Goal: Communication & Community: Answer question/provide support

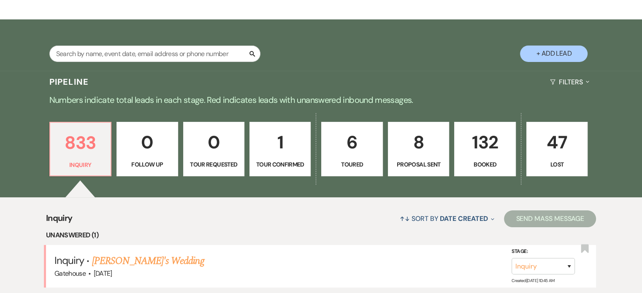
click at [507, 189] on div "833 Inquiry 0 Follow Up 0 Tour Requested 1 Tour Confirmed 6 Toured 8 Proposal S…" at bounding box center [321, 155] width 608 height 86
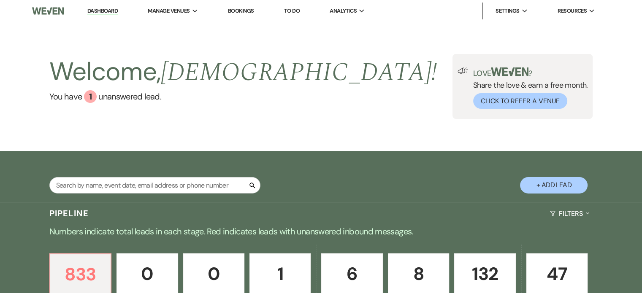
drag, startPoint x: 181, startPoint y: 28, endPoint x: 386, endPoint y: 129, distance: 227.6
click at [0, 0] on li "Gatehouse" at bounding box center [0, 0] width 0 height 0
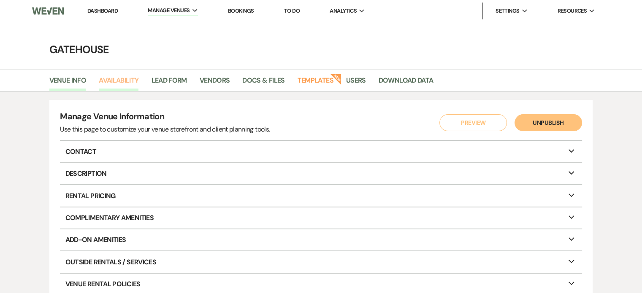
click at [126, 81] on link "Availability" at bounding box center [119, 83] width 40 height 16
select select "2"
select select "2026"
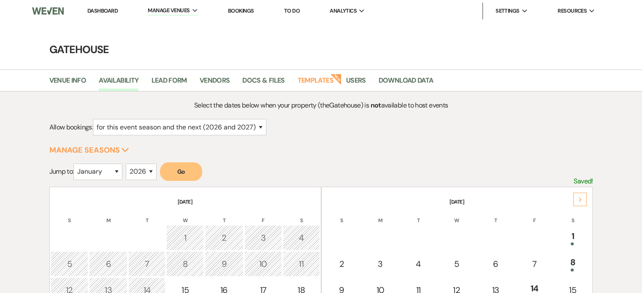
click at [585, 200] on div "Next" at bounding box center [580, 200] width 14 height 14
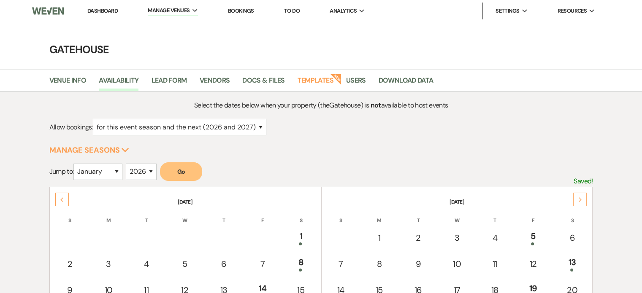
click at [585, 200] on div "Next" at bounding box center [580, 200] width 14 height 14
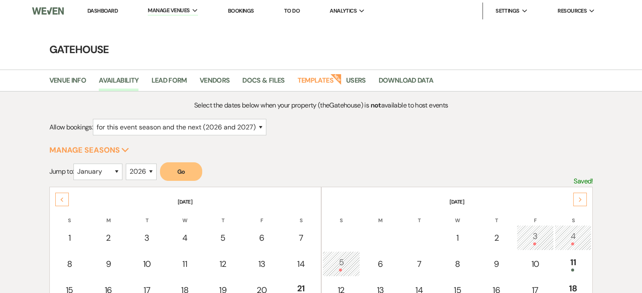
click at [585, 200] on div "Next" at bounding box center [580, 200] width 14 height 14
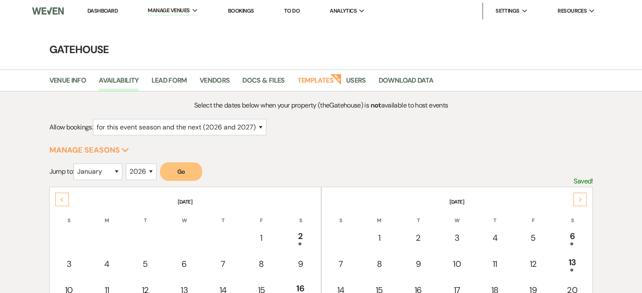
drag, startPoint x: 103, startPoint y: 9, endPoint x: 96, endPoint y: 2, distance: 9.5
click at [103, 9] on link "Dashboard" at bounding box center [102, 10] width 30 height 7
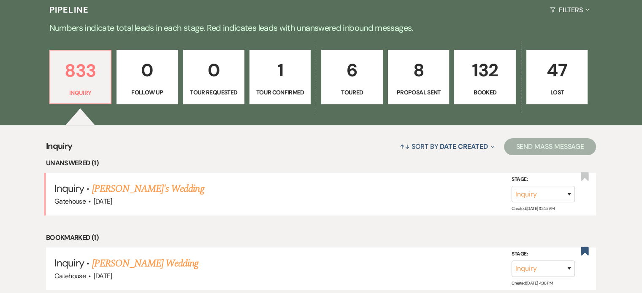
scroll to position [211, 0]
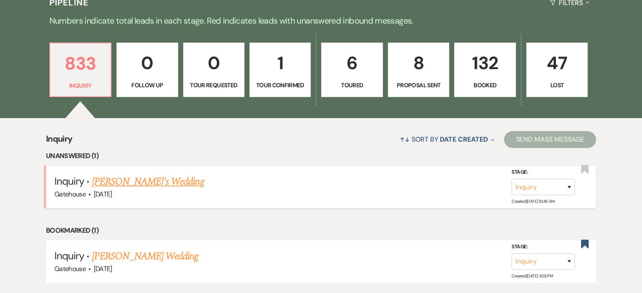
click at [155, 180] on link "[PERSON_NAME]'s Wedding" at bounding box center [148, 181] width 112 height 15
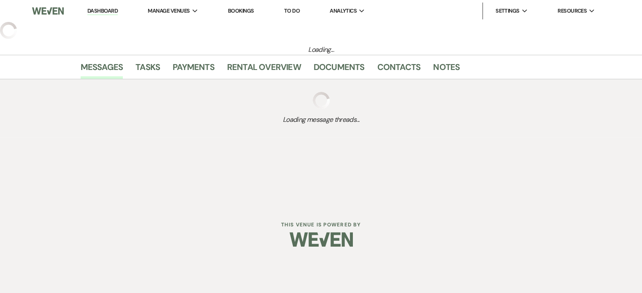
select select "2"
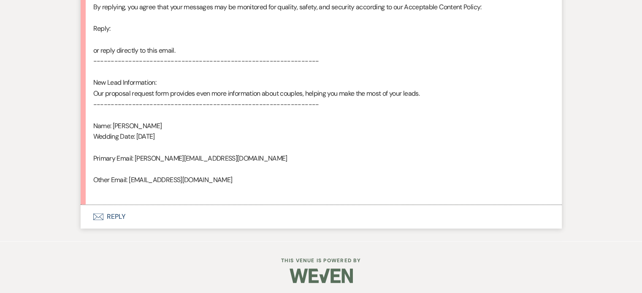
scroll to position [514, 0]
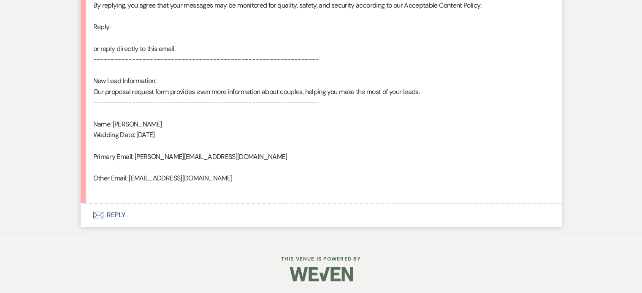
click at [118, 213] on button "Envelope Reply" at bounding box center [321, 215] width 481 height 24
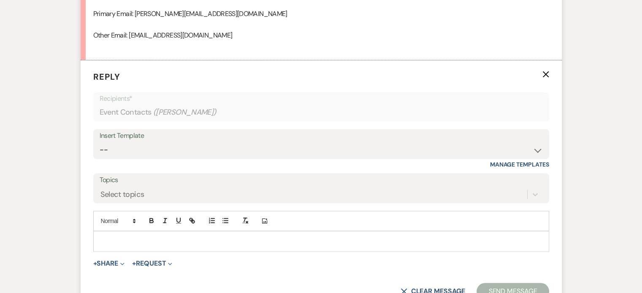
scroll to position [657, 0]
click at [138, 147] on select "-- Tour Request Response Proposal 6-9 Month Check-in Happy 1 Month Anniversary!…" at bounding box center [321, 149] width 443 height 16
select select "2237"
click at [100, 141] on select "-- Tour Request Response Proposal 6-9 Month Check-in Happy 1 Month Anniversary!…" at bounding box center [321, 149] width 443 height 16
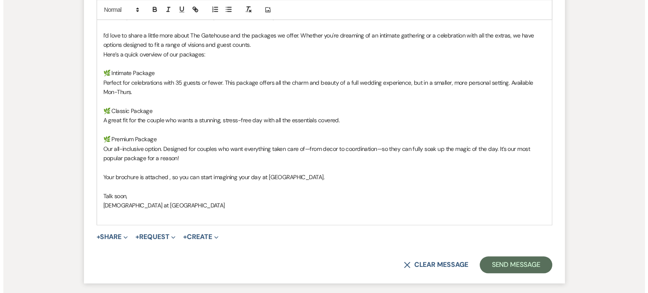
scroll to position [953, 0]
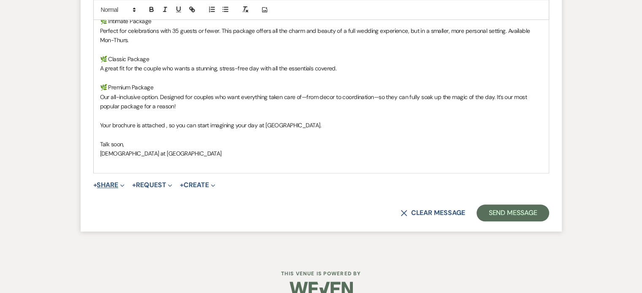
click at [111, 182] on button "+ Share Expand" at bounding box center [109, 185] width 32 height 7
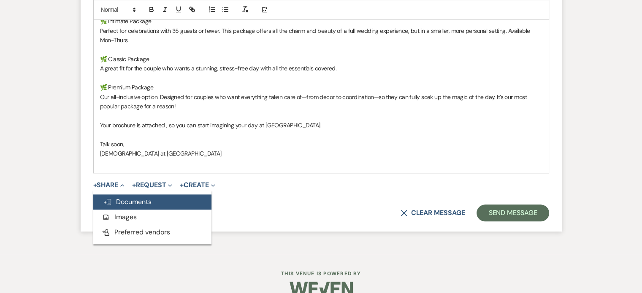
click at [137, 202] on span "Doc Upload Documents" at bounding box center [127, 201] width 48 height 9
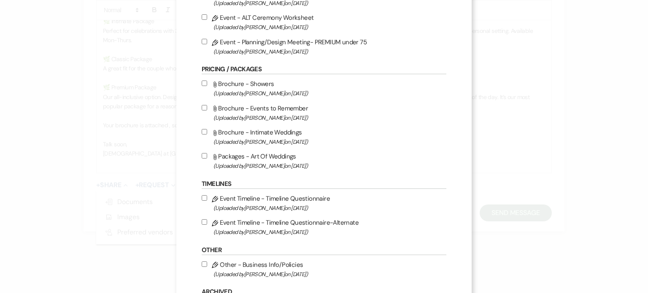
scroll to position [548, 0]
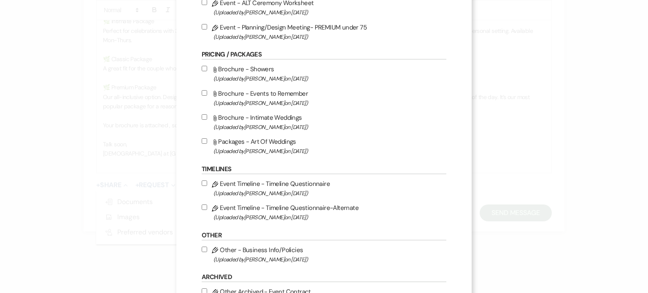
drag, startPoint x: 276, startPoint y: 150, endPoint x: 300, endPoint y: 175, distance: 35.2
click at [276, 150] on span "(Uploaded by [PERSON_NAME] on [DATE] )" at bounding box center [329, 151] width 233 height 10
click at [207, 144] on input "Attach File Packages - Art Of Weddings (Uploaded by [PERSON_NAME] on [DATE] )" at bounding box center [204, 140] width 5 height 5
checkbox input "true"
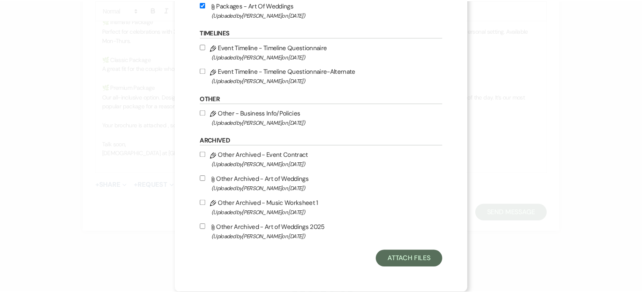
scroll to position [689, 0]
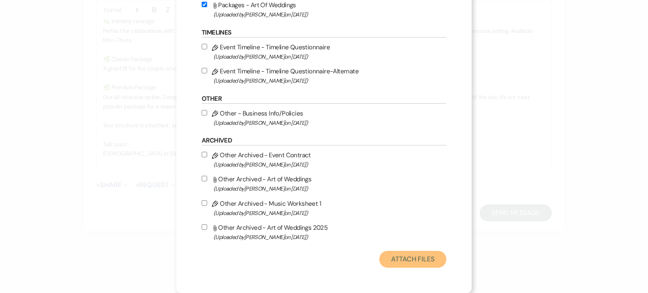
click at [412, 257] on button "Attach Files" at bounding box center [412, 259] width 67 height 17
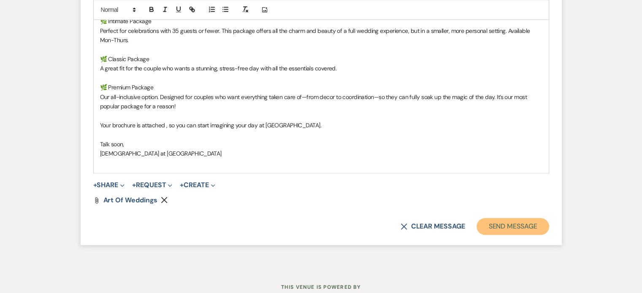
click at [536, 227] on button "Send Message" at bounding box center [512, 226] width 72 height 17
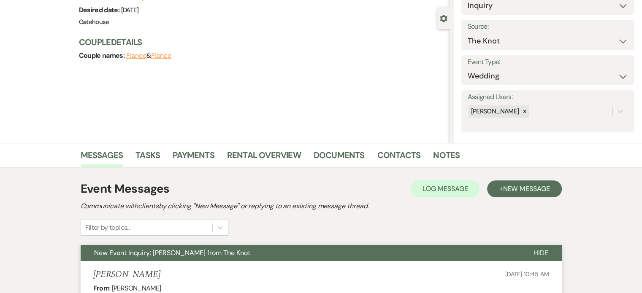
scroll to position [0, 0]
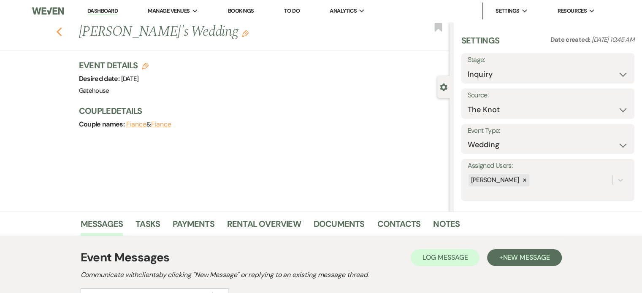
click at [60, 32] on use "button" at bounding box center [58, 31] width 5 height 9
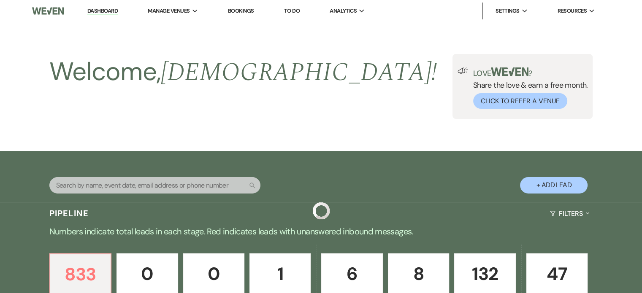
scroll to position [211, 0]
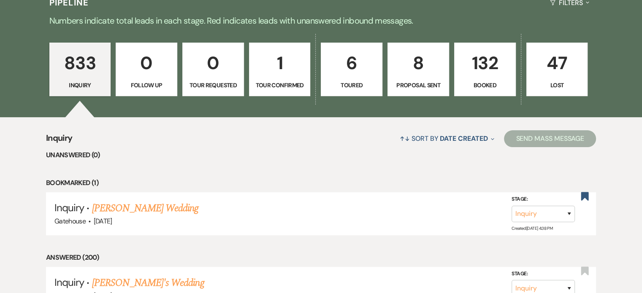
drag, startPoint x: 135, startPoint y: 206, endPoint x: 218, endPoint y: 227, distance: 85.2
click at [136, 206] on link "[PERSON_NAME] Wedding" at bounding box center [145, 208] width 107 height 15
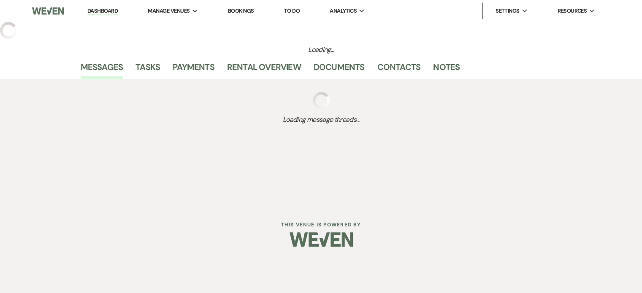
select select "5"
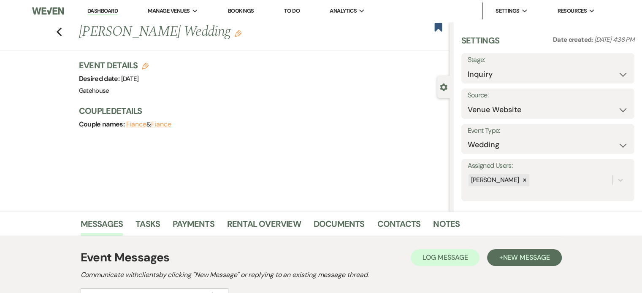
scroll to position [157, 0]
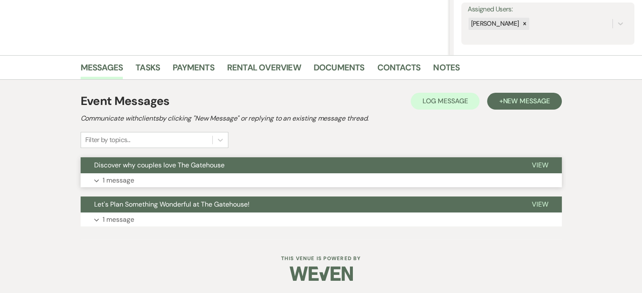
click at [118, 177] on p "1 message" at bounding box center [119, 180] width 32 height 11
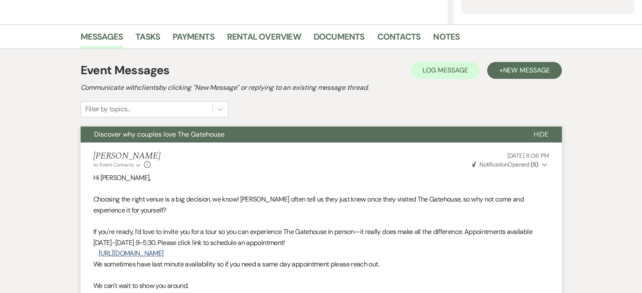
scroll to position [145, 0]
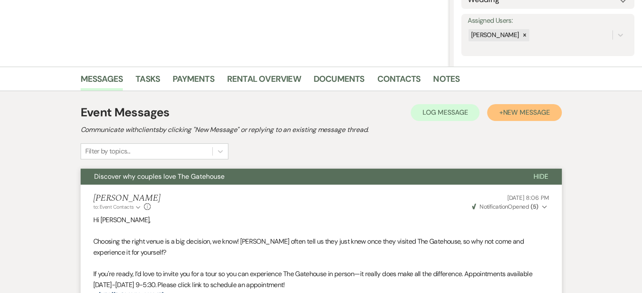
click at [511, 111] on span "New Message" at bounding box center [525, 112] width 47 height 9
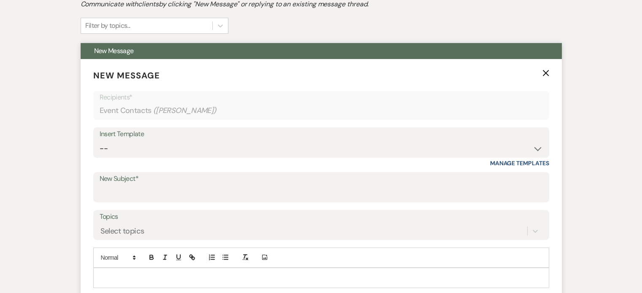
scroll to position [272, 0]
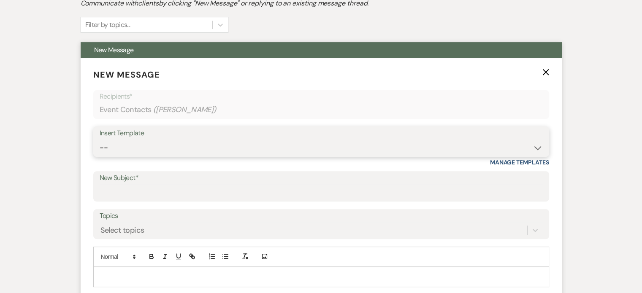
click at [147, 145] on select "-- Tour Request Response Proposal 6-9 Month Check-in Happy 1 Month Anniversary!…" at bounding box center [321, 148] width 443 height 16
select select "5916"
click at [100, 140] on select "-- Tour Request Response Proposal 6-9 Month Check-in Happy 1 Month Anniversary!…" at bounding box center [321, 148] width 443 height 16
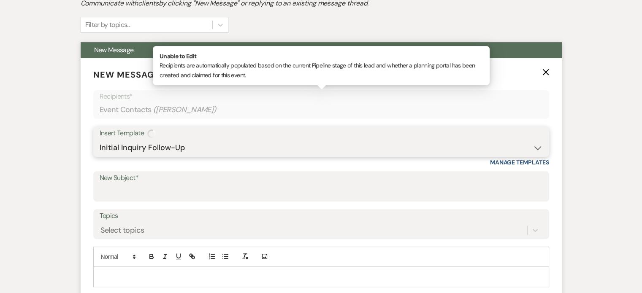
type input "Can you picture your day at [GEOGRAPHIC_DATA]?"
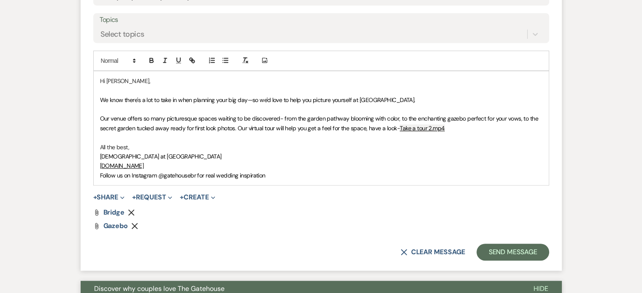
scroll to position [483, 0]
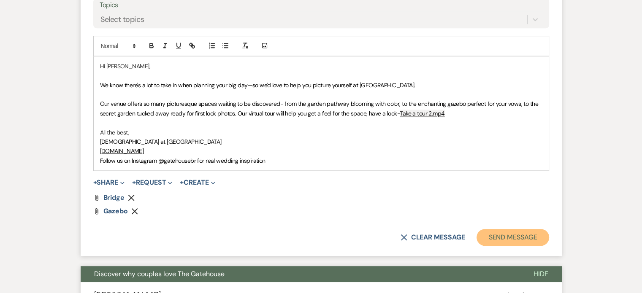
click at [519, 236] on button "Send Message" at bounding box center [512, 237] width 72 height 17
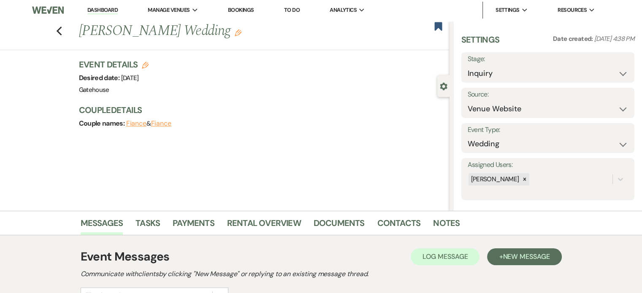
scroll to position [0, 0]
click at [62, 30] on use "button" at bounding box center [58, 31] width 5 height 9
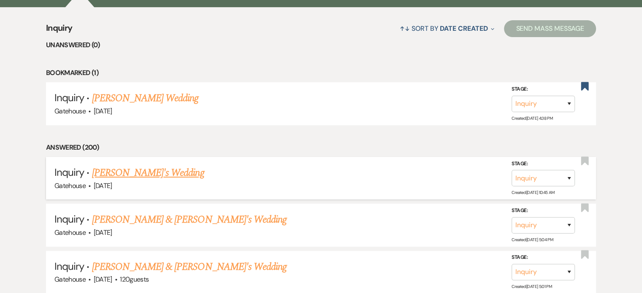
scroll to position [380, 0]
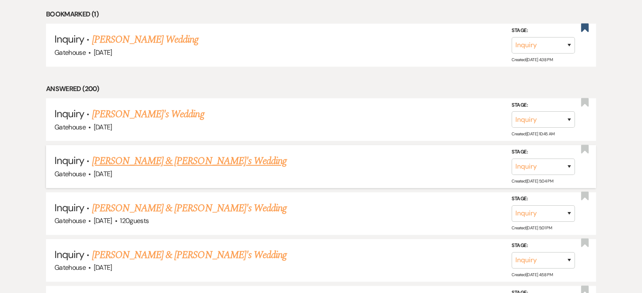
click at [152, 161] on link "[PERSON_NAME] & [PERSON_NAME]'s Wedding" at bounding box center [189, 161] width 195 height 15
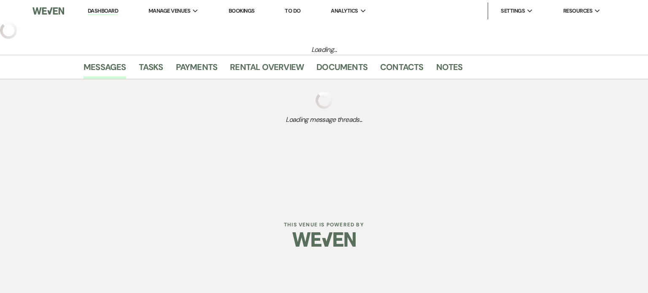
select select "5"
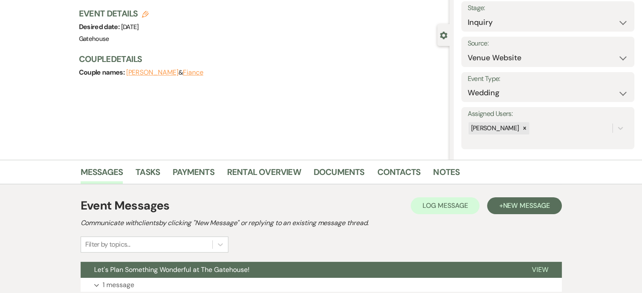
scroll to position [117, 0]
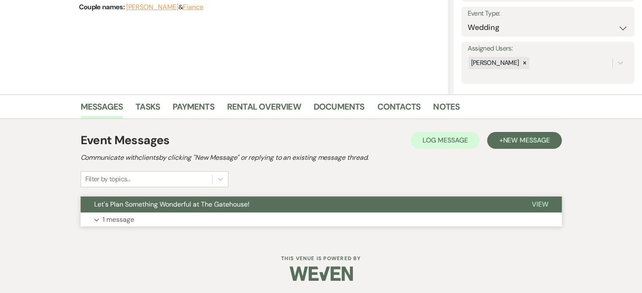
click at [123, 218] on p "1 message" at bounding box center [119, 219] width 32 height 11
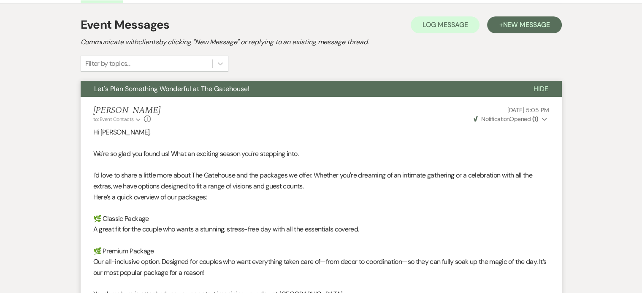
scroll to position [106, 0]
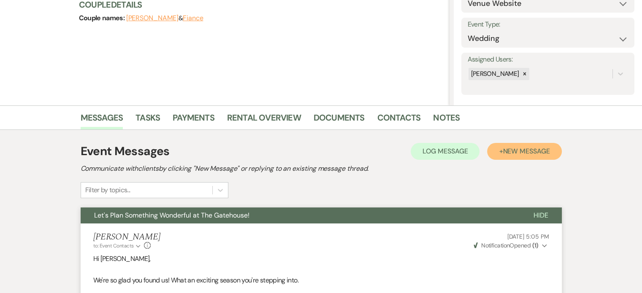
click at [518, 150] on span "New Message" at bounding box center [525, 151] width 47 height 9
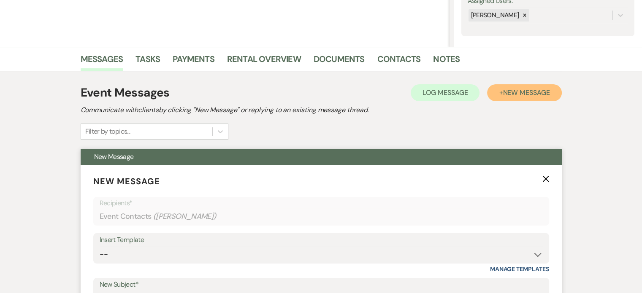
scroll to position [275, 0]
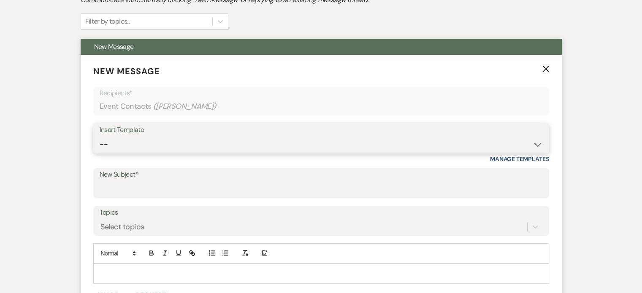
click at [180, 142] on select "-- Tour Request Response Proposal 6-9 Month Check-in Happy 1 Month Anniversary!…" at bounding box center [321, 144] width 443 height 16
select select "5916"
click at [100, 136] on select "-- Tour Request Response Proposal 6-9 Month Check-in Happy 1 Month Anniversary!…" at bounding box center [321, 144] width 443 height 16
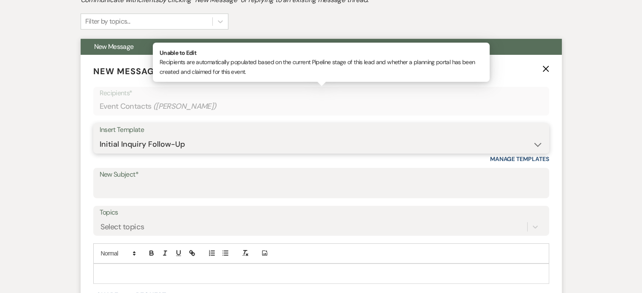
type input "Can you picture your day at [GEOGRAPHIC_DATA]?"
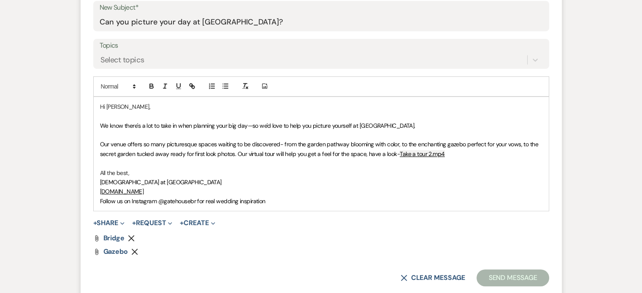
scroll to position [444, 0]
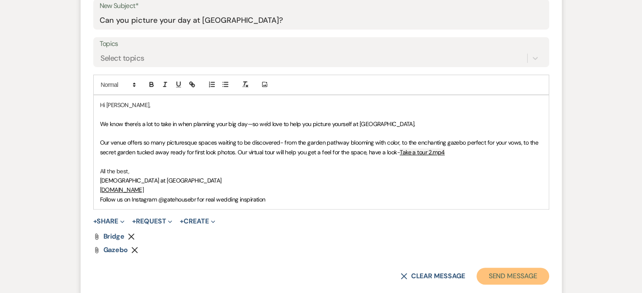
click at [515, 273] on button "Send Message" at bounding box center [512, 276] width 72 height 17
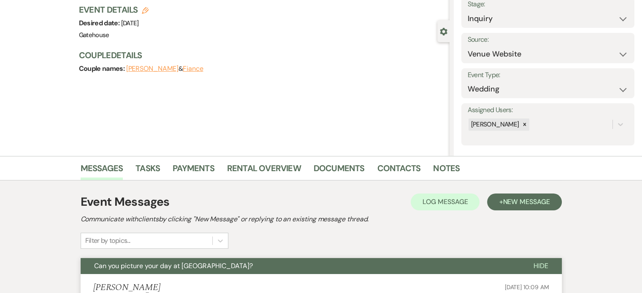
scroll to position [0, 0]
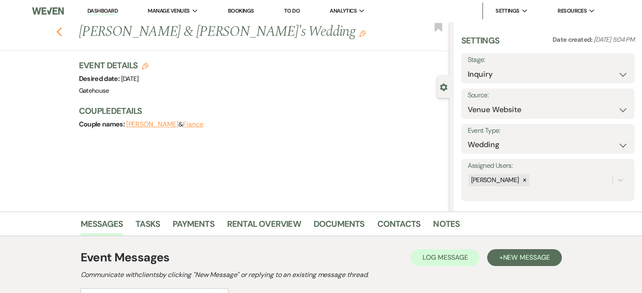
click at [62, 30] on use "button" at bounding box center [58, 31] width 5 height 9
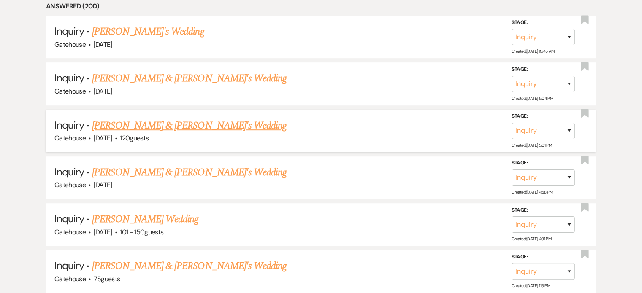
scroll to position [464, 0]
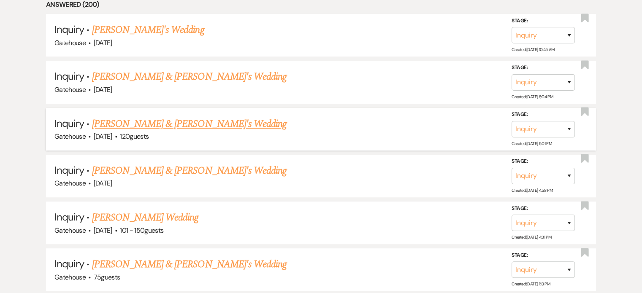
click at [153, 123] on link "[PERSON_NAME] & [PERSON_NAME]'s Wedding" at bounding box center [189, 123] width 195 height 15
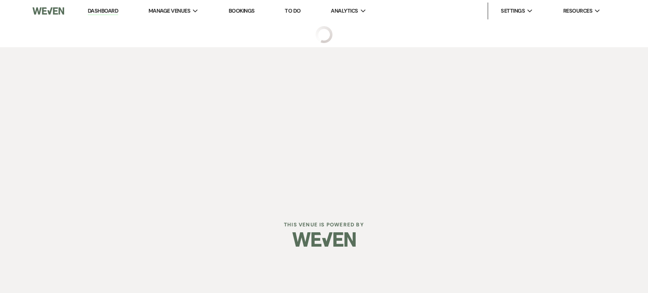
select select "12"
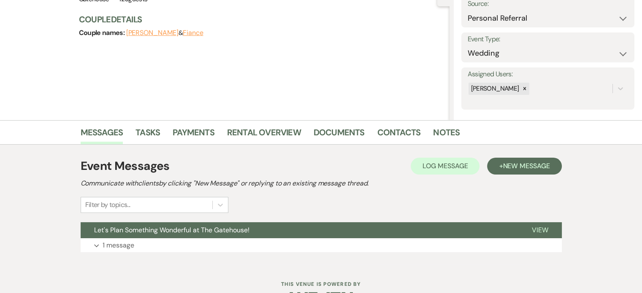
scroll to position [117, 0]
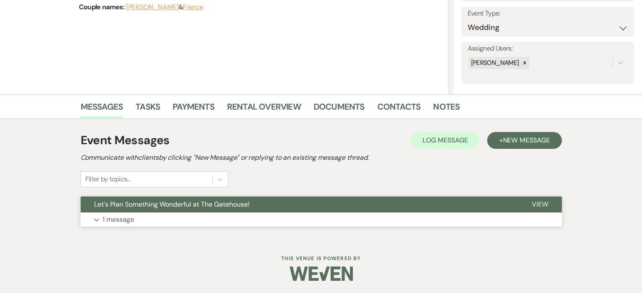
click at [113, 218] on p "1 message" at bounding box center [119, 219] width 32 height 11
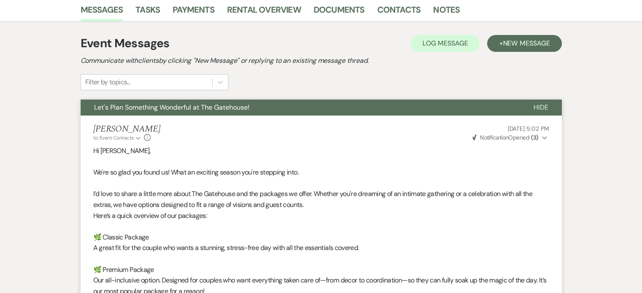
scroll to position [149, 0]
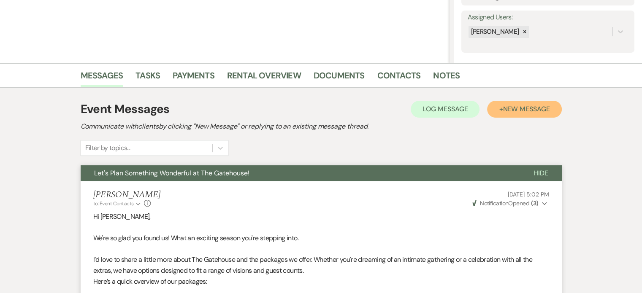
click at [515, 108] on span "New Message" at bounding box center [525, 109] width 47 height 9
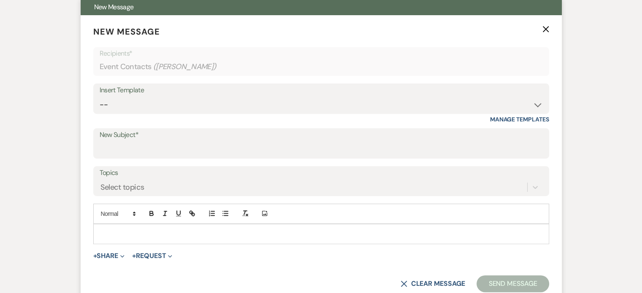
scroll to position [317, 0]
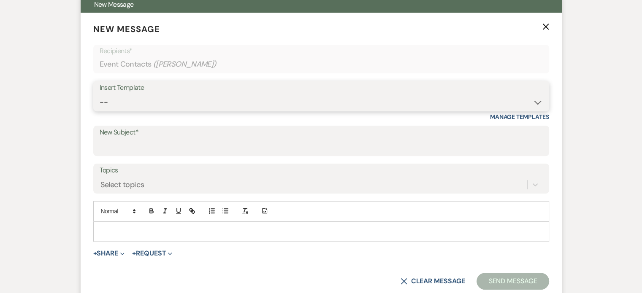
click at [202, 105] on select "-- Tour Request Response Proposal 6-9 Month Check-in Happy 1 Month Anniversary!…" at bounding box center [321, 102] width 443 height 16
select select "5916"
click at [100, 94] on select "-- Tour Request Response Proposal 6-9 Month Check-in Happy 1 Month Anniversary!…" at bounding box center [321, 102] width 443 height 16
type input "Can you picture your day at [GEOGRAPHIC_DATA]?"
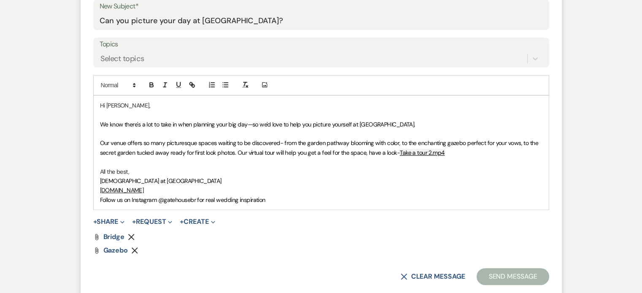
scroll to position [444, 0]
click at [507, 273] on button "Send Message" at bounding box center [512, 276] width 72 height 17
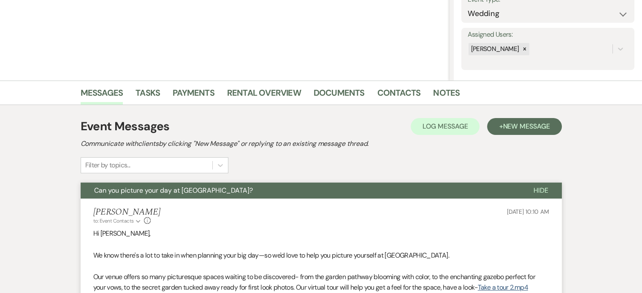
scroll to position [0, 0]
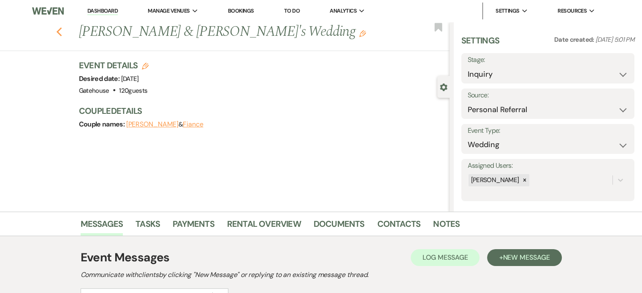
click at [59, 32] on icon "Previous" at bounding box center [59, 32] width 6 height 10
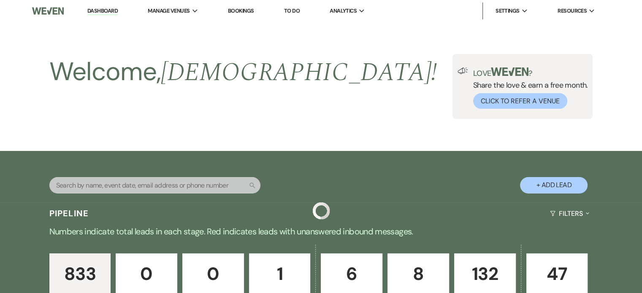
scroll to position [464, 0]
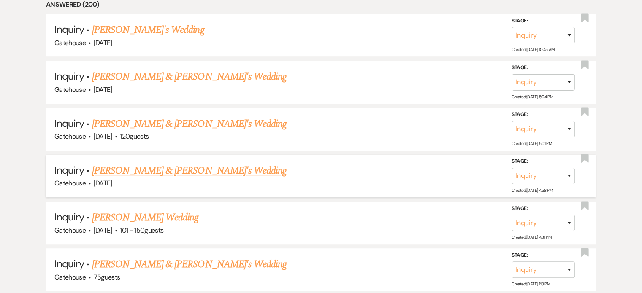
click at [173, 165] on link "[PERSON_NAME] & [PERSON_NAME]'s Wedding" at bounding box center [189, 170] width 195 height 15
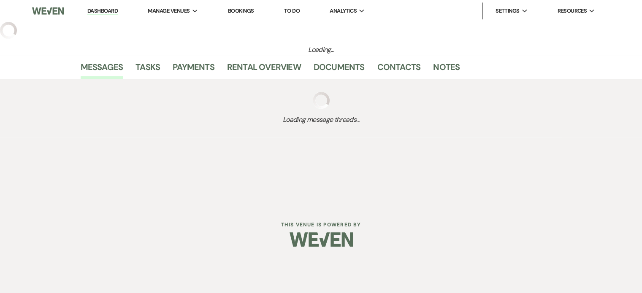
select select "5"
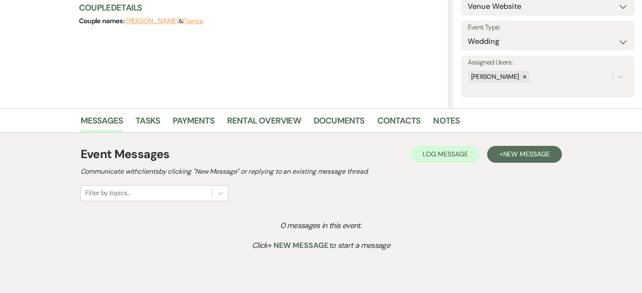
scroll to position [143, 0]
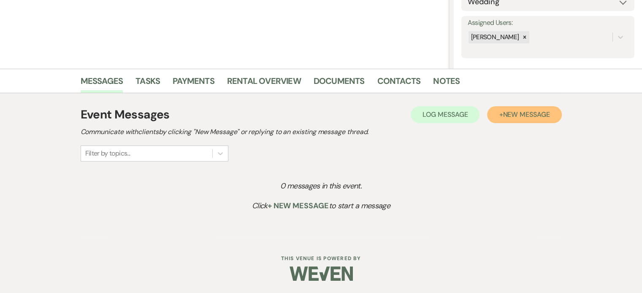
click at [510, 114] on span "New Message" at bounding box center [525, 114] width 47 height 9
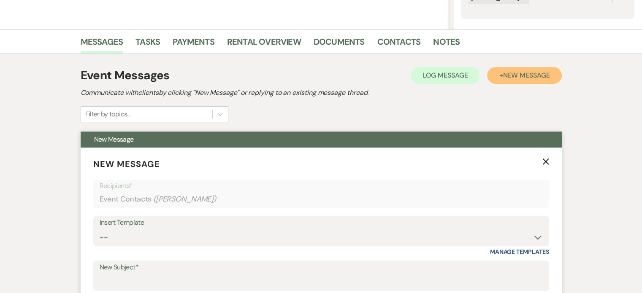
scroll to position [227, 0]
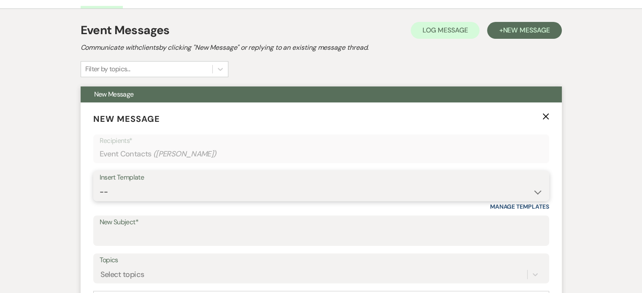
click at [140, 190] on select "-- Tour Request Response Proposal 6-9 Month Check-in Happy 1 Month Anniversary!…" at bounding box center [321, 192] width 443 height 16
select select "5916"
click at [100, 184] on select "-- Tour Request Response Proposal 6-9 Month Check-in Happy 1 Month Anniversary!…" at bounding box center [321, 192] width 443 height 16
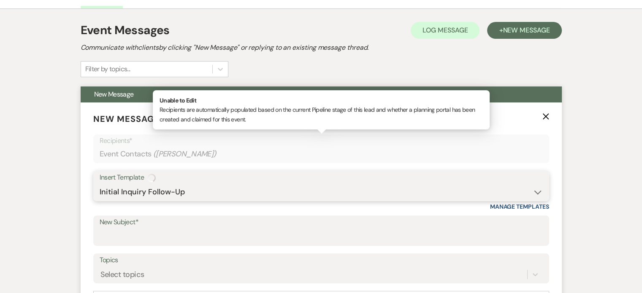
type input "Can you picture your day at [GEOGRAPHIC_DATA]?"
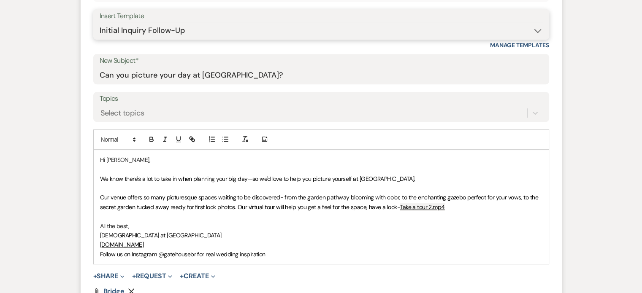
scroll to position [438, 0]
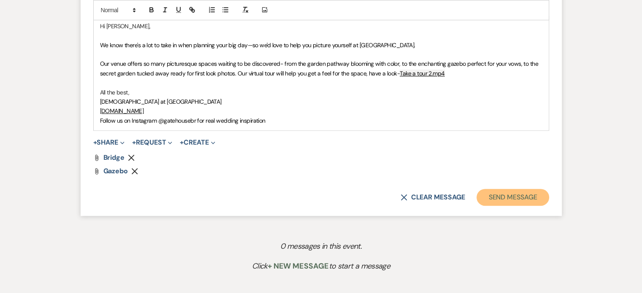
click at [511, 197] on button "Send Message" at bounding box center [512, 197] width 72 height 17
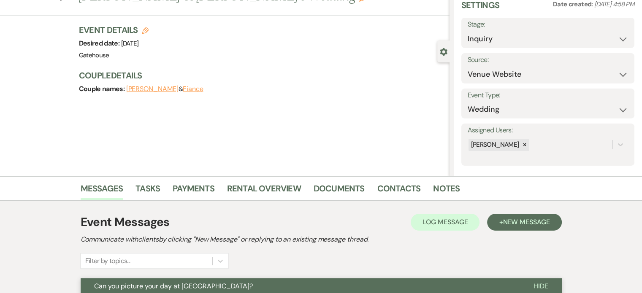
scroll to position [0, 0]
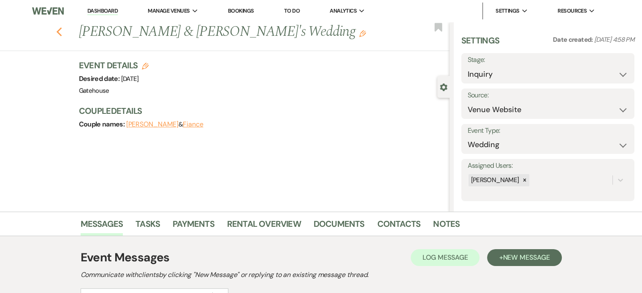
click at [61, 28] on icon "Previous" at bounding box center [59, 32] width 6 height 10
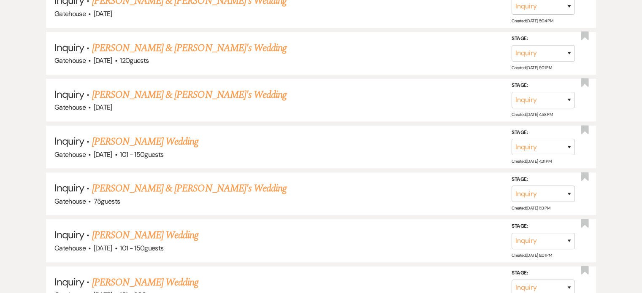
scroll to position [548, 0]
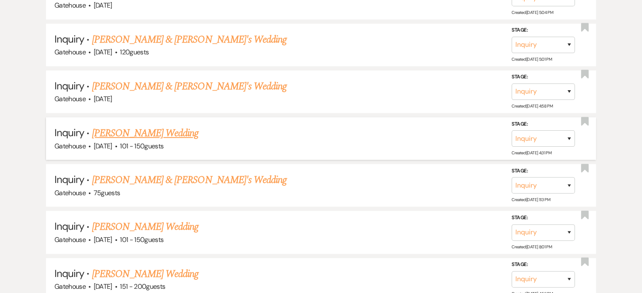
click at [165, 132] on link "[PERSON_NAME] Wedding" at bounding box center [145, 133] width 107 height 15
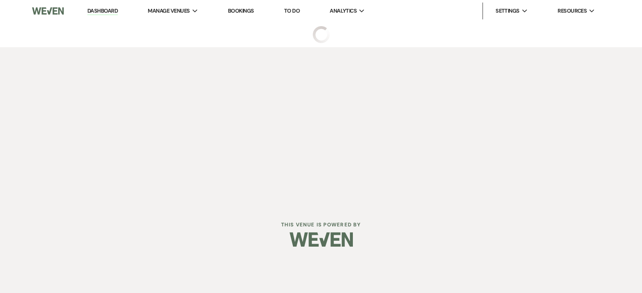
select select "2"
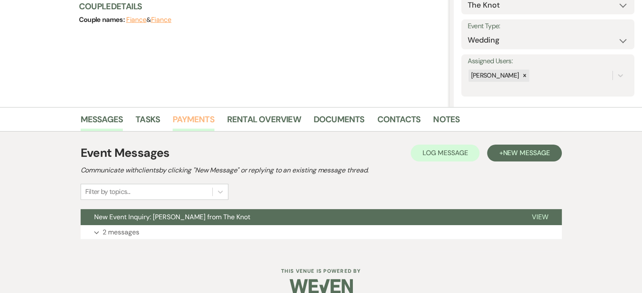
scroll to position [117, 0]
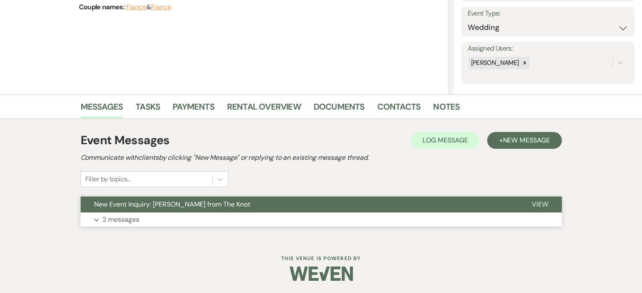
click at [118, 218] on p "2 messages" at bounding box center [121, 219] width 37 height 11
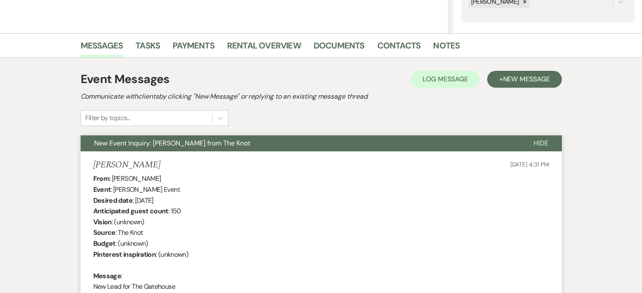
scroll to position [115, 0]
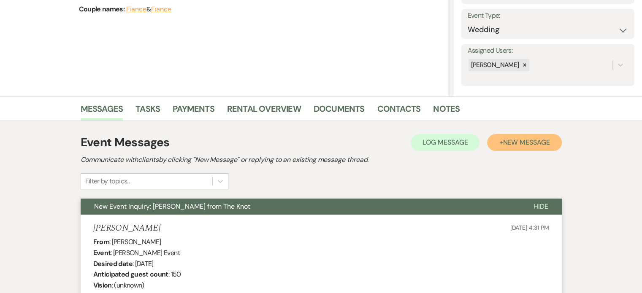
click at [531, 142] on span "New Message" at bounding box center [525, 142] width 47 height 9
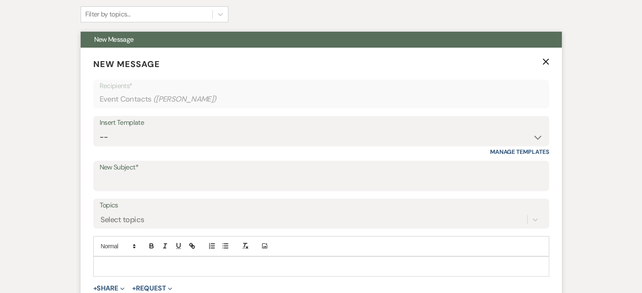
scroll to position [284, 0]
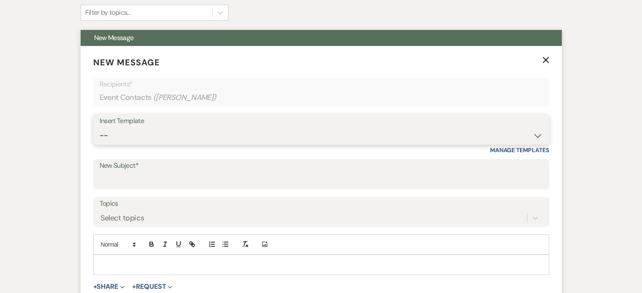
click at [175, 133] on select "-- Tour Request Response Proposal 6-9 Month Check-in Happy 1 Month Anniversary!…" at bounding box center [321, 135] width 443 height 16
select select "2237"
click at [100, 127] on select "-- Tour Request Response Proposal 6-9 Month Check-in Happy 1 Month Anniversary!…" at bounding box center [321, 135] width 443 height 16
type input "Let's Plan Something Wonderful at The Gatehouse!"
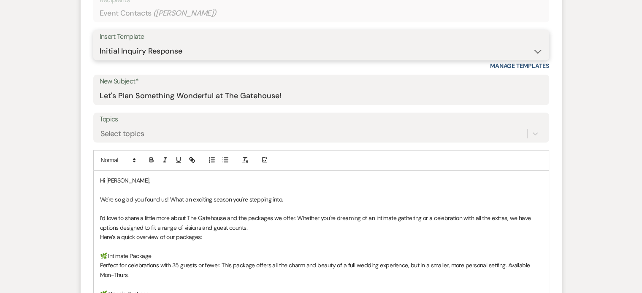
scroll to position [242, 0]
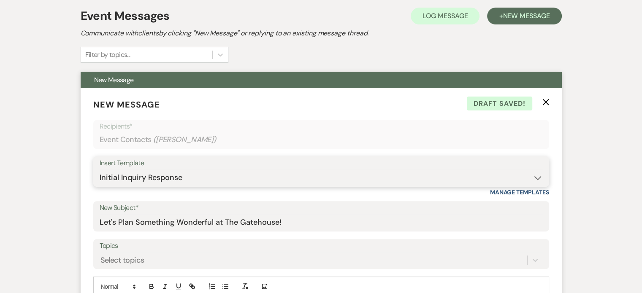
click at [197, 176] on select "-- Tour Request Response Proposal 6-9 Month Check-in Happy 1 Month Anniversary!…" at bounding box center [321, 178] width 443 height 16
select select "5916"
click at [100, 170] on select "-- Tour Request Response Proposal 6-9 Month Check-in Happy 1 Month Anniversary!…" at bounding box center [321, 178] width 443 height 16
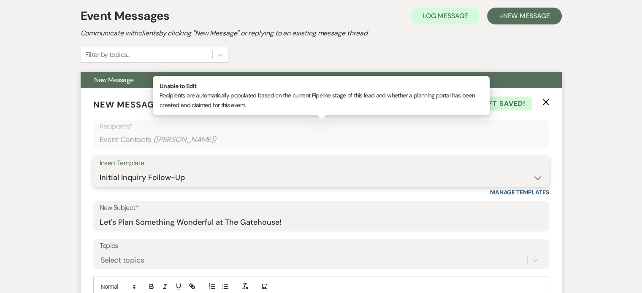
type input "Can you picture your day at [GEOGRAPHIC_DATA]?"
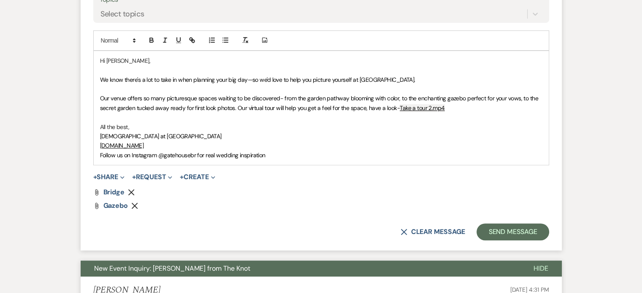
scroll to position [495, 0]
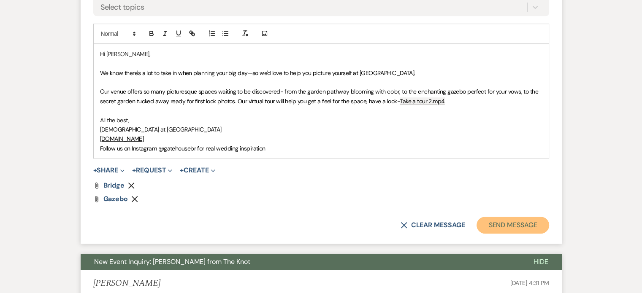
click at [510, 221] on button "Send Message" at bounding box center [512, 225] width 72 height 17
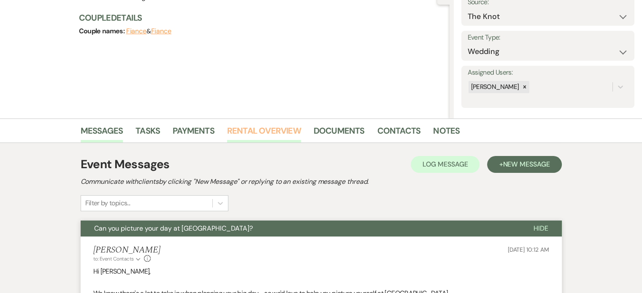
scroll to position [0, 0]
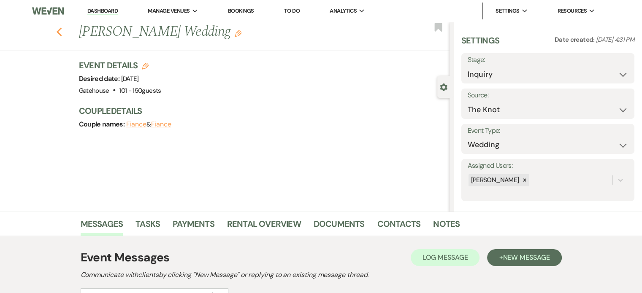
click at [62, 32] on icon "Previous" at bounding box center [59, 32] width 6 height 10
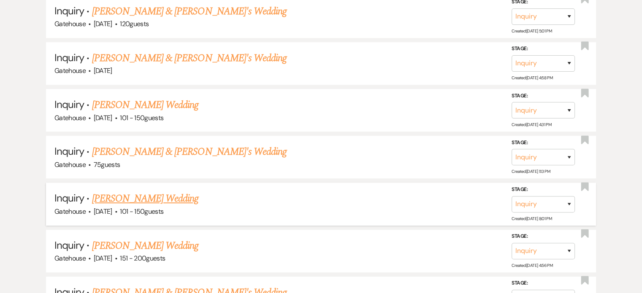
scroll to position [591, 0]
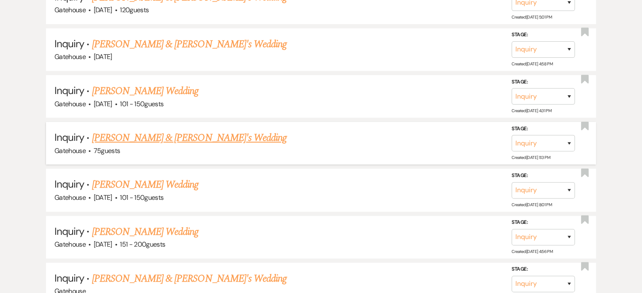
click at [109, 132] on link "[PERSON_NAME] & [PERSON_NAME]'s Wedding" at bounding box center [189, 137] width 195 height 15
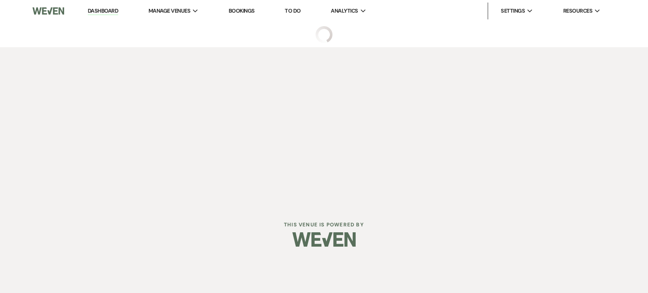
select select "3"
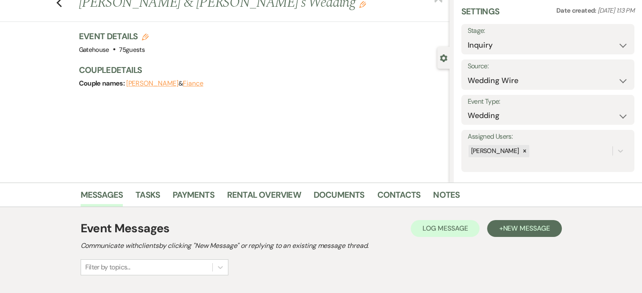
scroll to position [84, 0]
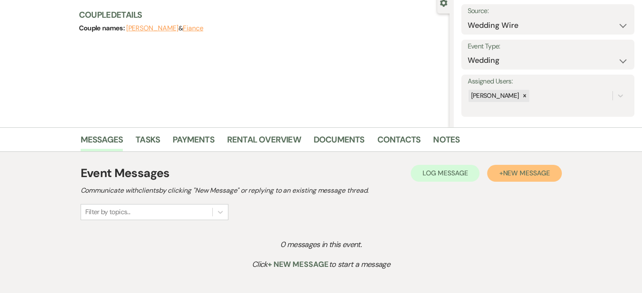
click at [511, 170] on span "New Message" at bounding box center [525, 173] width 47 height 9
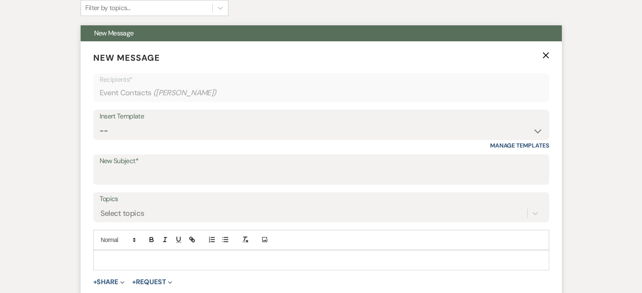
scroll to position [295, 0]
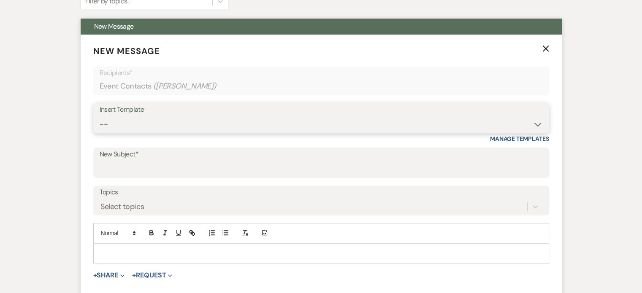
click at [169, 121] on select "-- Tour Request Response Proposal 6-9 Month Check-in Happy 1 Month Anniversary!…" at bounding box center [321, 124] width 443 height 16
select select "5916"
click at [100, 116] on select "-- Tour Request Response Proposal 6-9 Month Check-in Happy 1 Month Anniversary!…" at bounding box center [321, 124] width 443 height 16
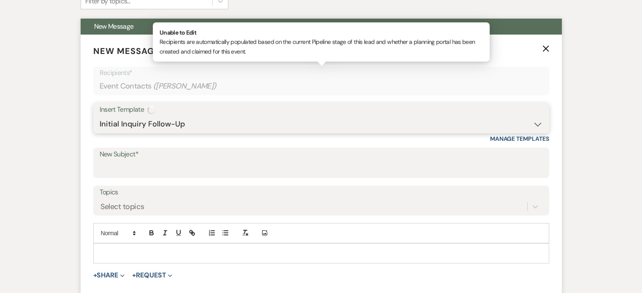
type input "Can you picture your day at [GEOGRAPHIC_DATA]?"
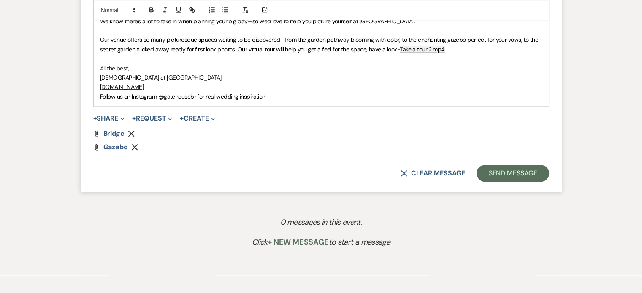
scroll to position [548, 0]
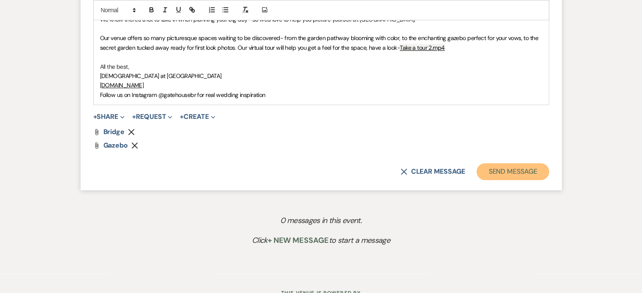
click at [501, 167] on button "Send Message" at bounding box center [512, 171] width 72 height 17
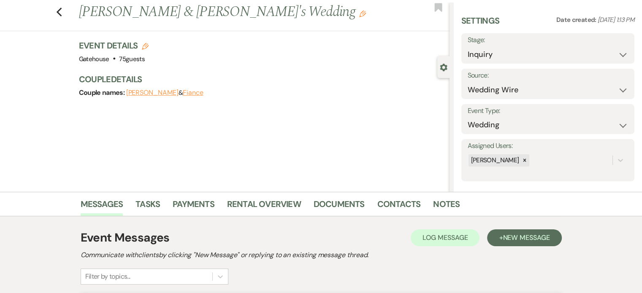
scroll to position [0, 0]
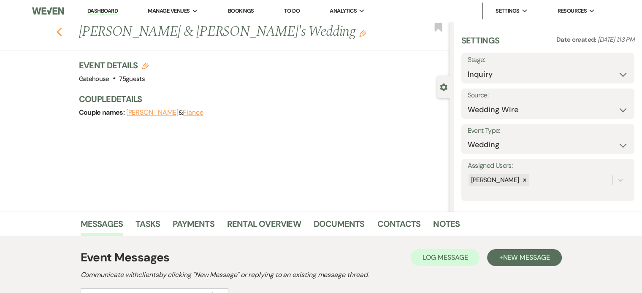
click at [62, 35] on use "button" at bounding box center [58, 31] width 5 height 9
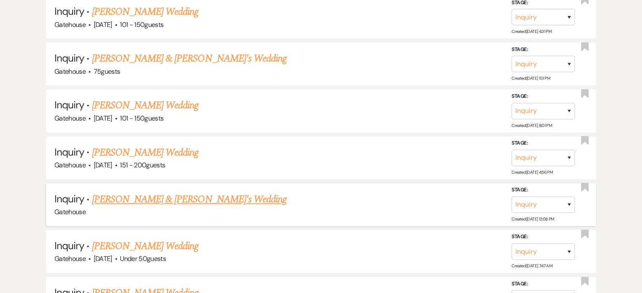
scroll to position [675, 0]
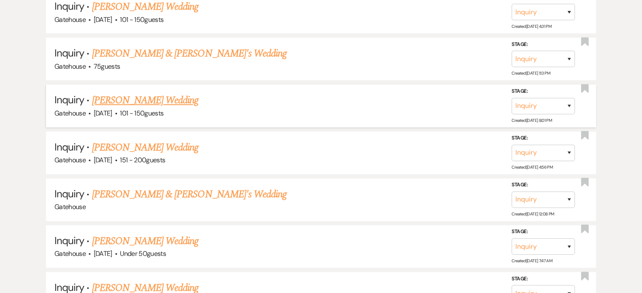
click at [174, 96] on link "[PERSON_NAME] Wedding" at bounding box center [145, 100] width 107 height 15
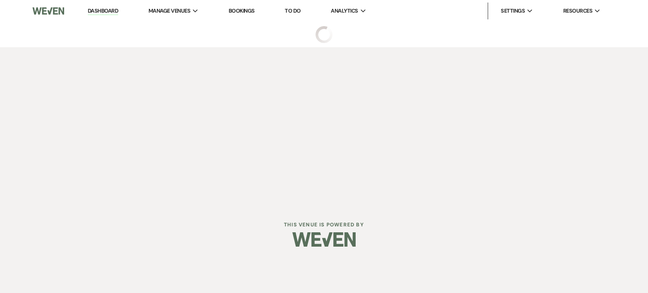
select select "2"
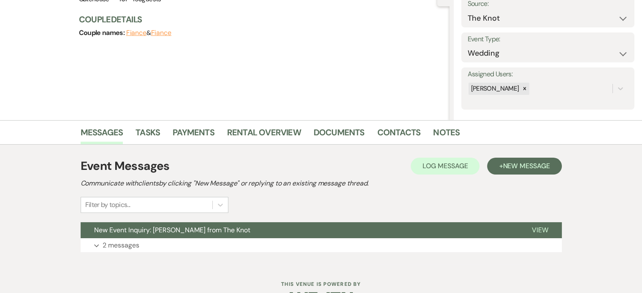
scroll to position [117, 0]
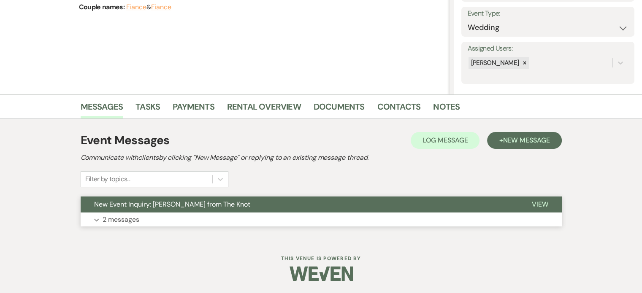
click at [120, 217] on p "2 messages" at bounding box center [121, 219] width 37 height 11
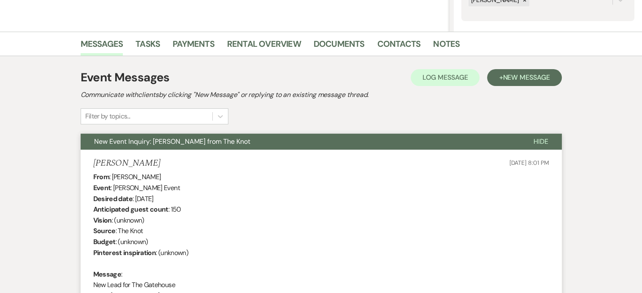
scroll to position [75, 0]
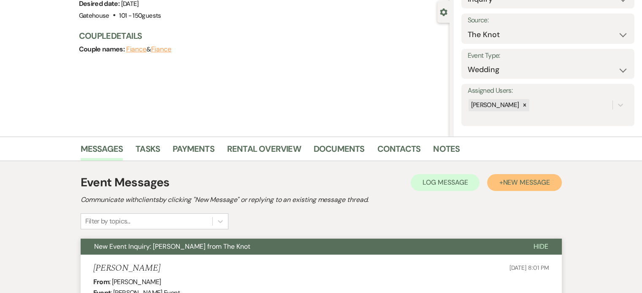
click at [530, 183] on span "New Message" at bounding box center [525, 182] width 47 height 9
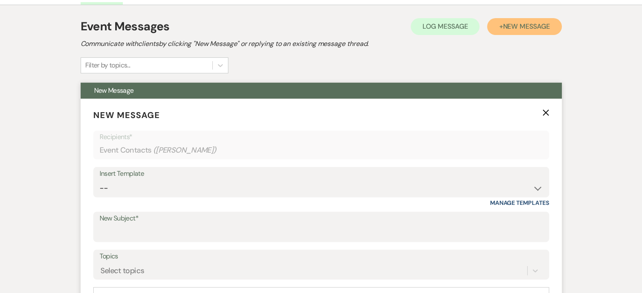
scroll to position [244, 0]
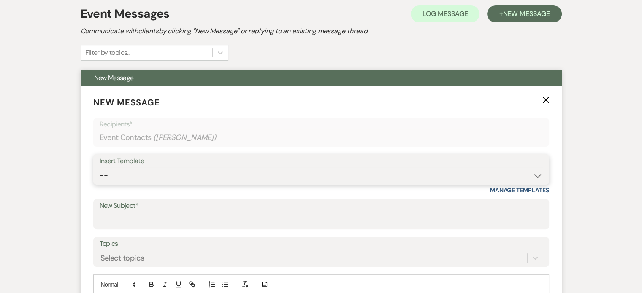
click at [537, 173] on select "-- Tour Request Response Proposal 6-9 Month Check-in Happy 1 Month Anniversary!…" at bounding box center [321, 175] width 443 height 16
select select "5916"
click at [100, 167] on select "-- Tour Request Response Proposal 6-9 Month Check-in Happy 1 Month Anniversary!…" at bounding box center [321, 175] width 443 height 16
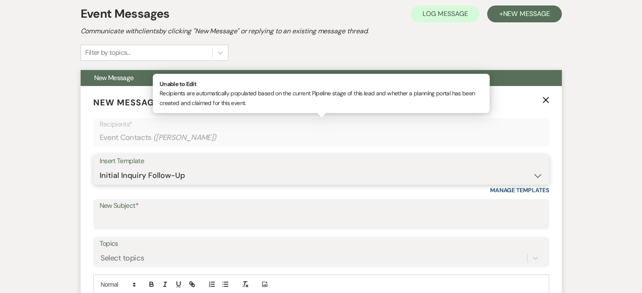
type input "Can you picture your day at [GEOGRAPHIC_DATA]?"
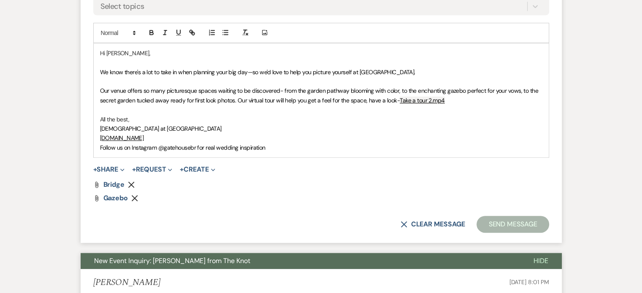
scroll to position [497, 0]
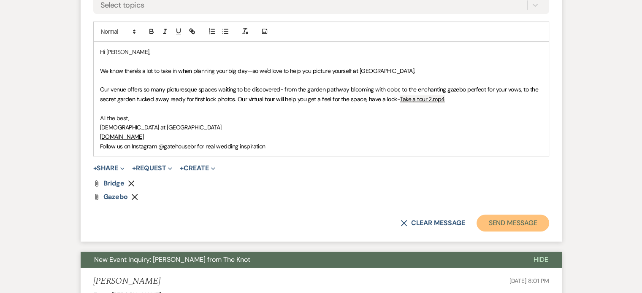
click at [519, 223] on button "Send Message" at bounding box center [512, 223] width 72 height 17
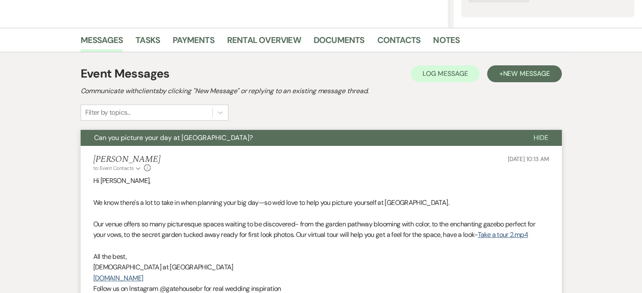
scroll to position [0, 0]
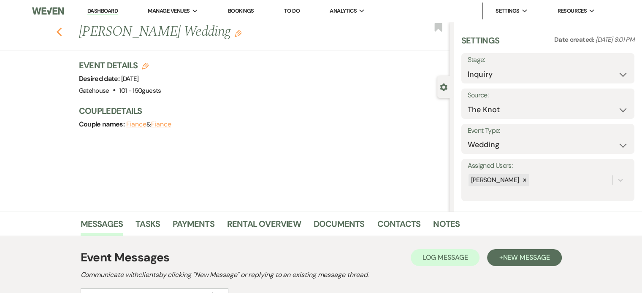
click at [61, 33] on use "button" at bounding box center [58, 31] width 5 height 9
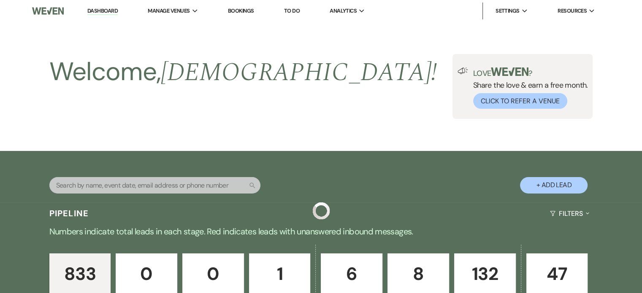
scroll to position [675, 0]
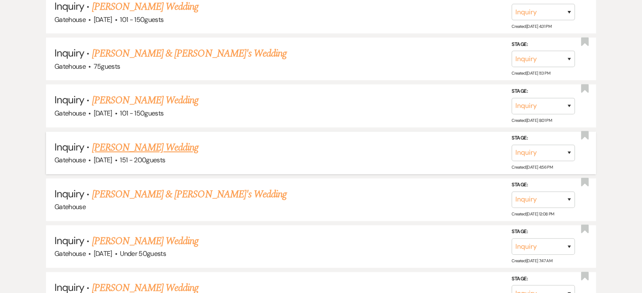
click at [127, 141] on link "[PERSON_NAME] Wedding" at bounding box center [145, 147] width 107 height 15
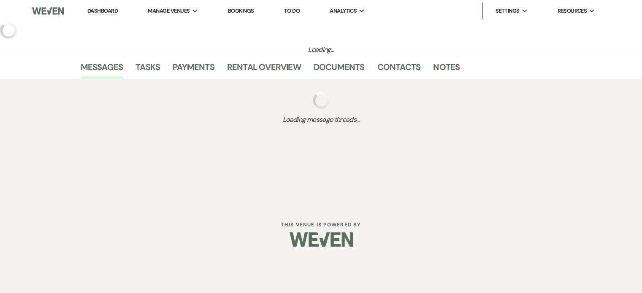
select select "2"
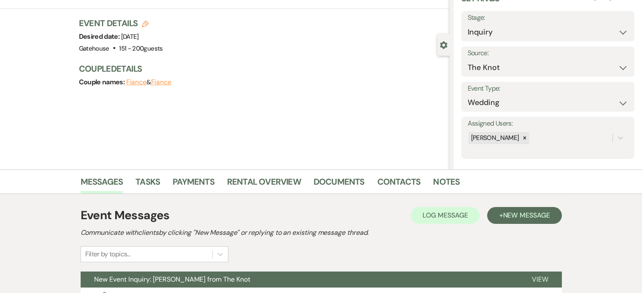
scroll to position [117, 0]
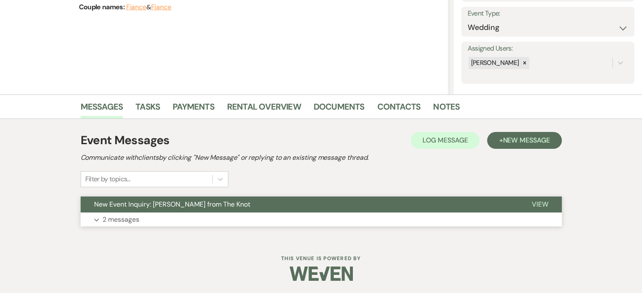
click at [111, 219] on p "2 messages" at bounding box center [121, 219] width 37 height 11
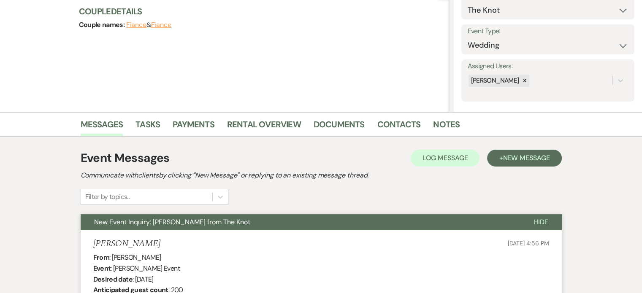
scroll to position [51, 0]
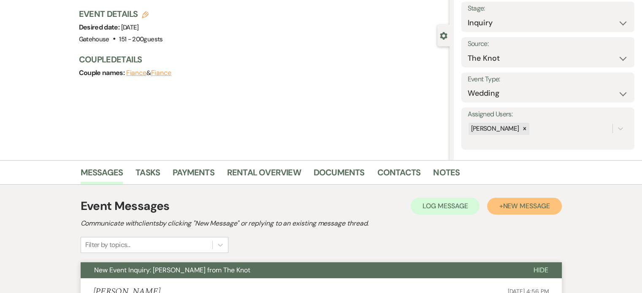
click at [539, 205] on span "New Message" at bounding box center [525, 206] width 47 height 9
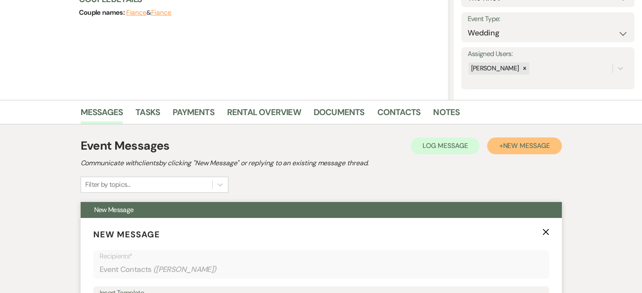
scroll to position [220, 0]
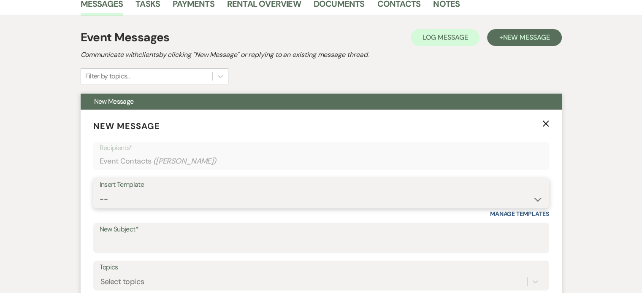
click at [135, 199] on select "-- Tour Request Response Proposal 6-9 Month Check-in Happy 1 Month Anniversary!…" at bounding box center [321, 199] width 443 height 16
select select "5916"
click at [100, 191] on select "-- Tour Request Response Proposal 6-9 Month Check-in Happy 1 Month Anniversary!…" at bounding box center [321, 199] width 443 height 16
type input "Can you picture your day at [GEOGRAPHIC_DATA]?"
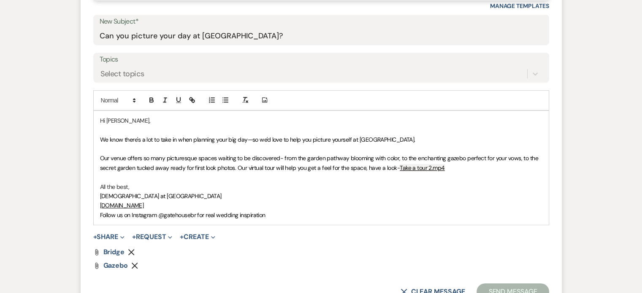
scroll to position [473, 0]
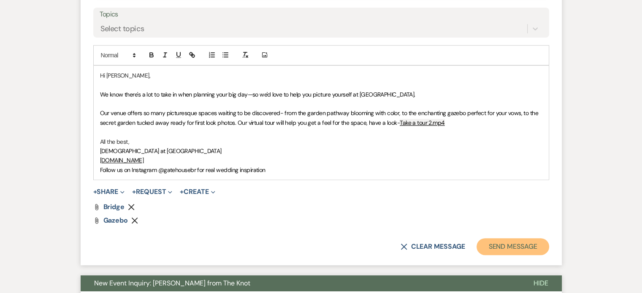
click at [509, 250] on button "Send Message" at bounding box center [512, 246] width 72 height 17
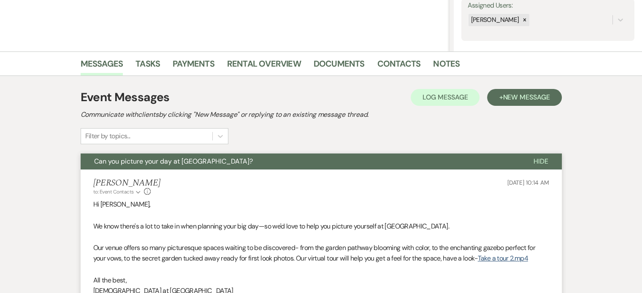
scroll to position [0, 0]
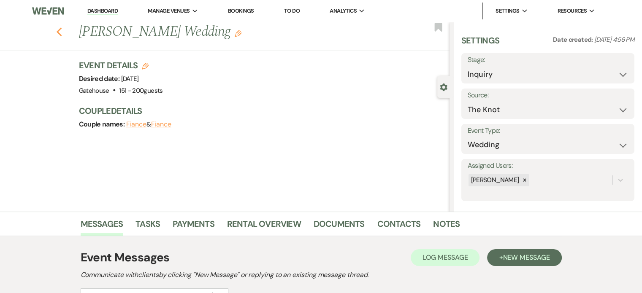
click at [61, 29] on icon "Previous" at bounding box center [59, 32] width 6 height 10
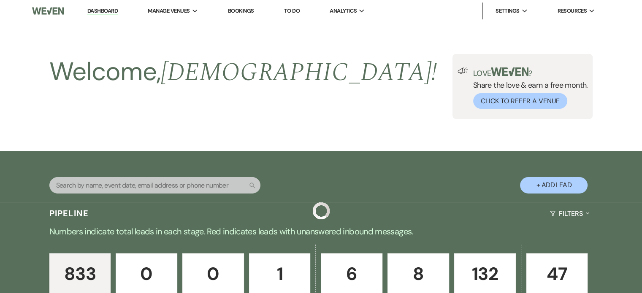
scroll to position [675, 0]
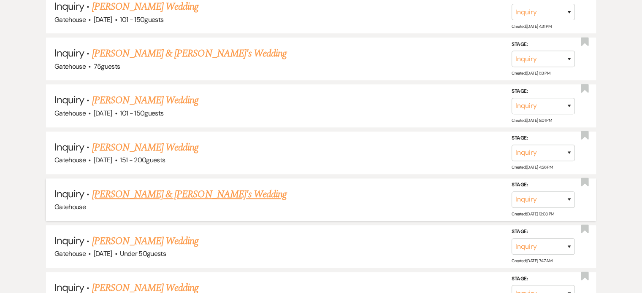
click at [143, 189] on link "[PERSON_NAME] & [PERSON_NAME]'s Wedding" at bounding box center [189, 194] width 195 height 15
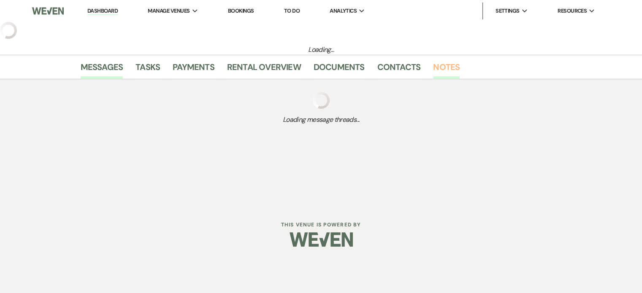
select select "22"
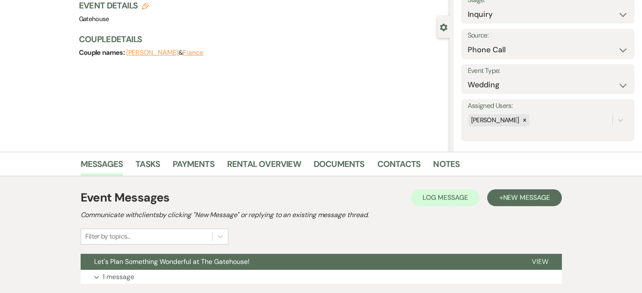
scroll to position [117, 0]
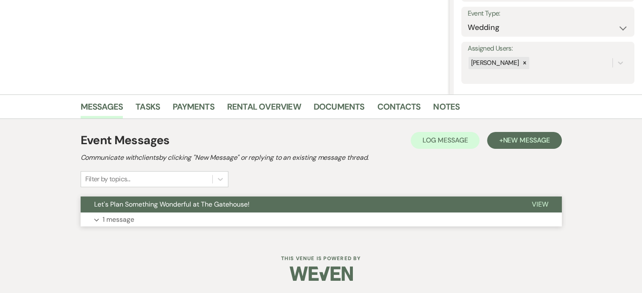
click at [113, 219] on p "1 message" at bounding box center [119, 219] width 32 height 11
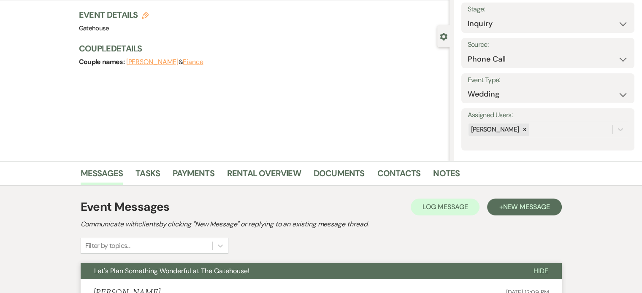
scroll to position [127, 0]
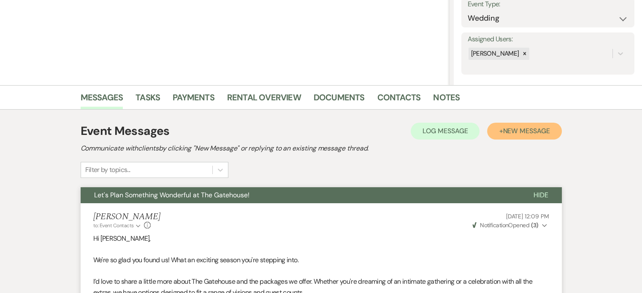
click at [517, 130] on span "New Message" at bounding box center [525, 131] width 47 height 9
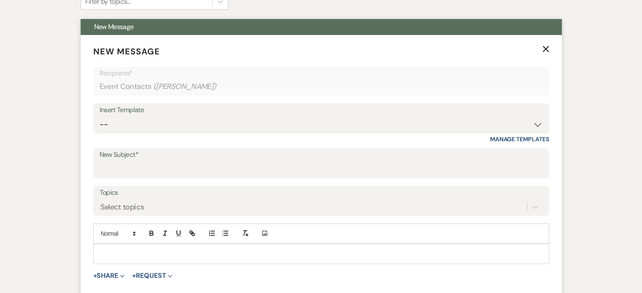
scroll to position [295, 0]
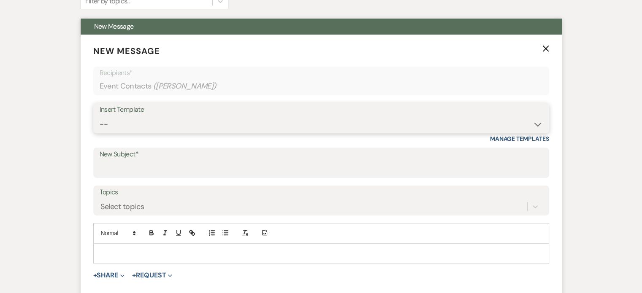
click at [232, 126] on select "-- Tour Request Response Proposal 6-9 Month Check-in Happy 1 Month Anniversary!…" at bounding box center [321, 124] width 443 height 16
select select "5916"
click at [100, 116] on select "-- Tour Request Response Proposal 6-9 Month Check-in Happy 1 Month Anniversary!…" at bounding box center [321, 124] width 443 height 16
type input "Can you picture your day at [GEOGRAPHIC_DATA]?"
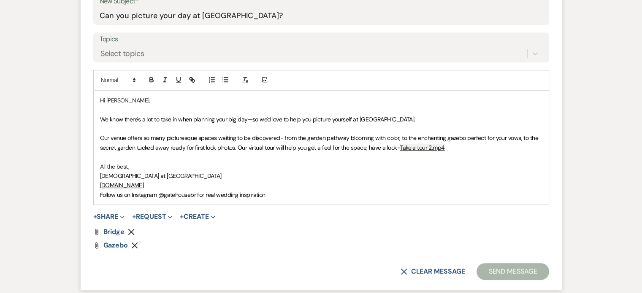
scroll to position [464, 0]
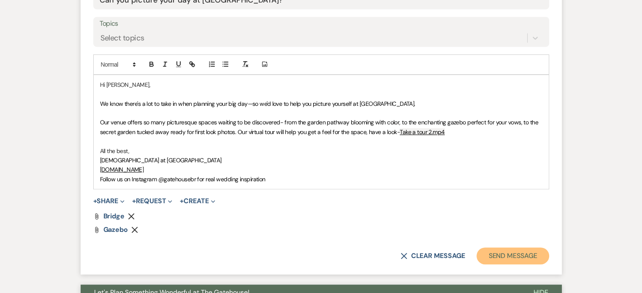
click at [518, 251] on button "Send Message" at bounding box center [512, 256] width 72 height 17
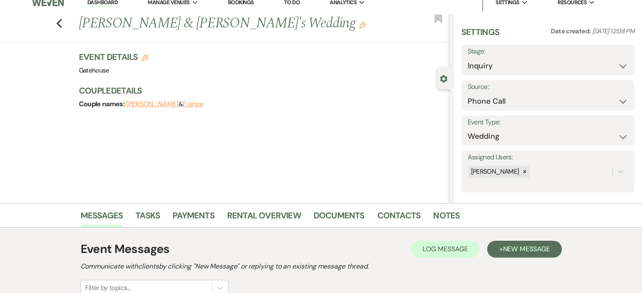
scroll to position [0, 0]
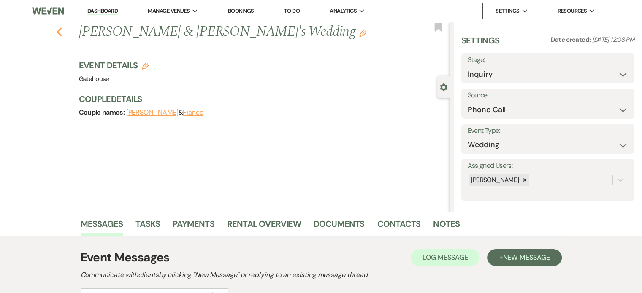
click at [61, 30] on icon "Previous" at bounding box center [59, 32] width 6 height 10
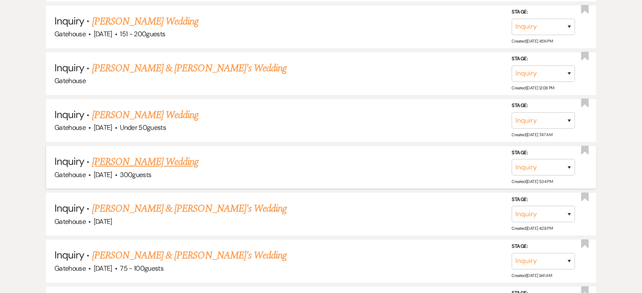
scroll to position [802, 0]
drag, startPoint x: 149, startPoint y: 108, endPoint x: 305, endPoint y: 160, distance: 164.2
click at [150, 109] on link "[PERSON_NAME] Wedding" at bounding box center [145, 114] width 107 height 15
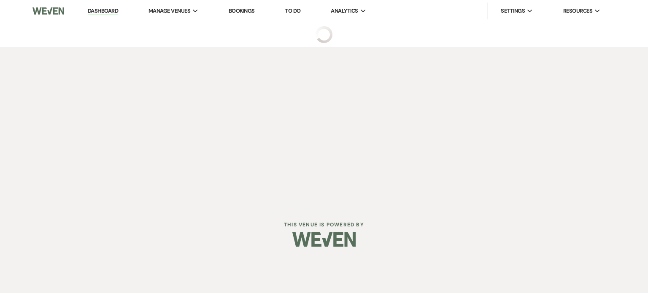
select select "2"
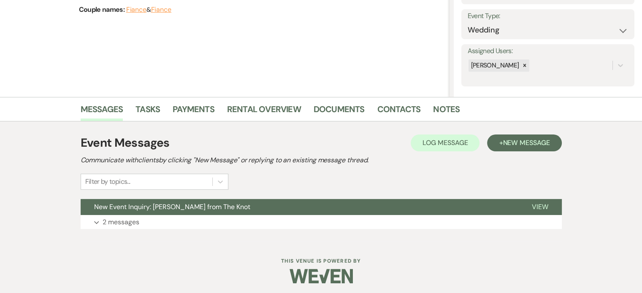
scroll to position [117, 0]
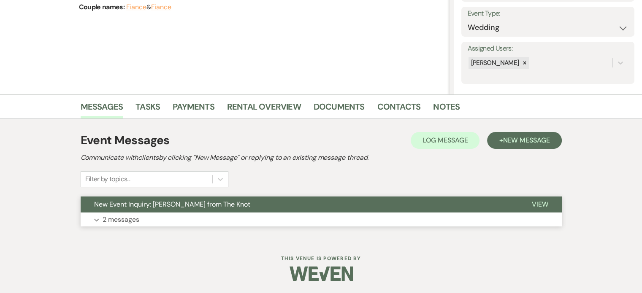
click at [115, 219] on p "2 messages" at bounding box center [121, 219] width 37 height 11
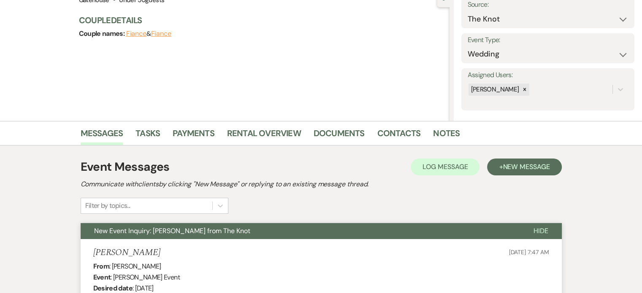
scroll to position [75, 0]
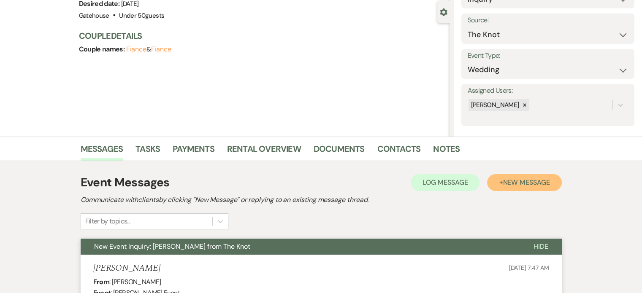
click at [519, 182] on span "New Message" at bounding box center [525, 182] width 47 height 9
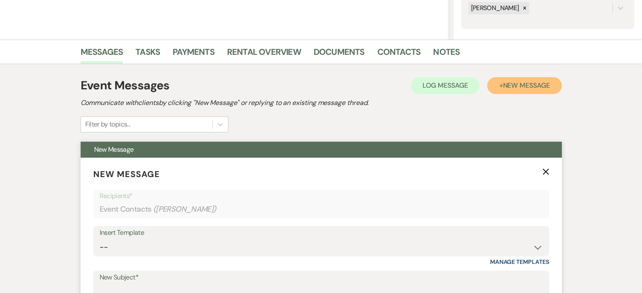
scroll to position [244, 0]
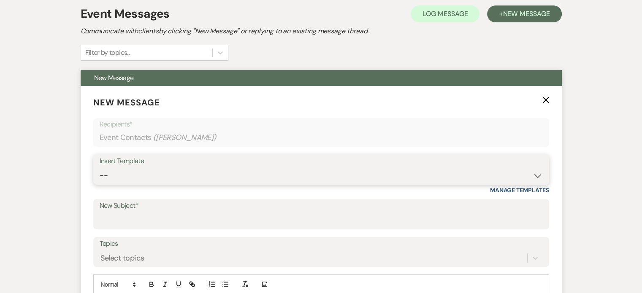
click at [132, 178] on select "-- Tour Request Response Proposal 6-9 Month Check-in Happy 1 Month Anniversary!…" at bounding box center [321, 175] width 443 height 16
select select "5916"
click at [100, 167] on select "-- Tour Request Response Proposal 6-9 Month Check-in Happy 1 Month Anniversary!…" at bounding box center [321, 175] width 443 height 16
type input "Can you picture your day at [GEOGRAPHIC_DATA]?"
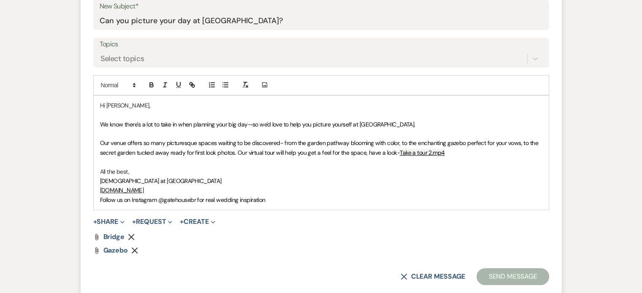
scroll to position [581, 0]
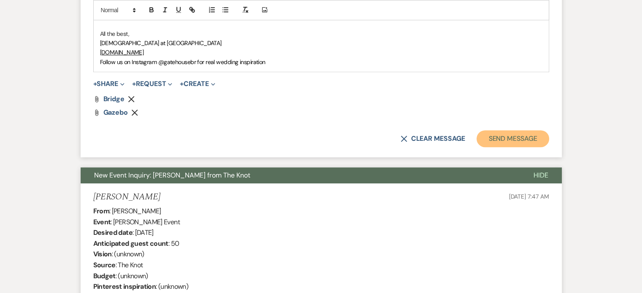
click at [513, 136] on button "Send Message" at bounding box center [512, 138] width 72 height 17
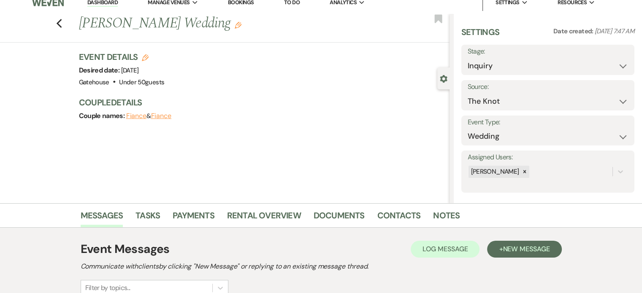
scroll to position [0, 0]
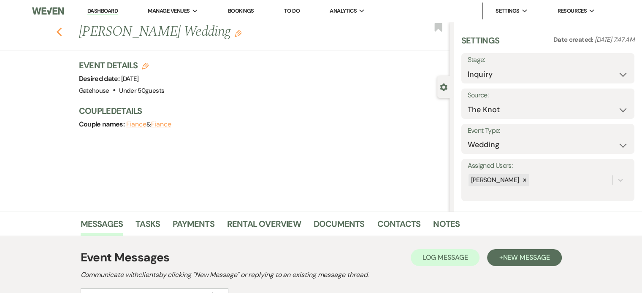
click at [62, 34] on use "button" at bounding box center [58, 31] width 5 height 9
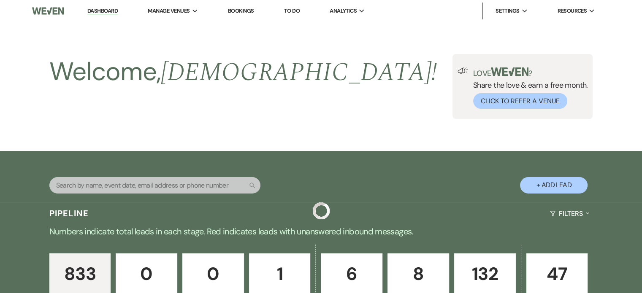
scroll to position [802, 0]
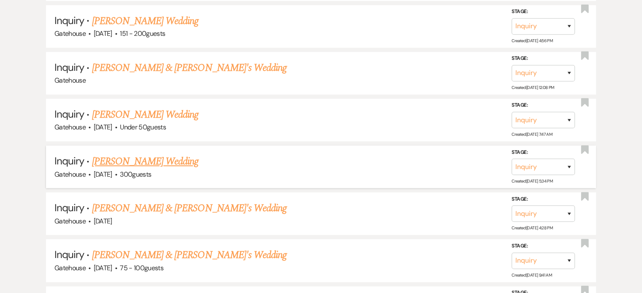
click at [151, 156] on link "[PERSON_NAME] Wedding" at bounding box center [145, 161] width 107 height 15
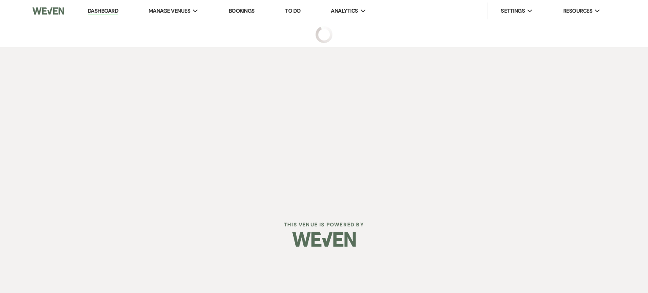
select select "2"
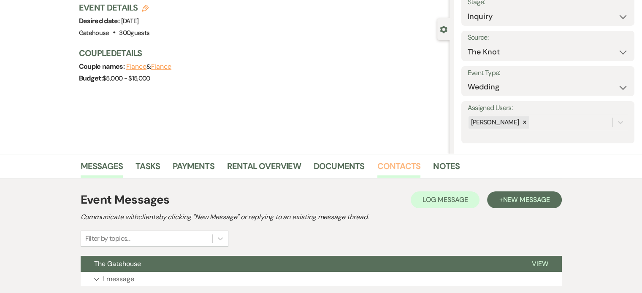
scroll to position [127, 0]
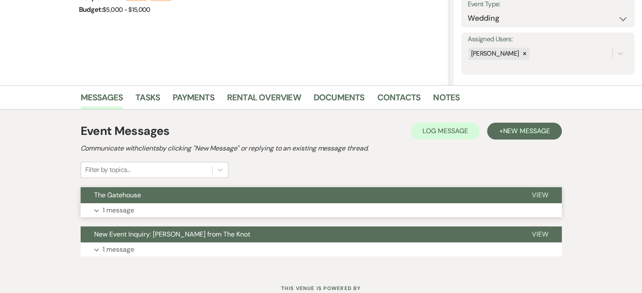
click at [127, 210] on p "1 message" at bounding box center [119, 210] width 32 height 11
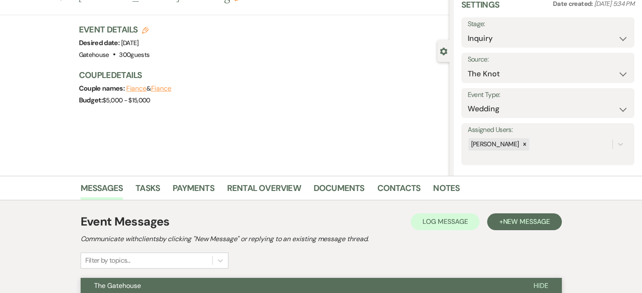
scroll to position [0, 0]
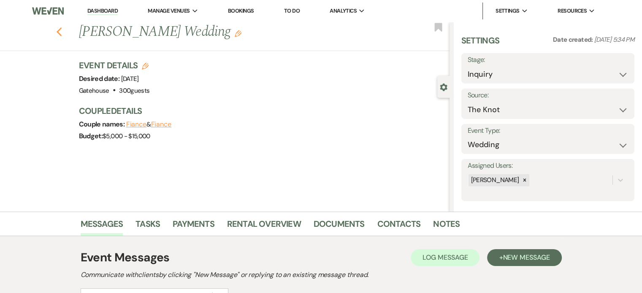
click at [62, 30] on icon "Previous" at bounding box center [59, 32] width 6 height 10
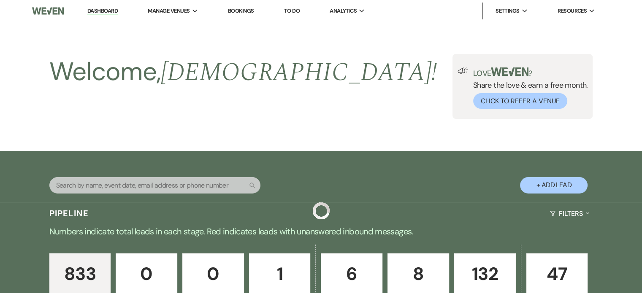
scroll to position [802, 0]
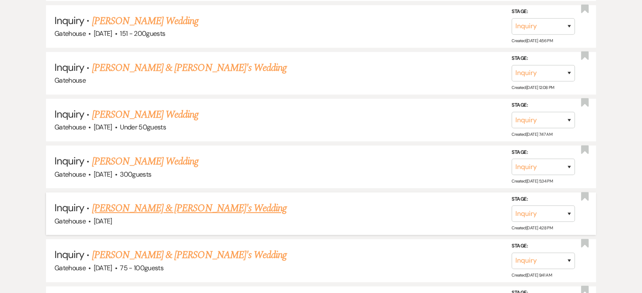
click at [146, 201] on link "[PERSON_NAME] & [PERSON_NAME]'s Wedding" at bounding box center [189, 208] width 195 height 15
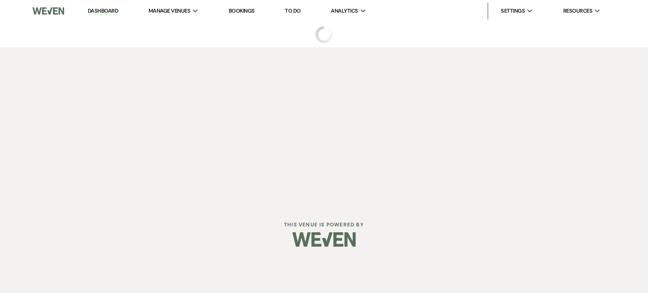
select select "5"
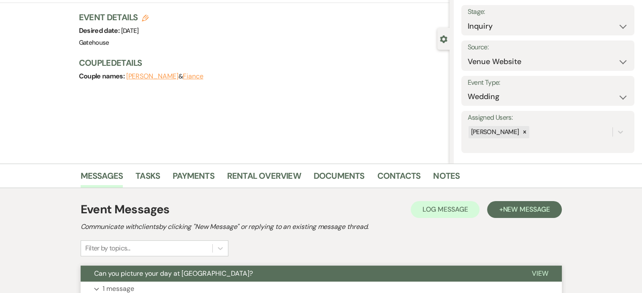
scroll to position [127, 0]
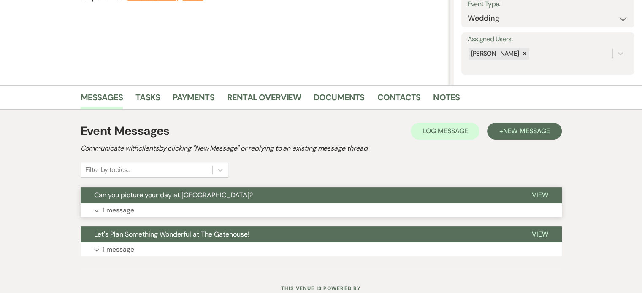
click at [119, 209] on p "1 message" at bounding box center [119, 210] width 32 height 11
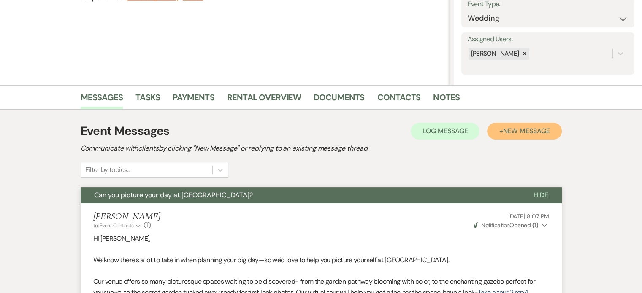
click at [520, 132] on span "New Message" at bounding box center [525, 131] width 47 height 9
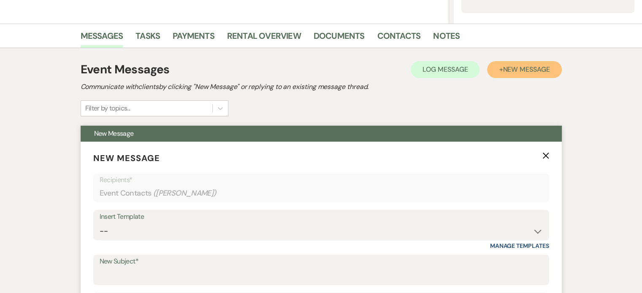
scroll to position [295, 0]
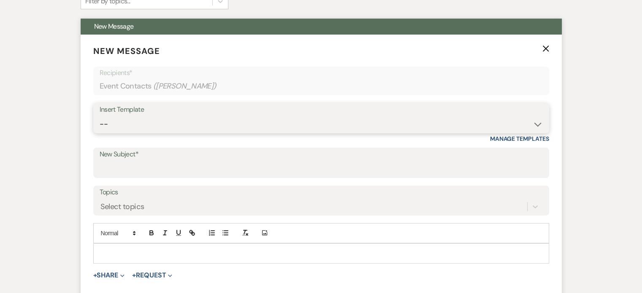
click at [140, 124] on select "-- Tour Request Response Proposal 6-9 Month Check-in Happy 1 Month Anniversary!…" at bounding box center [321, 124] width 443 height 16
select select "6119"
click at [100, 116] on select "-- Tour Request Response Proposal 6-9 Month Check-in Happy 1 Month Anniversary!…" at bounding box center [321, 124] width 443 height 16
type input "Discover why couples love The Gatehouse"
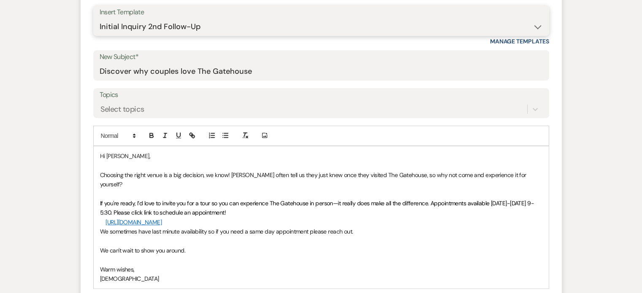
scroll to position [464, 0]
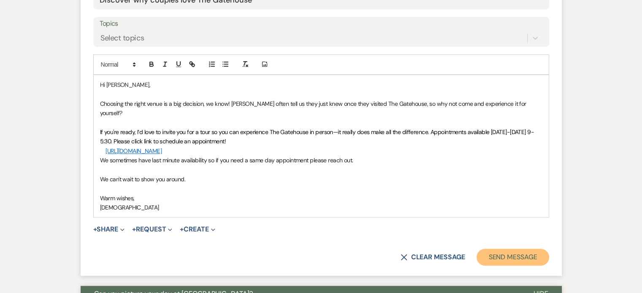
click at [506, 249] on button "Send Message" at bounding box center [512, 257] width 72 height 17
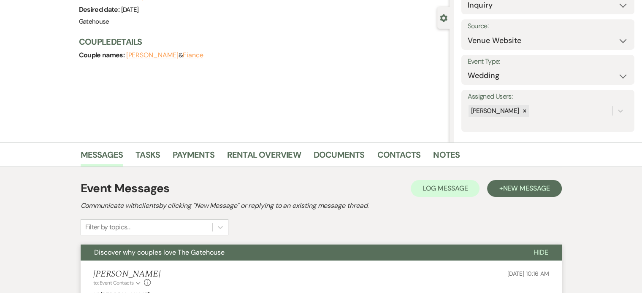
scroll to position [0, 0]
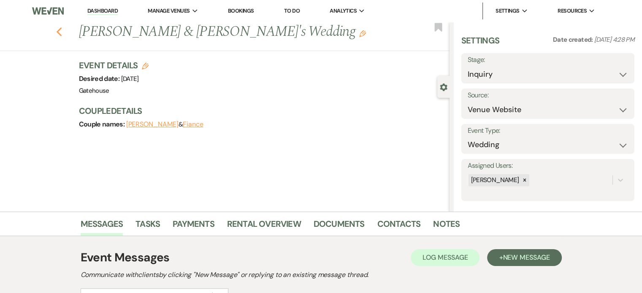
click at [61, 30] on use "button" at bounding box center [58, 31] width 5 height 9
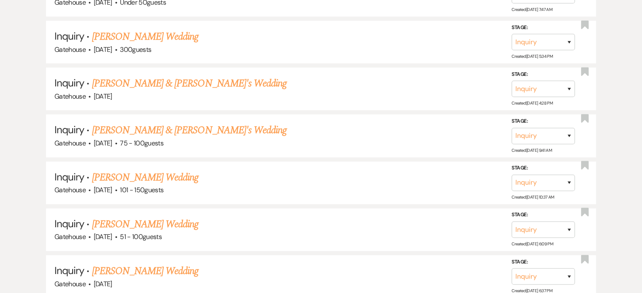
scroll to position [928, 0]
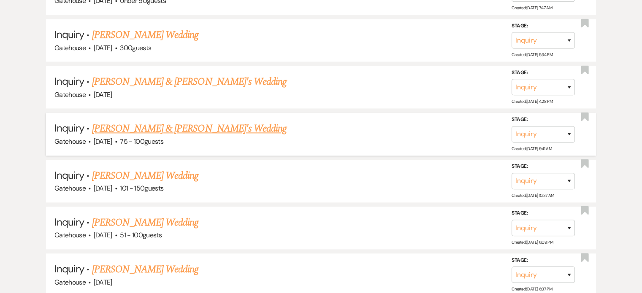
click at [138, 121] on link "[PERSON_NAME] & [PERSON_NAME]'s Wedding" at bounding box center [189, 128] width 195 height 15
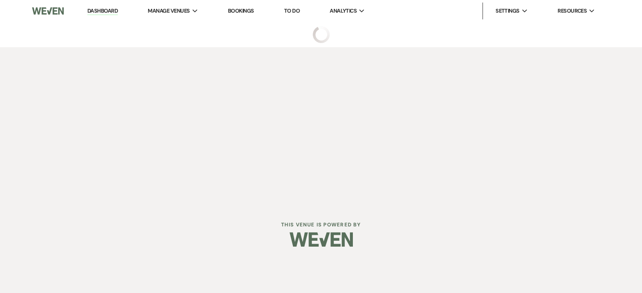
select select "22"
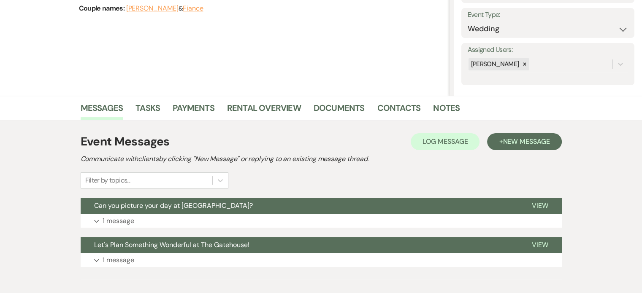
scroll to position [157, 0]
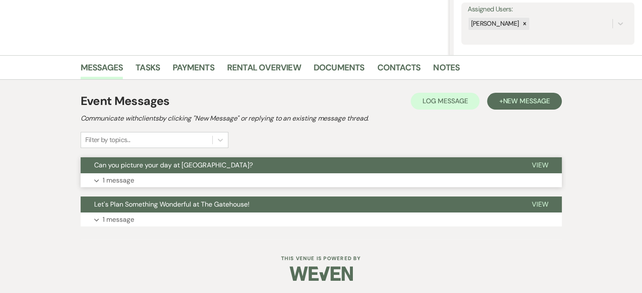
click at [125, 178] on p "1 message" at bounding box center [119, 180] width 32 height 11
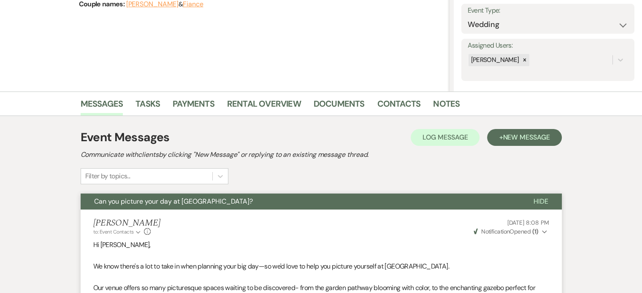
scroll to position [30, 0]
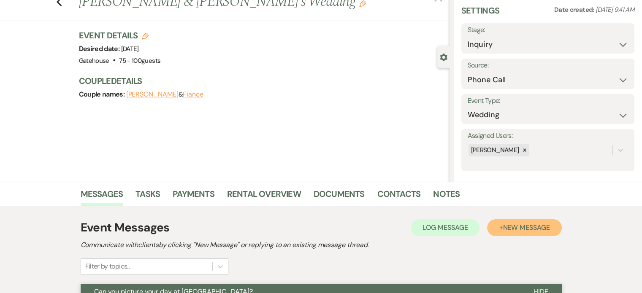
click at [519, 227] on span "New Message" at bounding box center [525, 227] width 47 height 9
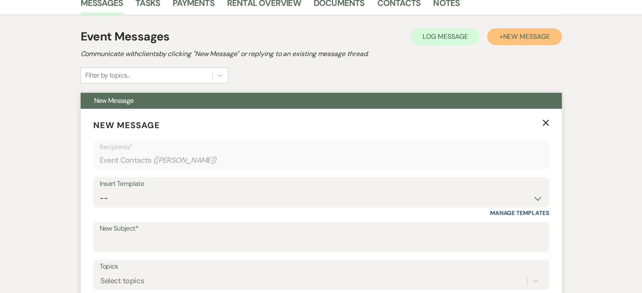
scroll to position [283, 0]
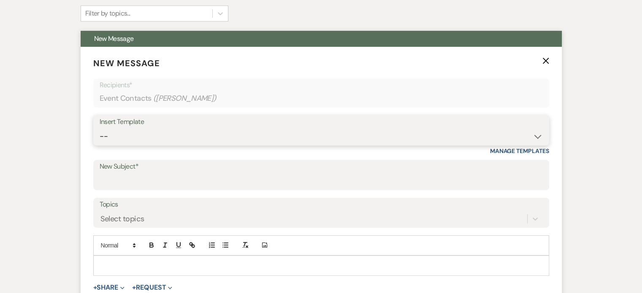
click at [133, 135] on select "-- Tour Request Response Proposal 6-9 Month Check-in Happy 1 Month Anniversary!…" at bounding box center [321, 136] width 443 height 16
select select "6119"
click at [100, 128] on select "-- Tour Request Response Proposal 6-9 Month Check-in Happy 1 Month Anniversary!…" at bounding box center [321, 136] width 443 height 16
type input "Discover why couples love The Gatehouse"
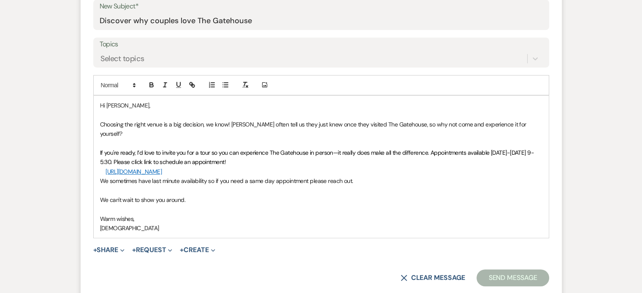
scroll to position [452, 0]
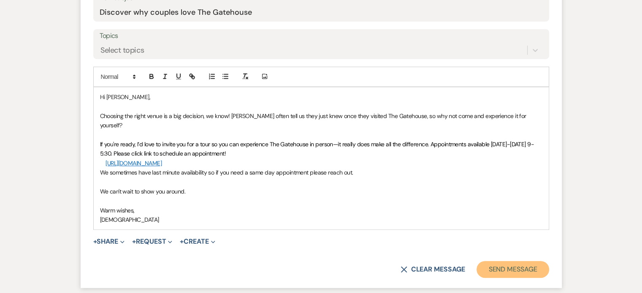
click at [530, 261] on button "Send Message" at bounding box center [512, 269] width 72 height 17
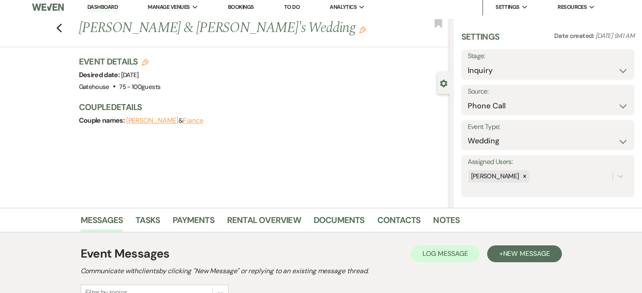
scroll to position [0, 0]
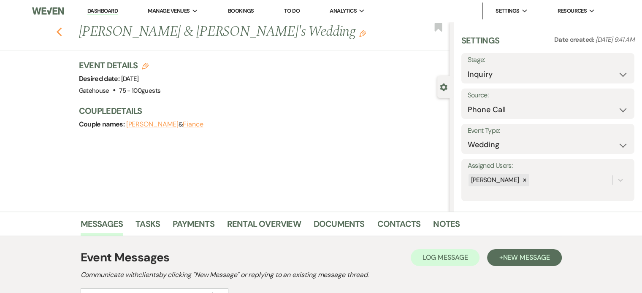
click at [62, 33] on use "button" at bounding box center [58, 31] width 5 height 9
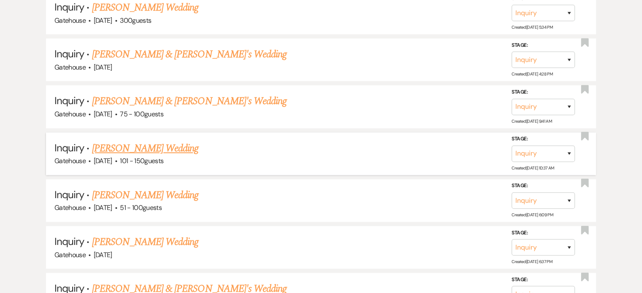
scroll to position [970, 0]
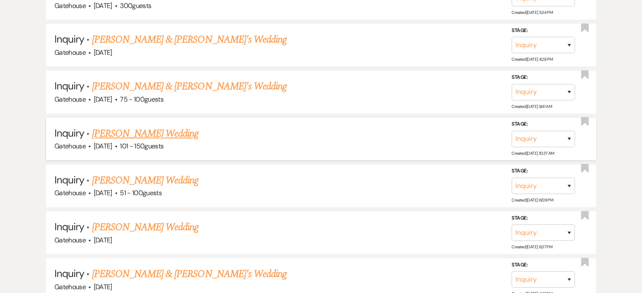
click at [135, 126] on link "[PERSON_NAME] Wedding" at bounding box center [145, 133] width 107 height 15
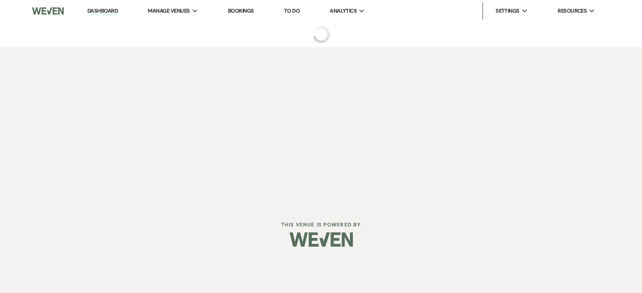
select select "2"
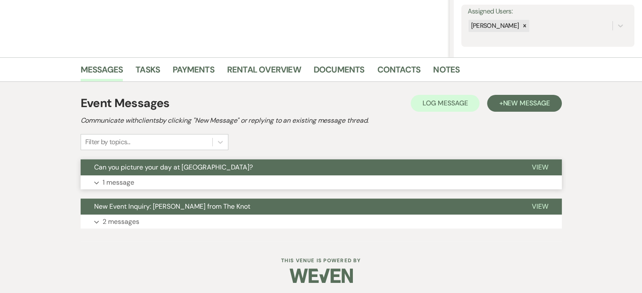
scroll to position [157, 0]
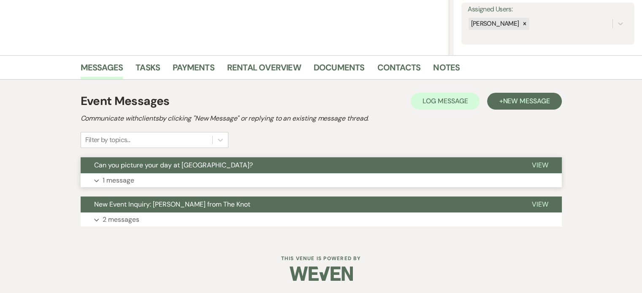
click at [114, 178] on p "1 message" at bounding box center [119, 180] width 32 height 11
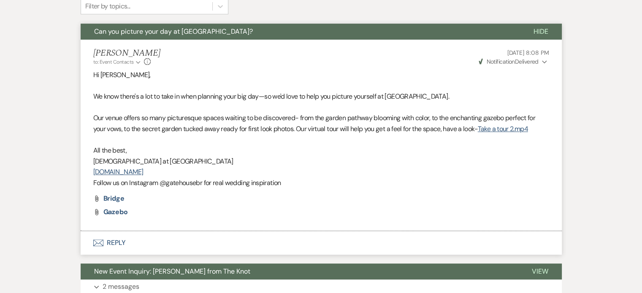
scroll to position [189, 0]
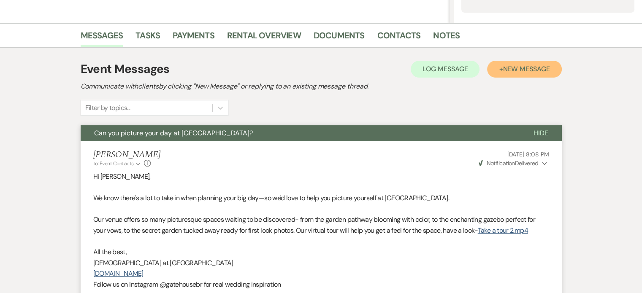
click at [523, 72] on span "New Message" at bounding box center [525, 69] width 47 height 9
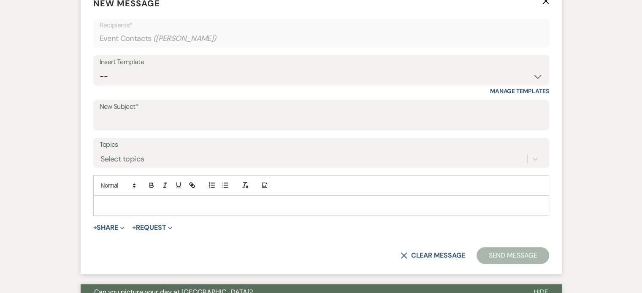
scroll to position [357, 0]
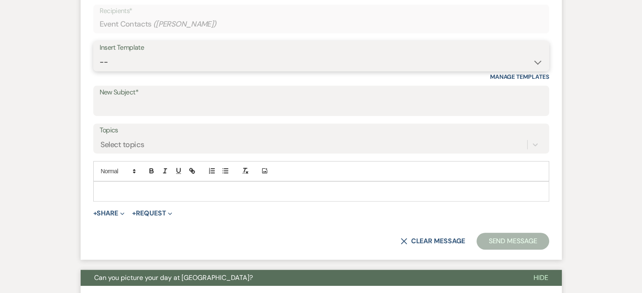
click at [118, 62] on select "-- Tour Request Response Proposal 6-9 Month Check-in Happy 1 Month Anniversary!…" at bounding box center [321, 62] width 443 height 16
select select "6119"
click at [100, 54] on select "-- Tour Request Response Proposal 6-9 Month Check-in Happy 1 Month Anniversary!…" at bounding box center [321, 62] width 443 height 16
type input "Discover why couples love The Gatehouse"
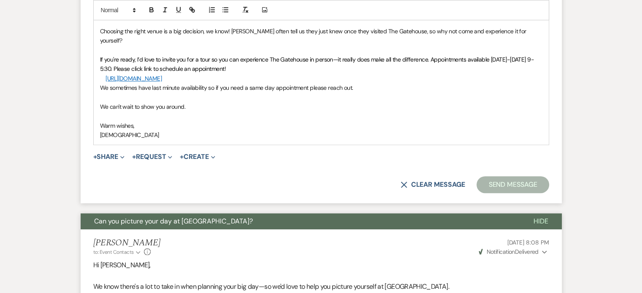
scroll to position [568, 0]
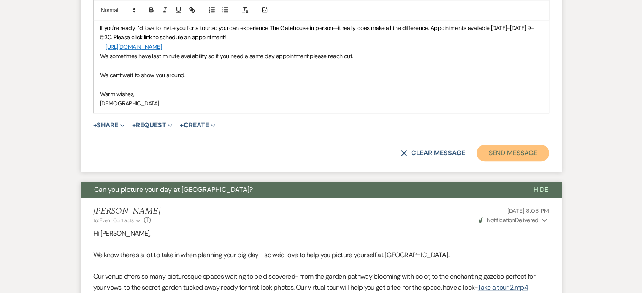
click at [522, 145] on button "Send Message" at bounding box center [512, 153] width 72 height 17
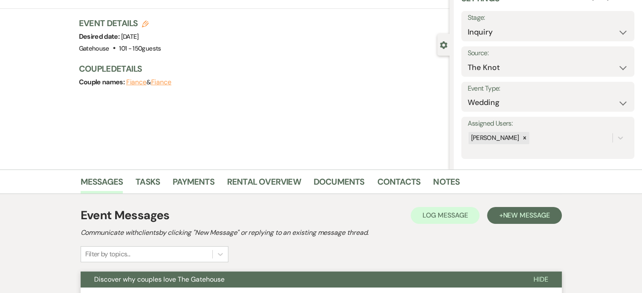
scroll to position [0, 0]
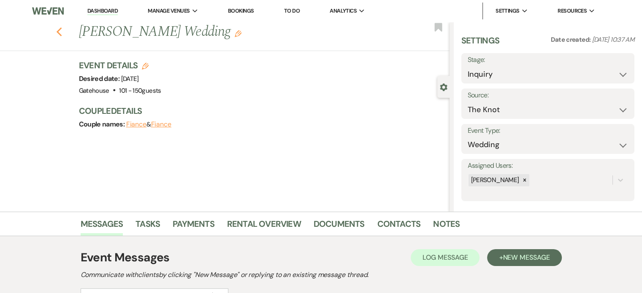
click at [61, 31] on use "button" at bounding box center [58, 31] width 5 height 9
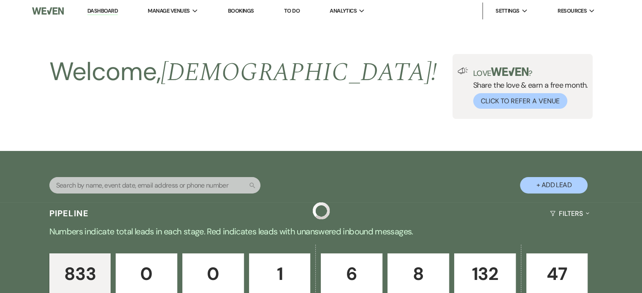
scroll to position [970, 0]
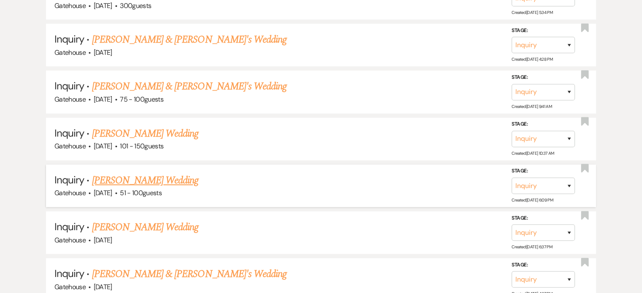
click at [140, 173] on link "[PERSON_NAME] Wedding" at bounding box center [145, 180] width 107 height 15
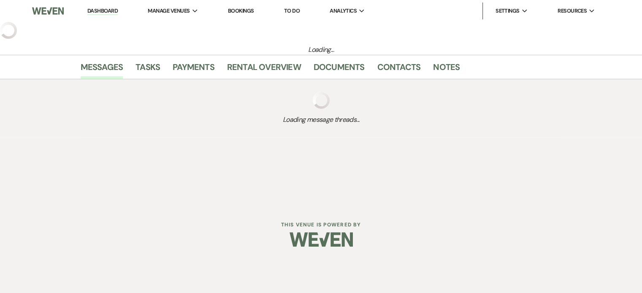
select select "2"
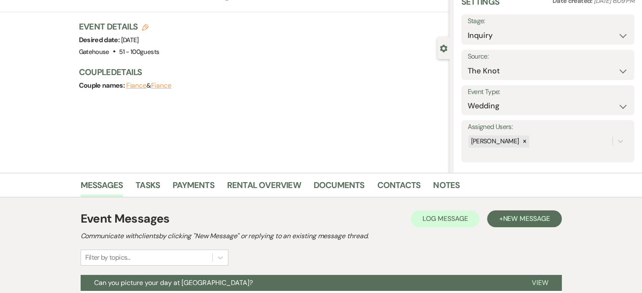
scroll to position [157, 0]
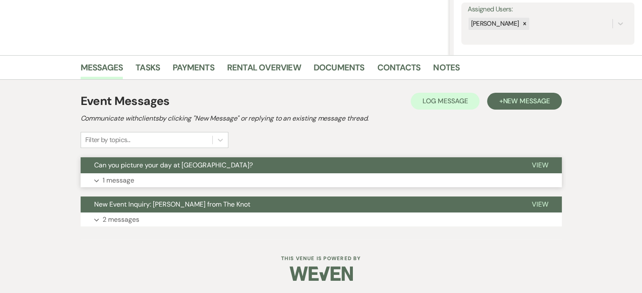
click at [113, 178] on p "1 message" at bounding box center [119, 180] width 32 height 11
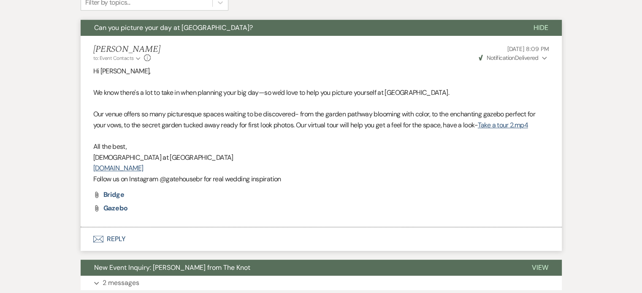
scroll to position [199, 0]
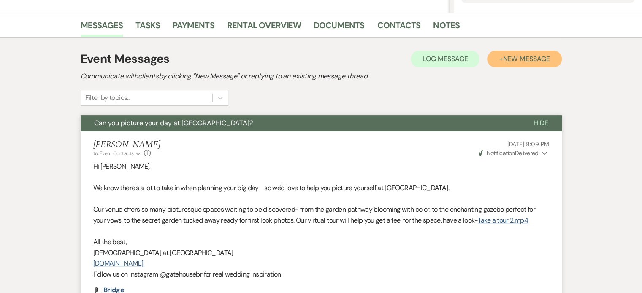
click at [532, 55] on span "New Message" at bounding box center [525, 58] width 47 height 9
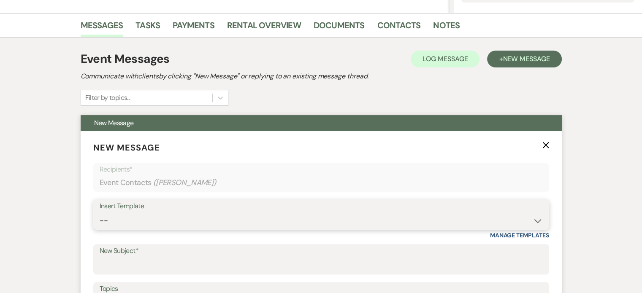
click at [224, 213] on select "-- Tour Request Response Proposal 6-9 Month Check-in Happy 1 Month Anniversary!…" at bounding box center [321, 221] width 443 height 16
select select "6119"
click at [100, 213] on select "-- Tour Request Response Proposal 6-9 Month Check-in Happy 1 Month Anniversary!…" at bounding box center [321, 221] width 443 height 16
type input "Discover why couples love The Gatehouse"
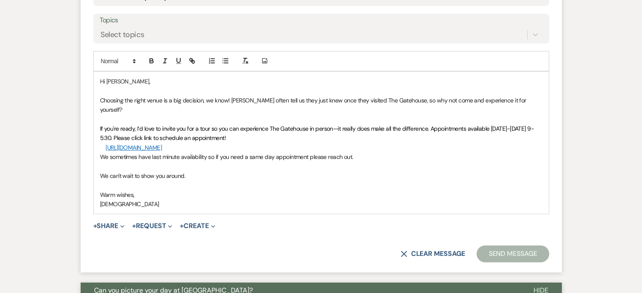
scroll to position [494, 0]
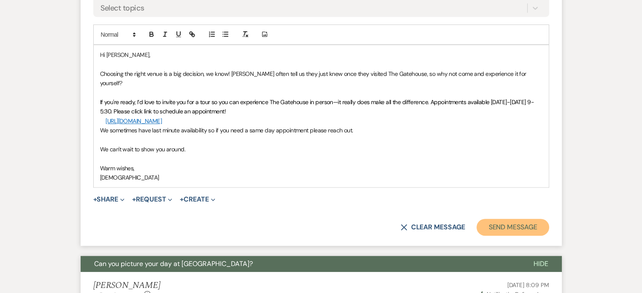
click at [525, 219] on button "Send Message" at bounding box center [512, 227] width 72 height 17
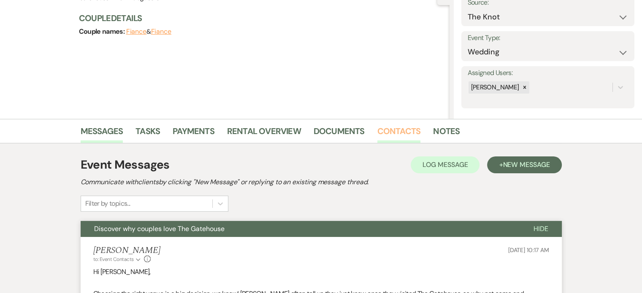
scroll to position [12, 0]
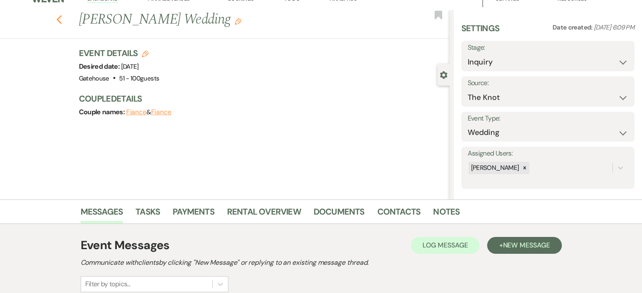
click at [62, 20] on icon "Previous" at bounding box center [59, 20] width 6 height 10
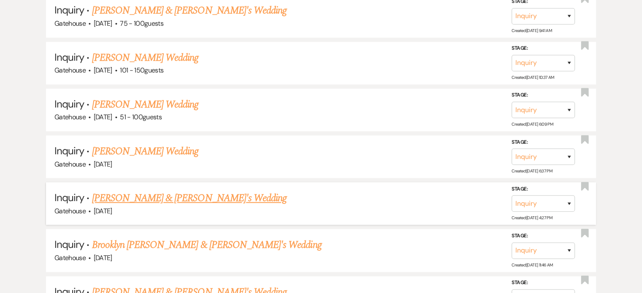
scroll to position [1055, 0]
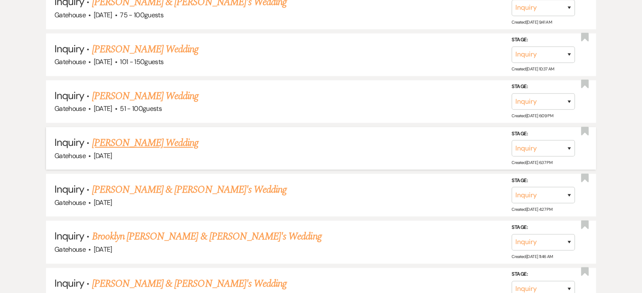
click at [145, 135] on link "[PERSON_NAME] Wedding" at bounding box center [145, 142] width 107 height 15
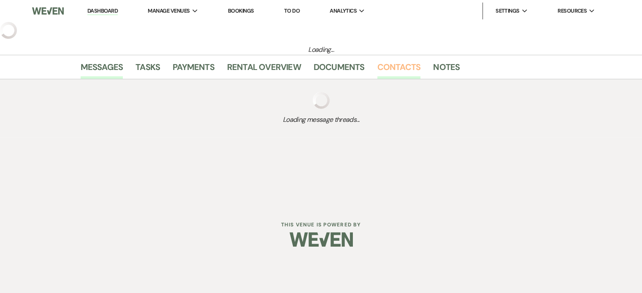
select select "2"
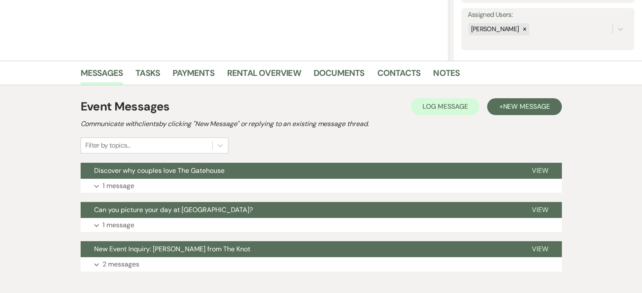
scroll to position [169, 0]
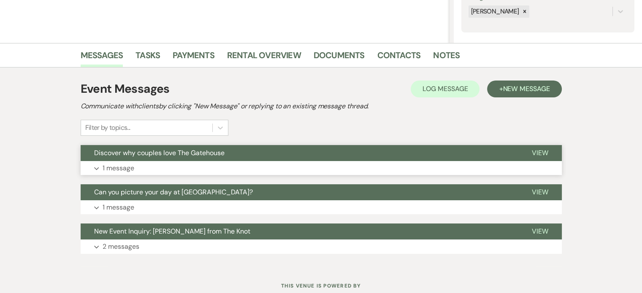
click at [119, 167] on p "1 message" at bounding box center [119, 168] width 32 height 11
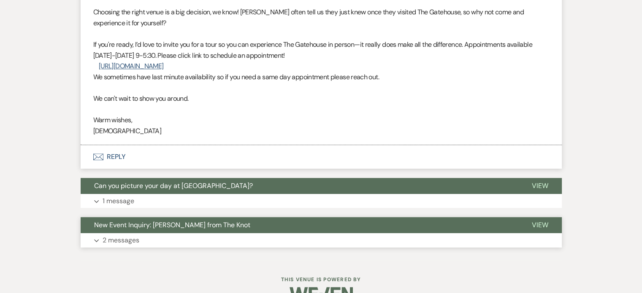
scroll to position [380, 0]
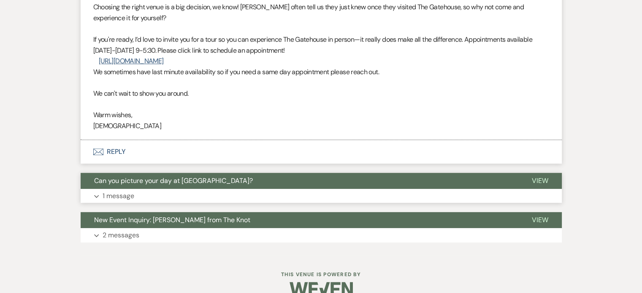
click at [127, 196] on p "1 message" at bounding box center [119, 196] width 32 height 11
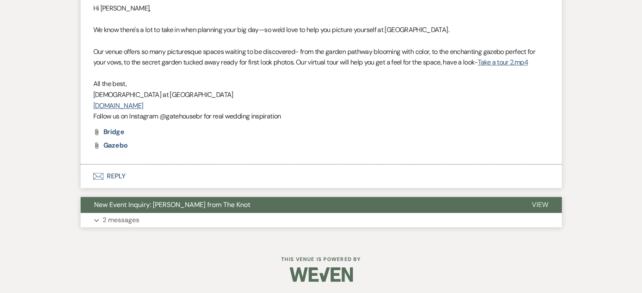
scroll to position [596, 0]
click at [111, 219] on p "2 messages" at bounding box center [121, 219] width 37 height 11
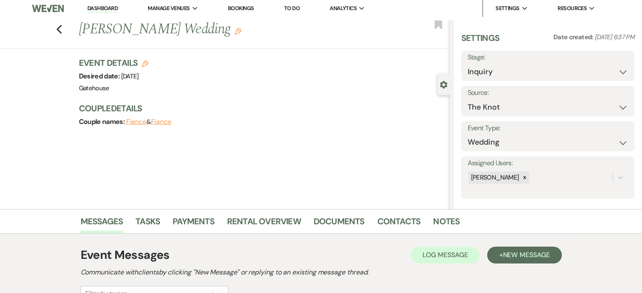
scroll to position [0, 0]
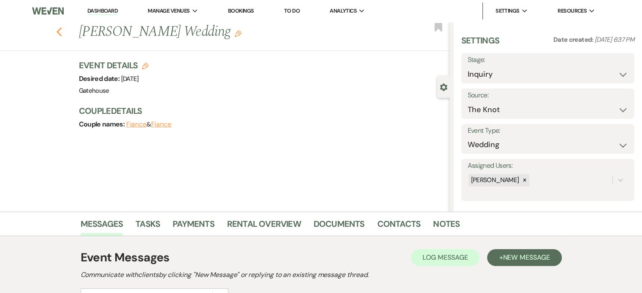
click at [61, 33] on use "button" at bounding box center [58, 31] width 5 height 9
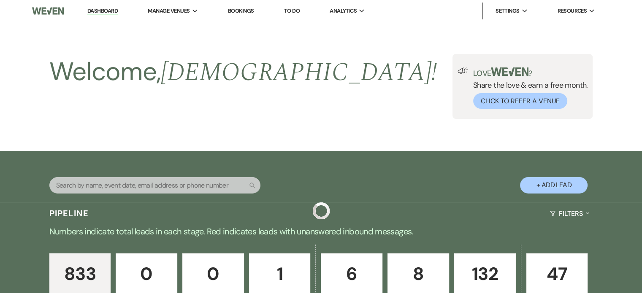
scroll to position [1055, 0]
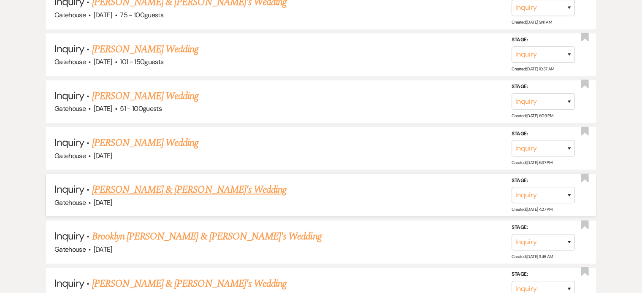
click at [154, 182] on link "[PERSON_NAME] & [PERSON_NAME]'s Wedding" at bounding box center [189, 189] width 195 height 15
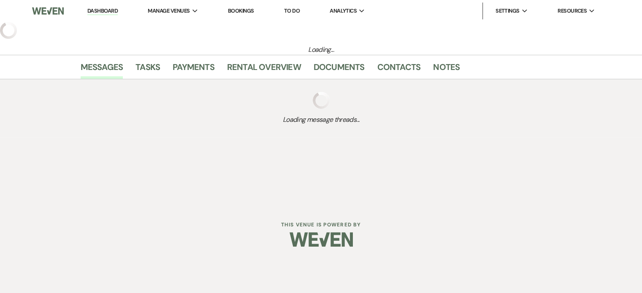
select select "5"
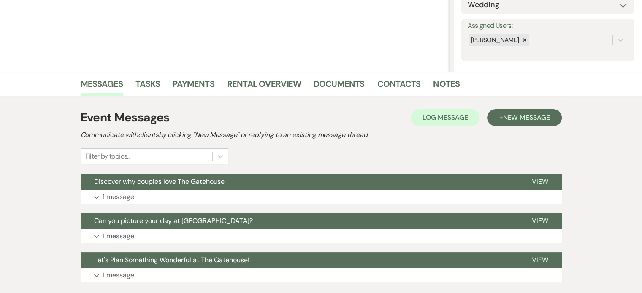
scroll to position [169, 0]
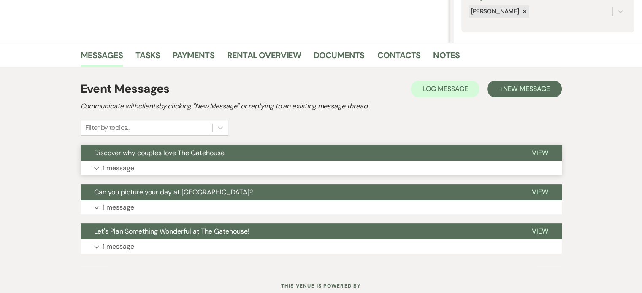
click at [112, 166] on p "1 message" at bounding box center [119, 168] width 32 height 11
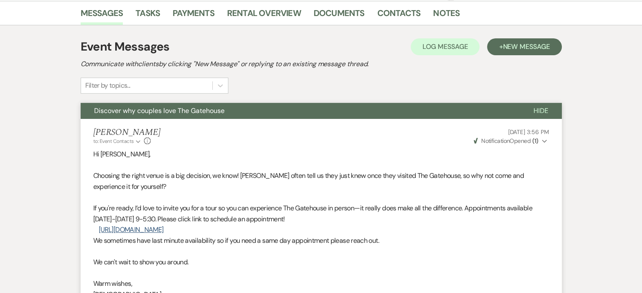
scroll to position [380, 0]
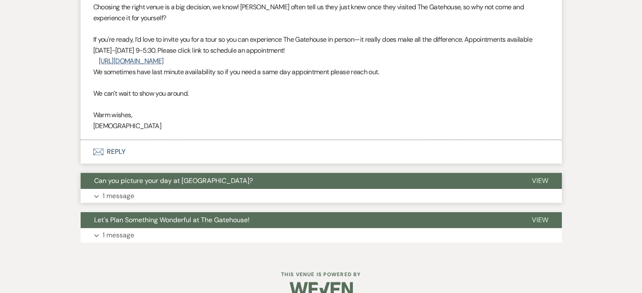
click at [120, 197] on p "1 message" at bounding box center [119, 196] width 32 height 11
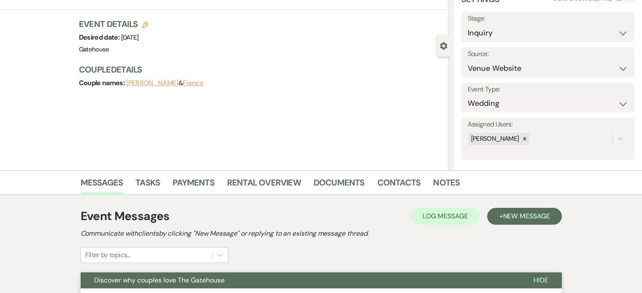
scroll to position [0, 0]
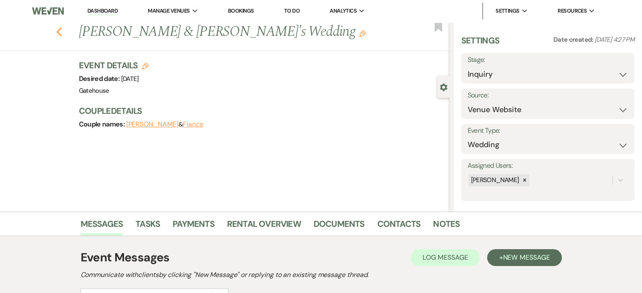
click at [62, 31] on icon "Previous" at bounding box center [59, 32] width 6 height 10
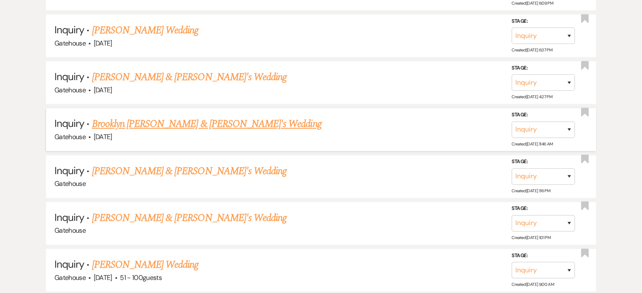
scroll to position [1181, 0]
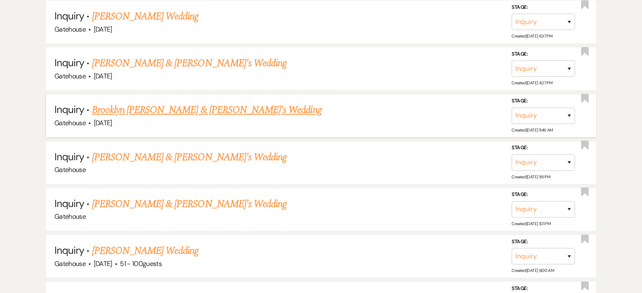
click at [196, 103] on link "Brooklyn [PERSON_NAME] & [PERSON_NAME]'s Wedding" at bounding box center [207, 110] width 230 height 15
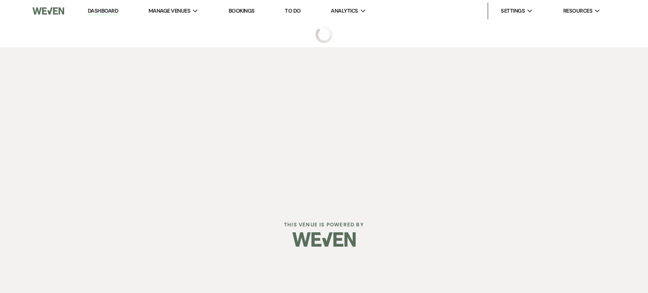
select select "5"
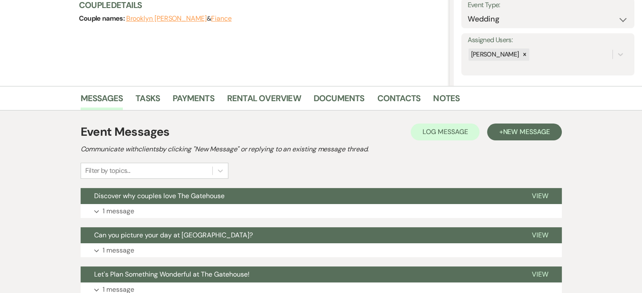
scroll to position [127, 0]
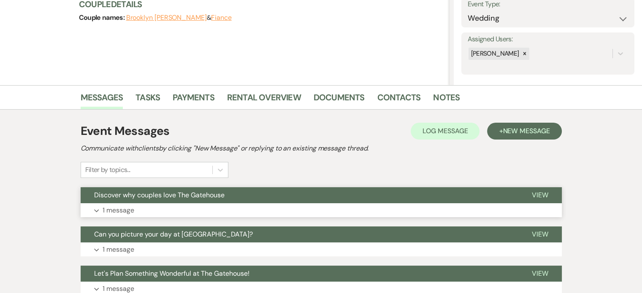
click at [111, 208] on p "1 message" at bounding box center [119, 210] width 32 height 11
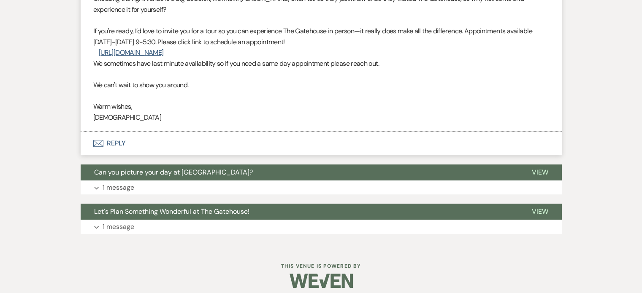
scroll to position [395, 0]
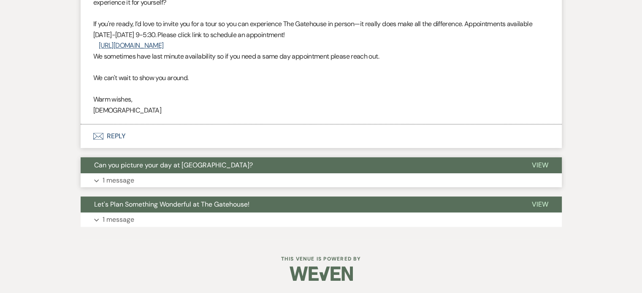
click at [106, 178] on p "1 message" at bounding box center [119, 180] width 32 height 11
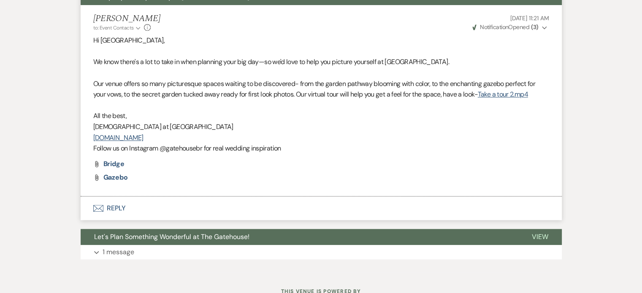
scroll to position [564, 0]
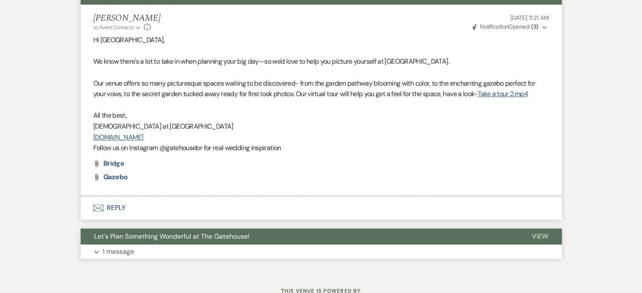
click at [115, 251] on p "1 message" at bounding box center [119, 251] width 32 height 11
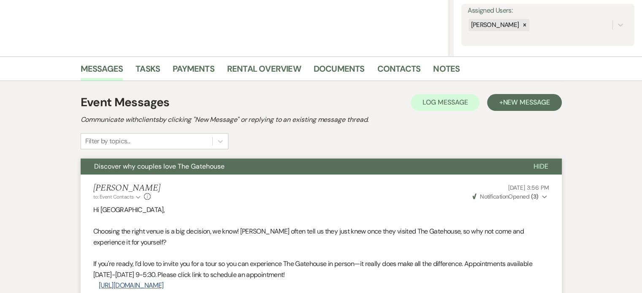
scroll to position [100, 0]
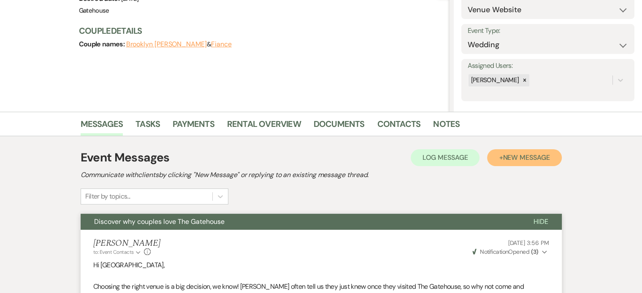
click at [515, 159] on span "New Message" at bounding box center [525, 157] width 47 height 9
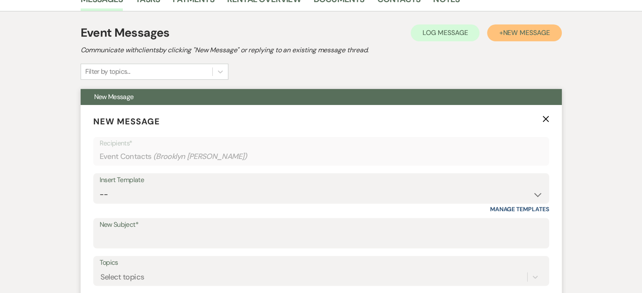
scroll to position [227, 0]
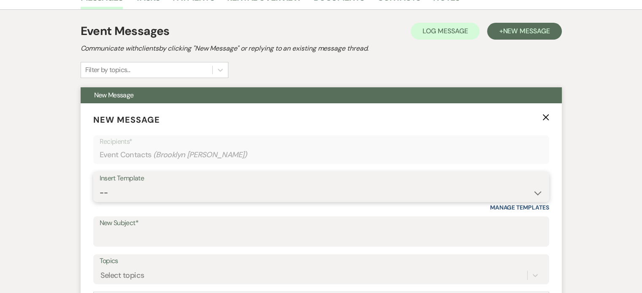
click at [180, 190] on select "-- Tour Request Response Proposal 6-9 Month Check-in Happy 1 Month Anniversary!…" at bounding box center [321, 193] width 443 height 16
select select "6138"
click at [100, 185] on select "-- Tour Request Response Proposal 6-9 Month Check-in Happy 1 Month Anniversary!…" at bounding box center [321, 193] width 443 height 16
type input "Is choosing your venue still on your to do list?"
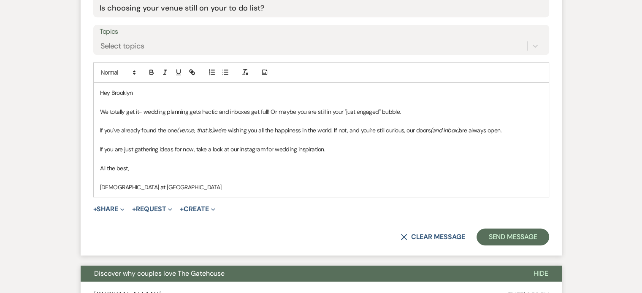
scroll to position [480, 0]
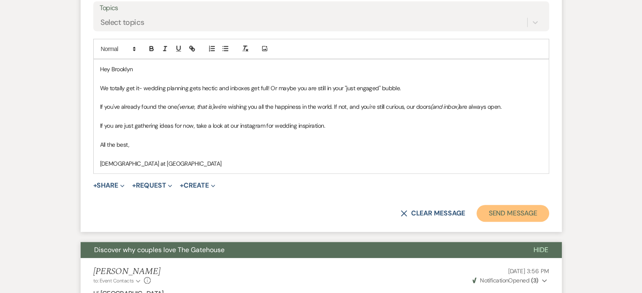
click at [487, 211] on button "Send Message" at bounding box center [512, 213] width 72 height 17
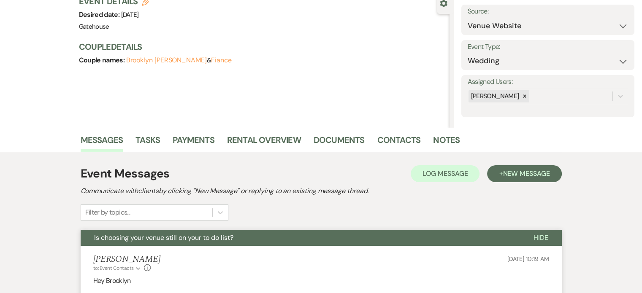
scroll to position [0, 0]
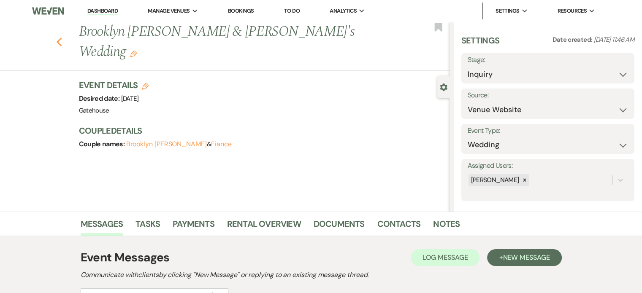
click at [61, 38] on use "button" at bounding box center [58, 42] width 5 height 9
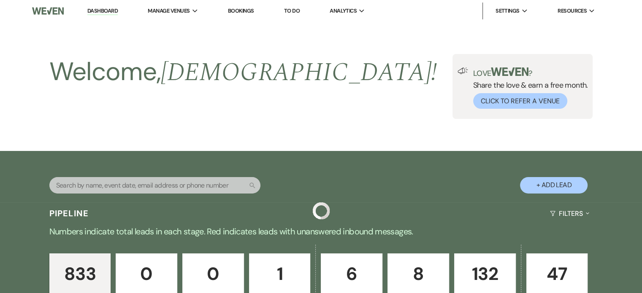
scroll to position [1181, 0]
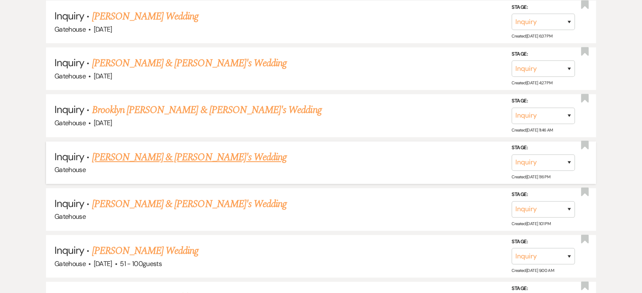
click at [145, 150] on link "[PERSON_NAME] & [PERSON_NAME]'s Wedding" at bounding box center [189, 157] width 195 height 15
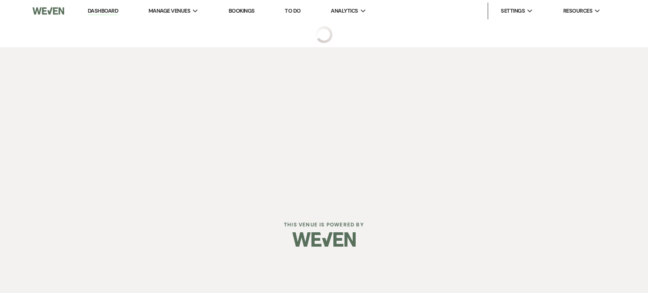
select select "5"
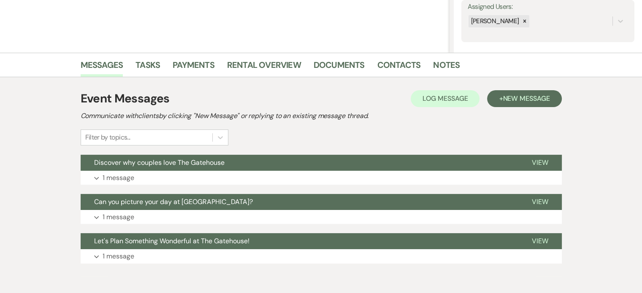
scroll to position [169, 0]
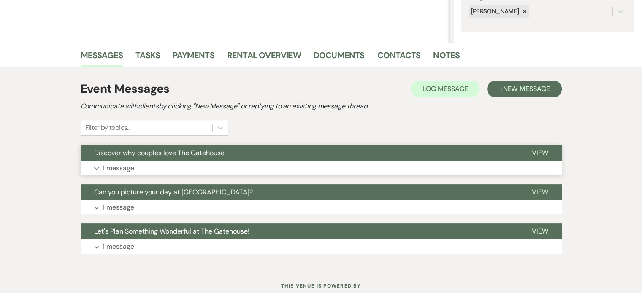
click at [108, 167] on p "1 message" at bounding box center [119, 168] width 32 height 11
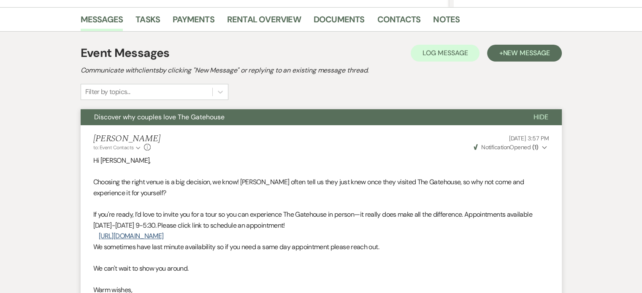
scroll to position [338, 0]
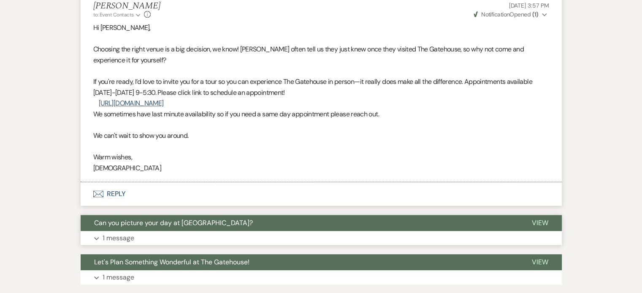
click at [124, 237] on p "1 message" at bounding box center [119, 238] width 32 height 11
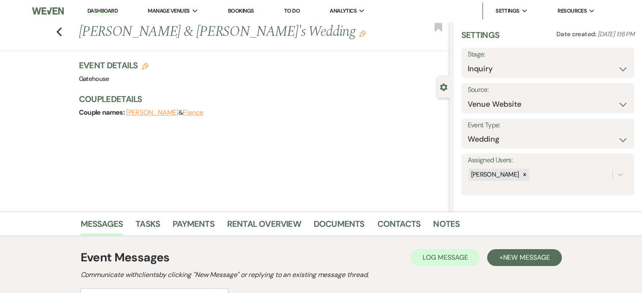
scroll to position [7, 0]
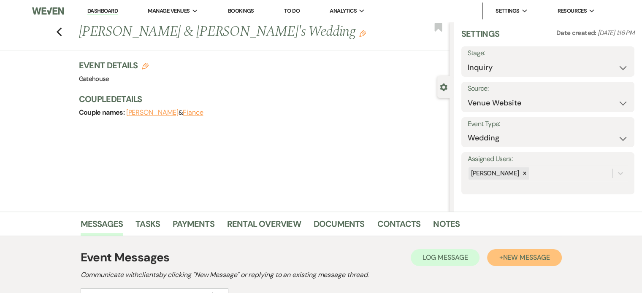
click at [527, 256] on span "New Message" at bounding box center [525, 257] width 47 height 9
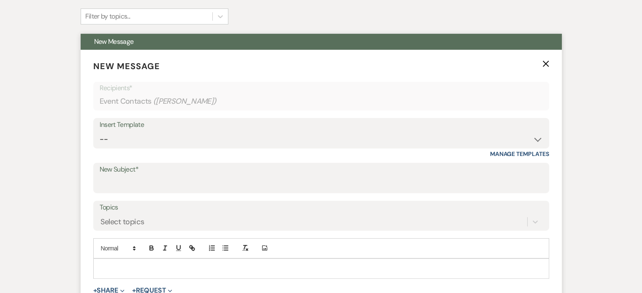
scroll to position [295, 0]
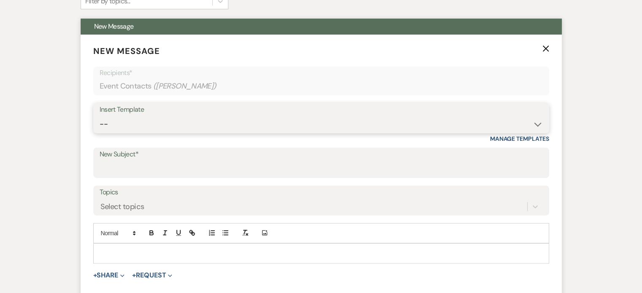
click at [149, 125] on select "-- Tour Request Response Proposal 6-9 Month Check-in Happy 1 Month Anniversary!…" at bounding box center [321, 124] width 443 height 16
select select "6138"
click at [100, 116] on select "-- Tour Request Response Proposal 6-9 Month Check-in Happy 1 Month Anniversary!…" at bounding box center [321, 124] width 443 height 16
type input "Is choosing your venue still on your to do list?"
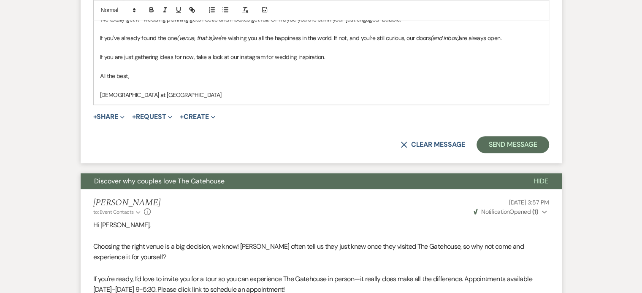
scroll to position [548, 0]
click at [500, 140] on button "Send Message" at bounding box center [512, 144] width 72 height 17
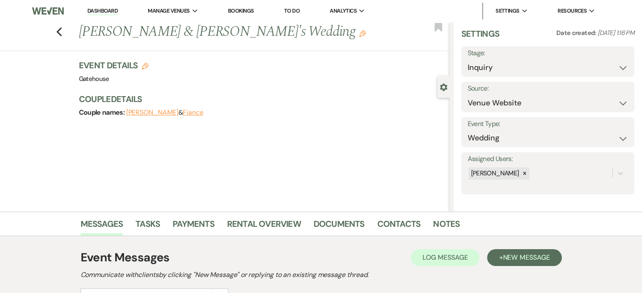
scroll to position [0, 0]
click at [60, 32] on use "button" at bounding box center [58, 31] width 5 height 9
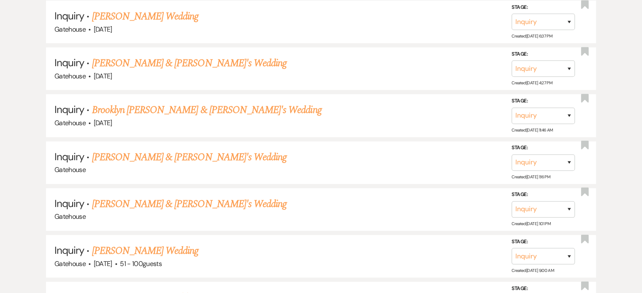
scroll to position [1266, 0]
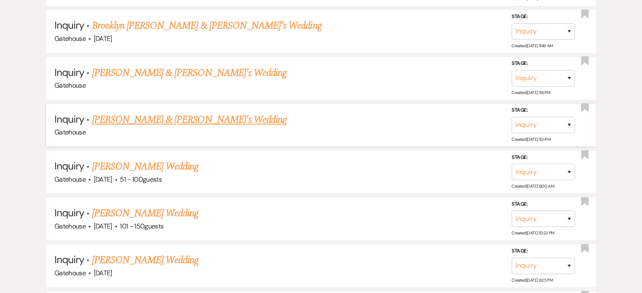
click at [170, 112] on link "[PERSON_NAME] & [PERSON_NAME]'s Wedding" at bounding box center [189, 119] width 195 height 15
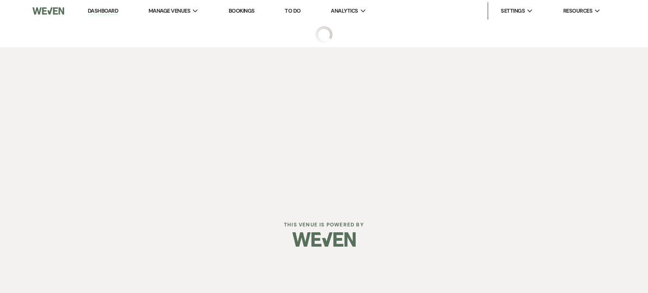
select select "12"
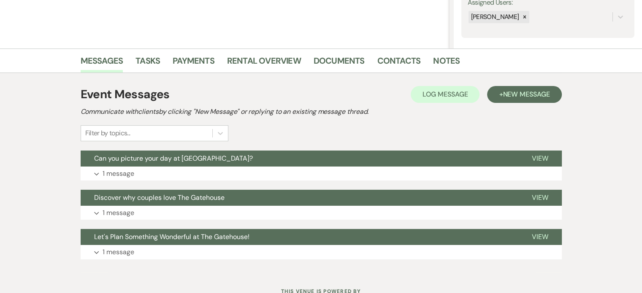
scroll to position [169, 0]
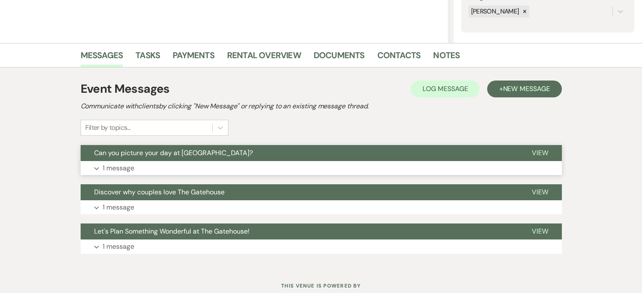
click at [111, 167] on p "1 message" at bounding box center [119, 168] width 32 height 11
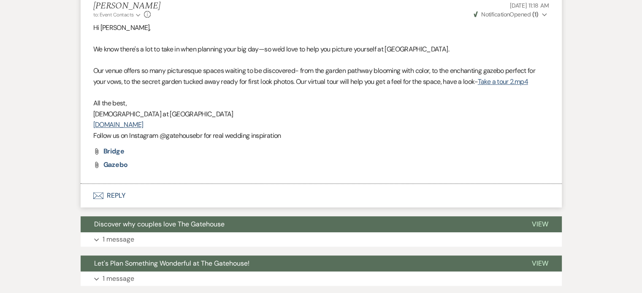
scroll to position [380, 0]
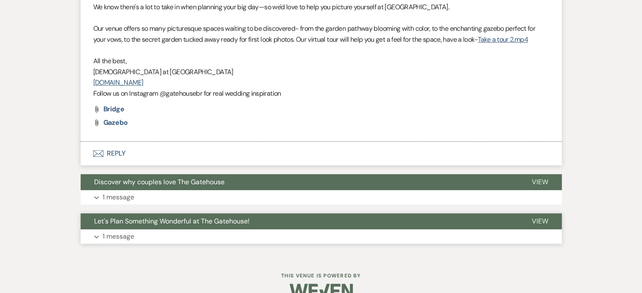
click at [119, 236] on p "1 message" at bounding box center [119, 236] width 32 height 11
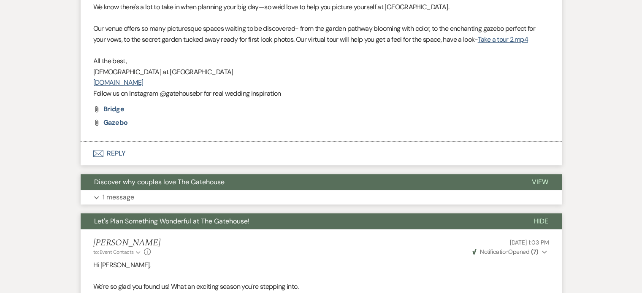
click at [116, 196] on p "1 message" at bounding box center [119, 197] width 32 height 11
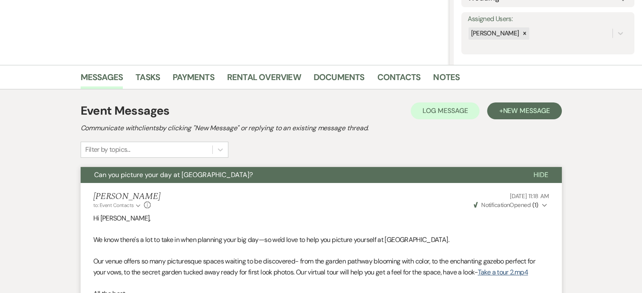
scroll to position [127, 0]
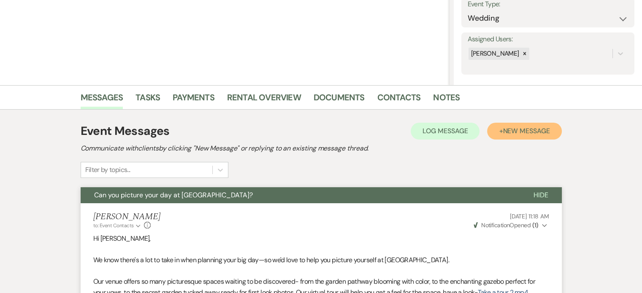
click at [521, 130] on span "New Message" at bounding box center [525, 131] width 47 height 9
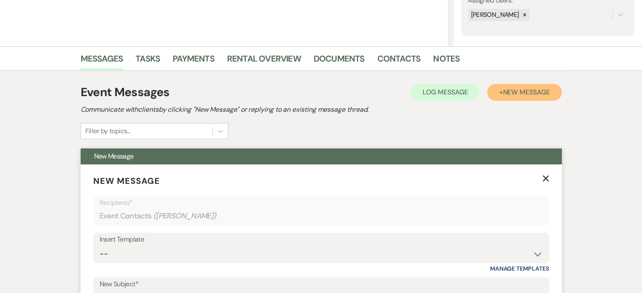
scroll to position [253, 0]
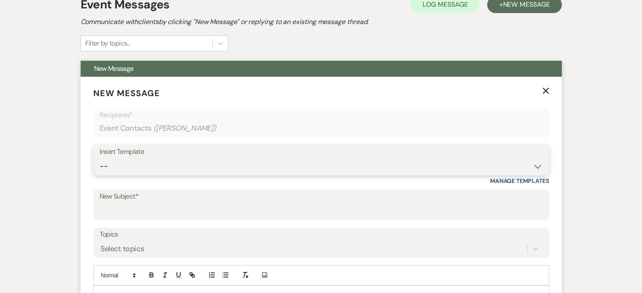
click at [178, 167] on select "-- Tour Request Response Proposal 6-9 Month Check-in Happy 1 Month Anniversary!…" at bounding box center [321, 166] width 443 height 16
select select "6138"
click at [100, 158] on select "-- Tour Request Response Proposal 6-9 Month Check-in Happy 1 Month Anniversary!…" at bounding box center [321, 166] width 443 height 16
type input "Is choosing your venue still on your to do list?"
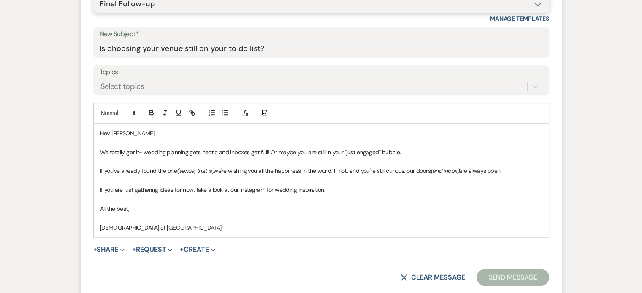
scroll to position [422, 0]
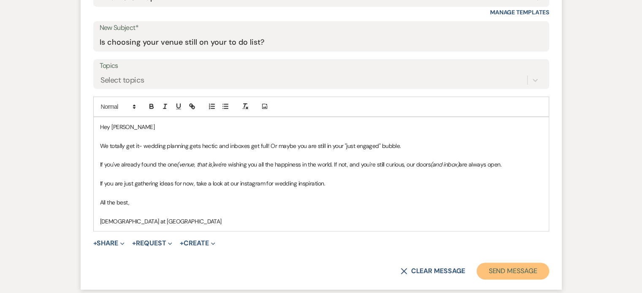
click at [514, 271] on button "Send Message" at bounding box center [512, 271] width 72 height 17
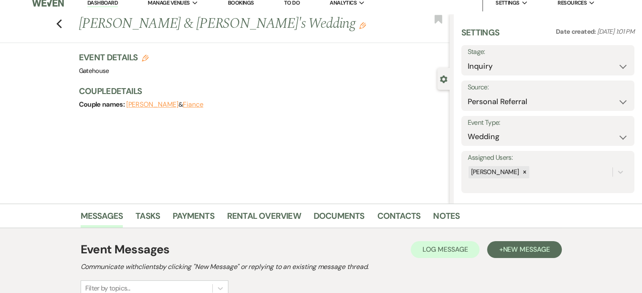
scroll to position [0, 0]
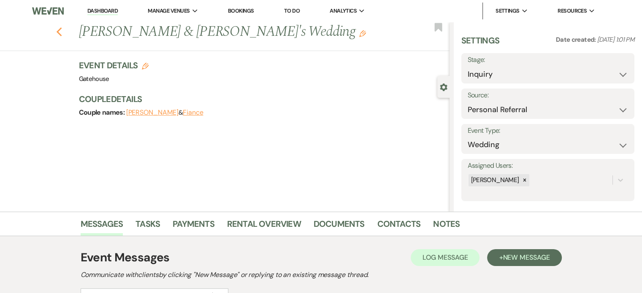
click at [61, 32] on use "button" at bounding box center [58, 31] width 5 height 9
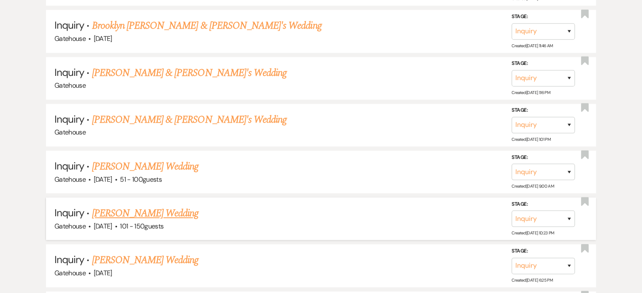
scroll to position [1308, 0]
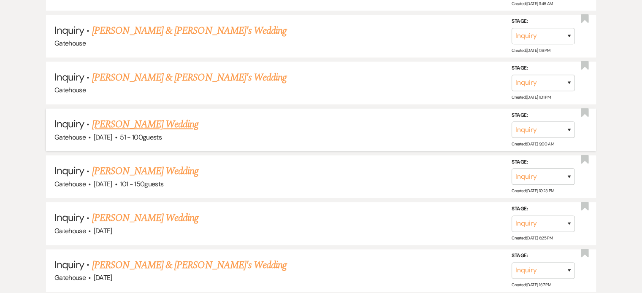
click at [143, 117] on link "[PERSON_NAME] Wedding" at bounding box center [145, 124] width 107 height 15
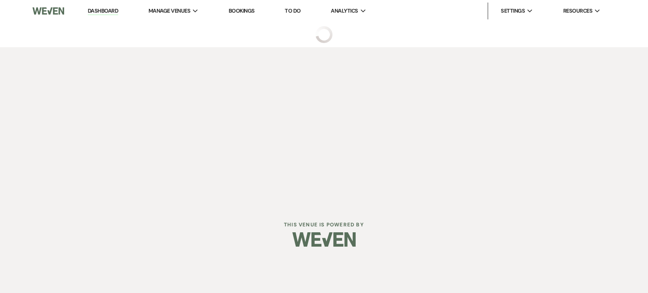
select select "2"
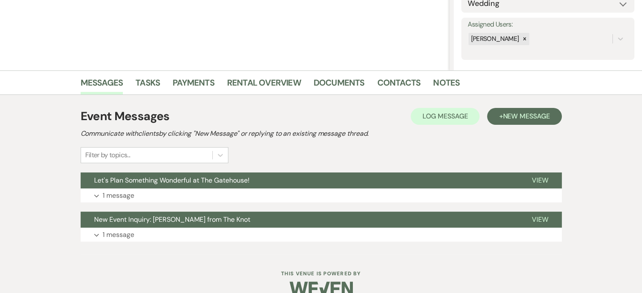
scroll to position [157, 0]
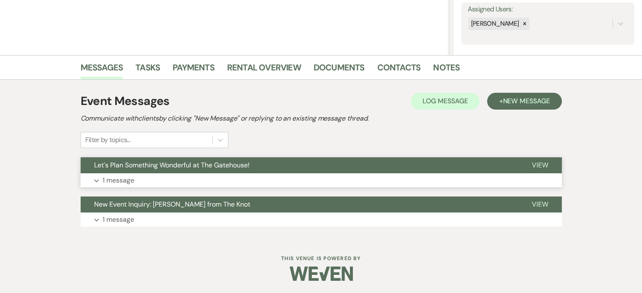
click at [113, 180] on p "1 message" at bounding box center [119, 180] width 32 height 11
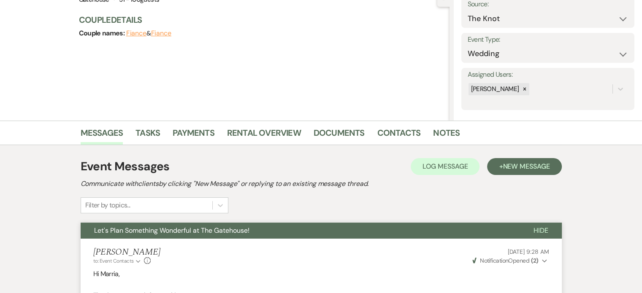
scroll to position [0, 0]
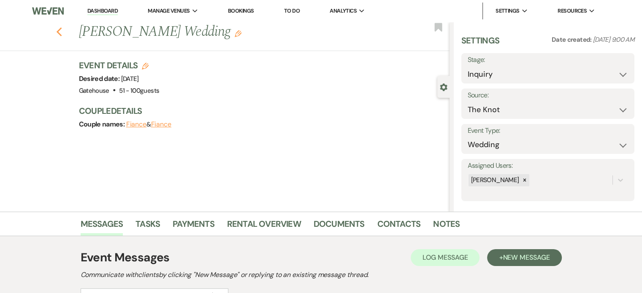
click at [62, 32] on icon "Previous" at bounding box center [59, 32] width 6 height 10
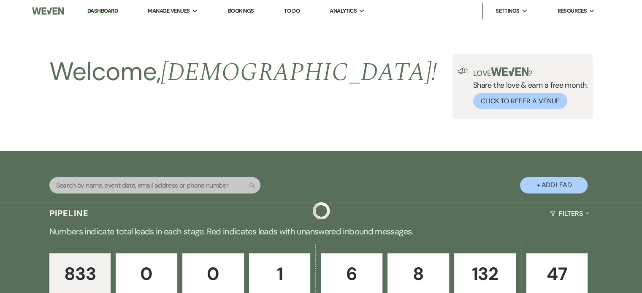
scroll to position [1308, 0]
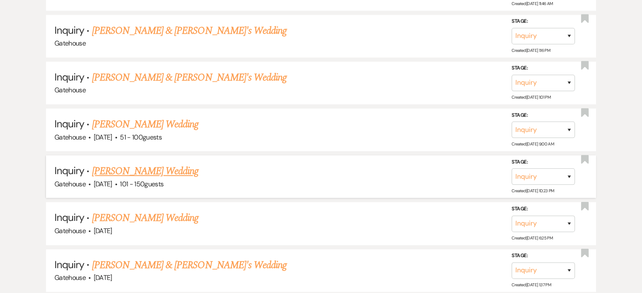
click at [146, 164] on link "[PERSON_NAME] Wedding" at bounding box center [145, 171] width 107 height 15
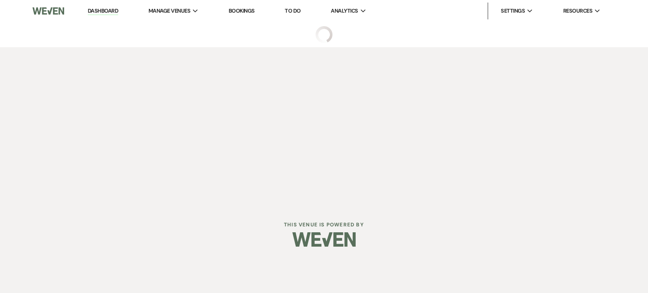
select select "2"
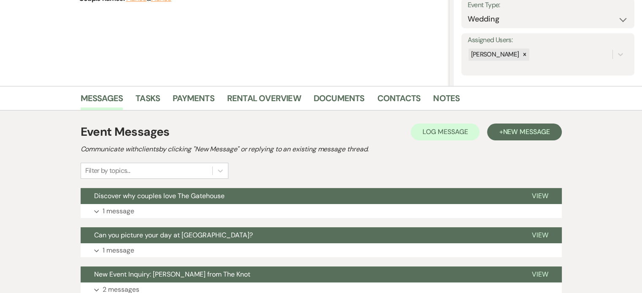
scroll to position [127, 0]
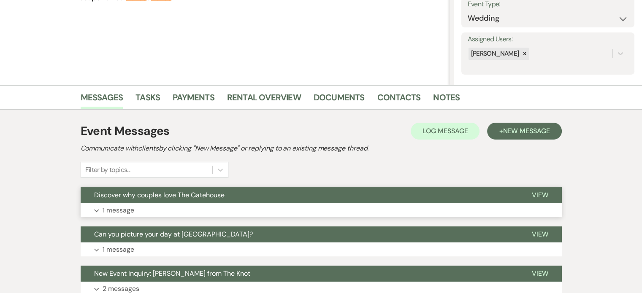
click at [126, 209] on p "1 message" at bounding box center [119, 210] width 32 height 11
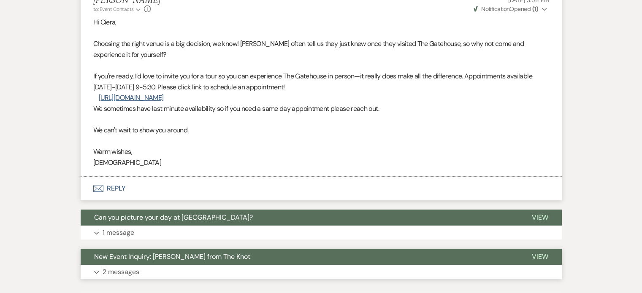
scroll to position [380, 0]
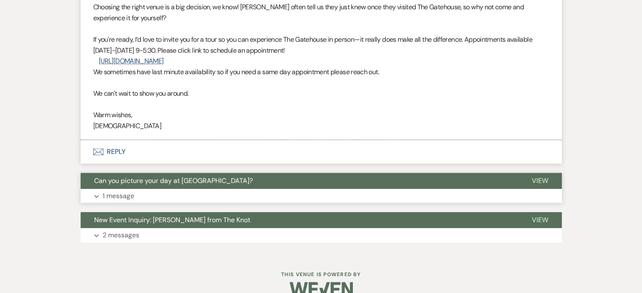
click at [118, 194] on p "1 message" at bounding box center [119, 196] width 32 height 11
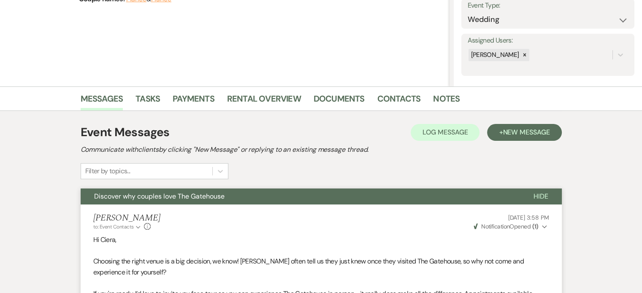
scroll to position [127, 0]
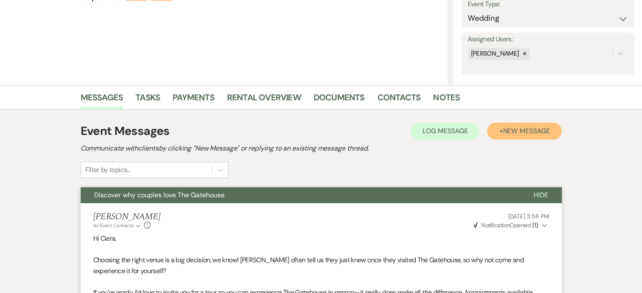
click at [517, 130] on span "New Message" at bounding box center [525, 131] width 47 height 9
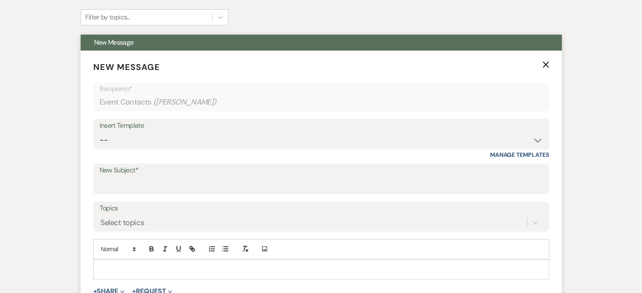
scroll to position [295, 0]
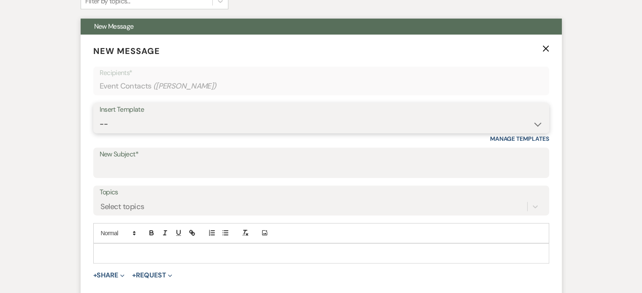
click at [175, 123] on select "-- Tour Request Response Proposal 6-9 Month Check-in Happy 1 Month Anniversary!…" at bounding box center [321, 124] width 443 height 16
select select "6138"
click at [100, 116] on select "-- Tour Request Response Proposal 6-9 Month Check-in Happy 1 Month Anniversary!…" at bounding box center [321, 124] width 443 height 16
type input "Is choosing your venue still on your to do list?"
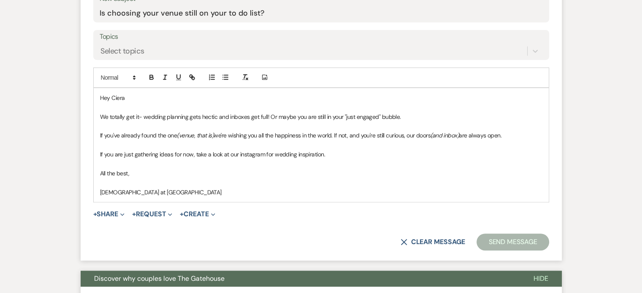
scroll to position [464, 0]
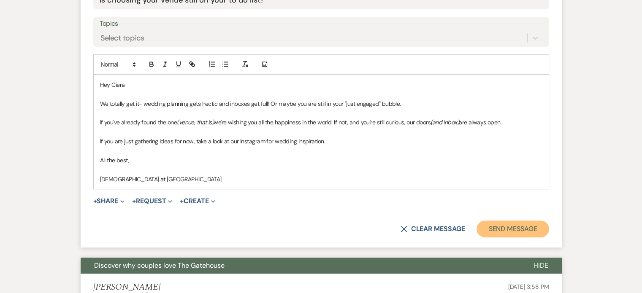
click at [518, 229] on button "Send Message" at bounding box center [512, 229] width 72 height 17
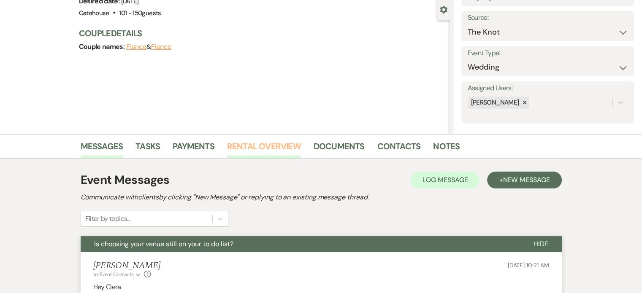
scroll to position [0, 0]
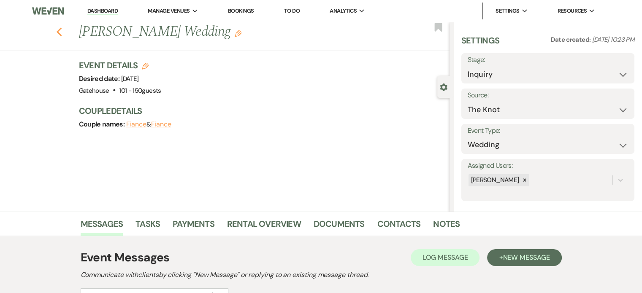
click at [59, 32] on icon "Previous" at bounding box center [59, 32] width 6 height 10
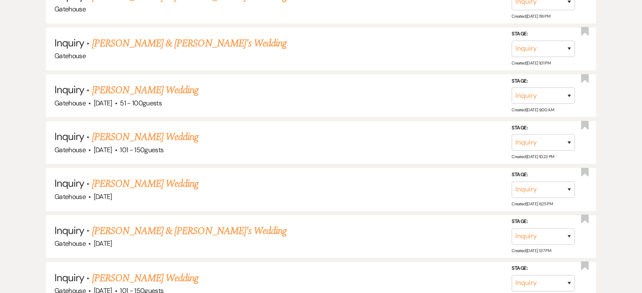
scroll to position [1434, 0]
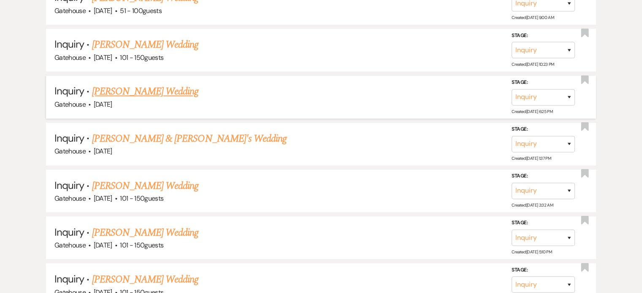
click at [147, 84] on link "[PERSON_NAME] Wedding" at bounding box center [145, 91] width 107 height 15
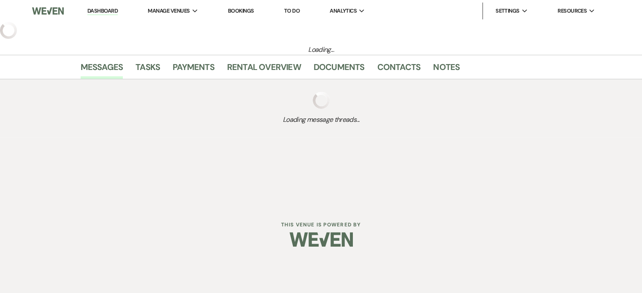
select select "2"
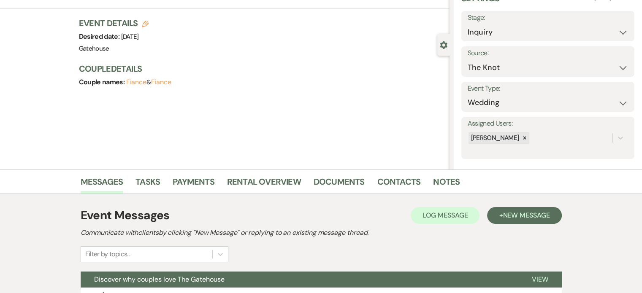
scroll to position [127, 0]
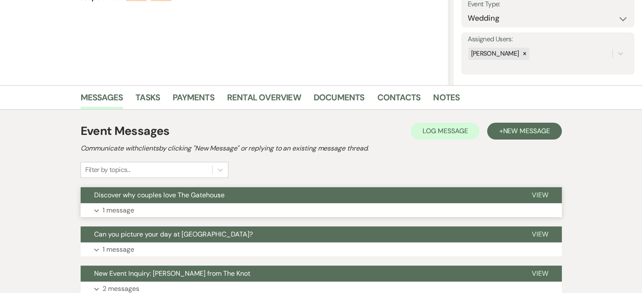
click at [120, 211] on p "1 message" at bounding box center [119, 210] width 32 height 11
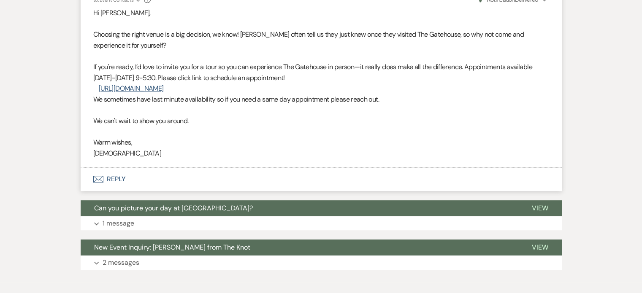
scroll to position [380, 0]
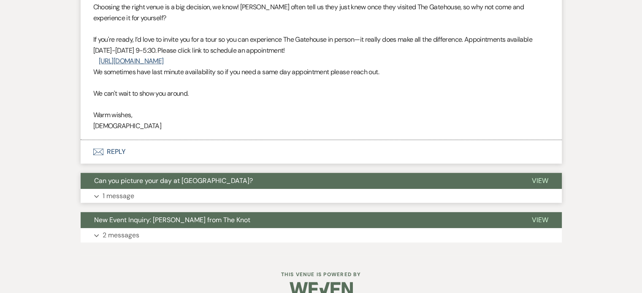
click at [111, 195] on p "1 message" at bounding box center [119, 196] width 32 height 11
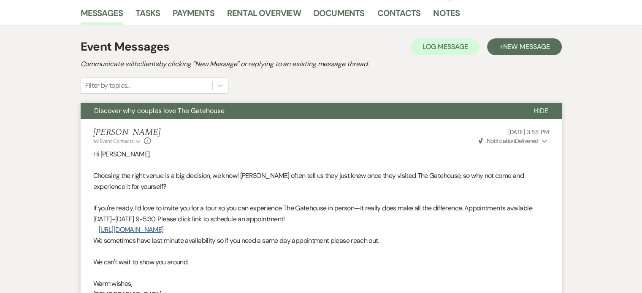
scroll to position [42, 0]
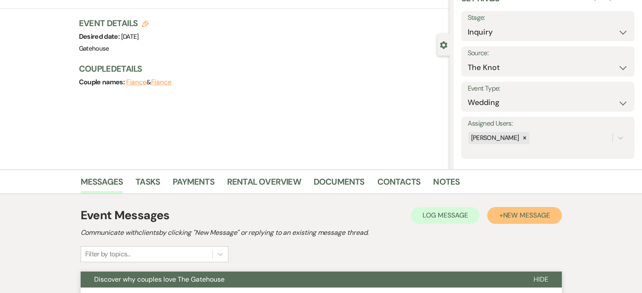
click at [516, 214] on span "New Message" at bounding box center [525, 215] width 47 height 9
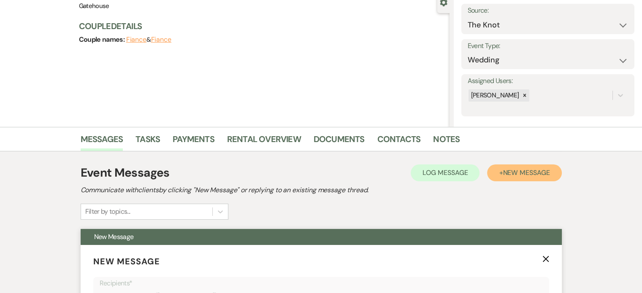
scroll to position [211, 0]
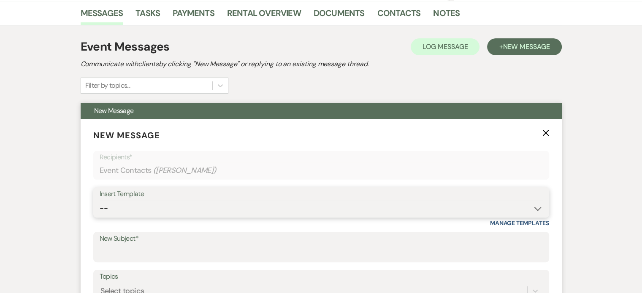
click at [101, 210] on select "-- Tour Request Response Proposal 6-9 Month Check-in Happy 1 Month Anniversary!…" at bounding box center [321, 208] width 443 height 16
select select "6138"
click at [100, 200] on select "-- Tour Request Response Proposal 6-9 Month Check-in Happy 1 Month Anniversary!…" at bounding box center [321, 208] width 443 height 16
type input "Is choosing your venue still on your to do list?"
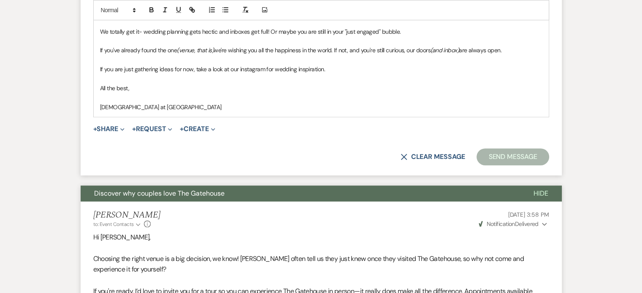
scroll to position [548, 0]
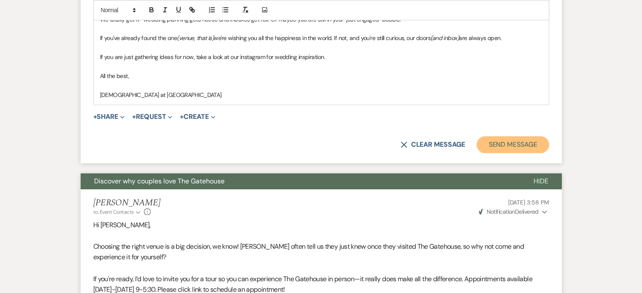
click at [530, 147] on button "Send Message" at bounding box center [512, 144] width 72 height 17
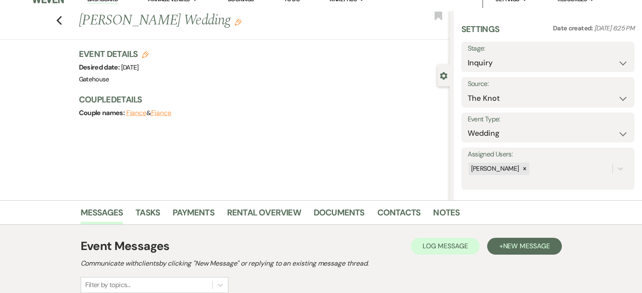
scroll to position [0, 0]
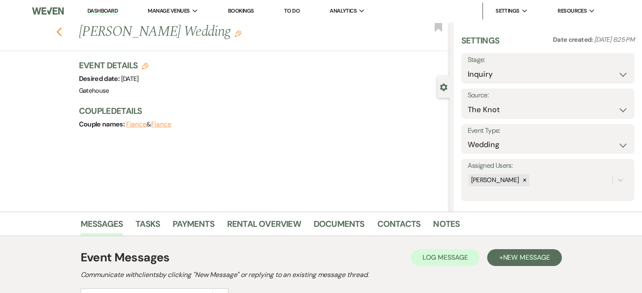
click at [62, 32] on icon "Previous" at bounding box center [59, 32] width 6 height 10
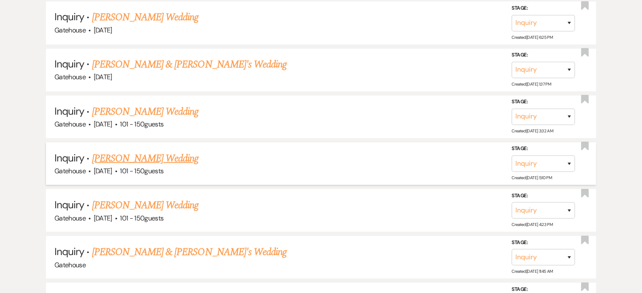
scroll to position [1519, 0]
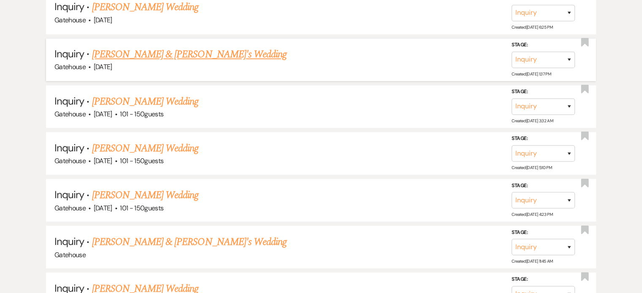
click at [154, 47] on link "[PERSON_NAME] & [PERSON_NAME]'s Wedding" at bounding box center [189, 54] width 195 height 15
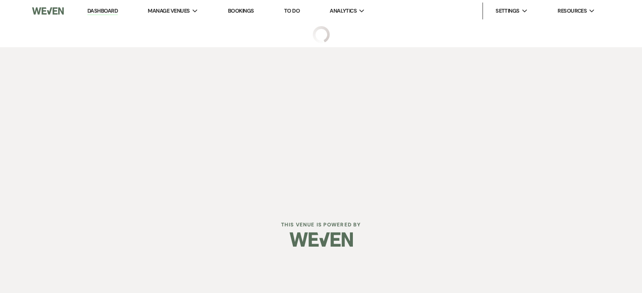
select select "5"
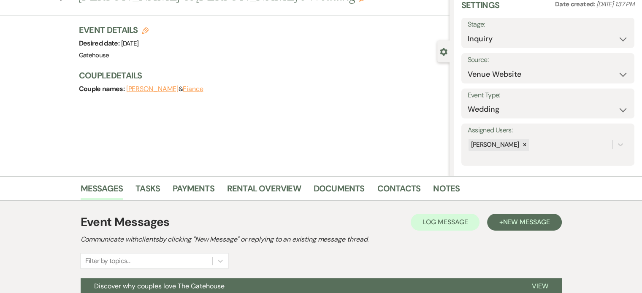
scroll to position [127, 0]
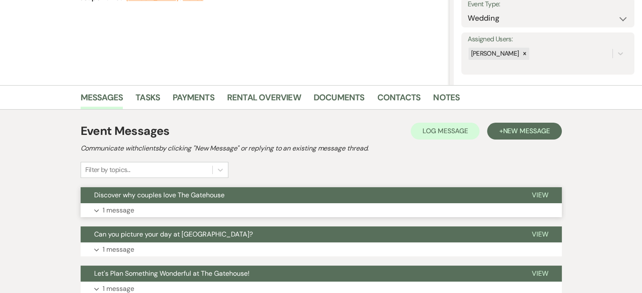
click at [125, 209] on p "1 message" at bounding box center [119, 210] width 32 height 11
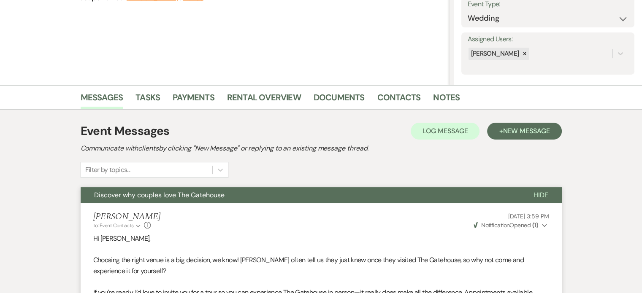
scroll to position [42, 0]
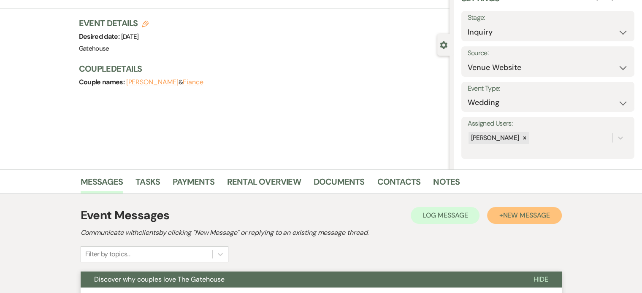
click at [525, 212] on span "New Message" at bounding box center [525, 215] width 47 height 9
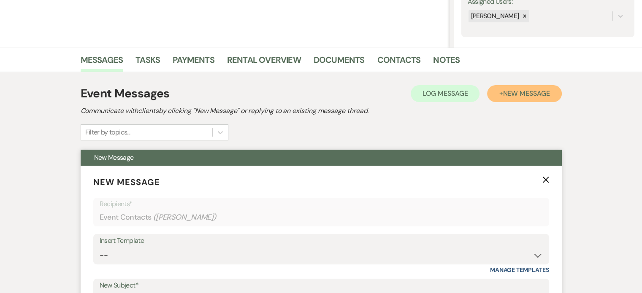
scroll to position [169, 0]
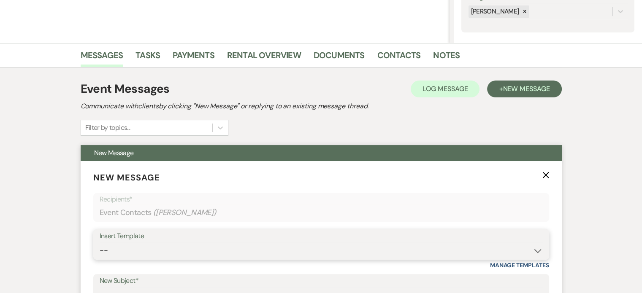
click at [157, 254] on select "-- Tour Request Response Proposal 6-9 Month Check-in Happy 1 Month Anniversary!…" at bounding box center [321, 251] width 443 height 16
select select "6138"
click at [100, 243] on select "-- Tour Request Response Proposal 6-9 Month Check-in Happy 1 Month Anniversary!…" at bounding box center [321, 251] width 443 height 16
type input "Is choosing your venue still on your to do list?"
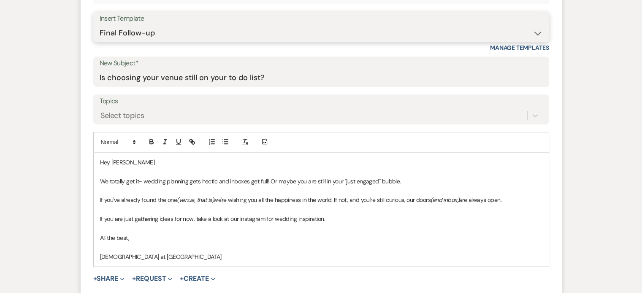
scroll to position [506, 0]
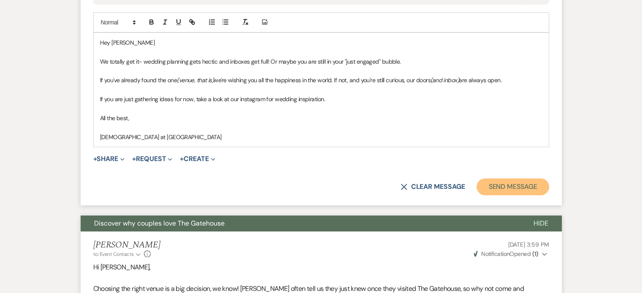
click at [523, 184] on button "Send Message" at bounding box center [512, 186] width 72 height 17
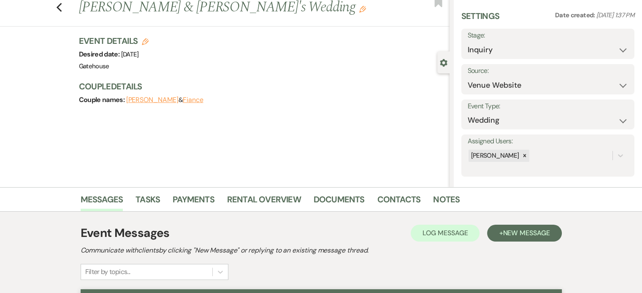
scroll to position [0, 0]
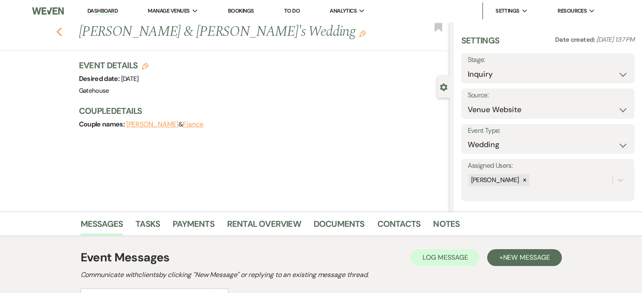
click at [61, 32] on use "button" at bounding box center [58, 31] width 5 height 9
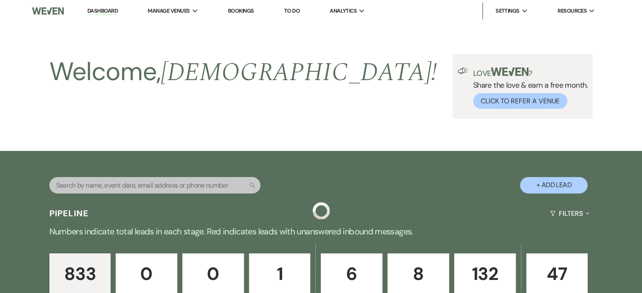
scroll to position [1519, 0]
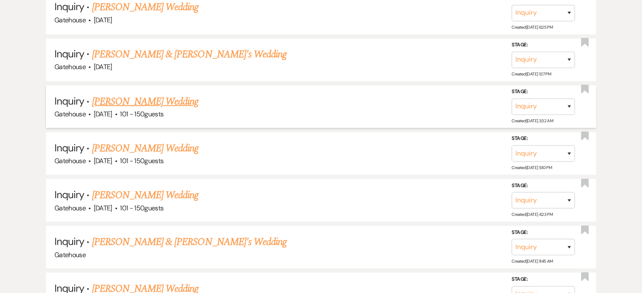
click at [133, 94] on link "[PERSON_NAME] Wedding" at bounding box center [145, 101] width 107 height 15
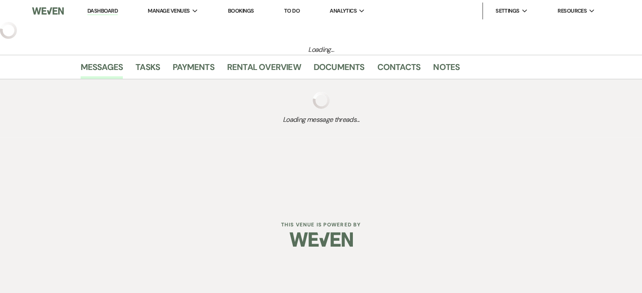
select select "2"
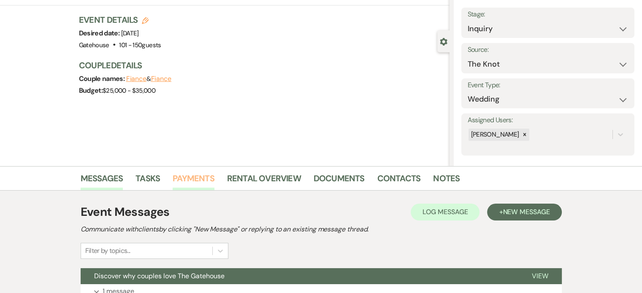
scroll to position [127, 0]
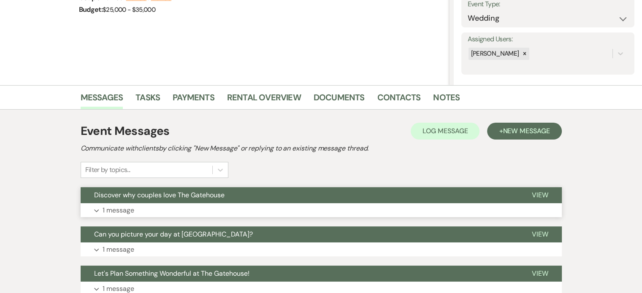
click at [111, 207] on p "1 message" at bounding box center [119, 210] width 32 height 11
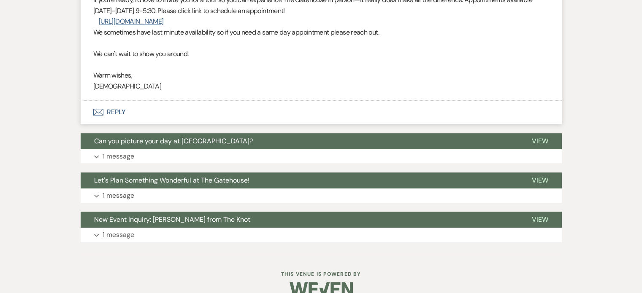
scroll to position [422, 0]
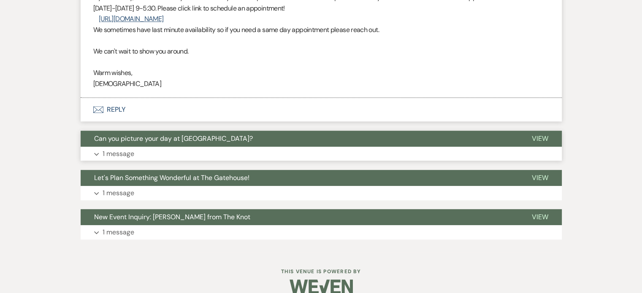
click at [121, 153] on p "1 message" at bounding box center [119, 154] width 32 height 11
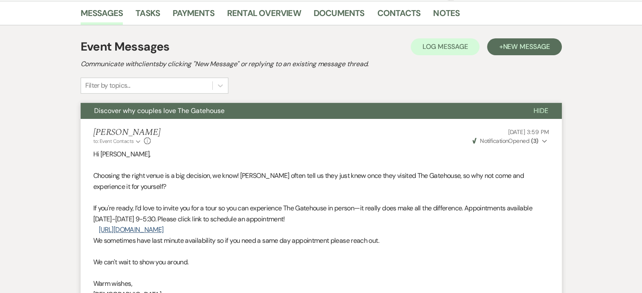
scroll to position [84, 0]
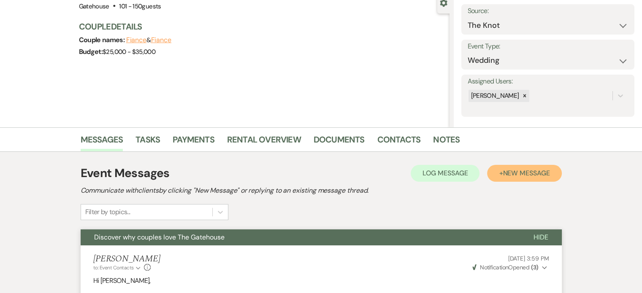
click at [525, 169] on span "New Message" at bounding box center [525, 173] width 47 height 9
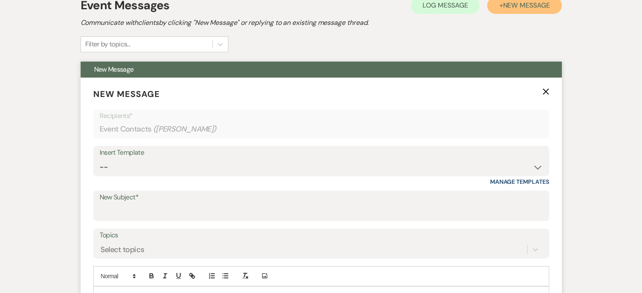
scroll to position [253, 0]
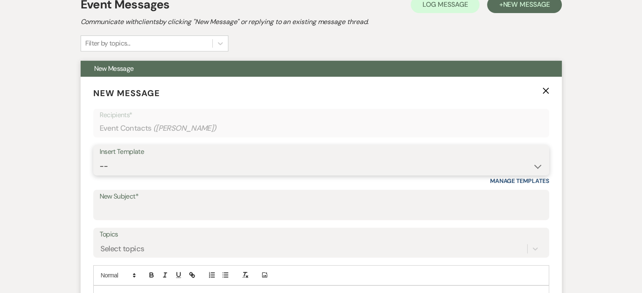
click at [119, 169] on select "-- Tour Request Response Proposal 6-9 Month Check-in Happy 1 Month Anniversary!…" at bounding box center [321, 166] width 443 height 16
select select "6138"
click at [100, 158] on select "-- Tour Request Response Proposal 6-9 Month Check-in Happy 1 Month Anniversary!…" at bounding box center [321, 166] width 443 height 16
type input "Is choosing your venue still on your to do list?"
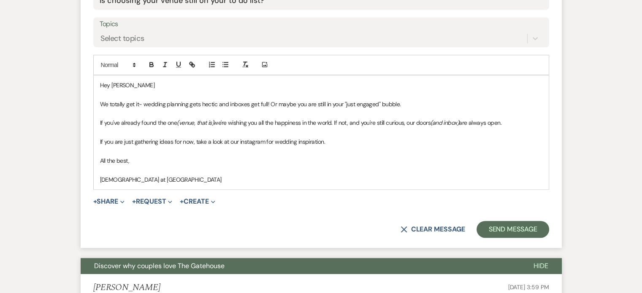
scroll to position [506, 0]
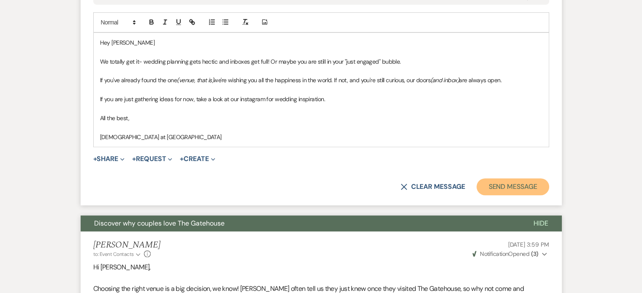
click at [500, 186] on button "Send Message" at bounding box center [512, 186] width 72 height 17
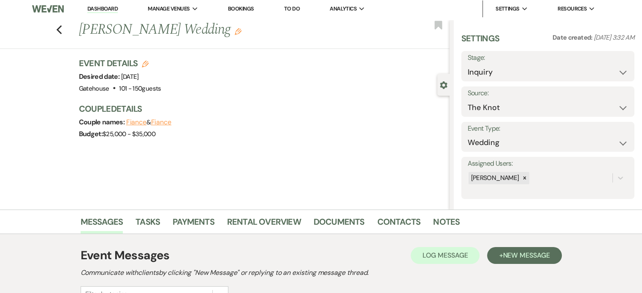
scroll to position [0, 0]
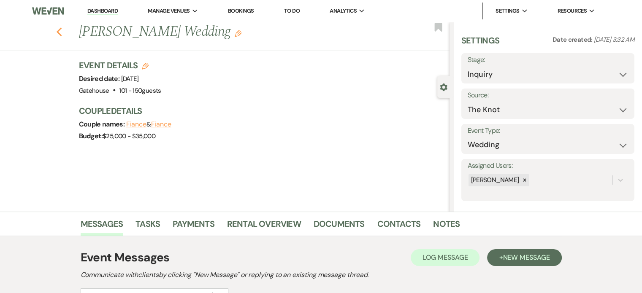
click at [62, 32] on icon "Previous" at bounding box center [59, 32] width 6 height 10
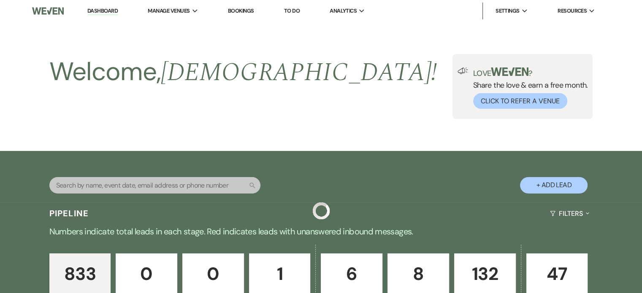
scroll to position [1519, 0]
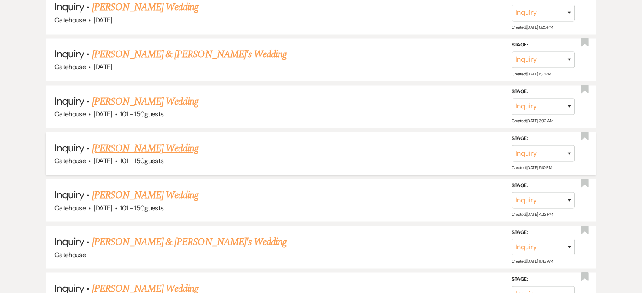
click at [108, 140] on link "[PERSON_NAME] Wedding" at bounding box center [145, 147] width 107 height 15
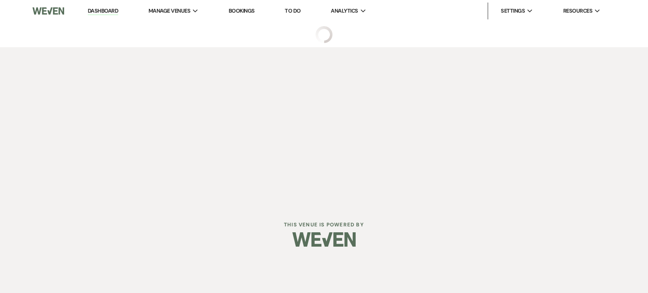
select select "2"
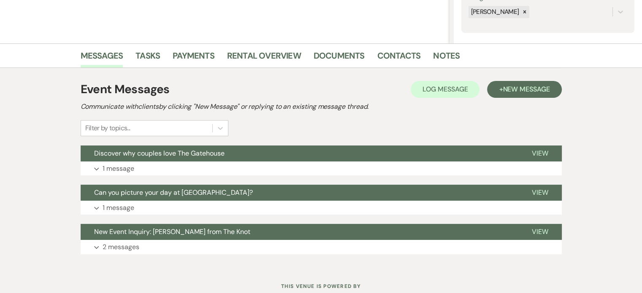
scroll to position [169, 0]
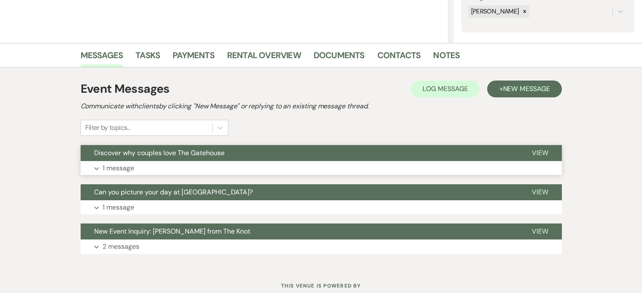
click at [117, 167] on p "1 message" at bounding box center [119, 168] width 32 height 11
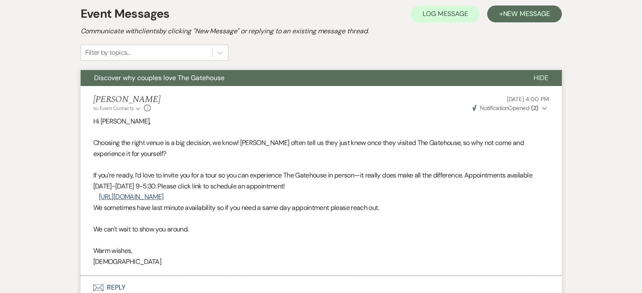
scroll to position [127, 0]
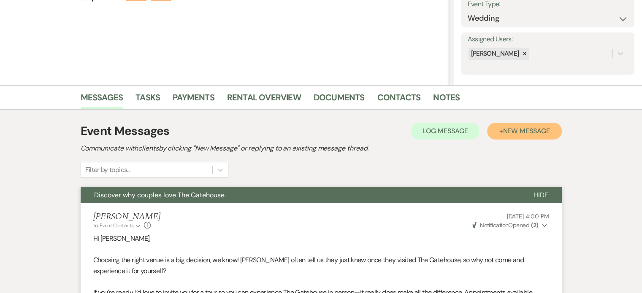
click at [502, 130] on span "New Message" at bounding box center [525, 131] width 47 height 9
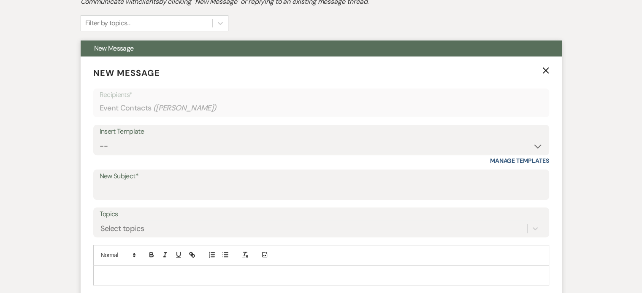
scroll to position [295, 0]
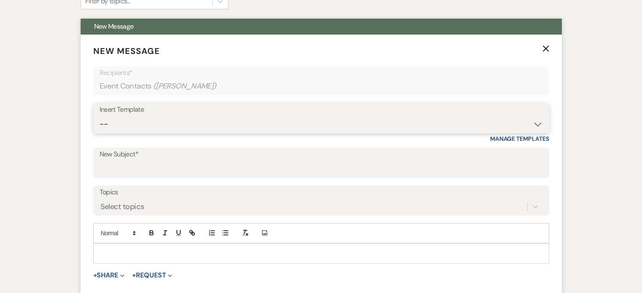
click at [166, 124] on select "-- Tour Request Response Proposal 6-9 Month Check-in Happy 1 Month Anniversary!…" at bounding box center [321, 124] width 443 height 16
select select "6138"
click at [100, 116] on select "-- Tour Request Response Proposal 6-9 Month Check-in Happy 1 Month Anniversary!…" at bounding box center [321, 124] width 443 height 16
type input "Is choosing your venue still on your to do list?"
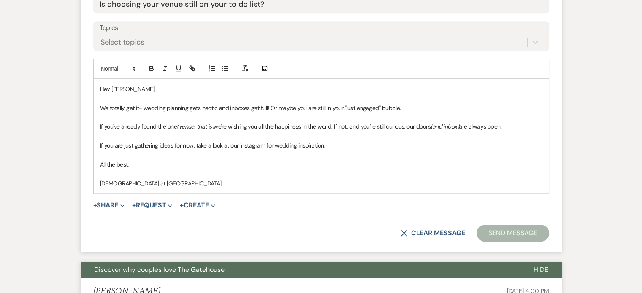
scroll to position [464, 0]
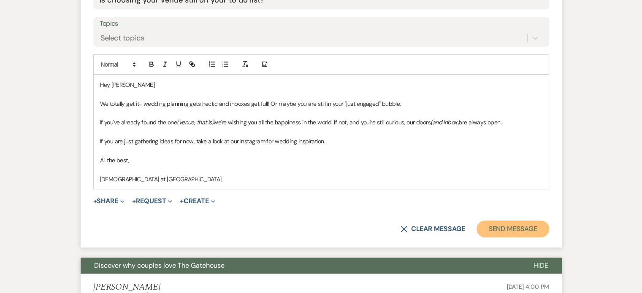
click at [526, 226] on button "Send Message" at bounding box center [512, 229] width 72 height 17
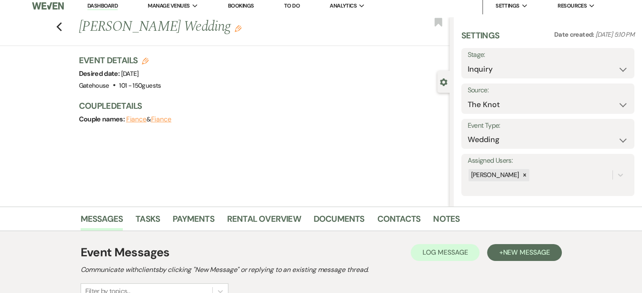
scroll to position [0, 0]
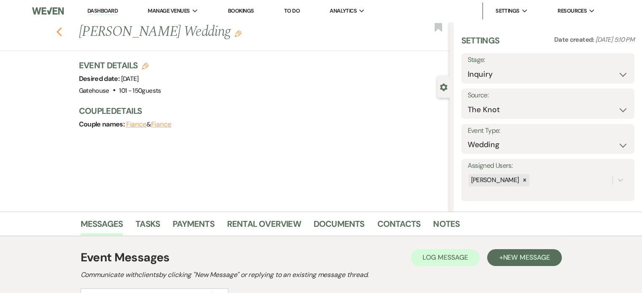
click at [60, 32] on use "button" at bounding box center [58, 31] width 5 height 9
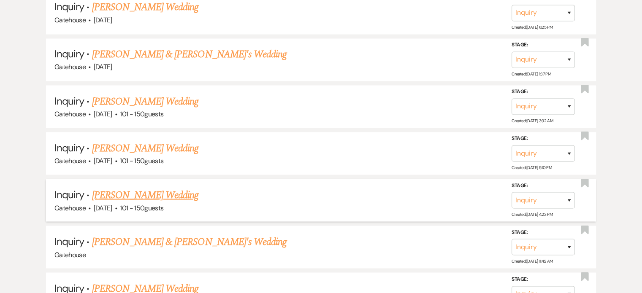
scroll to position [1561, 0]
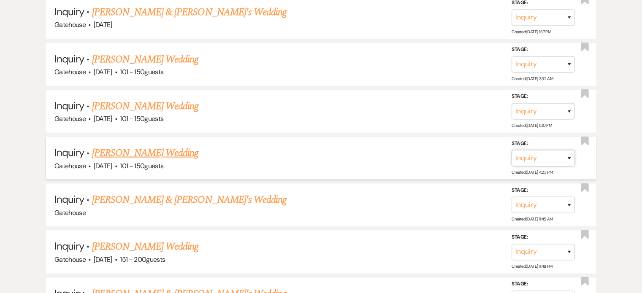
click at [570, 150] on select "Inquiry Follow Up Tour Requested Tour Confirmed Toured Proposal Sent Booked Lost" at bounding box center [542, 158] width 63 height 16
select select "4"
click at [511, 150] on select "Inquiry Follow Up Tour Requested Tour Confirmed Toured Proposal Sent Booked Lost" at bounding box center [542, 158] width 63 height 16
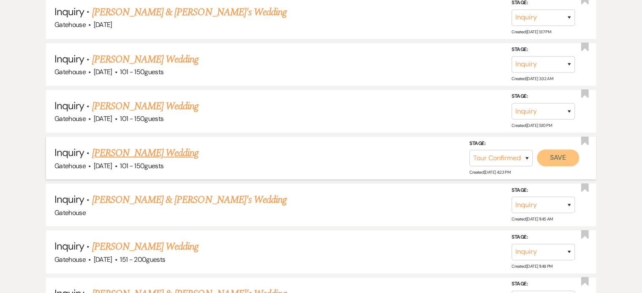
click at [554, 149] on button "Save" at bounding box center [558, 157] width 42 height 17
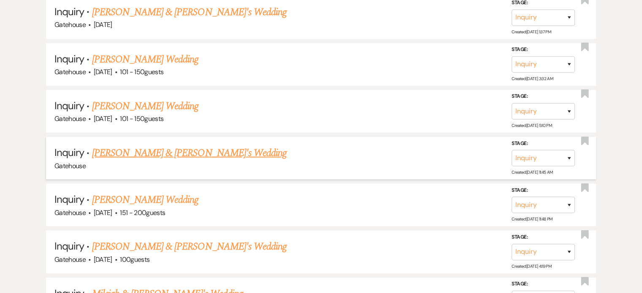
click at [143, 145] on link "[PERSON_NAME] & [PERSON_NAME]'s Wedding" at bounding box center [189, 152] width 195 height 15
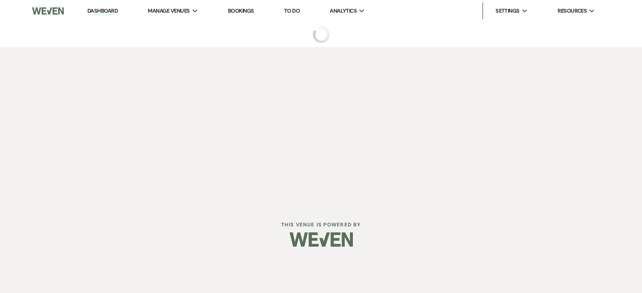
select select "5"
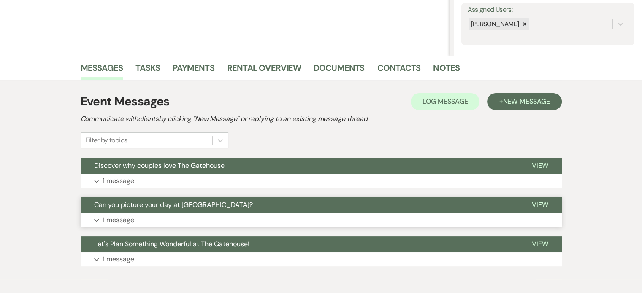
scroll to position [169, 0]
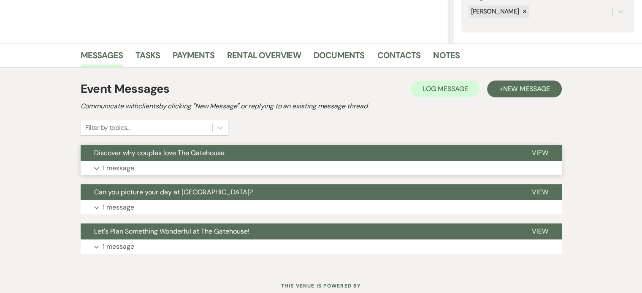
click at [117, 166] on p "1 message" at bounding box center [119, 168] width 32 height 11
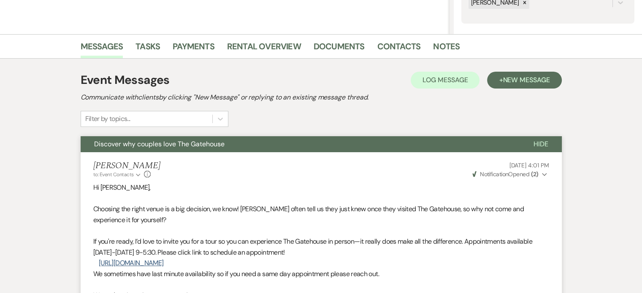
scroll to position [142, 0]
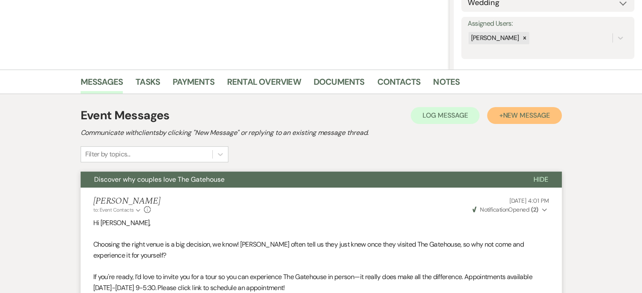
click at [518, 116] on span "New Message" at bounding box center [525, 115] width 47 height 9
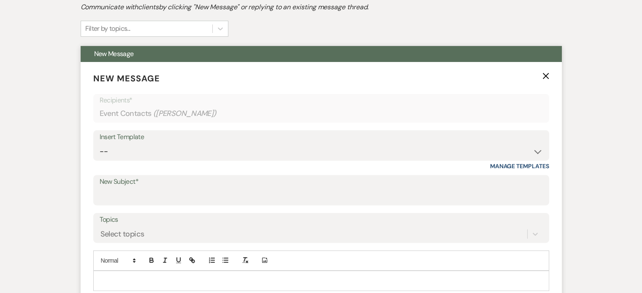
scroll to position [269, 0]
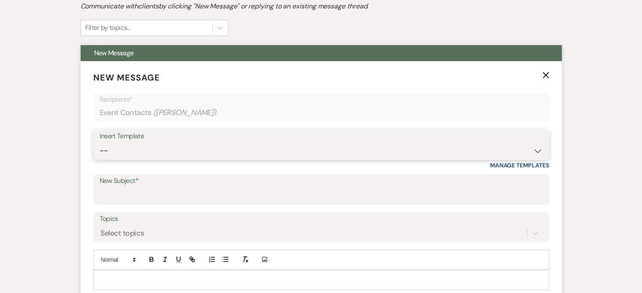
click at [127, 144] on select "-- Tour Request Response Proposal 6-9 Month Check-in Happy 1 Month Anniversary!…" at bounding box center [321, 151] width 443 height 16
select select "6138"
click at [100, 143] on select "-- Tour Request Response Proposal 6-9 Month Check-in Happy 1 Month Anniversary!…" at bounding box center [321, 151] width 443 height 16
type input "Is choosing your venue still on your to do list?"
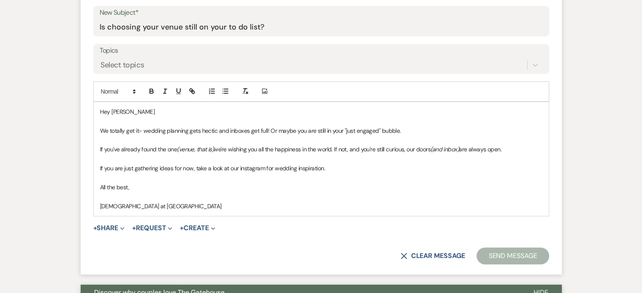
scroll to position [438, 0]
click at [511, 254] on button "Send Message" at bounding box center [512, 255] width 72 height 17
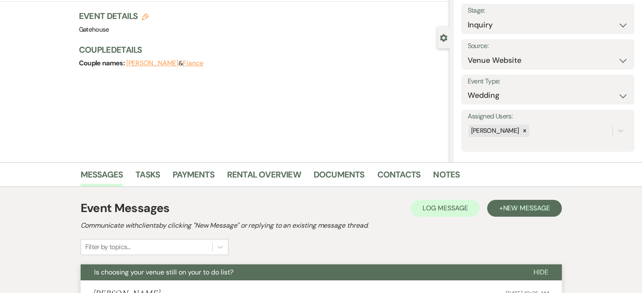
scroll to position [0, 0]
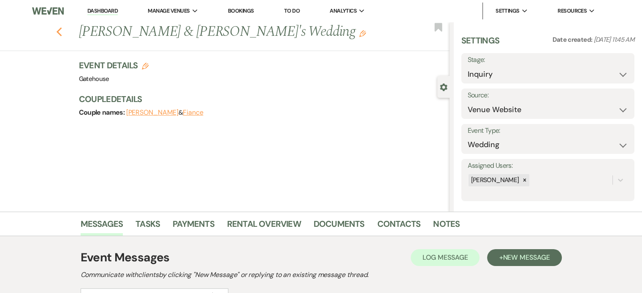
click at [62, 30] on icon "Previous" at bounding box center [59, 32] width 6 height 10
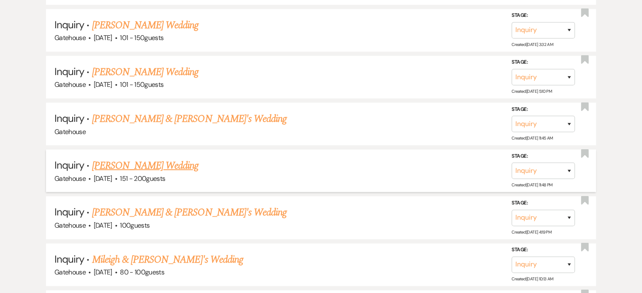
scroll to position [1645, 0]
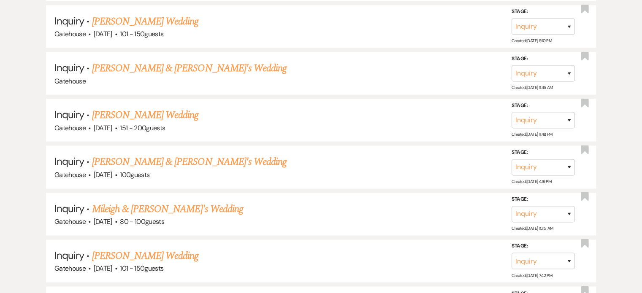
drag, startPoint x: 158, startPoint y: 98, endPoint x: 248, endPoint y: 82, distance: 91.2
click at [158, 108] on link "[PERSON_NAME] Wedding" at bounding box center [145, 115] width 107 height 15
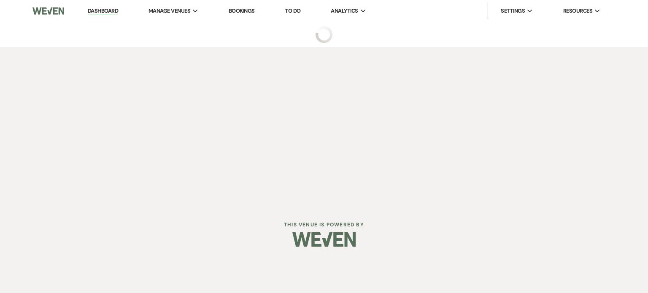
select select "2"
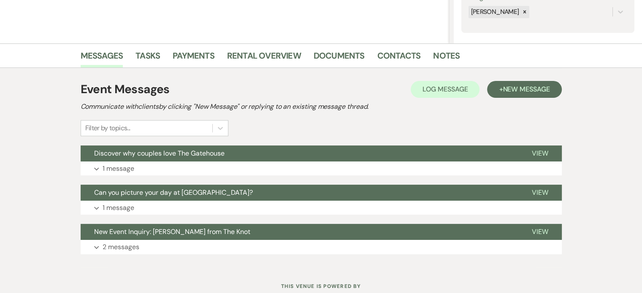
scroll to position [169, 0]
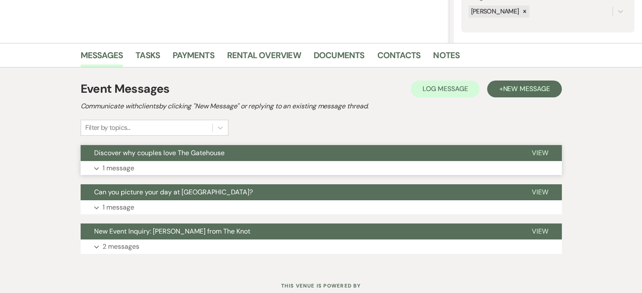
click at [116, 168] on p "1 message" at bounding box center [119, 168] width 32 height 11
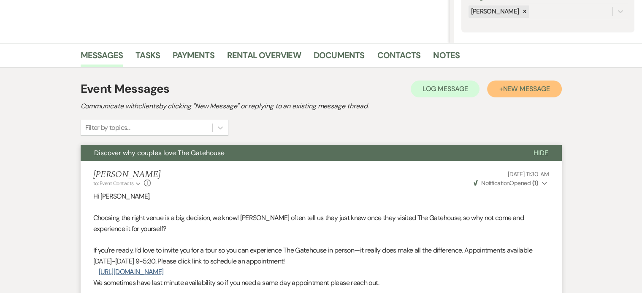
click at [520, 89] on span "New Message" at bounding box center [525, 88] width 47 height 9
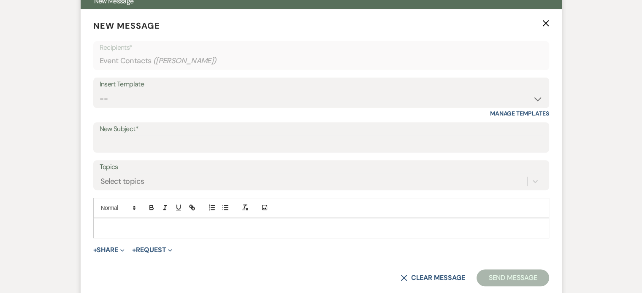
scroll to position [338, 0]
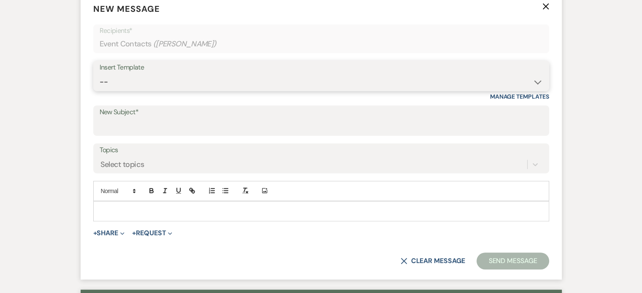
click at [215, 80] on select "-- Tour Request Response Proposal 6-9 Month Check-in Happy 1 Month Anniversary!…" at bounding box center [321, 82] width 443 height 16
select select "6138"
click at [100, 74] on select "-- Tour Request Response Proposal 6-9 Month Check-in Happy 1 Month Anniversary!…" at bounding box center [321, 82] width 443 height 16
type input "Is choosing your venue still on your to do list?"
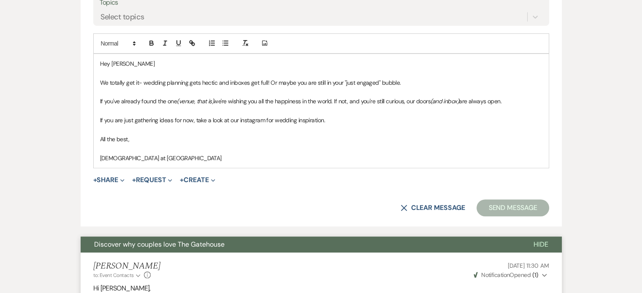
scroll to position [506, 0]
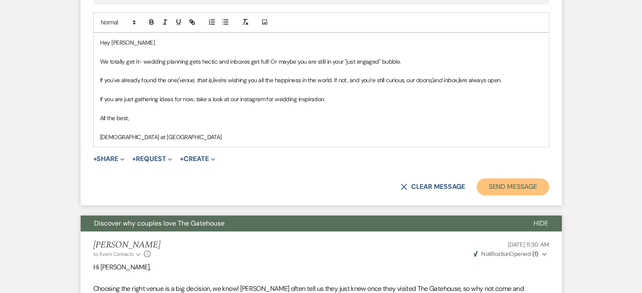
click at [520, 185] on button "Send Message" at bounding box center [512, 186] width 72 height 17
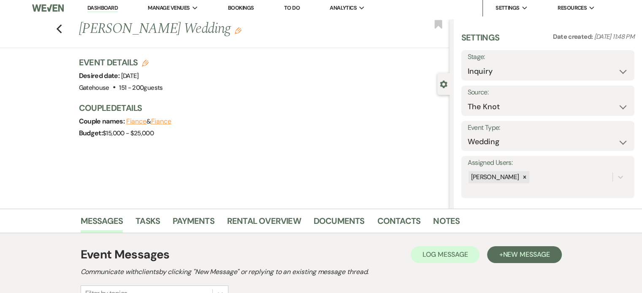
scroll to position [0, 0]
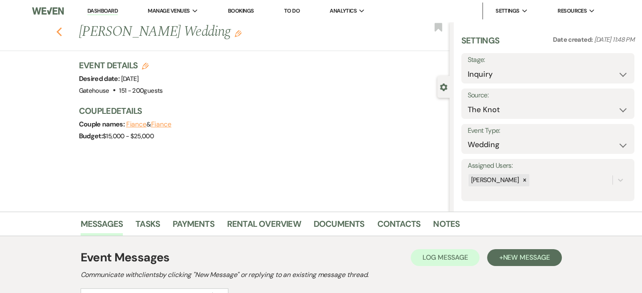
click at [62, 31] on use "button" at bounding box center [58, 31] width 5 height 9
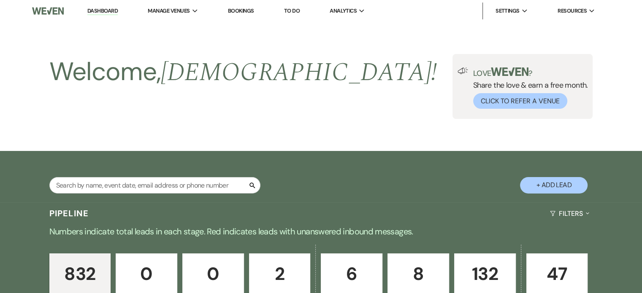
scroll to position [1645, 0]
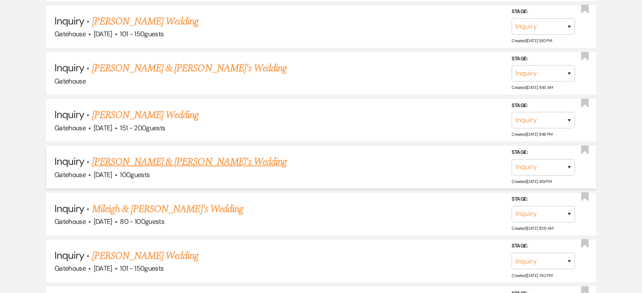
click at [181, 154] on link "[PERSON_NAME] & [PERSON_NAME]'s Wedding" at bounding box center [189, 161] width 195 height 15
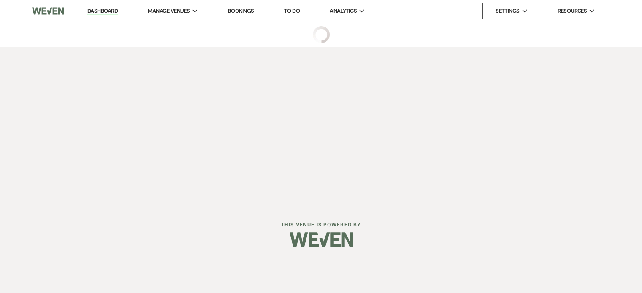
select select "22"
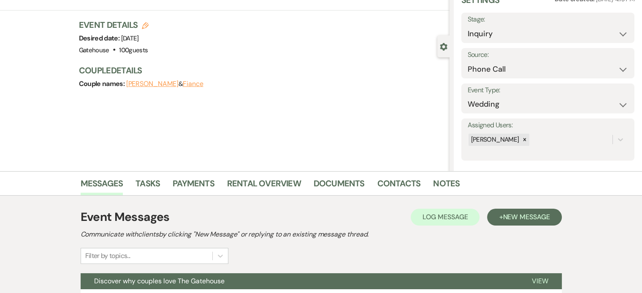
scroll to position [127, 0]
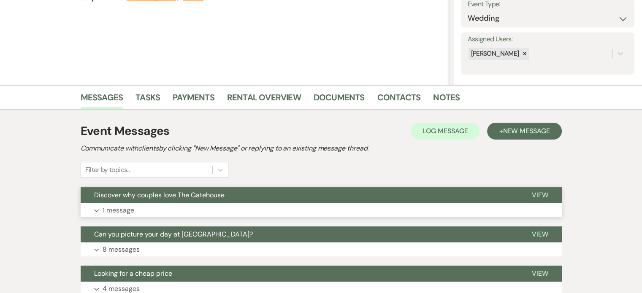
click at [116, 212] on p "1 message" at bounding box center [119, 210] width 32 height 11
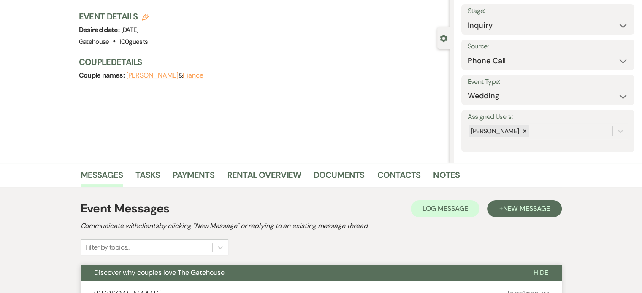
scroll to position [0, 0]
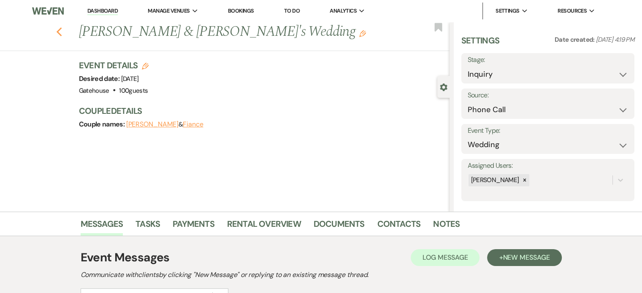
click at [60, 32] on use "button" at bounding box center [58, 31] width 5 height 9
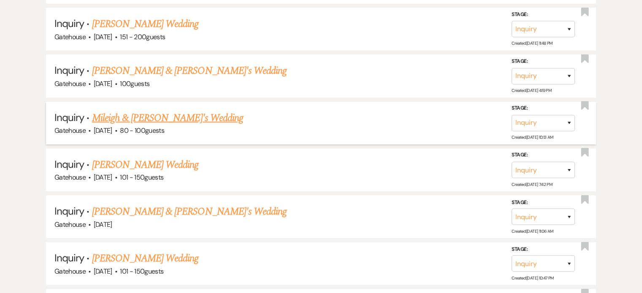
scroll to position [1772, 0]
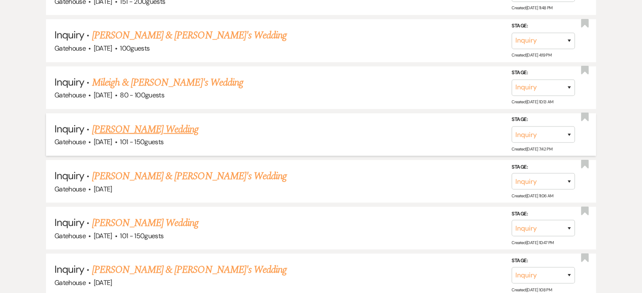
click at [141, 122] on link "[PERSON_NAME] Wedding" at bounding box center [145, 129] width 107 height 15
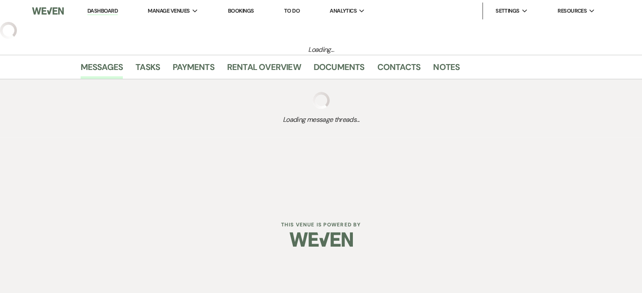
select select "2"
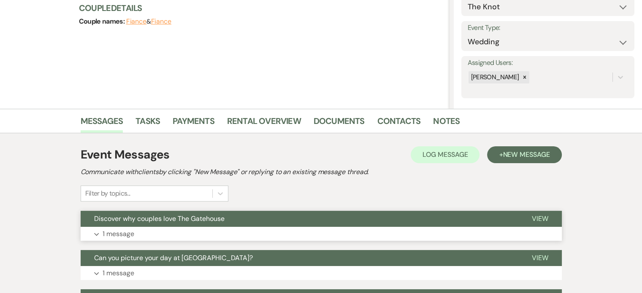
scroll to position [127, 0]
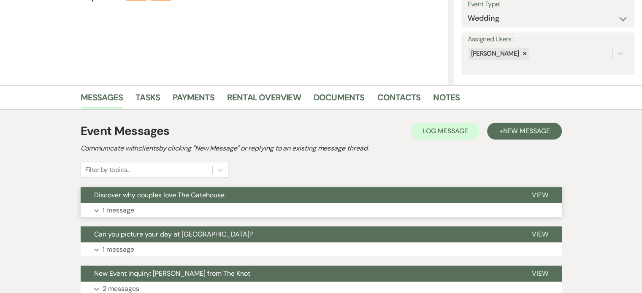
click at [113, 207] on p "1 message" at bounding box center [119, 210] width 32 height 11
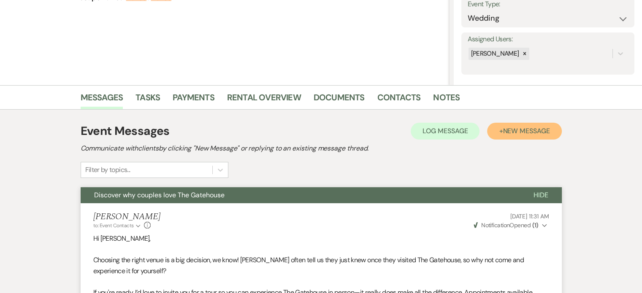
click at [522, 127] on span "New Message" at bounding box center [525, 131] width 47 height 9
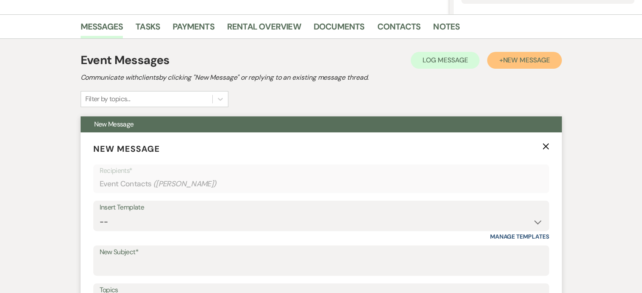
scroll to position [295, 0]
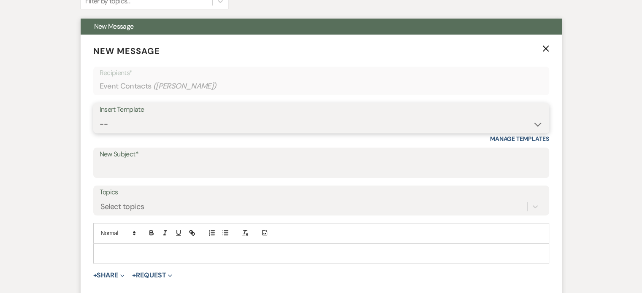
click at [153, 121] on select "-- Tour Request Response Proposal 6-9 Month Check-in Happy 1 Month Anniversary!…" at bounding box center [321, 124] width 443 height 16
select select "6138"
click at [100, 116] on select "-- Tour Request Response Proposal 6-9 Month Check-in Happy 1 Month Anniversary!…" at bounding box center [321, 124] width 443 height 16
type input "Is choosing your venue still on your to do list?"
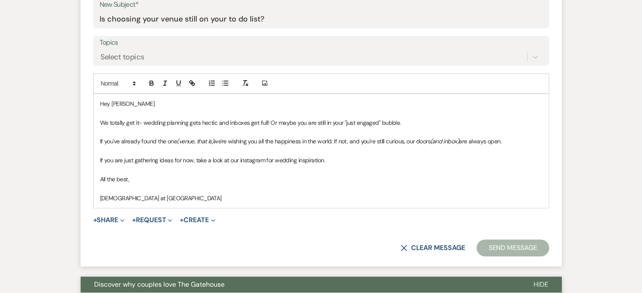
scroll to position [464, 0]
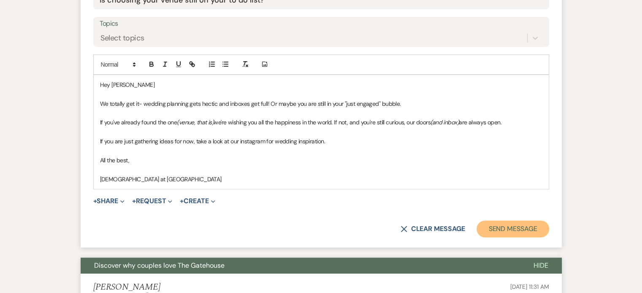
click at [522, 229] on button "Send Message" at bounding box center [512, 229] width 72 height 17
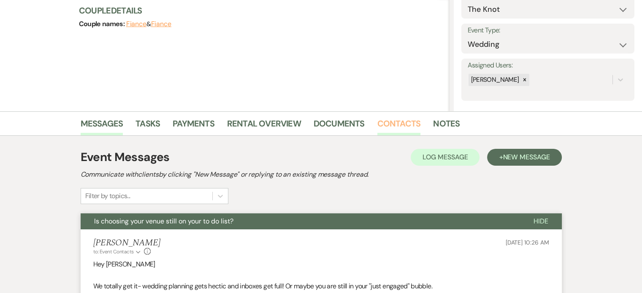
scroll to position [0, 0]
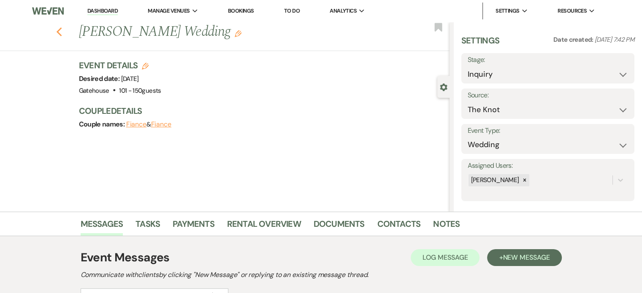
click at [60, 32] on use "button" at bounding box center [58, 31] width 5 height 9
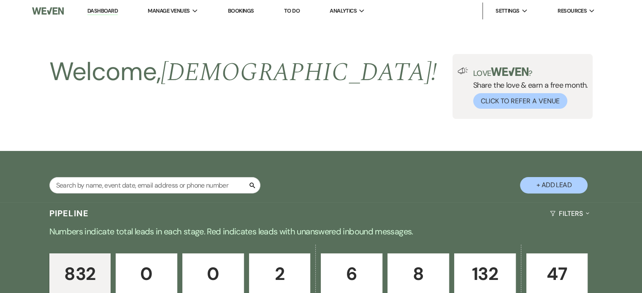
scroll to position [1772, 0]
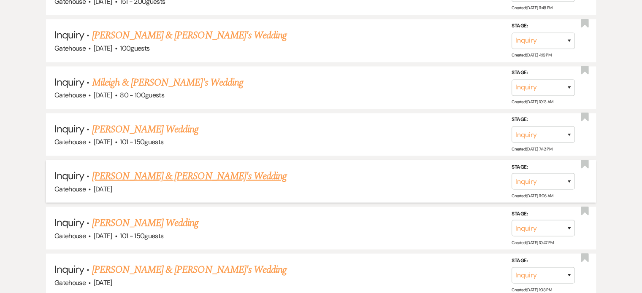
click at [211, 169] on link "[PERSON_NAME] & [PERSON_NAME]'s Wedding" at bounding box center [189, 176] width 195 height 15
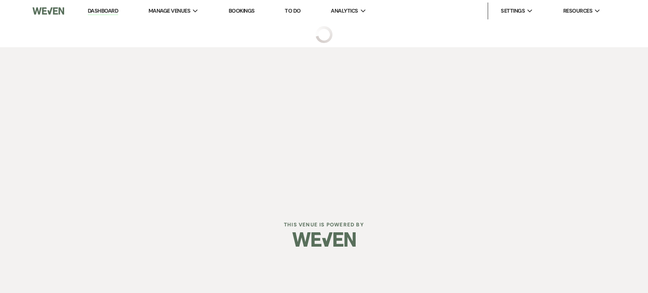
select select "5"
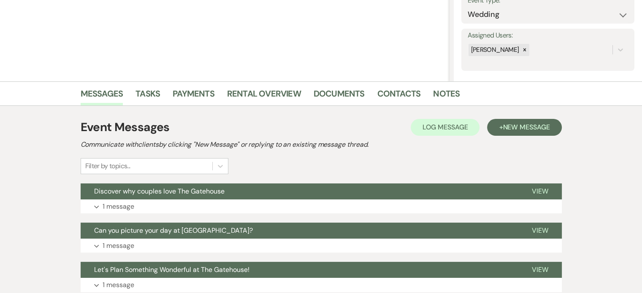
scroll to position [169, 0]
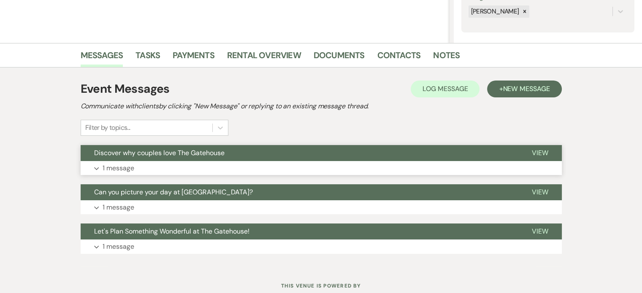
click at [116, 166] on p "1 message" at bounding box center [119, 168] width 32 height 11
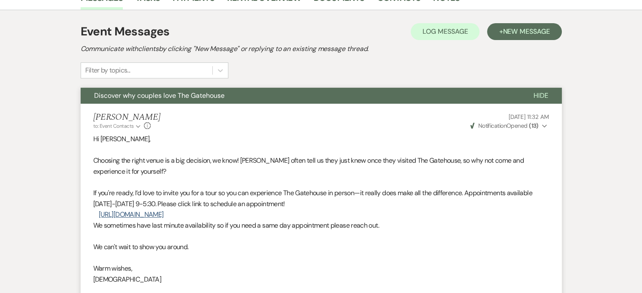
scroll to position [127, 0]
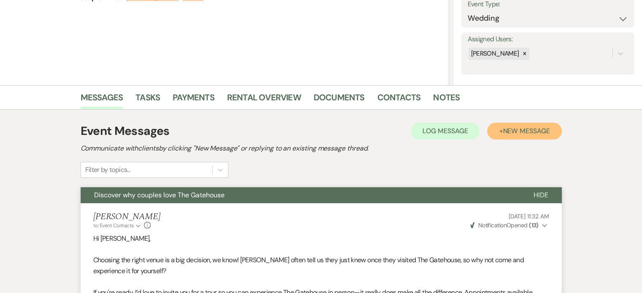
click at [529, 130] on span "New Message" at bounding box center [525, 131] width 47 height 9
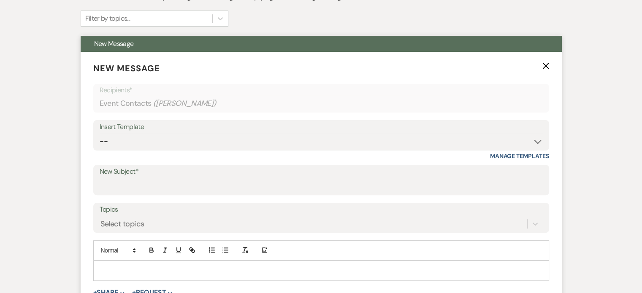
scroll to position [295, 0]
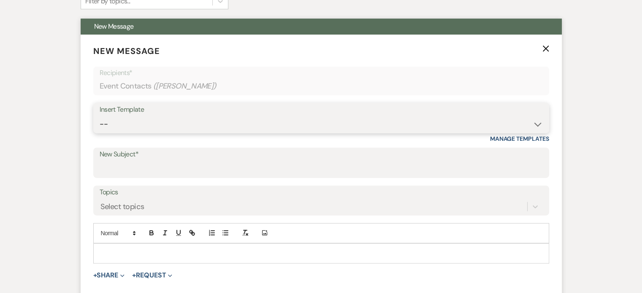
click at [246, 124] on select "-- Tour Request Response Proposal 6-9 Month Check-in Happy 1 Month Anniversary!…" at bounding box center [321, 124] width 443 height 16
select select "6138"
click at [100, 116] on select "-- Tour Request Response Proposal 6-9 Month Check-in Happy 1 Month Anniversary!…" at bounding box center [321, 124] width 443 height 16
type input "Is choosing your venue still on your to do list?"
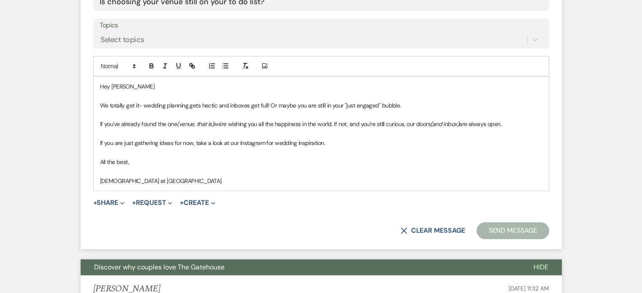
scroll to position [464, 0]
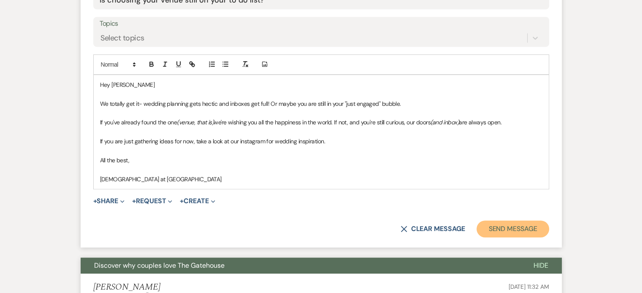
click at [524, 226] on button "Send Message" at bounding box center [512, 229] width 72 height 17
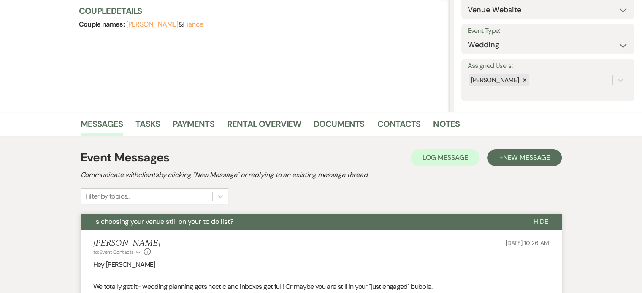
scroll to position [0, 0]
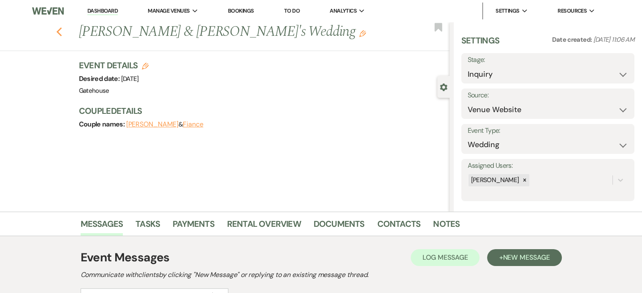
click at [62, 33] on use "button" at bounding box center [58, 31] width 5 height 9
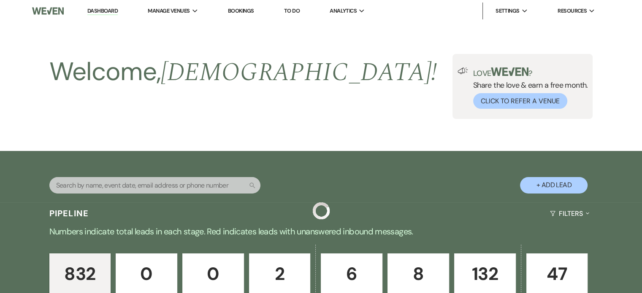
scroll to position [1772, 0]
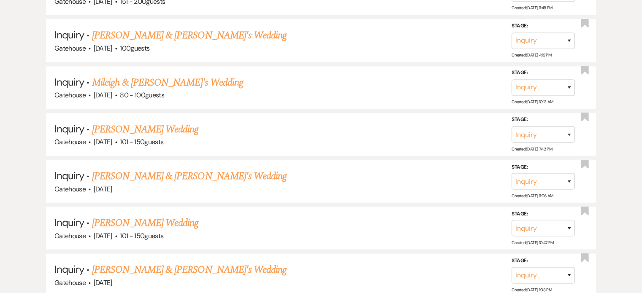
drag, startPoint x: 169, startPoint y: 204, endPoint x: 191, endPoint y: 203, distance: 21.6
click at [169, 216] on link "[PERSON_NAME] Wedding" at bounding box center [145, 223] width 107 height 15
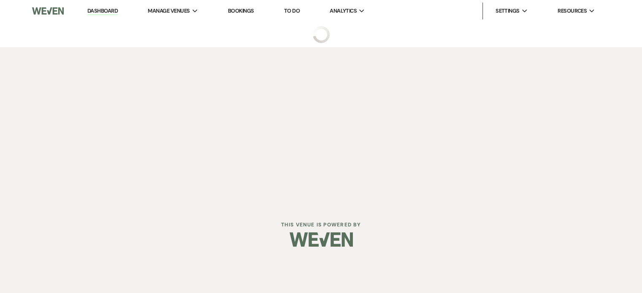
select select "2"
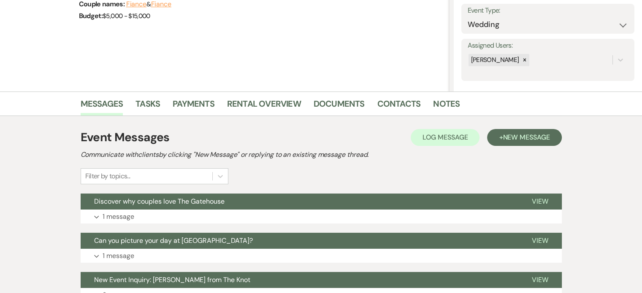
scroll to position [169, 0]
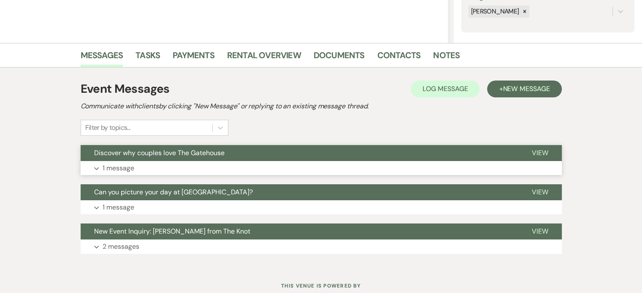
click at [111, 164] on p "1 message" at bounding box center [119, 168] width 32 height 11
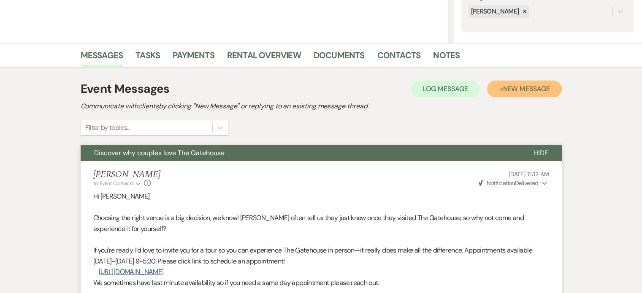
click at [521, 89] on span "New Message" at bounding box center [525, 88] width 47 height 9
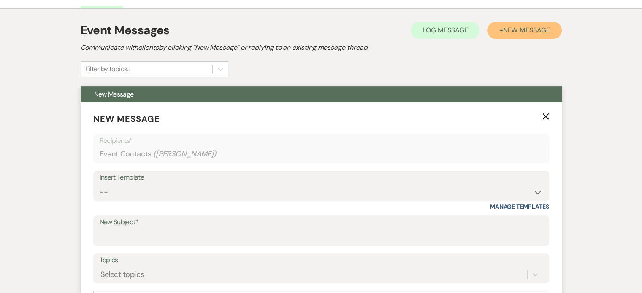
scroll to position [338, 0]
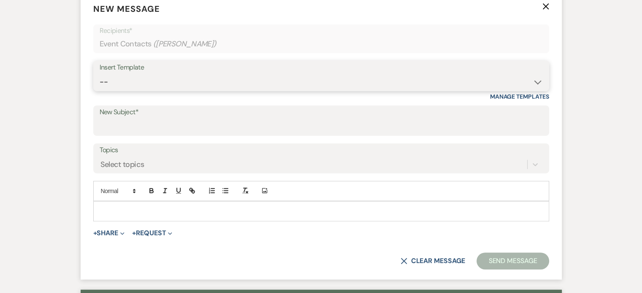
click at [149, 80] on select "-- Tour Request Response Proposal 6-9 Month Check-in Happy 1 Month Anniversary!…" at bounding box center [321, 82] width 443 height 16
select select "6138"
click at [100, 74] on select "-- Tour Request Response Proposal 6-9 Month Check-in Happy 1 Month Anniversary!…" at bounding box center [321, 82] width 443 height 16
type input "Is choosing your venue still on your to do list?"
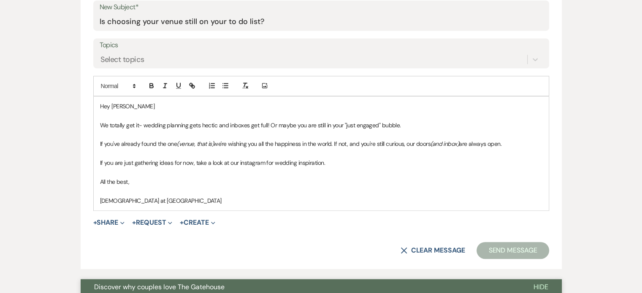
scroll to position [548, 0]
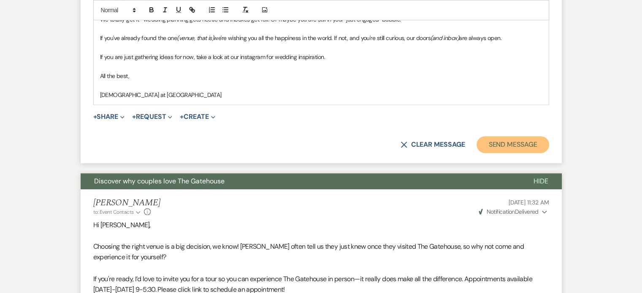
click at [529, 143] on button "Send Message" at bounding box center [512, 144] width 72 height 17
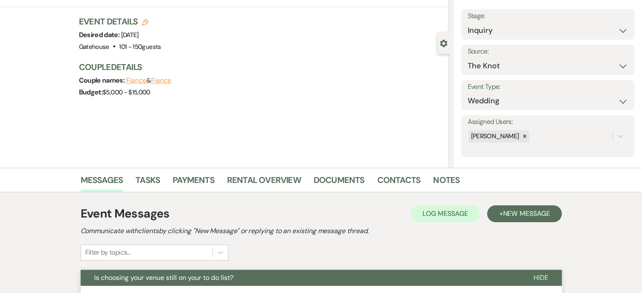
scroll to position [0, 0]
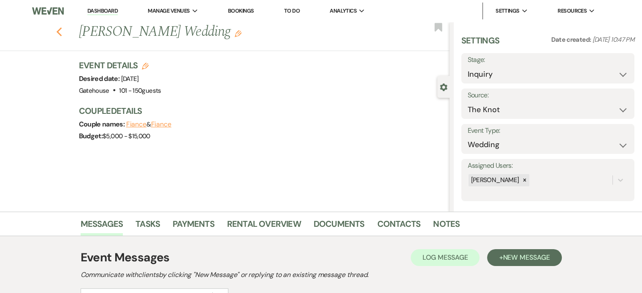
click at [62, 32] on use "button" at bounding box center [58, 31] width 5 height 9
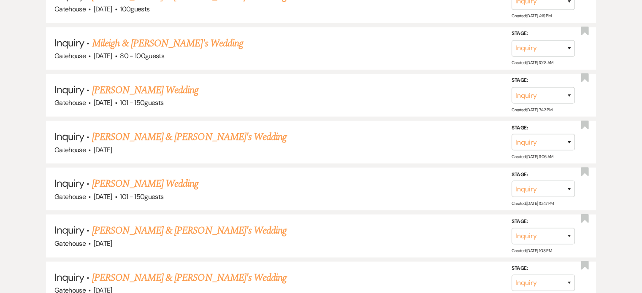
scroll to position [1899, 0]
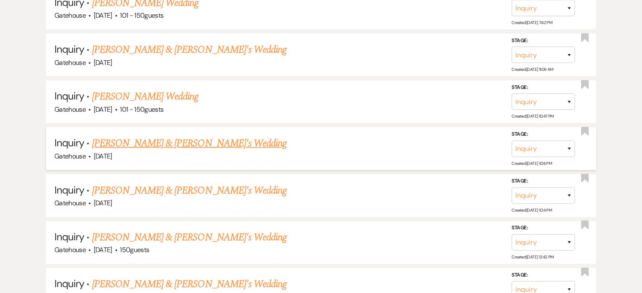
click at [197, 136] on link "[PERSON_NAME] & [PERSON_NAME]'s Wedding" at bounding box center [189, 143] width 195 height 15
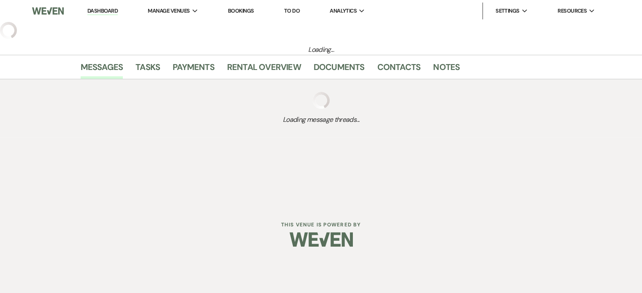
select select "5"
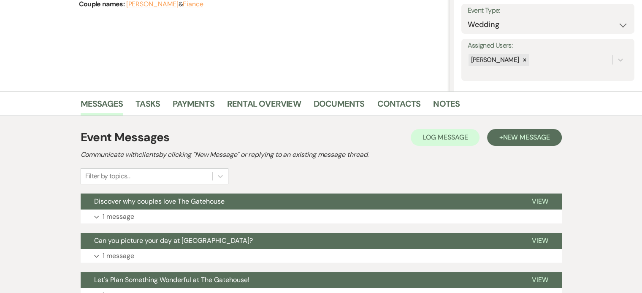
scroll to position [127, 0]
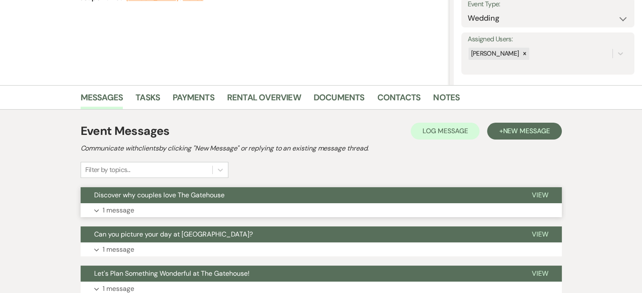
click at [118, 211] on p "1 message" at bounding box center [119, 210] width 32 height 11
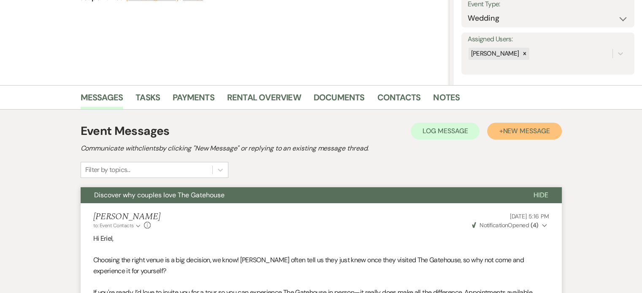
click at [528, 133] on span "New Message" at bounding box center [525, 131] width 47 height 9
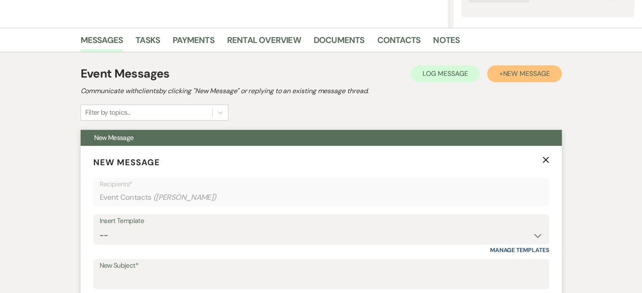
scroll to position [295, 0]
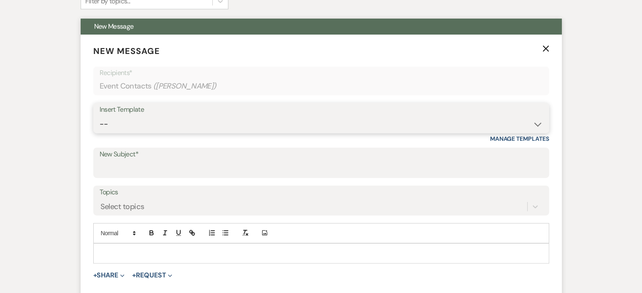
click at [145, 128] on select "-- Tour Request Response Proposal 6-9 Month Check-in Happy 1 Month Anniversary!…" at bounding box center [321, 124] width 443 height 16
select select "6138"
click at [100, 116] on select "-- Tour Request Response Proposal 6-9 Month Check-in Happy 1 Month Anniversary!…" at bounding box center [321, 124] width 443 height 16
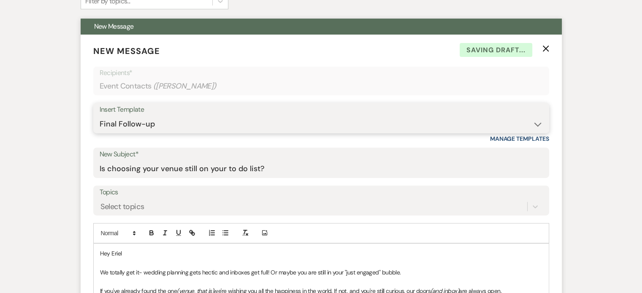
type input "Is choosing your venue still on your to do list?"
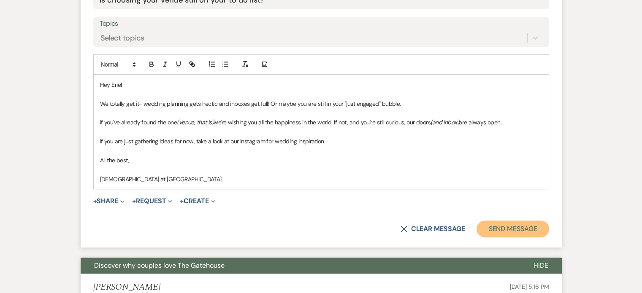
click at [506, 224] on button "Send Message" at bounding box center [512, 229] width 72 height 17
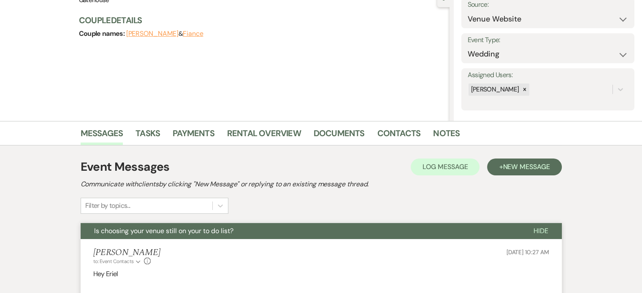
scroll to position [0, 0]
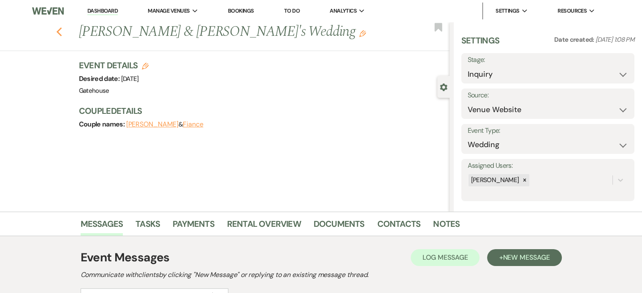
click at [61, 32] on use "button" at bounding box center [58, 31] width 5 height 9
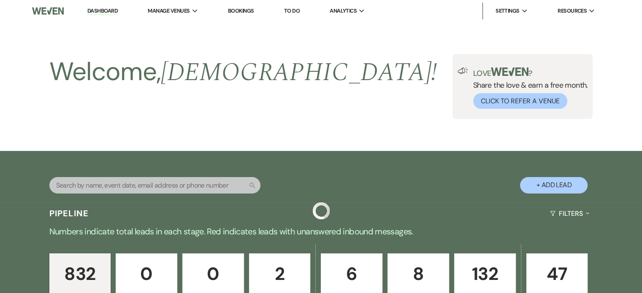
scroll to position [1899, 0]
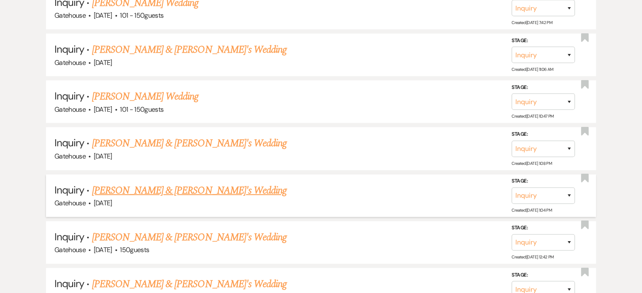
click at [113, 183] on link "[PERSON_NAME] & [PERSON_NAME]'s Wedding" at bounding box center [189, 190] width 195 height 15
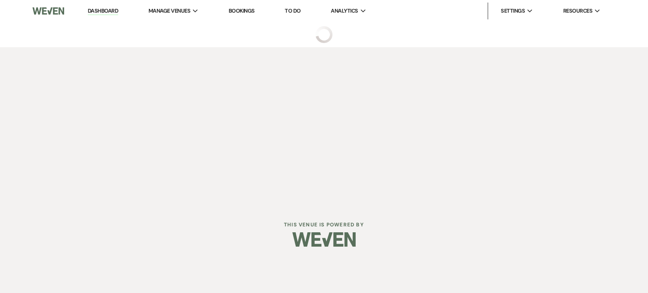
select select "3"
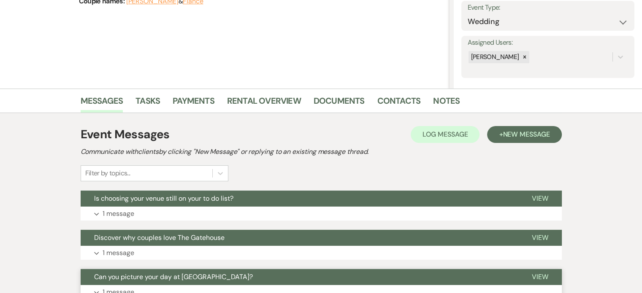
scroll to position [169, 0]
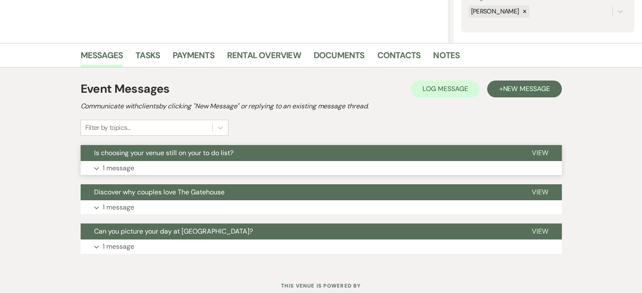
click at [111, 167] on p "1 message" at bounding box center [119, 168] width 32 height 11
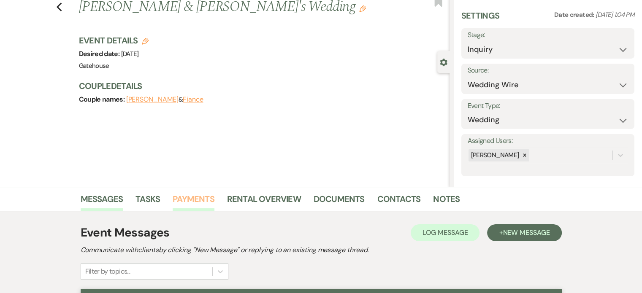
scroll to position [0, 0]
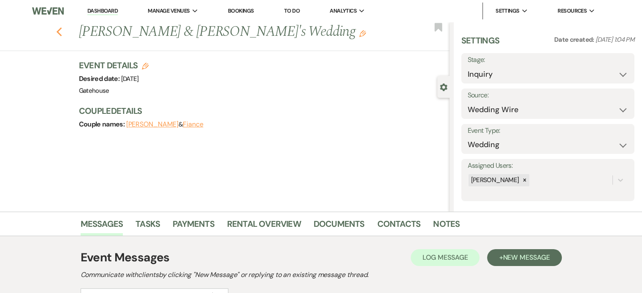
click at [62, 32] on icon "Previous" at bounding box center [59, 32] width 6 height 10
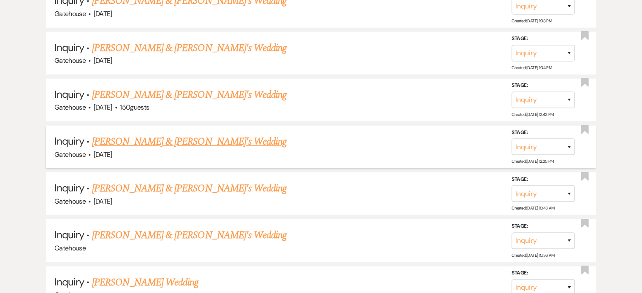
scroll to position [2067, 0]
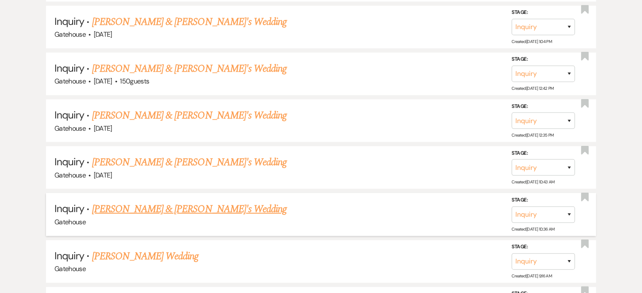
click at [149, 202] on link "[PERSON_NAME] & [PERSON_NAME]'s Wedding" at bounding box center [189, 209] width 195 height 15
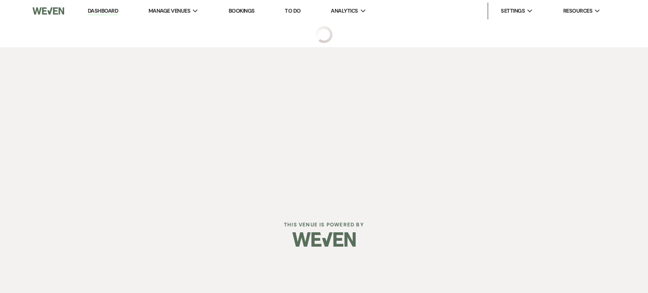
select select "5"
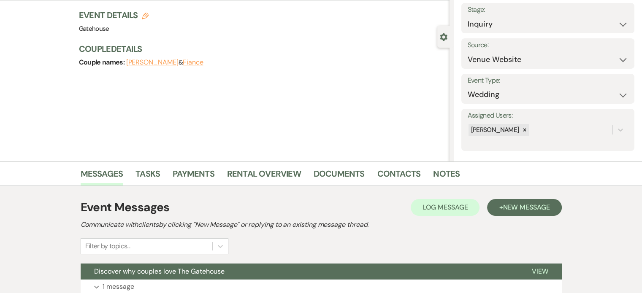
scroll to position [169, 0]
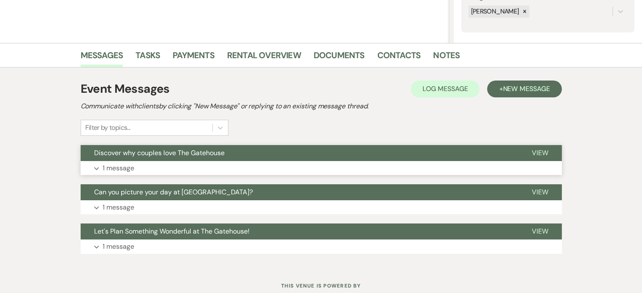
click at [121, 167] on p "1 message" at bounding box center [119, 168] width 32 height 11
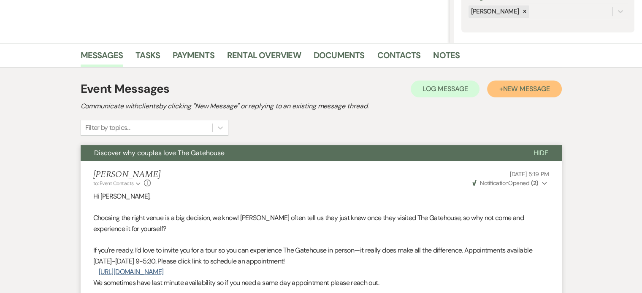
click at [507, 86] on span "New Message" at bounding box center [525, 88] width 47 height 9
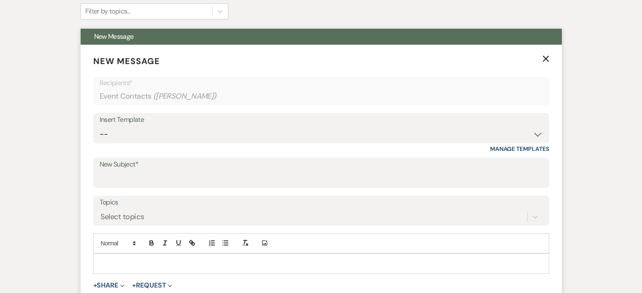
scroll to position [295, 0]
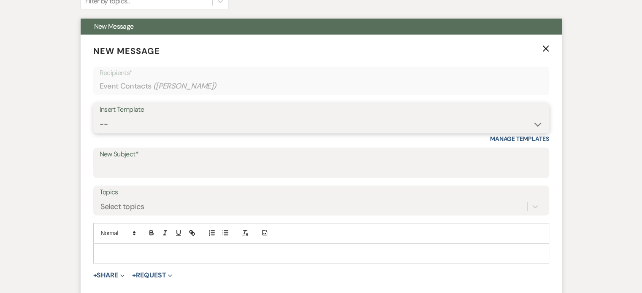
click at [130, 126] on select "-- Tour Request Response Proposal 6-9 Month Check-in Happy 1 Month Anniversary!…" at bounding box center [321, 124] width 443 height 16
select select "6138"
click at [100, 116] on select "-- Tour Request Response Proposal 6-9 Month Check-in Happy 1 Month Anniversary!…" at bounding box center [321, 124] width 443 height 16
type input "Is choosing your venue still on your to do list?"
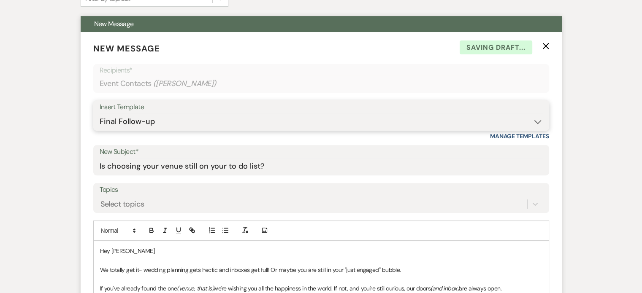
scroll to position [506, 0]
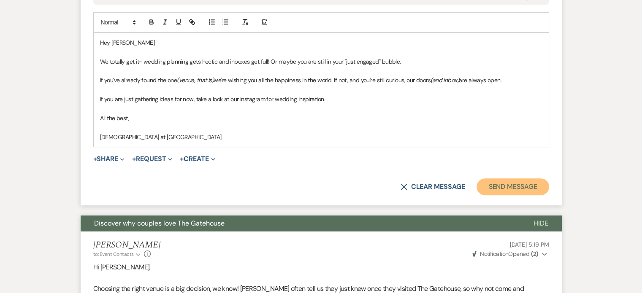
click at [516, 190] on button "Send Message" at bounding box center [512, 186] width 72 height 17
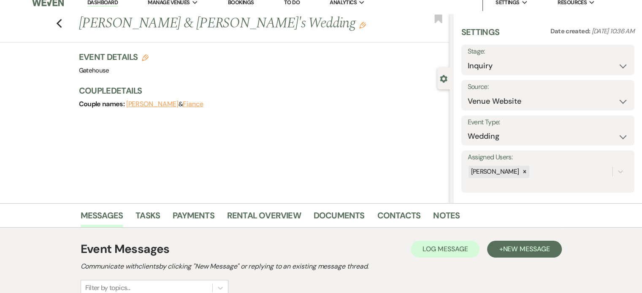
scroll to position [0, 0]
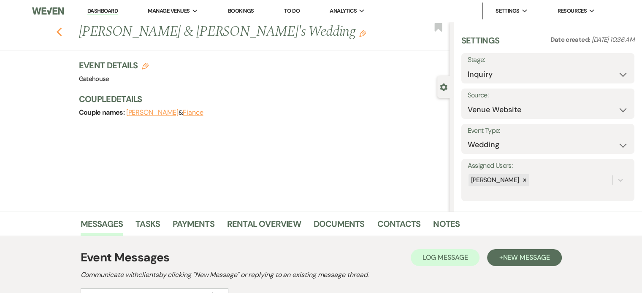
click at [61, 31] on use "button" at bounding box center [58, 31] width 5 height 9
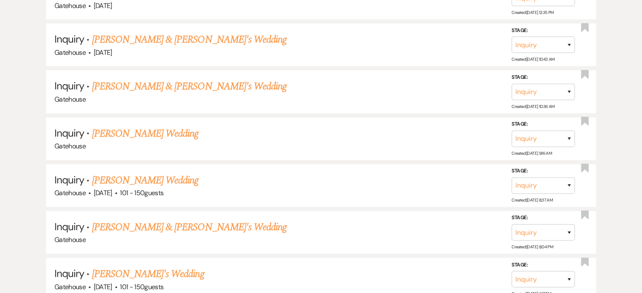
scroll to position [2194, 0]
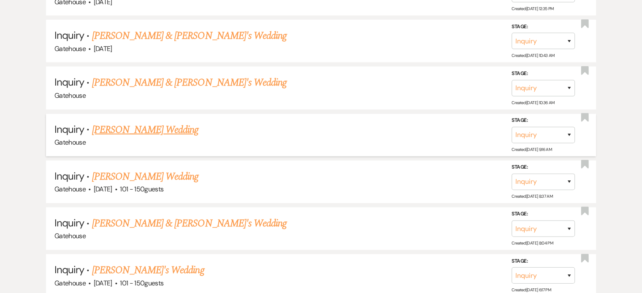
click at [120, 122] on link "[PERSON_NAME] Wedding" at bounding box center [145, 129] width 107 height 15
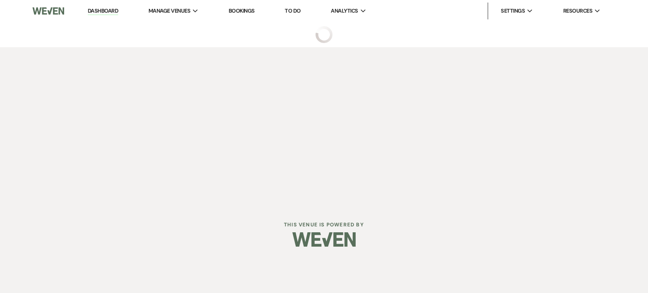
select select "5"
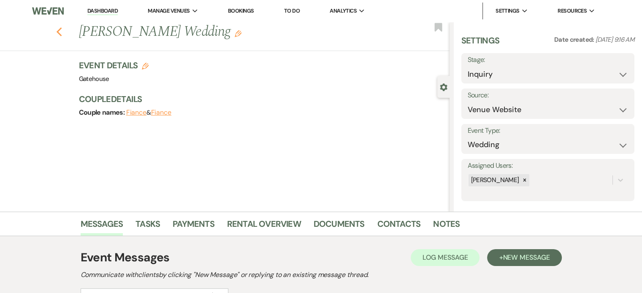
click at [62, 30] on use "button" at bounding box center [58, 31] width 5 height 9
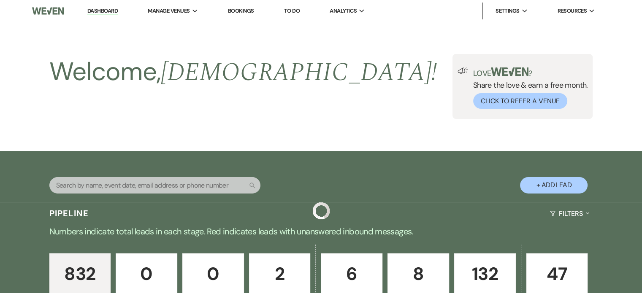
scroll to position [2194, 0]
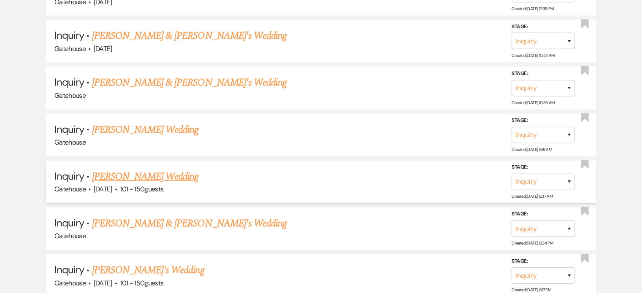
click at [127, 169] on link "[PERSON_NAME] Wedding" at bounding box center [145, 176] width 107 height 15
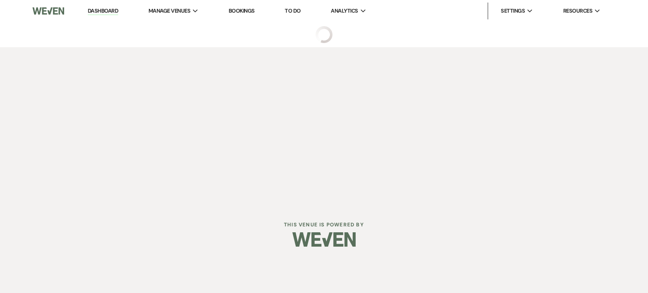
select select "2"
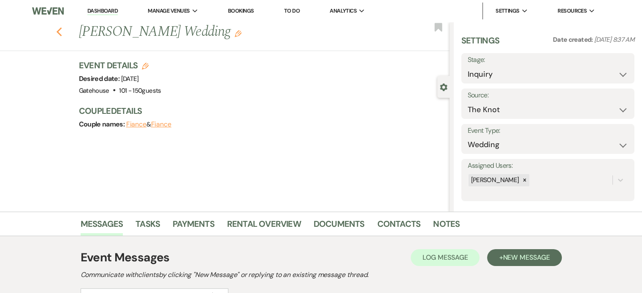
click at [62, 33] on icon "Previous" at bounding box center [59, 32] width 6 height 10
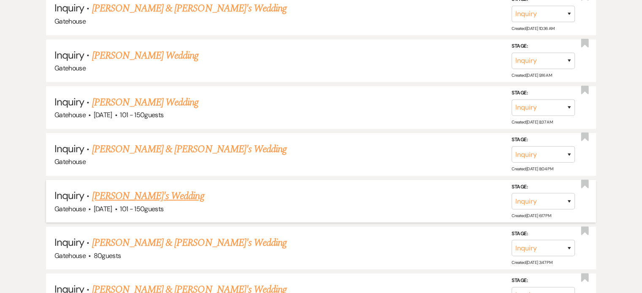
scroll to position [2278, 0]
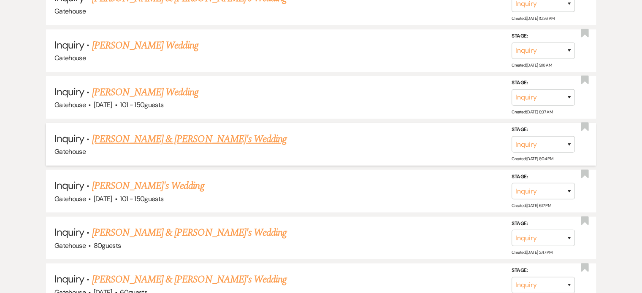
click at [181, 132] on link "[PERSON_NAME] & [PERSON_NAME]'s Wedding" at bounding box center [189, 139] width 195 height 15
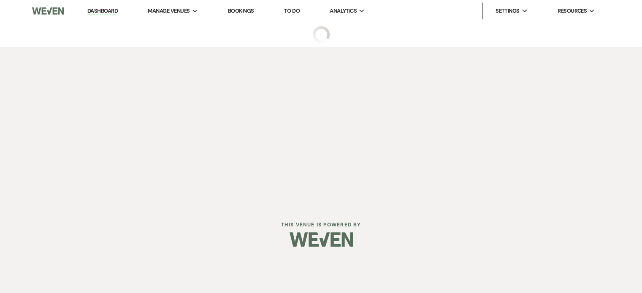
select select "1"
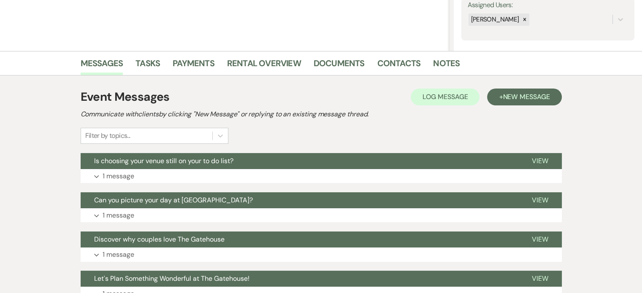
scroll to position [169, 0]
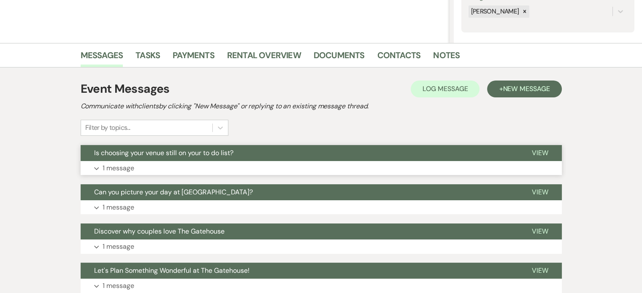
click at [118, 166] on p "1 message" at bounding box center [119, 168] width 32 height 11
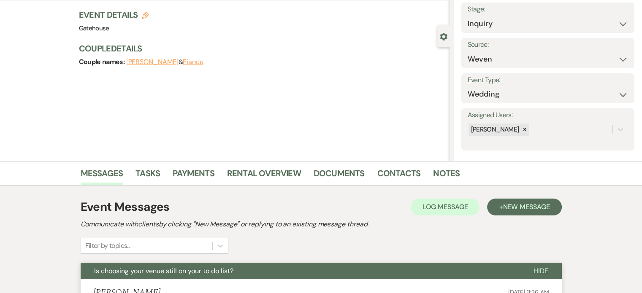
scroll to position [0, 0]
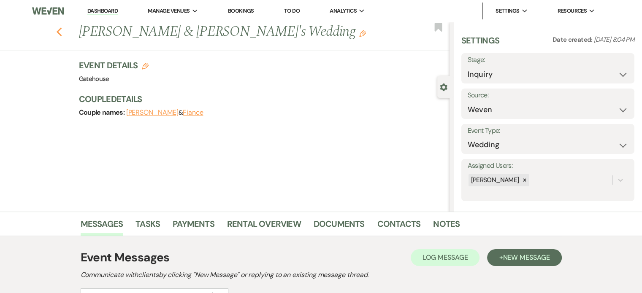
click at [62, 32] on icon "Previous" at bounding box center [59, 32] width 6 height 10
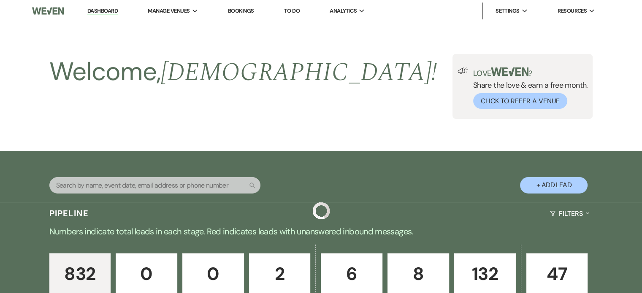
scroll to position [2278, 0]
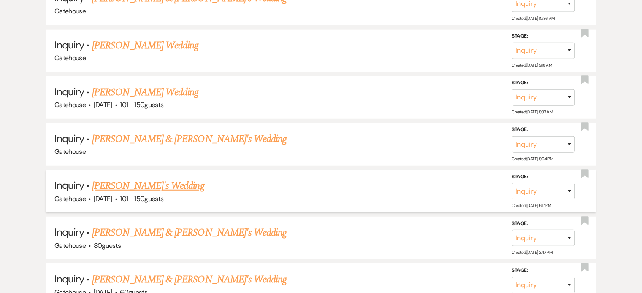
click at [118, 178] on link "[PERSON_NAME]'s Wedding" at bounding box center [148, 185] width 112 height 15
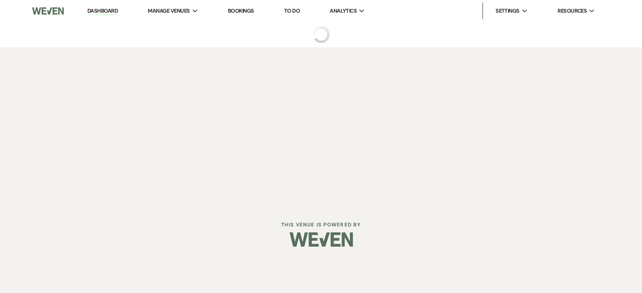
select select "2"
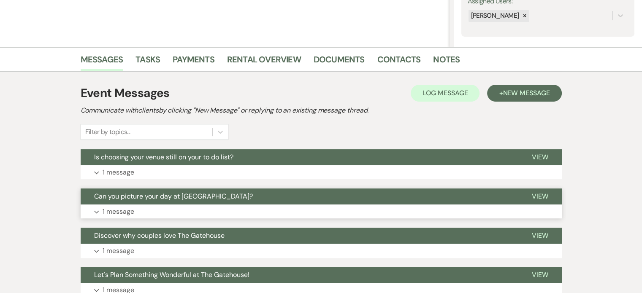
scroll to position [169, 0]
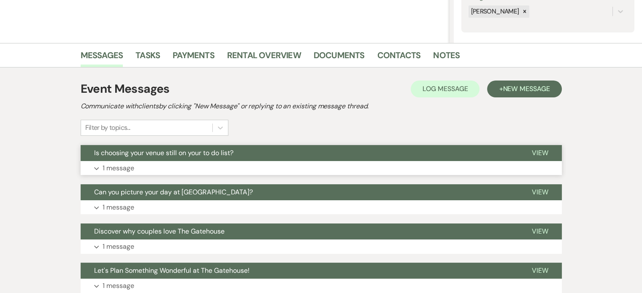
click at [118, 167] on p "1 message" at bounding box center [119, 168] width 32 height 11
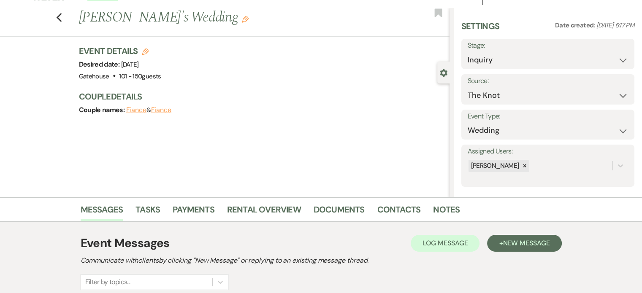
scroll to position [0, 0]
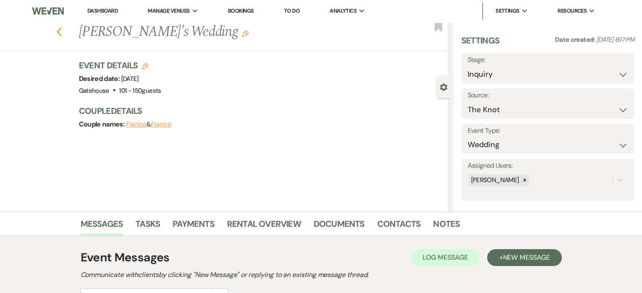
click at [62, 32] on icon "Previous" at bounding box center [59, 32] width 6 height 10
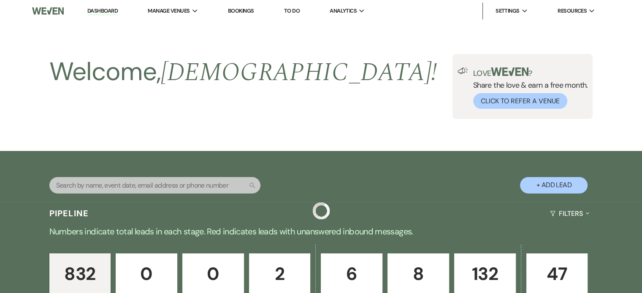
scroll to position [2278, 0]
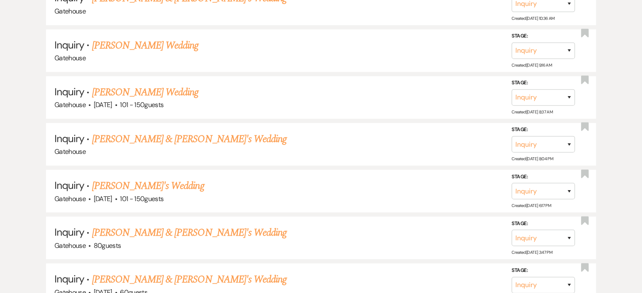
drag, startPoint x: 170, startPoint y: 211, endPoint x: 195, endPoint y: 207, distance: 24.3
click at [170, 225] on link "[PERSON_NAME] & [PERSON_NAME]'s Wedding" at bounding box center [189, 232] width 195 height 15
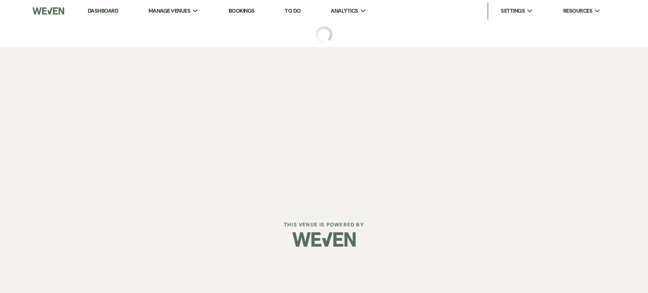
select select "22"
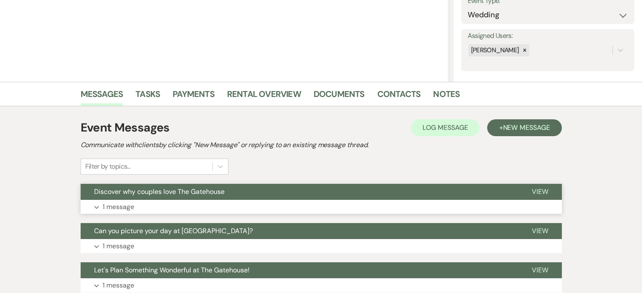
scroll to position [169, 0]
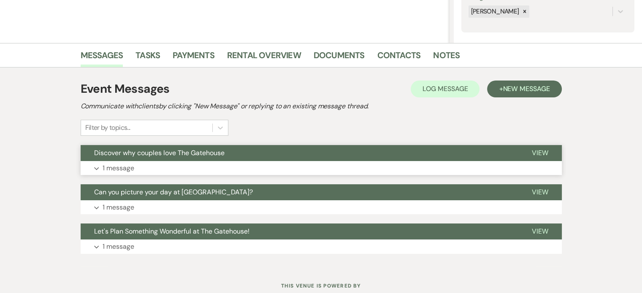
click at [119, 165] on p "1 message" at bounding box center [119, 168] width 32 height 11
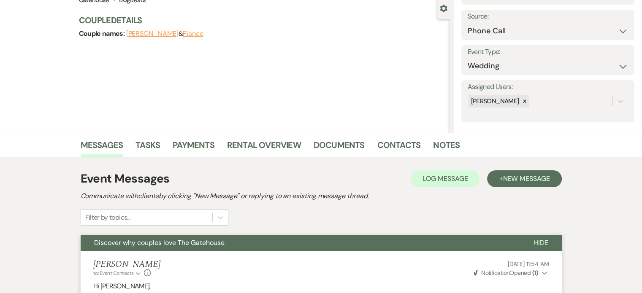
scroll to position [84, 0]
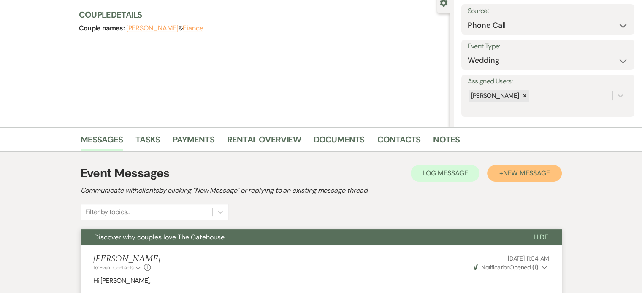
click at [536, 172] on span "New Message" at bounding box center [525, 173] width 47 height 9
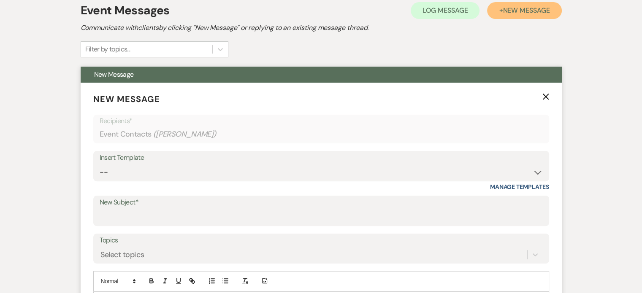
scroll to position [253, 0]
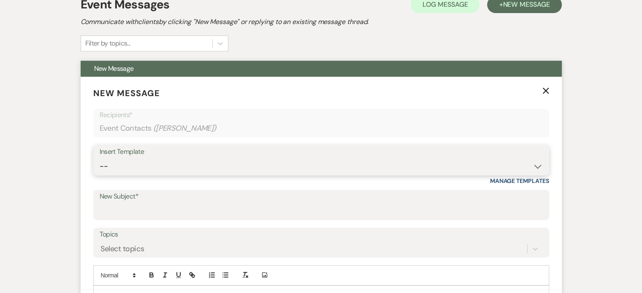
click at [142, 165] on select "-- Tour Request Response Proposal 6-9 Month Check-in Happy 1 Month Anniversary!…" at bounding box center [321, 166] width 443 height 16
select select "6138"
click at [100, 158] on select "-- Tour Request Response Proposal 6-9 Month Check-in Happy 1 Month Anniversary!…" at bounding box center [321, 166] width 443 height 16
type input "Is choosing your venue still on your to do list?"
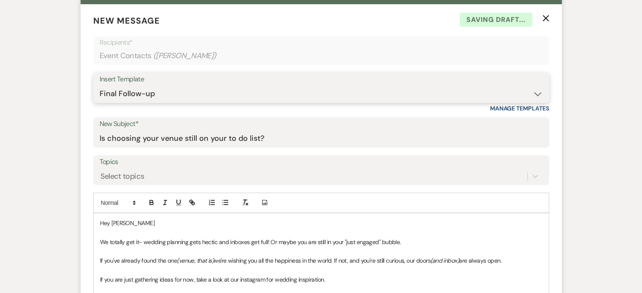
scroll to position [464, 0]
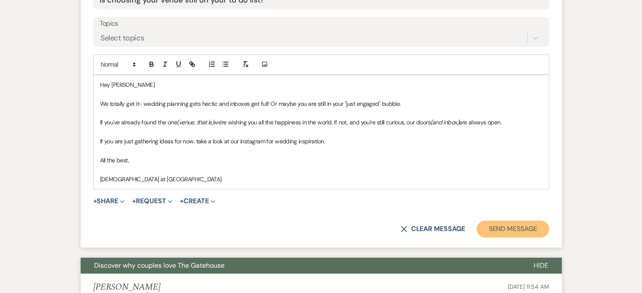
click at [503, 227] on button "Send Message" at bounding box center [512, 229] width 72 height 17
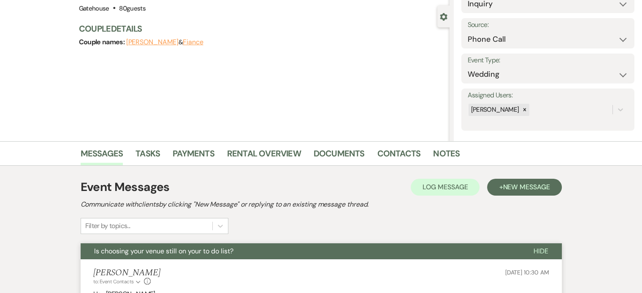
scroll to position [24, 0]
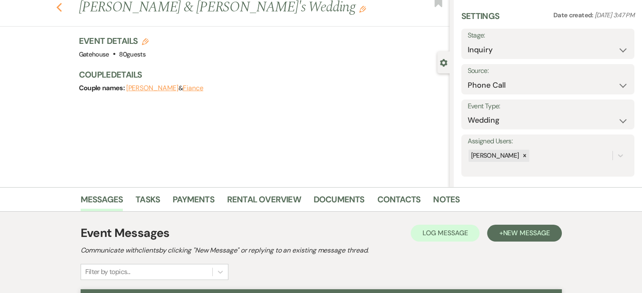
click at [62, 7] on icon "Previous" at bounding box center [59, 8] width 6 height 10
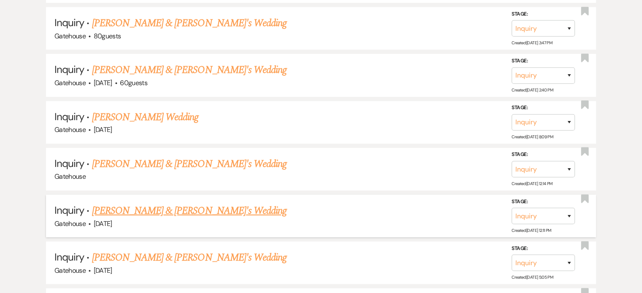
scroll to position [2489, 0]
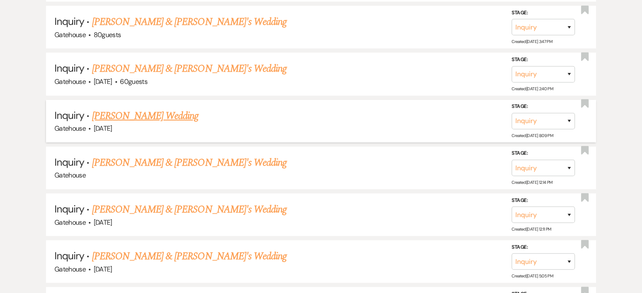
click at [173, 108] on link "[PERSON_NAME] Wedding" at bounding box center [145, 115] width 107 height 15
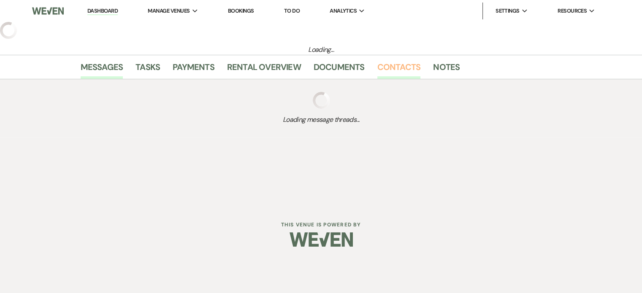
select select "2"
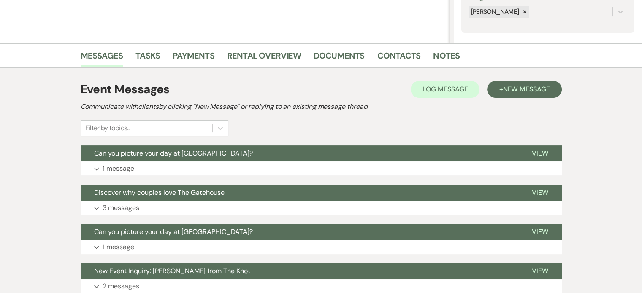
scroll to position [169, 0]
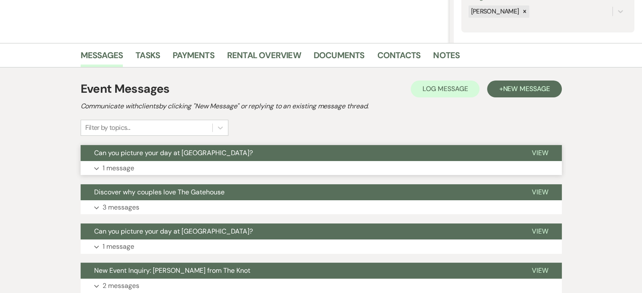
click at [108, 166] on p "1 message" at bounding box center [119, 168] width 32 height 11
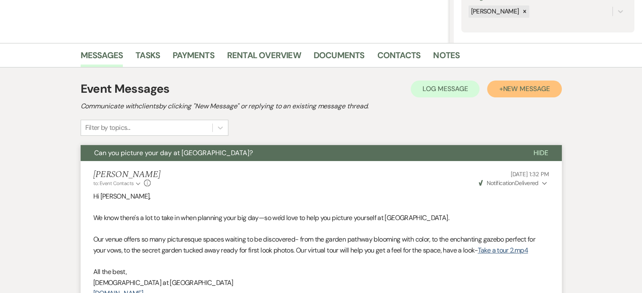
click at [525, 85] on span "New Message" at bounding box center [525, 88] width 47 height 9
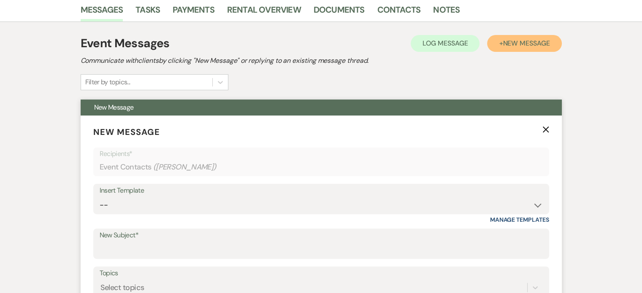
scroll to position [295, 0]
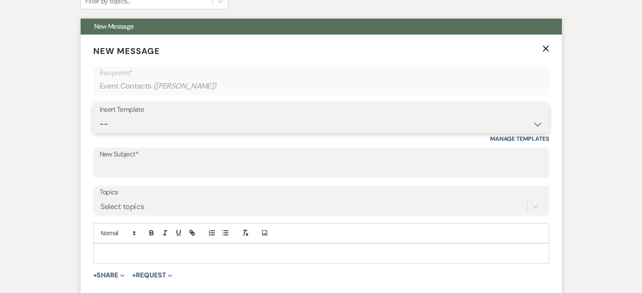
click at [130, 125] on select "-- Tour Request Response Proposal 6-9 Month Check-in Happy 1 Month Anniversary!…" at bounding box center [321, 124] width 443 height 16
select select "6138"
click at [100, 116] on select "-- Tour Request Response Proposal 6-9 Month Check-in Happy 1 Month Anniversary!…" at bounding box center [321, 124] width 443 height 16
type input "Is choosing your venue still on your to do list?"
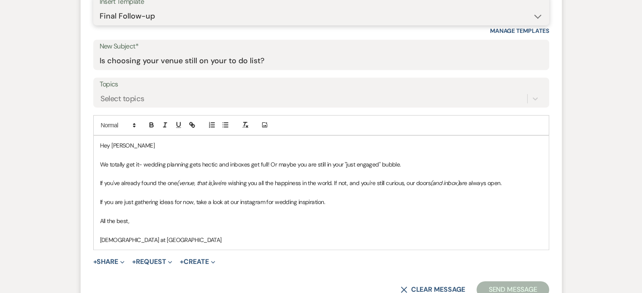
scroll to position [464, 0]
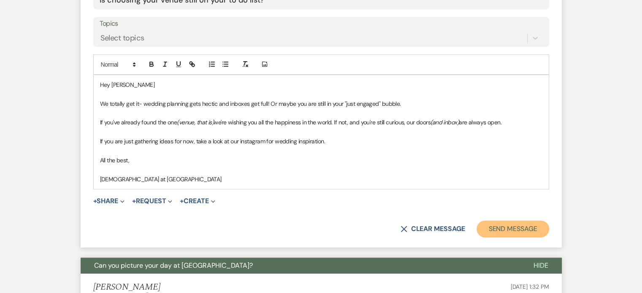
click at [512, 227] on button "Send Message" at bounding box center [512, 229] width 72 height 17
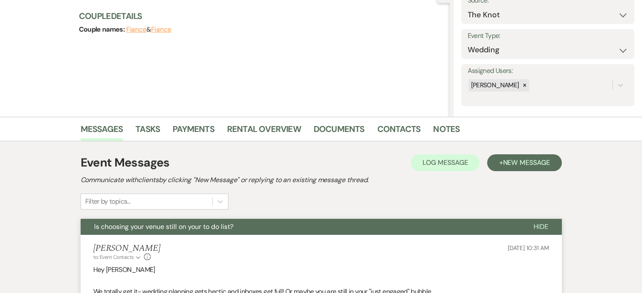
scroll to position [0, 0]
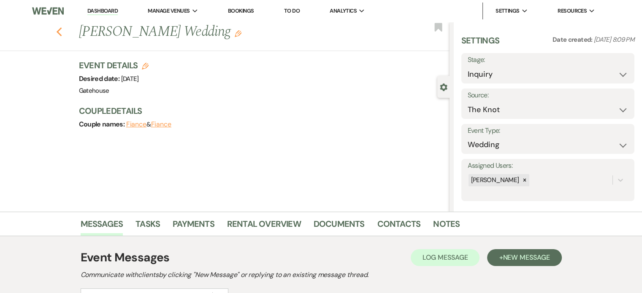
click at [62, 32] on use "button" at bounding box center [58, 31] width 5 height 9
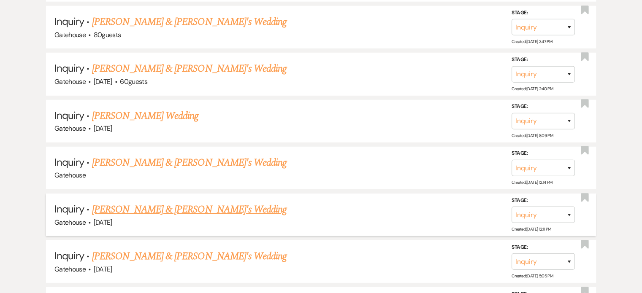
scroll to position [2531, 0]
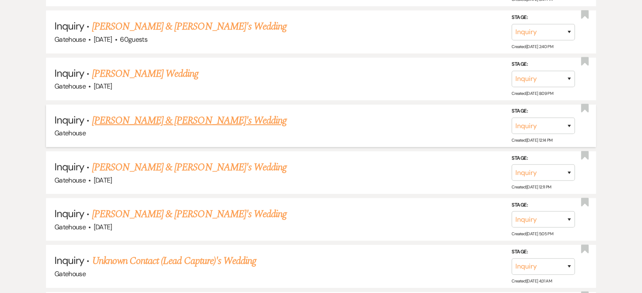
click at [140, 113] on link "[PERSON_NAME] & [PERSON_NAME]'s Wedding" at bounding box center [189, 120] width 195 height 15
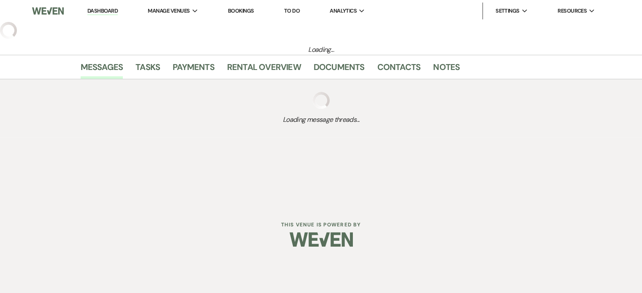
select select "3"
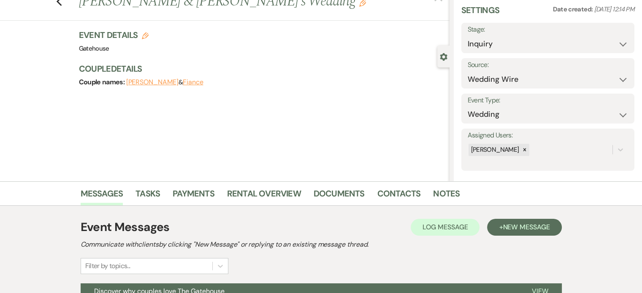
scroll to position [157, 0]
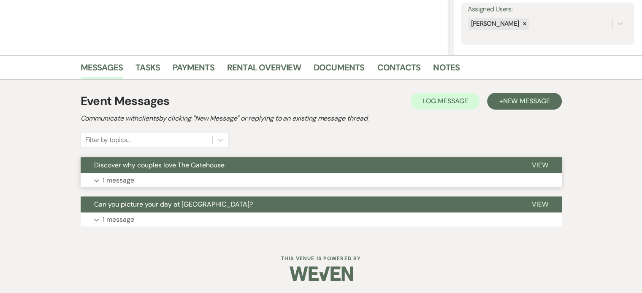
click at [116, 176] on p "1 message" at bounding box center [119, 180] width 32 height 11
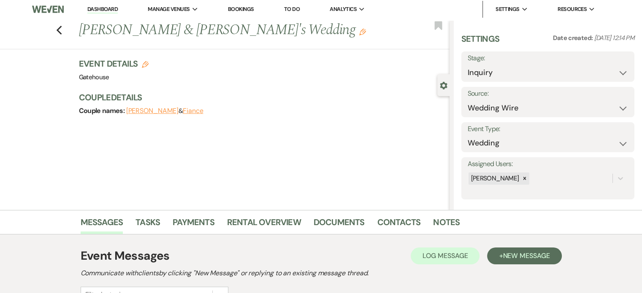
scroll to position [0, 0]
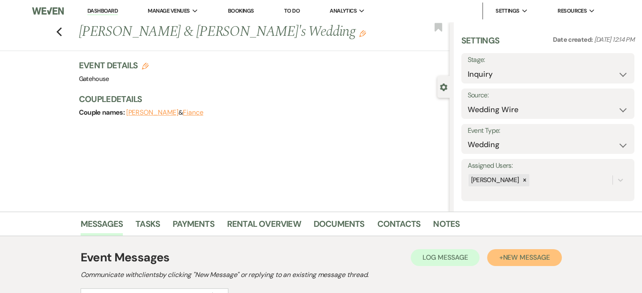
click at [537, 254] on span "New Message" at bounding box center [525, 257] width 47 height 9
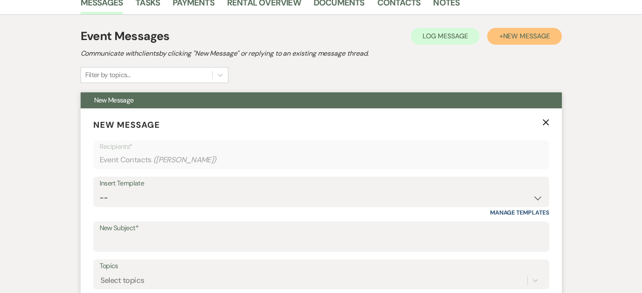
scroll to position [295, 0]
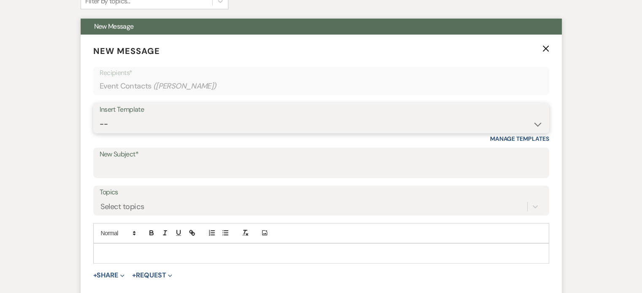
click at [154, 121] on select "-- Tour Request Response Proposal 6-9 Month Check-in Happy 1 Month Anniversary!…" at bounding box center [321, 124] width 443 height 16
select select "6138"
click at [100, 116] on select "-- Tour Request Response Proposal 6-9 Month Check-in Happy 1 Month Anniversary!…" at bounding box center [321, 124] width 443 height 16
type input "Is choosing your venue still on your to do list?"
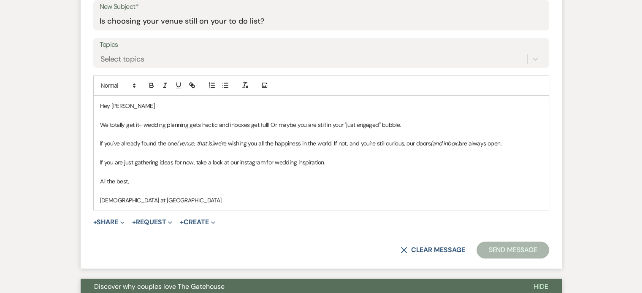
scroll to position [464, 0]
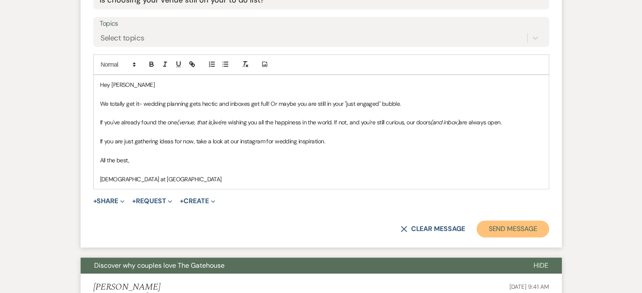
click at [519, 227] on button "Send Message" at bounding box center [512, 229] width 72 height 17
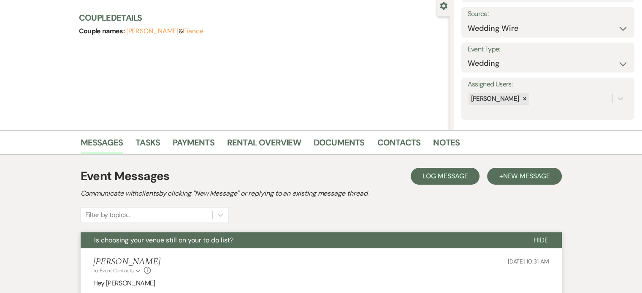
scroll to position [0, 0]
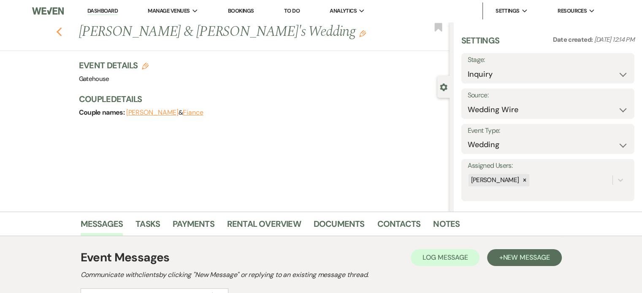
click at [61, 29] on icon "Previous" at bounding box center [59, 32] width 6 height 10
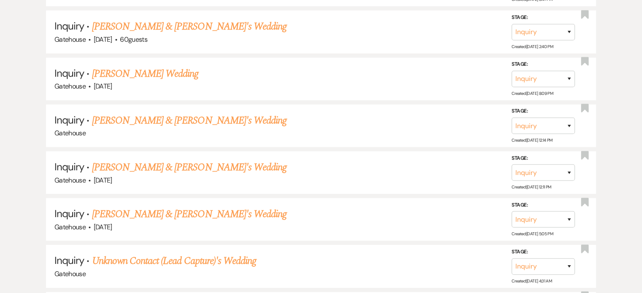
scroll to position [2616, 0]
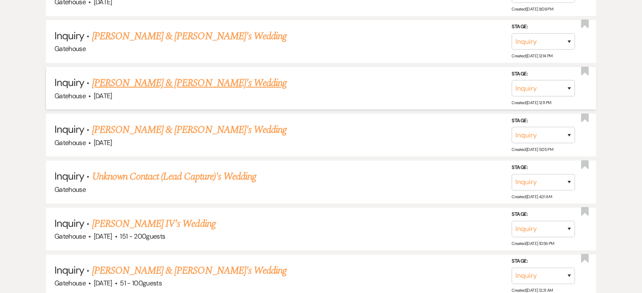
click at [188, 76] on link "[PERSON_NAME] & [PERSON_NAME]'s Wedding" at bounding box center [189, 83] width 195 height 15
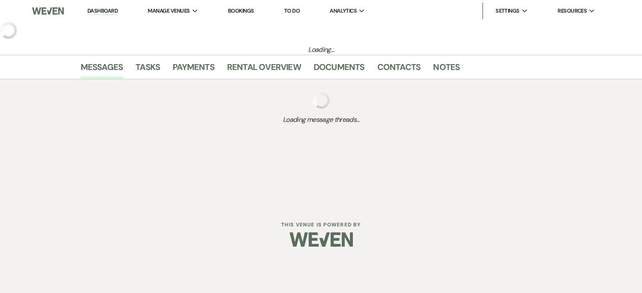
select select "3"
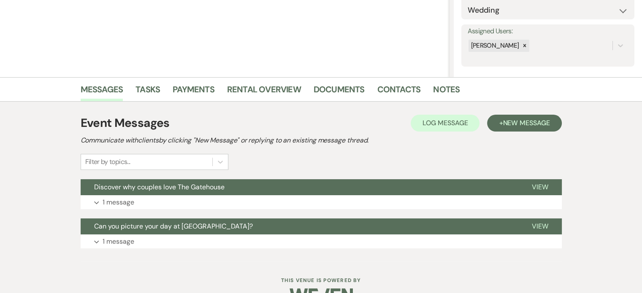
scroll to position [157, 0]
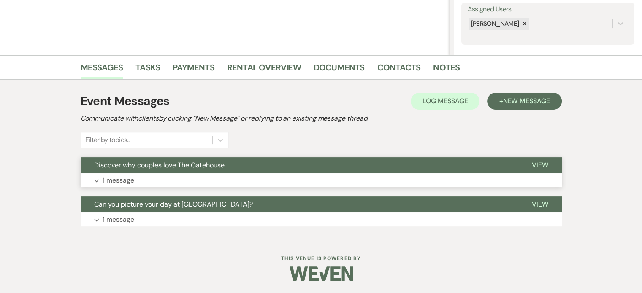
click at [124, 179] on p "1 message" at bounding box center [119, 180] width 32 height 11
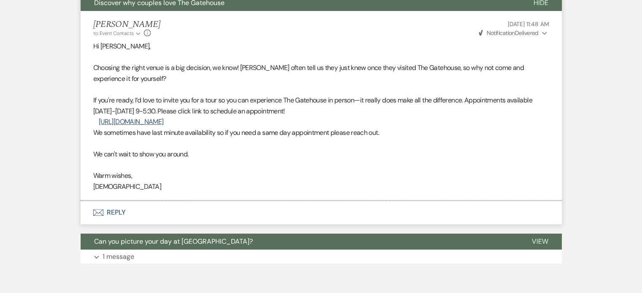
scroll to position [356, 0]
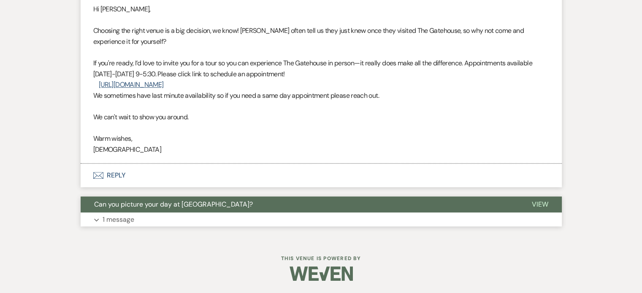
click at [115, 220] on p "1 message" at bounding box center [119, 219] width 32 height 11
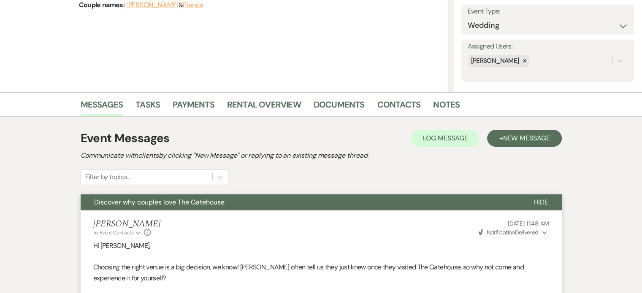
scroll to position [61, 0]
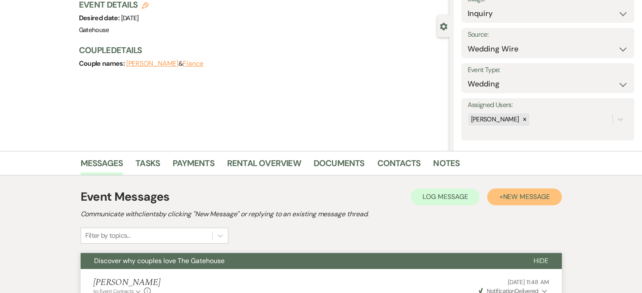
click at [516, 199] on span "New Message" at bounding box center [525, 196] width 47 height 9
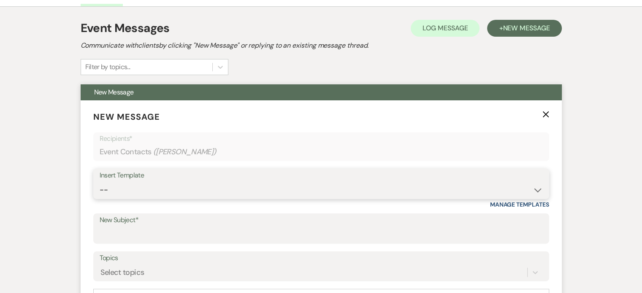
click at [165, 189] on select "-- Tour Request Response Proposal 6-9 Month Check-in Happy 1 Month Anniversary!…" at bounding box center [321, 190] width 443 height 16
select select "6138"
click at [100, 182] on select "-- Tour Request Response Proposal 6-9 Month Check-in Happy 1 Month Anniversary!…" at bounding box center [321, 190] width 443 height 16
type input "Is choosing your venue still on your to do list?"
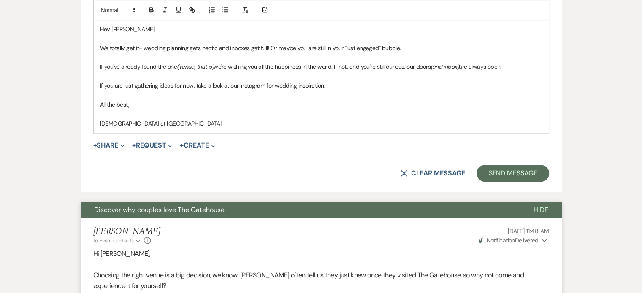
scroll to position [525, 0]
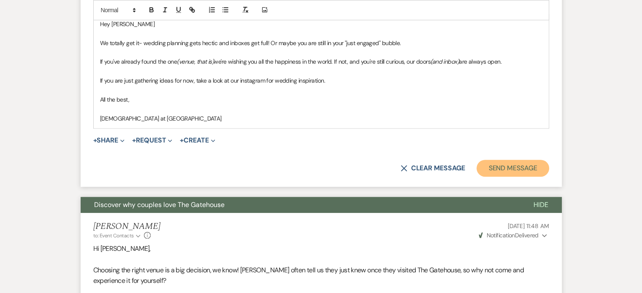
click at [523, 167] on button "Send Message" at bounding box center [512, 168] width 72 height 17
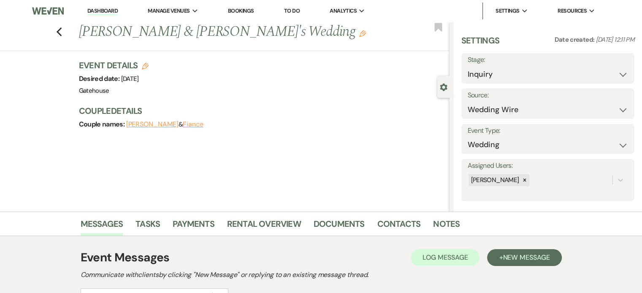
scroll to position [0, 0]
click at [62, 32] on icon "Previous" at bounding box center [59, 32] width 6 height 10
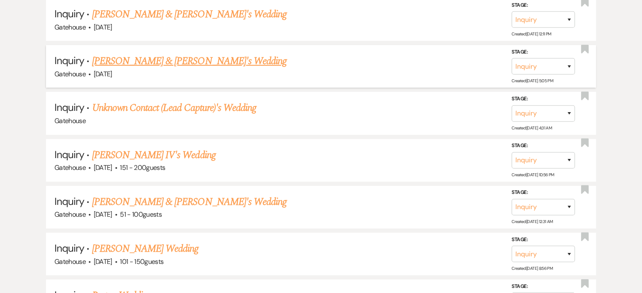
scroll to position [2700, 0]
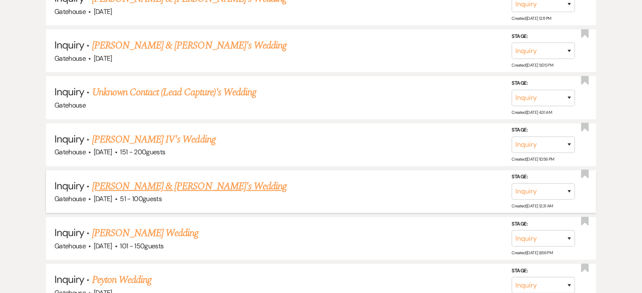
click at [173, 179] on link "[PERSON_NAME] & [PERSON_NAME]'s Wedding" at bounding box center [189, 186] width 195 height 15
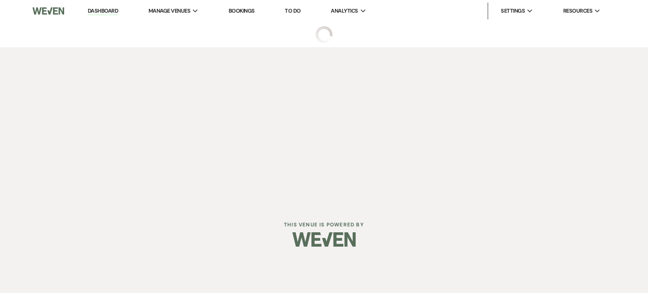
select select "2"
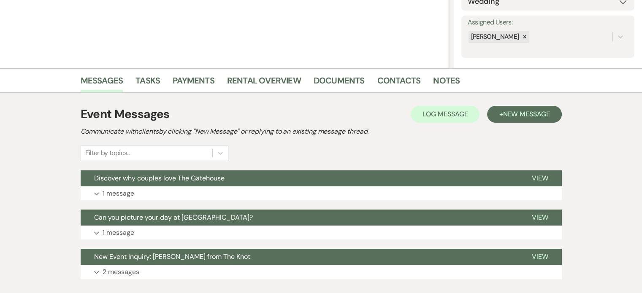
scroll to position [169, 0]
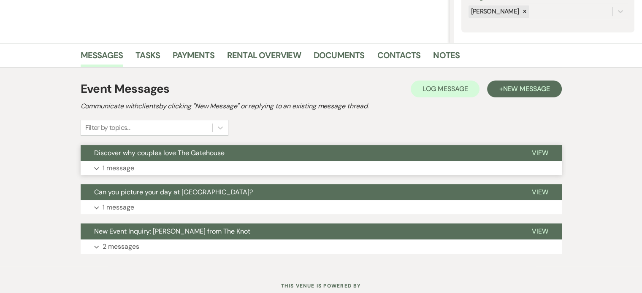
click at [117, 168] on p "1 message" at bounding box center [119, 168] width 32 height 11
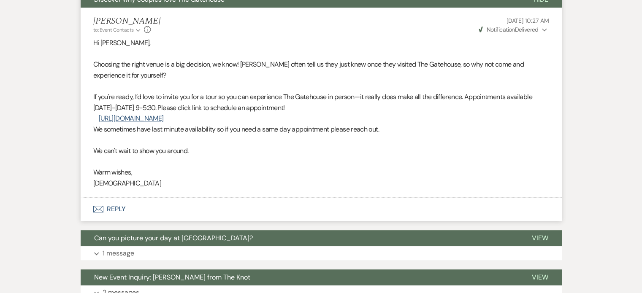
scroll to position [338, 0]
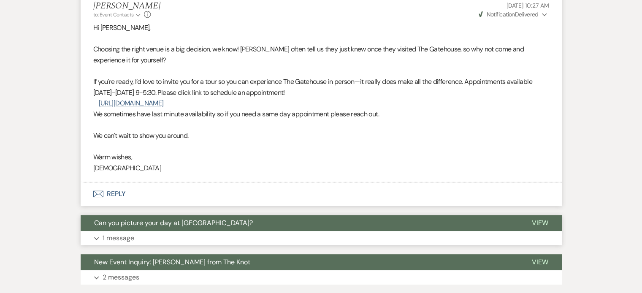
click at [120, 234] on p "1 message" at bounding box center [119, 238] width 32 height 11
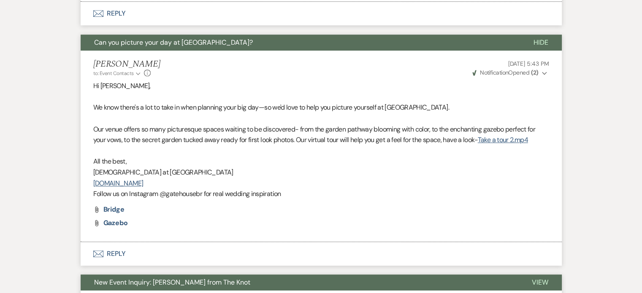
scroll to position [591, 0]
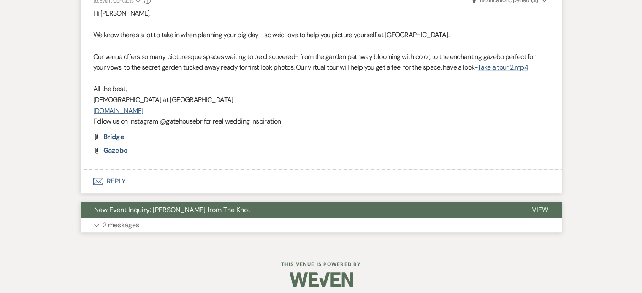
click at [111, 224] on p "2 messages" at bounding box center [121, 225] width 37 height 11
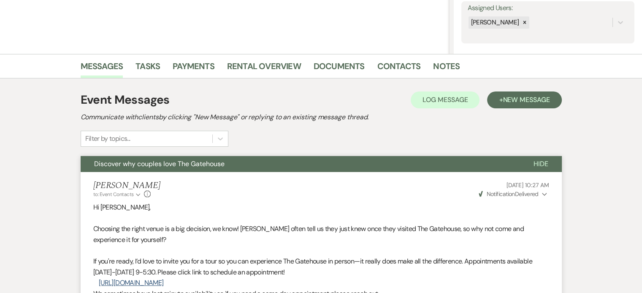
scroll to position [42, 0]
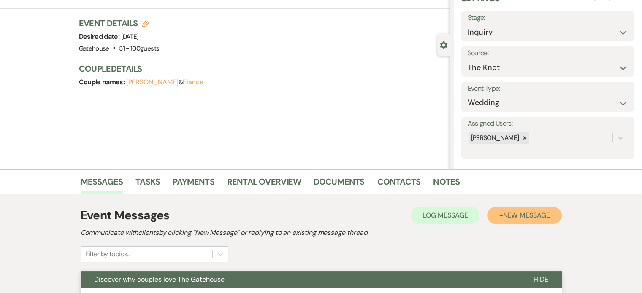
click at [507, 215] on span "New Message" at bounding box center [525, 215] width 47 height 9
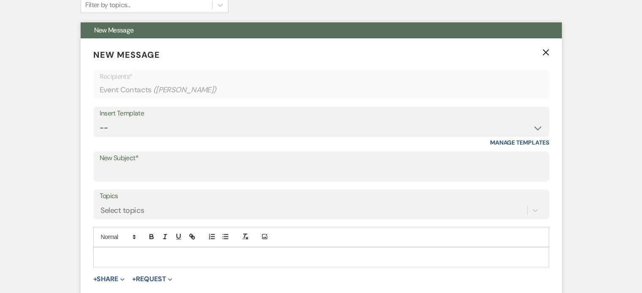
scroll to position [295, 0]
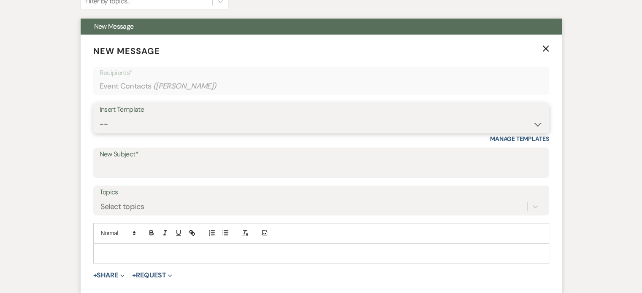
click at [151, 123] on select "-- Tour Request Response Proposal 6-9 Month Check-in Happy 1 Month Anniversary!…" at bounding box center [321, 124] width 443 height 16
select select "6138"
click at [100, 116] on select "-- Tour Request Response Proposal 6-9 Month Check-in Happy 1 Month Anniversary!…" at bounding box center [321, 124] width 443 height 16
type input "Is choosing your venue still on your to do list?"
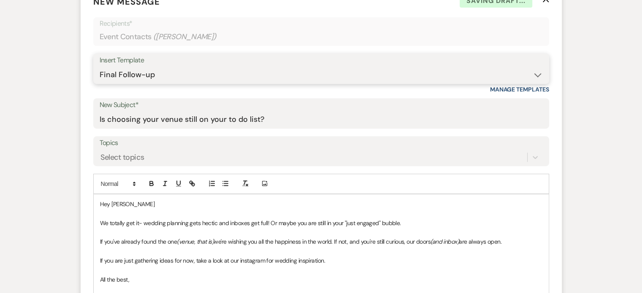
scroll to position [422, 0]
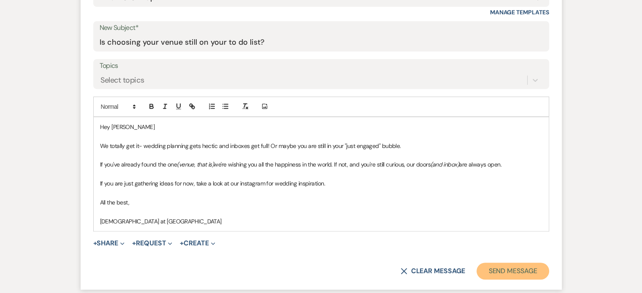
click at [522, 270] on button "Send Message" at bounding box center [512, 271] width 72 height 17
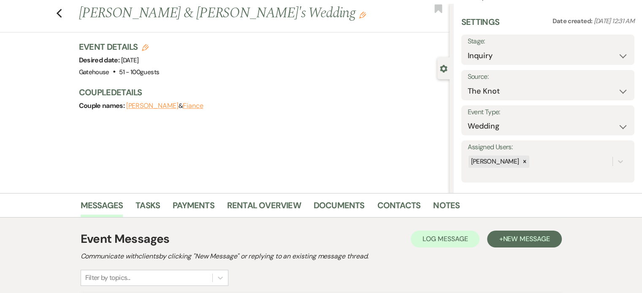
scroll to position [0, 0]
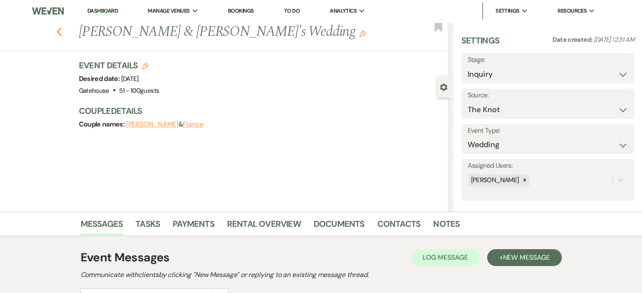
click at [61, 32] on use "button" at bounding box center [58, 31] width 5 height 9
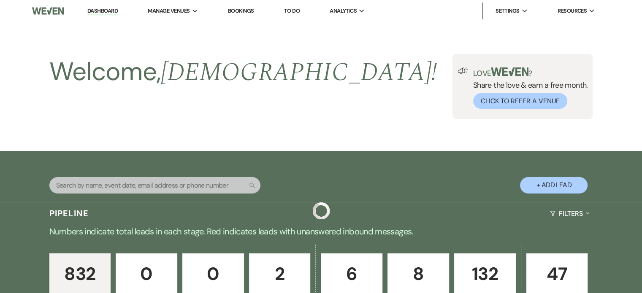
scroll to position [2700, 0]
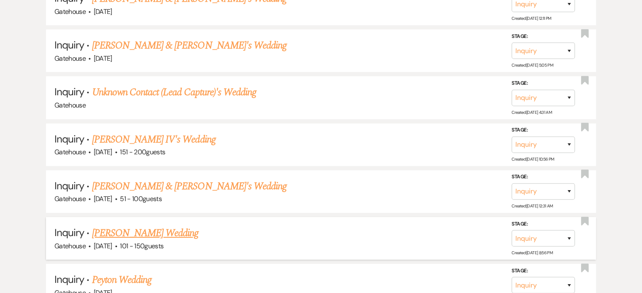
click at [138, 226] on link "[PERSON_NAME] Wedding" at bounding box center [145, 233] width 107 height 15
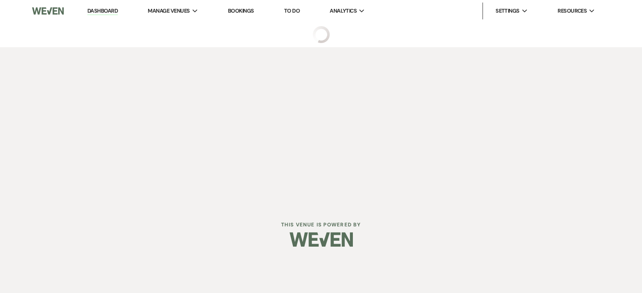
select select "2"
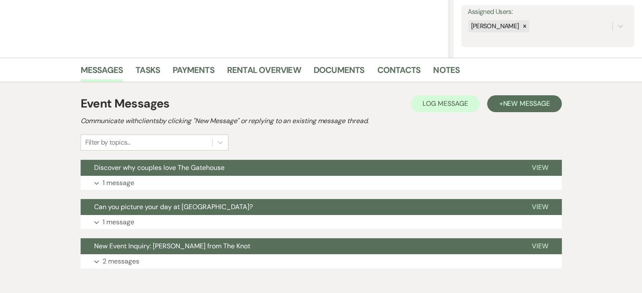
scroll to position [169, 0]
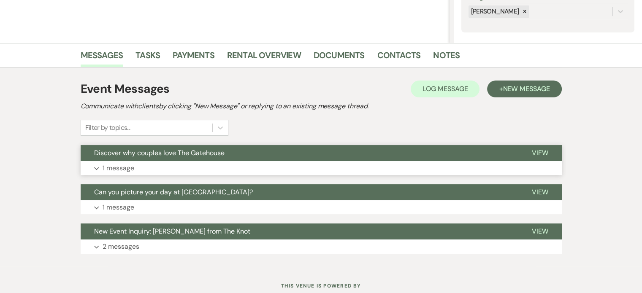
click at [122, 167] on p "1 message" at bounding box center [119, 168] width 32 height 11
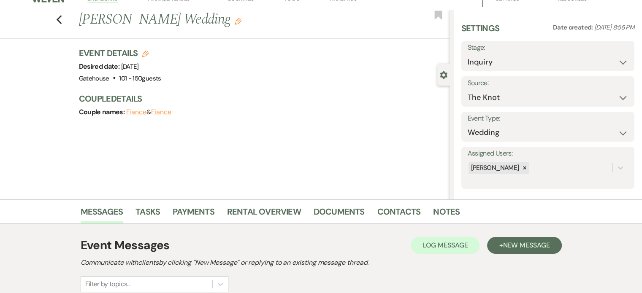
scroll to position [0, 0]
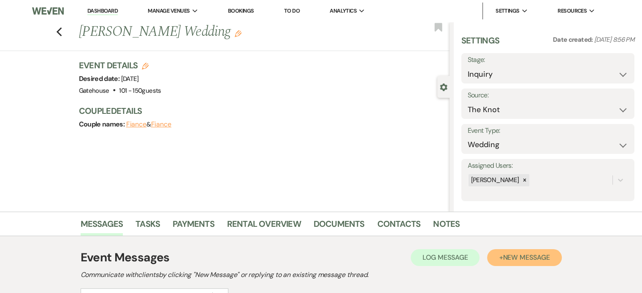
click at [513, 255] on span "New Message" at bounding box center [525, 257] width 47 height 9
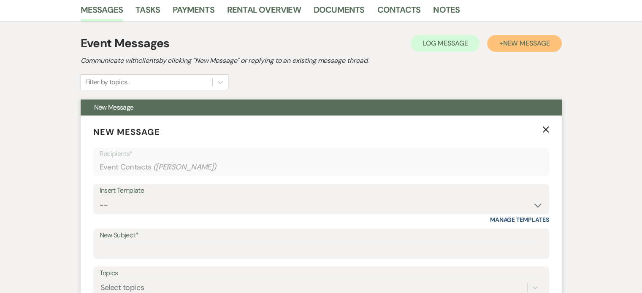
scroll to position [295, 0]
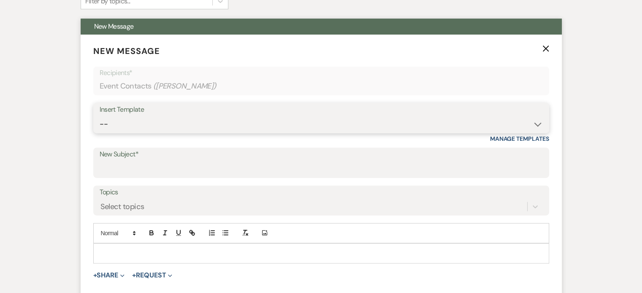
click at [187, 121] on select "-- Tour Request Response Proposal 6-9 Month Check-in Happy 1 Month Anniversary!…" at bounding box center [321, 124] width 443 height 16
select select "6138"
click at [100, 116] on select "-- Tour Request Response Proposal 6-9 Month Check-in Happy 1 Month Anniversary!…" at bounding box center [321, 124] width 443 height 16
type input "Is choosing your venue still on your to do list?"
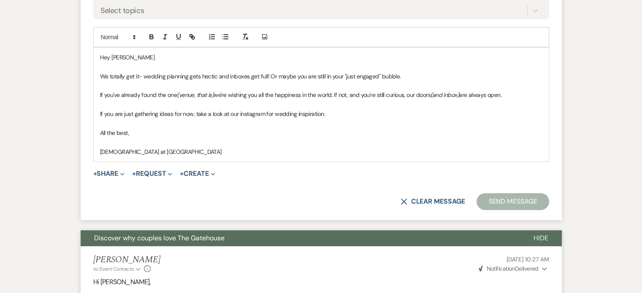
scroll to position [506, 0]
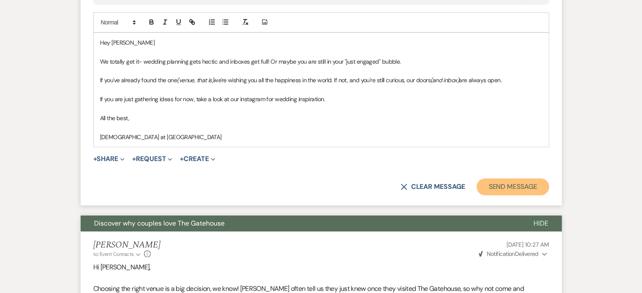
click at [518, 184] on button "Send Message" at bounding box center [512, 186] width 72 height 17
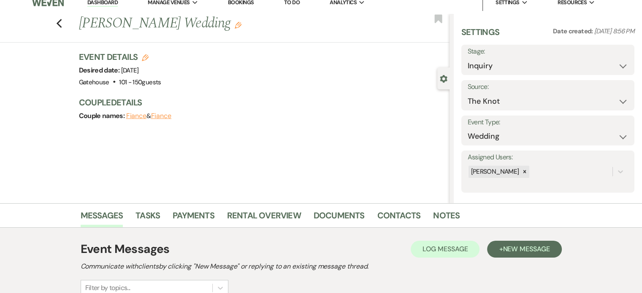
scroll to position [0, 0]
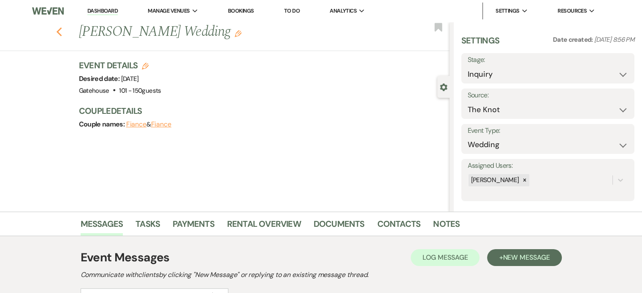
click at [62, 33] on icon "Previous" at bounding box center [59, 32] width 6 height 10
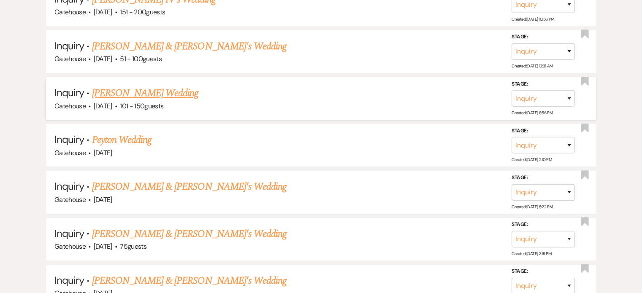
scroll to position [2869, 0]
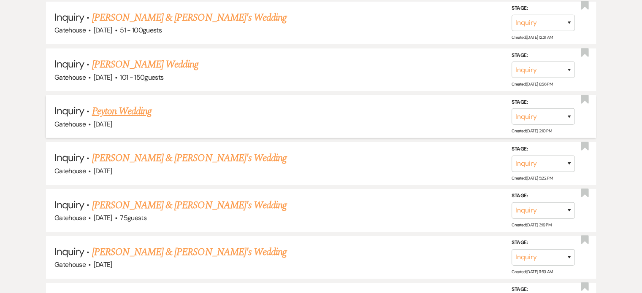
click at [128, 104] on link "Peyton Wedding" at bounding box center [122, 111] width 60 height 15
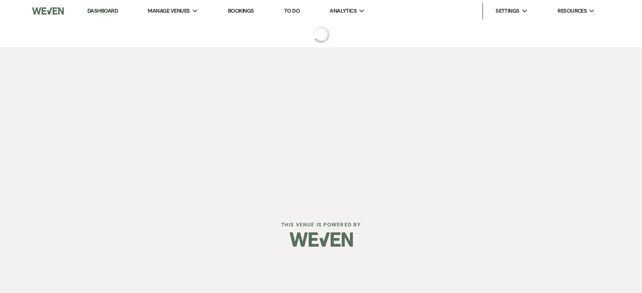
select select "5"
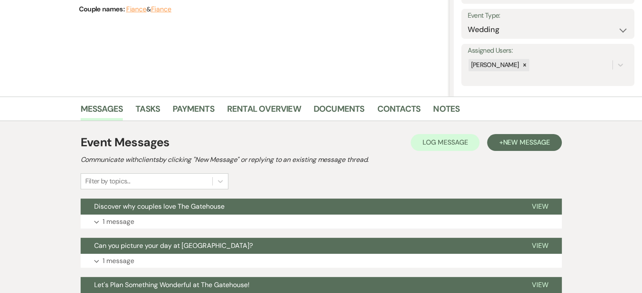
scroll to position [127, 0]
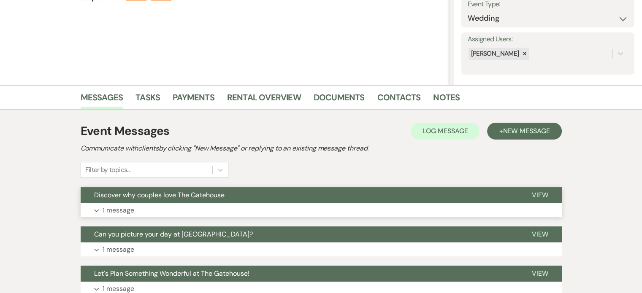
click at [111, 207] on p "1 message" at bounding box center [119, 210] width 32 height 11
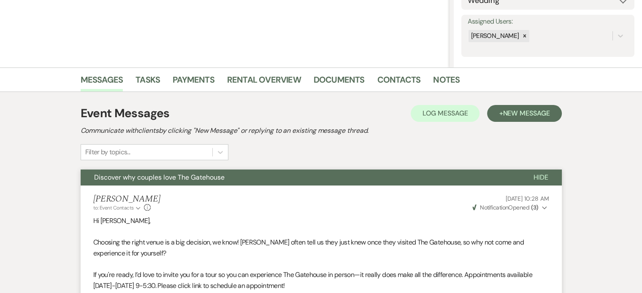
scroll to position [42, 0]
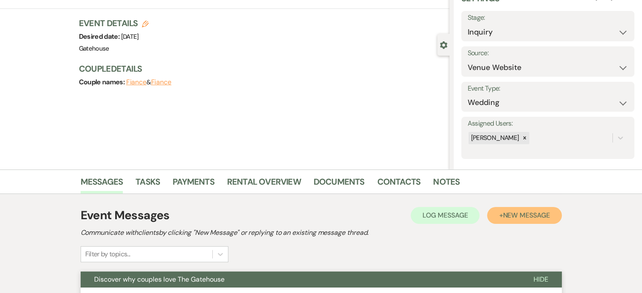
click at [516, 211] on span "New Message" at bounding box center [525, 215] width 47 height 9
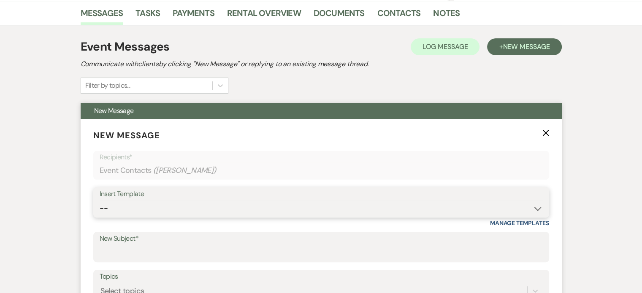
click at [115, 207] on select "-- Tour Request Response Proposal 6-9 Month Check-in Happy 1 Month Anniversary!…" at bounding box center [321, 208] width 443 height 16
select select "6138"
click at [100, 200] on select "-- Tour Request Response Proposal 6-9 Month Check-in Happy 1 Month Anniversary!…" at bounding box center [321, 208] width 443 height 16
type input "Is choosing your venue still on your to do list?"
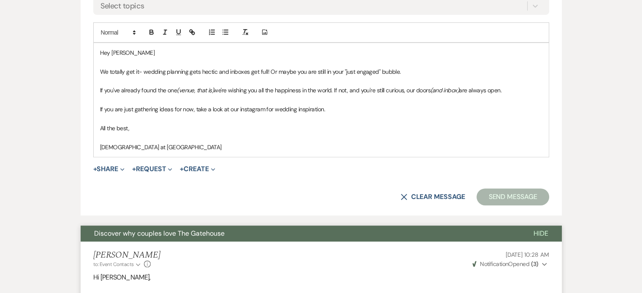
scroll to position [506, 0]
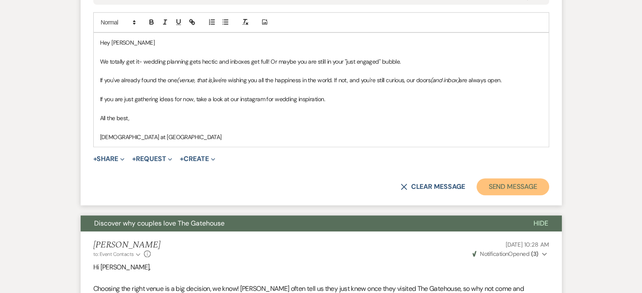
click at [505, 186] on button "Send Message" at bounding box center [512, 186] width 72 height 17
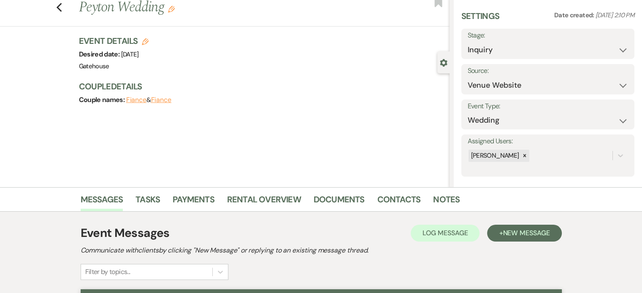
scroll to position [0, 0]
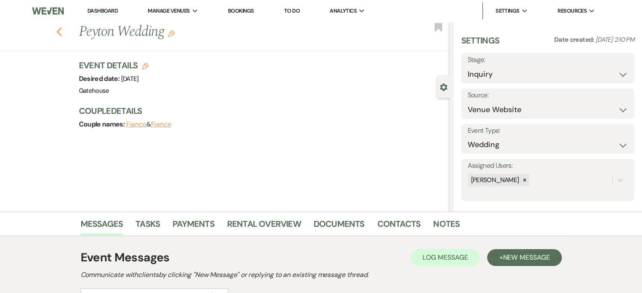
click at [62, 32] on icon "Previous" at bounding box center [59, 32] width 6 height 10
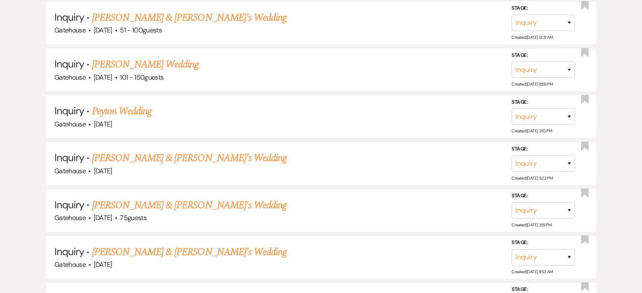
scroll to position [2911, 0]
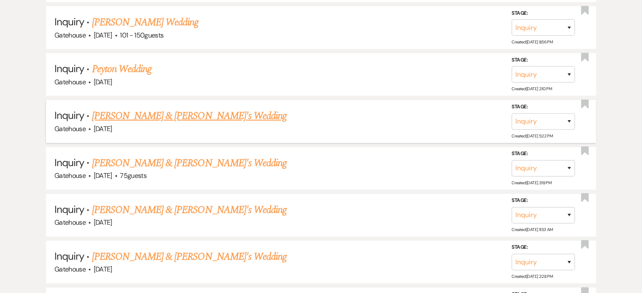
click at [155, 108] on link "[PERSON_NAME] & [PERSON_NAME]'s Wedding" at bounding box center [189, 115] width 195 height 15
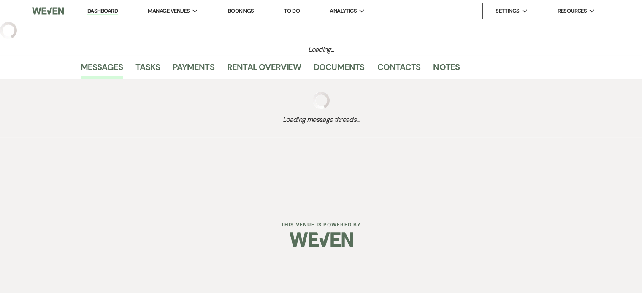
select select "3"
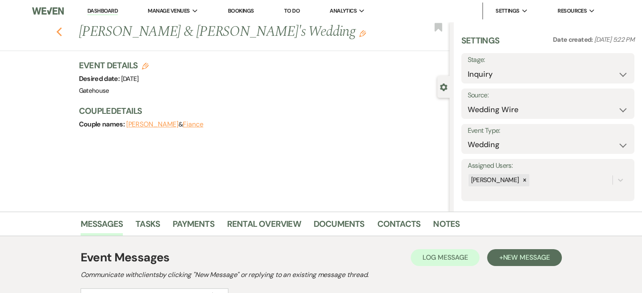
click at [62, 30] on use "button" at bounding box center [58, 31] width 5 height 9
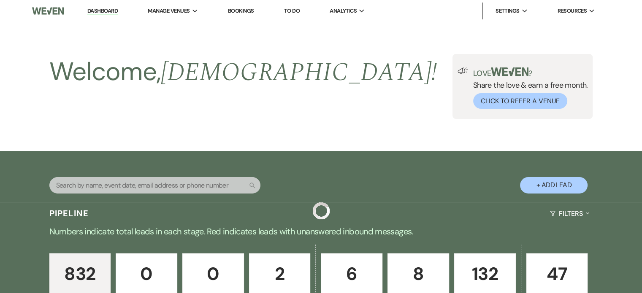
scroll to position [2911, 0]
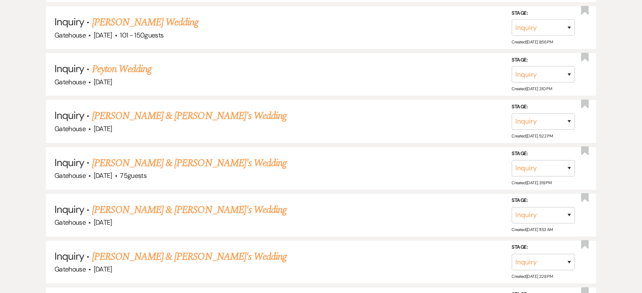
click at [172, 203] on link "[PERSON_NAME] & [PERSON_NAME]'s Wedding" at bounding box center [189, 210] width 195 height 15
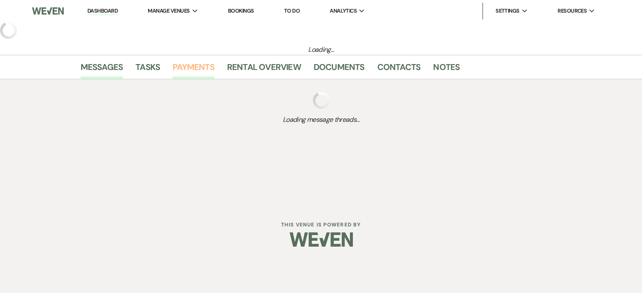
select select "6"
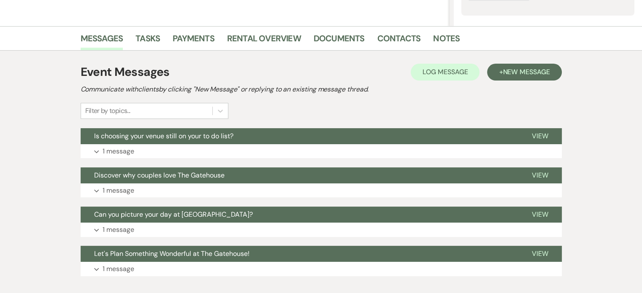
scroll to position [211, 0]
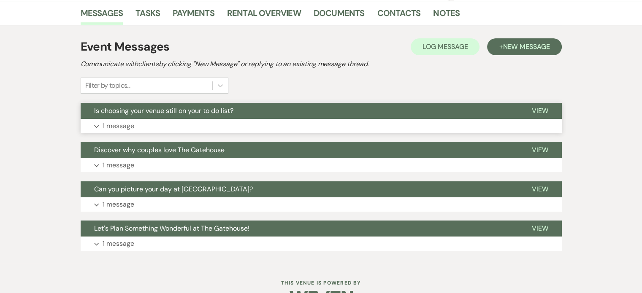
click at [112, 126] on p "1 message" at bounding box center [119, 126] width 32 height 11
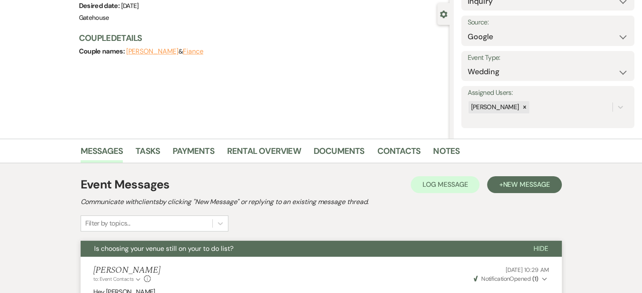
scroll to position [0, 0]
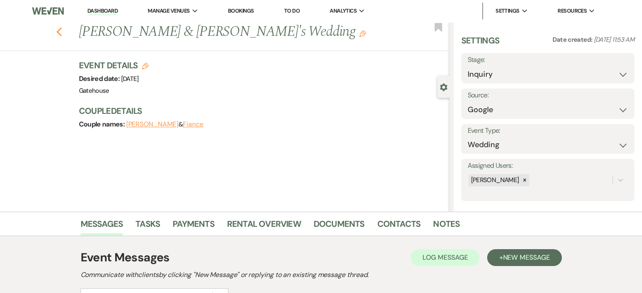
click at [62, 31] on icon "Previous" at bounding box center [59, 32] width 6 height 10
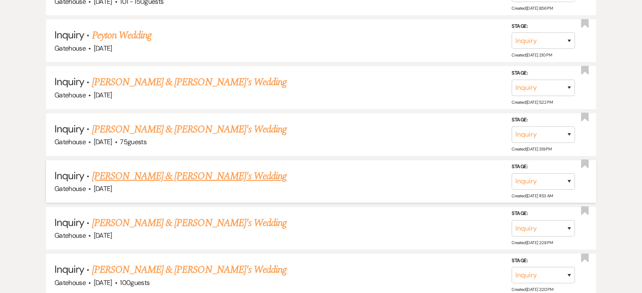
scroll to position [2996, 0]
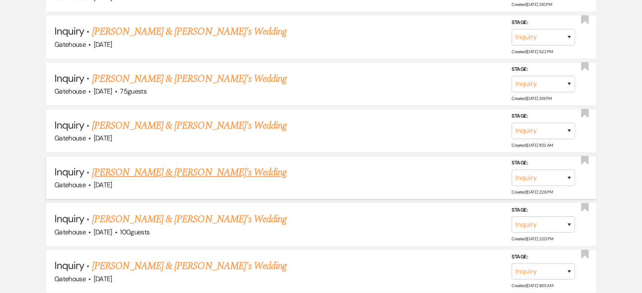
click at [155, 165] on link "[PERSON_NAME] & [PERSON_NAME]'s Wedding" at bounding box center [189, 172] width 195 height 15
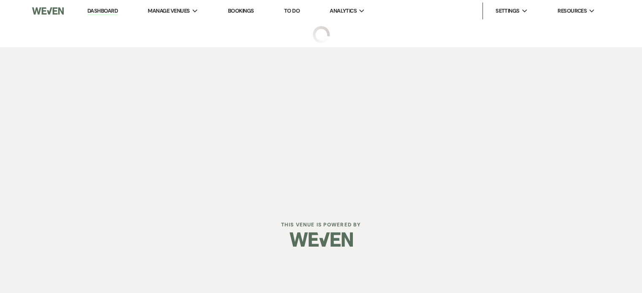
select select "5"
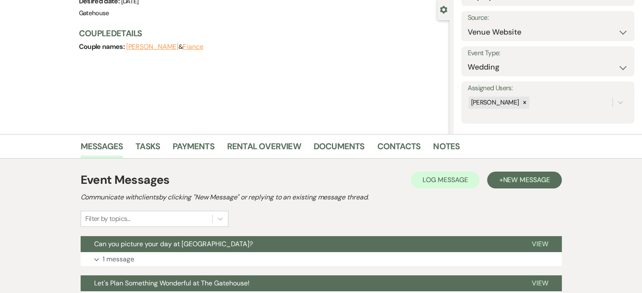
scroll to position [127, 0]
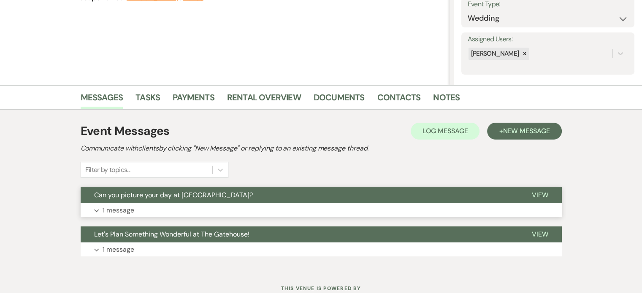
click at [114, 209] on p "1 message" at bounding box center [119, 210] width 32 height 11
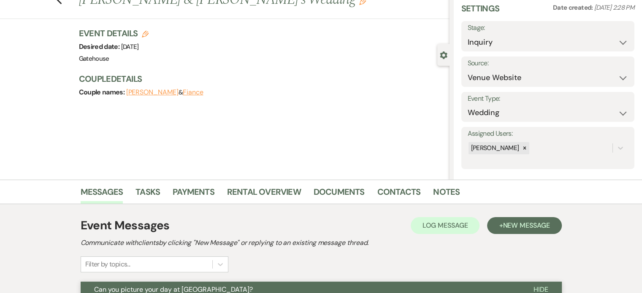
scroll to position [0, 0]
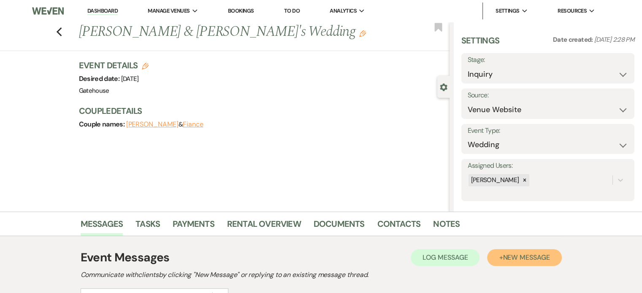
click at [514, 262] on button "+ New Message" at bounding box center [524, 257] width 74 height 17
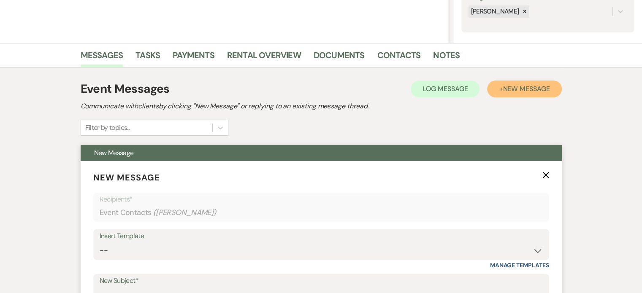
scroll to position [295, 0]
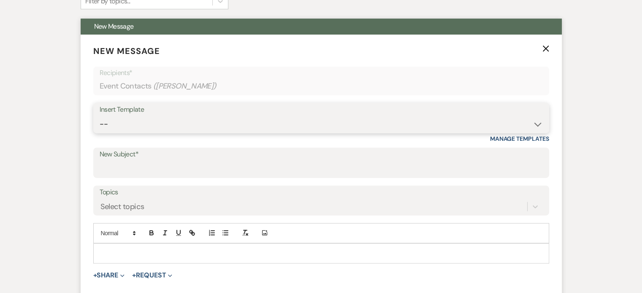
click at [165, 126] on select "-- Tour Request Response Proposal 6-9 Month Check-in Happy 1 Month Anniversary!…" at bounding box center [321, 124] width 443 height 16
select select "6119"
click at [100, 116] on select "-- Tour Request Response Proposal 6-9 Month Check-in Happy 1 Month Anniversary!…" at bounding box center [321, 124] width 443 height 16
type input "Discover why couples love The Gatehouse"
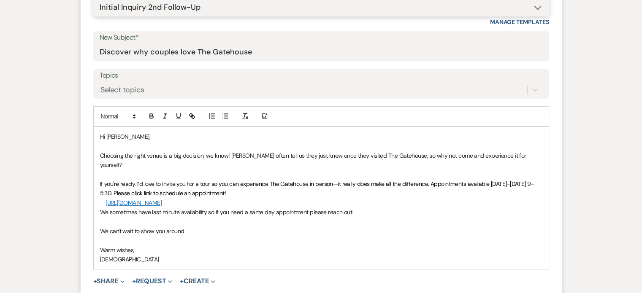
scroll to position [464, 0]
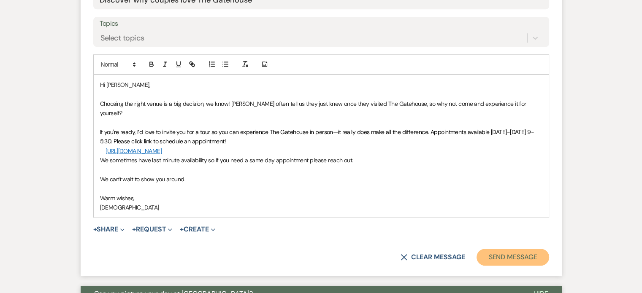
click at [526, 249] on button "Send Message" at bounding box center [512, 257] width 72 height 17
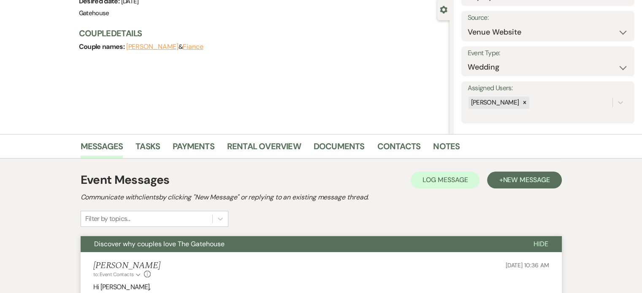
scroll to position [0, 0]
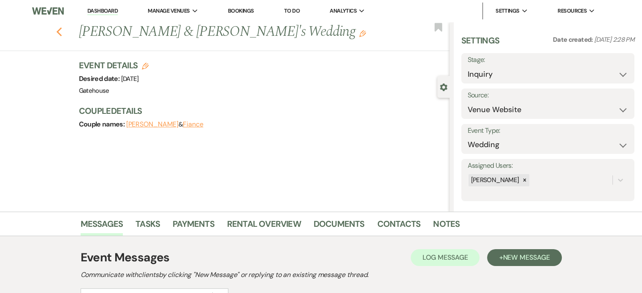
click at [62, 33] on icon "Previous" at bounding box center [59, 32] width 6 height 10
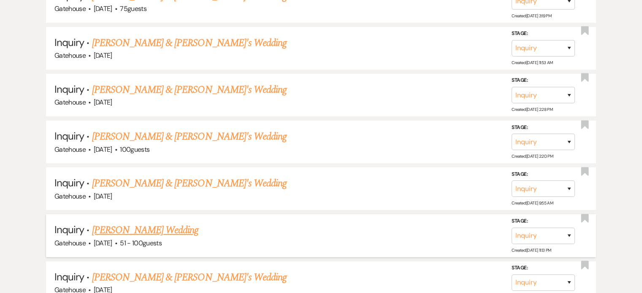
scroll to position [3080, 0]
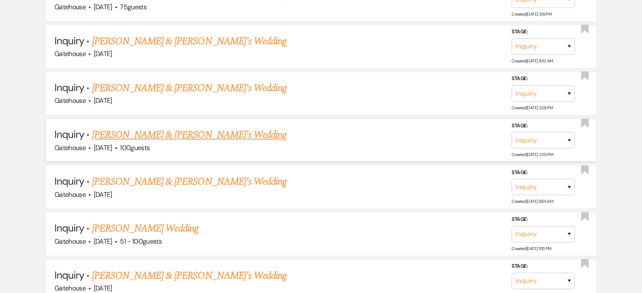
click at [165, 127] on link "[PERSON_NAME] & [PERSON_NAME]'s Wedding" at bounding box center [189, 134] width 195 height 15
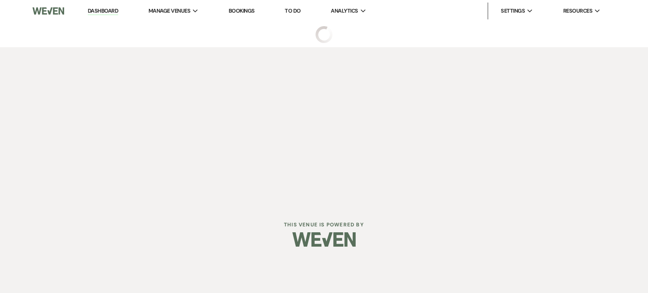
select select "5"
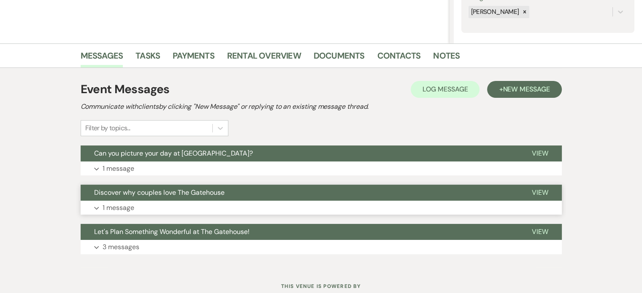
scroll to position [169, 0]
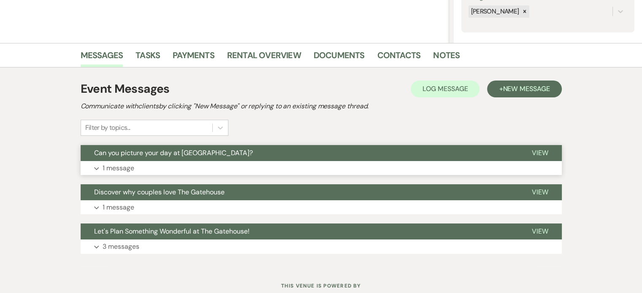
click at [122, 165] on p "1 message" at bounding box center [119, 168] width 32 height 11
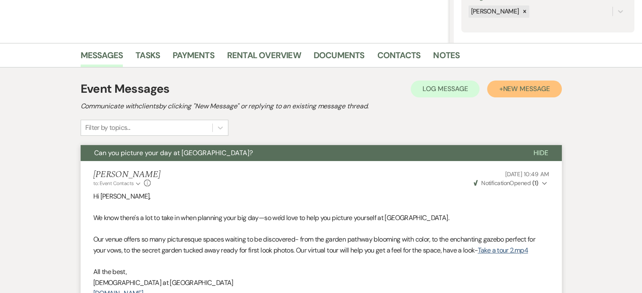
click at [524, 87] on span "New Message" at bounding box center [525, 88] width 47 height 9
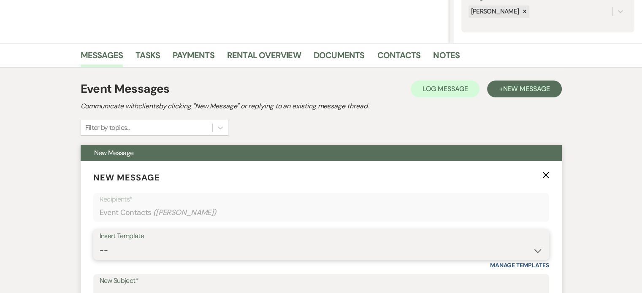
click at [124, 254] on select "-- Tour Request Response Proposal 6-9 Month Check-in Happy 1 Month Anniversary!…" at bounding box center [321, 251] width 443 height 16
select select "6138"
click at [100, 243] on select "-- Tour Request Response Proposal 6-9 Month Check-in Happy 1 Month Anniversary!…" at bounding box center [321, 251] width 443 height 16
type input "Is choosing your venue still on your to do list?"
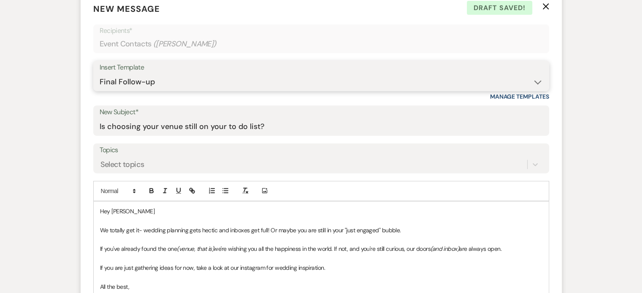
scroll to position [506, 0]
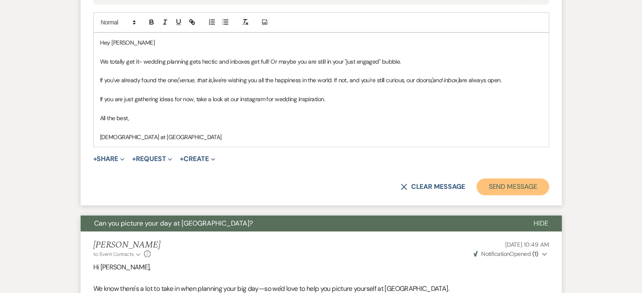
click at [513, 186] on button "Send Message" at bounding box center [512, 186] width 72 height 17
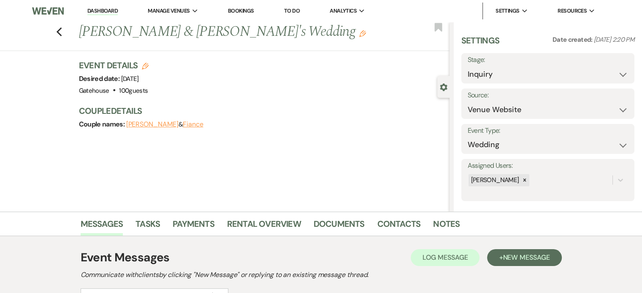
scroll to position [0, 0]
click at [61, 30] on use "button" at bounding box center [58, 31] width 5 height 9
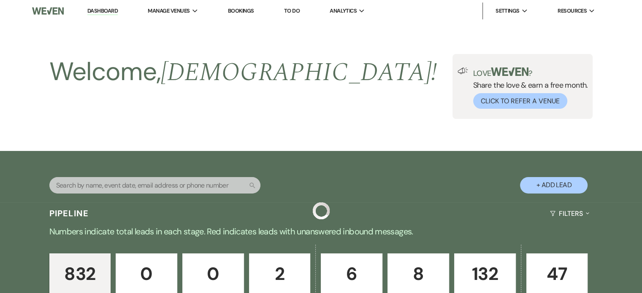
scroll to position [3080, 0]
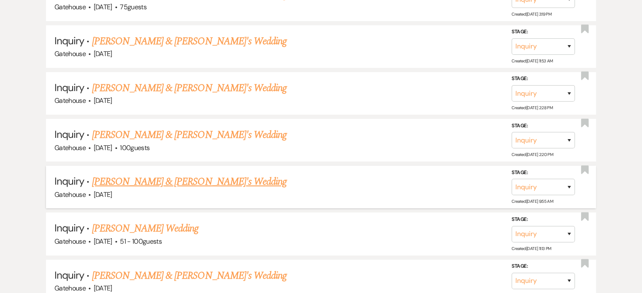
click at [164, 174] on link "[PERSON_NAME] & [PERSON_NAME]'s Wedding" at bounding box center [189, 181] width 195 height 15
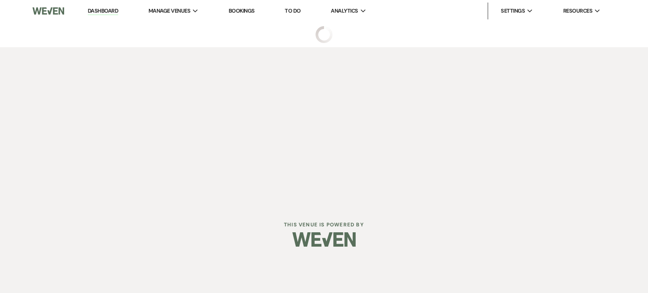
select select "5"
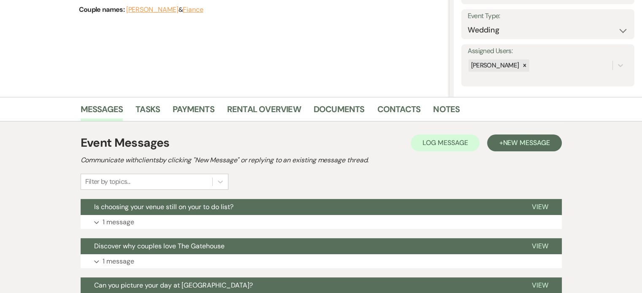
scroll to position [169, 0]
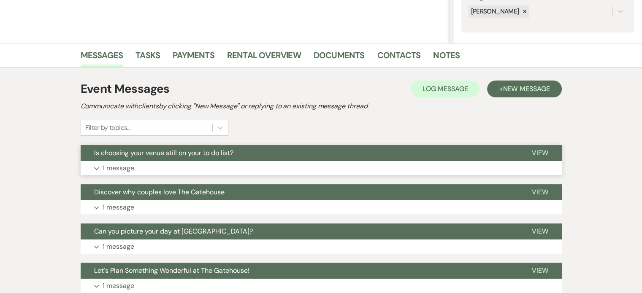
click at [120, 167] on p "1 message" at bounding box center [119, 168] width 32 height 11
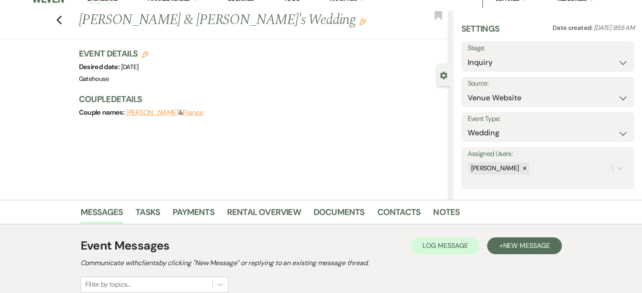
scroll to position [0, 0]
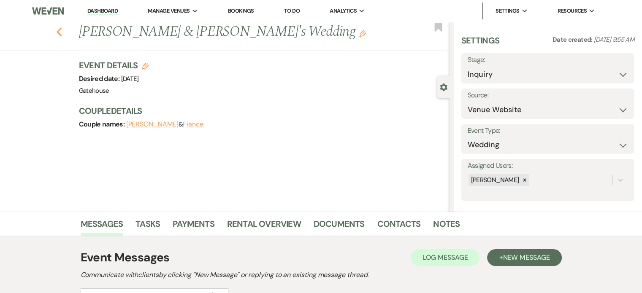
click at [62, 33] on use "button" at bounding box center [58, 31] width 5 height 9
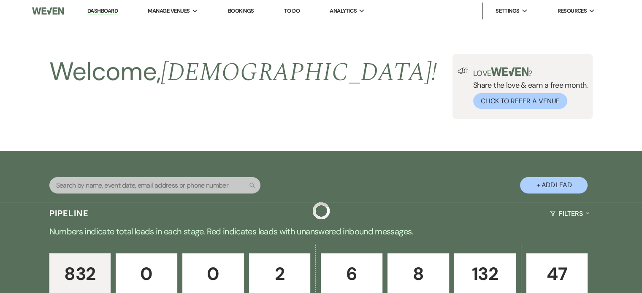
scroll to position [3080, 0]
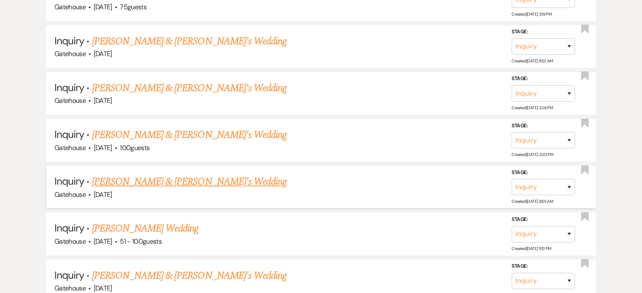
click at [195, 174] on link "[PERSON_NAME] & [PERSON_NAME]'s Wedding" at bounding box center [189, 181] width 195 height 15
select select "5"
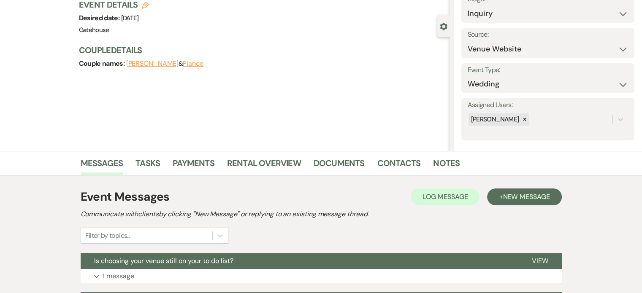
scroll to position [24, 0]
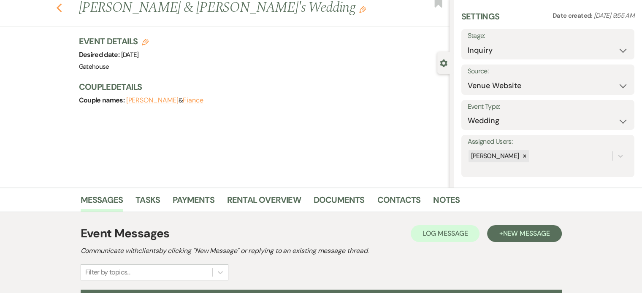
click at [62, 8] on icon "Previous" at bounding box center [59, 8] width 6 height 10
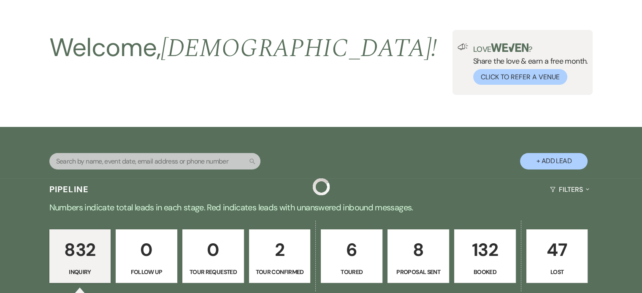
scroll to position [3080, 0]
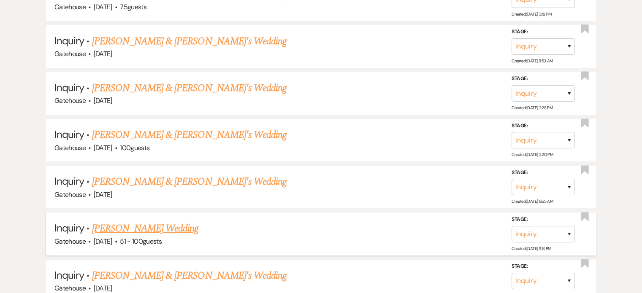
click at [133, 221] on link "[PERSON_NAME] Wedding" at bounding box center [145, 228] width 107 height 15
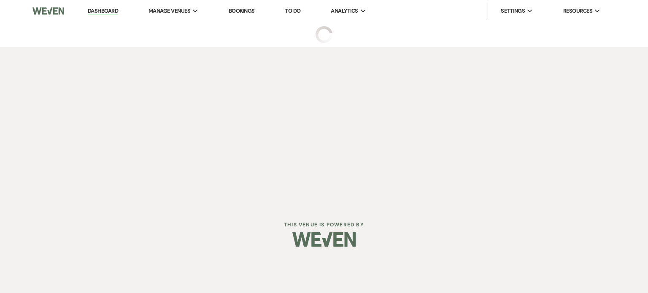
select select "2"
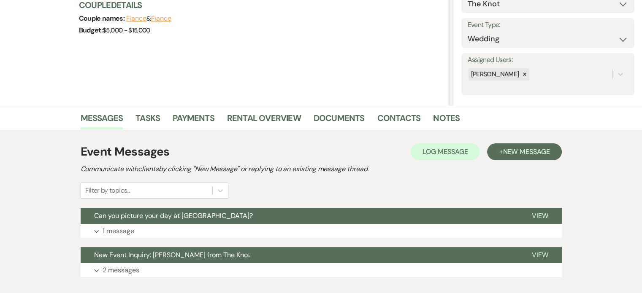
scroll to position [127, 0]
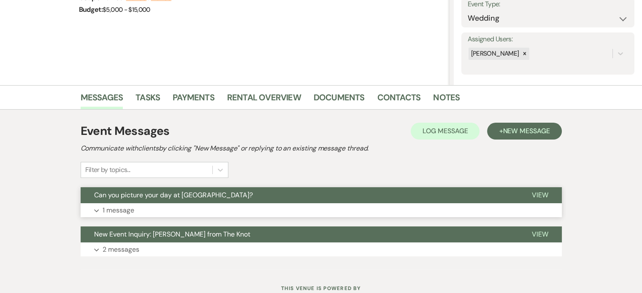
click at [111, 211] on p "1 message" at bounding box center [119, 210] width 32 height 11
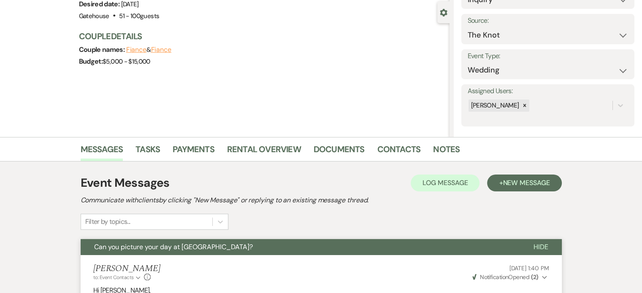
scroll to position [169, 0]
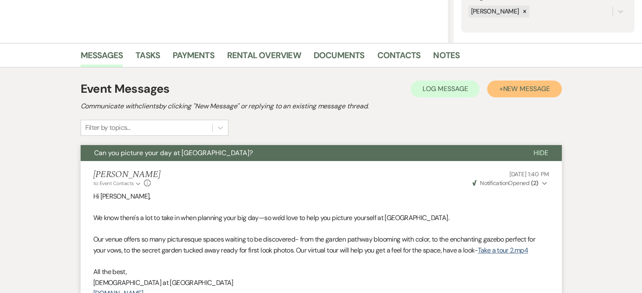
click at [519, 89] on span "New Message" at bounding box center [525, 88] width 47 height 9
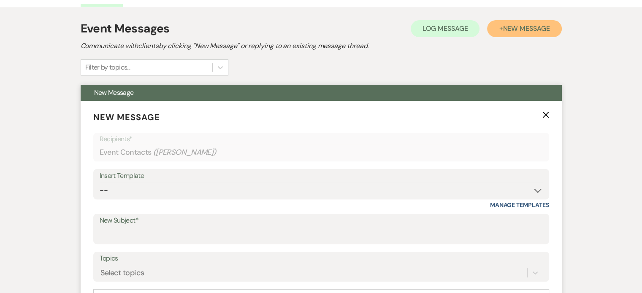
scroll to position [338, 0]
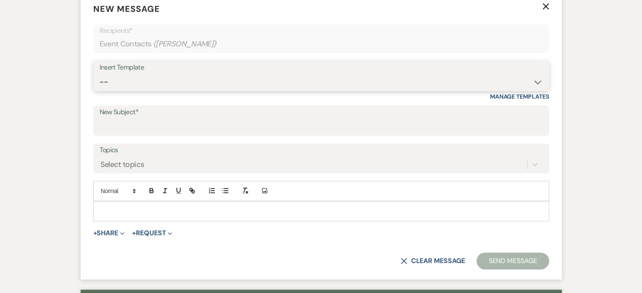
click at [160, 83] on select "-- Tour Request Response Proposal 6-9 Month Check-in Happy 1 Month Anniversary!…" at bounding box center [321, 82] width 443 height 16
select select "6119"
click at [100, 74] on select "-- Tour Request Response Proposal 6-9 Month Check-in Happy 1 Month Anniversary!…" at bounding box center [321, 82] width 443 height 16
type input "Discover why couples love The Gatehouse"
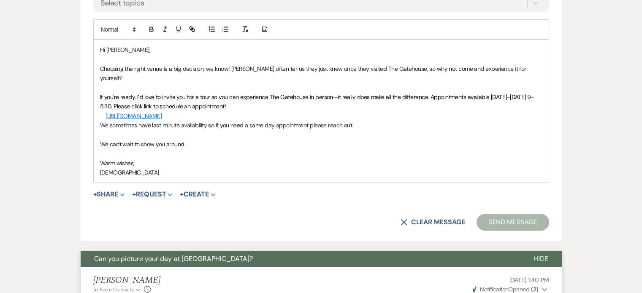
scroll to position [506, 0]
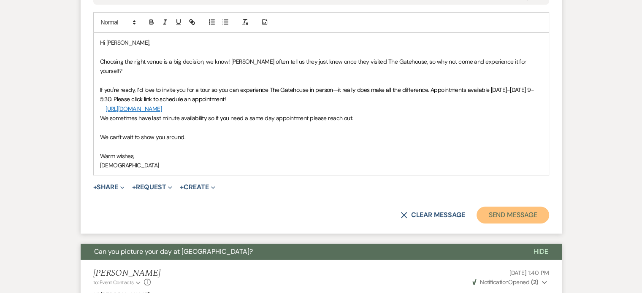
click at [530, 207] on button "Send Message" at bounding box center [512, 215] width 72 height 17
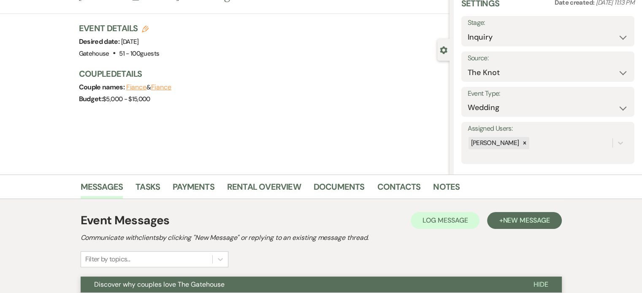
scroll to position [24, 0]
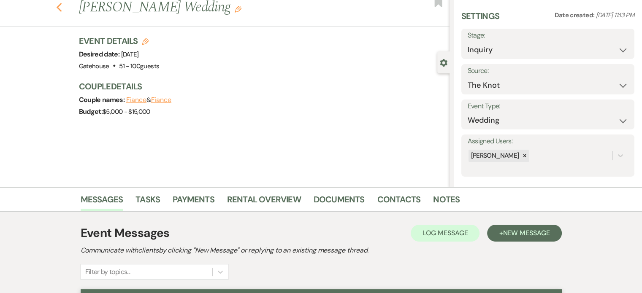
click at [62, 9] on use "button" at bounding box center [58, 7] width 5 height 9
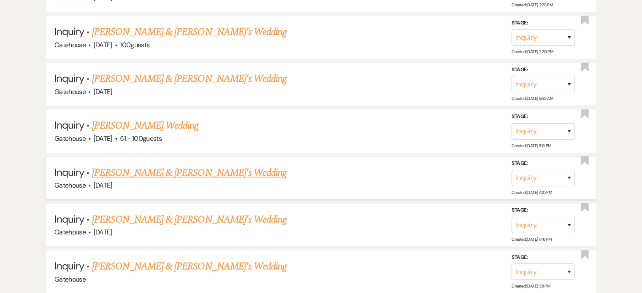
scroll to position [3207, 0]
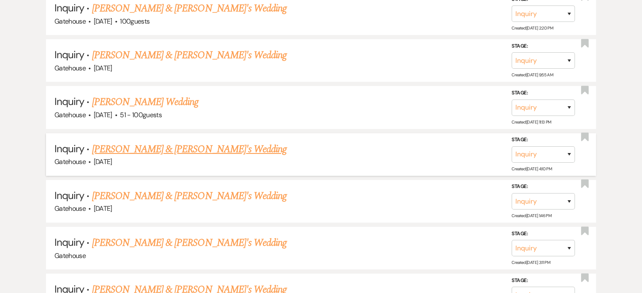
click at [172, 142] on link "[PERSON_NAME] & [PERSON_NAME]'s Wedding" at bounding box center [189, 149] width 195 height 15
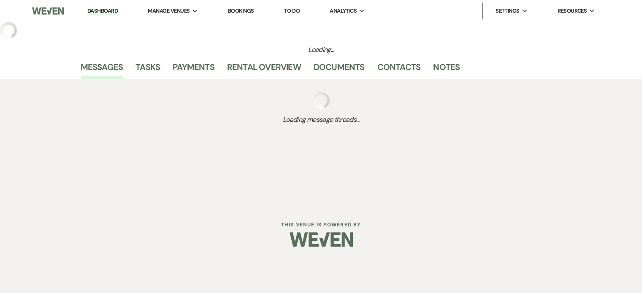
select select "5"
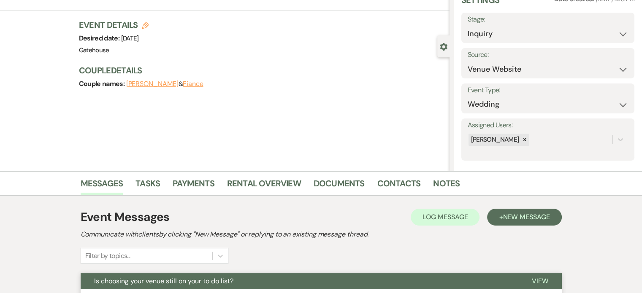
scroll to position [127, 0]
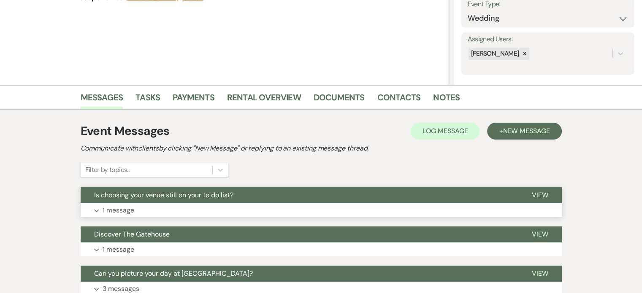
click at [113, 206] on p "1 message" at bounding box center [119, 210] width 32 height 11
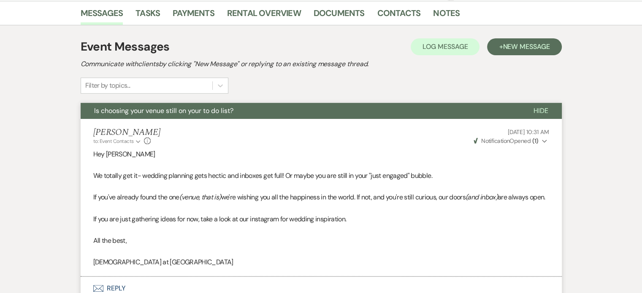
scroll to position [0, 0]
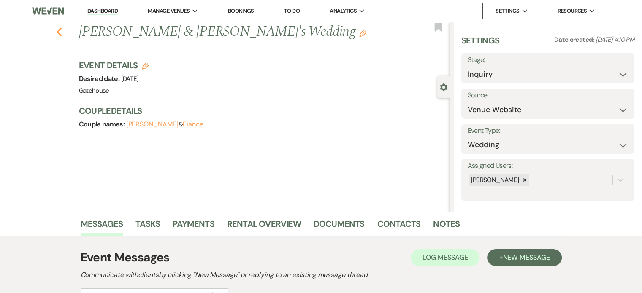
click at [62, 32] on icon "Previous" at bounding box center [59, 32] width 6 height 10
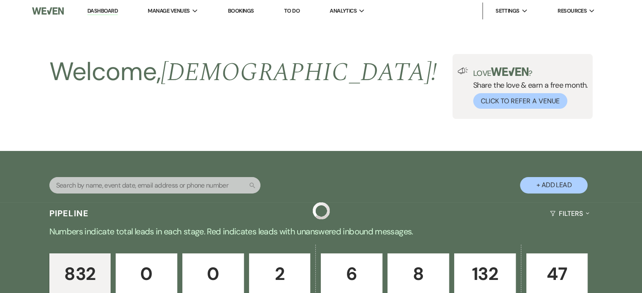
scroll to position [3207, 0]
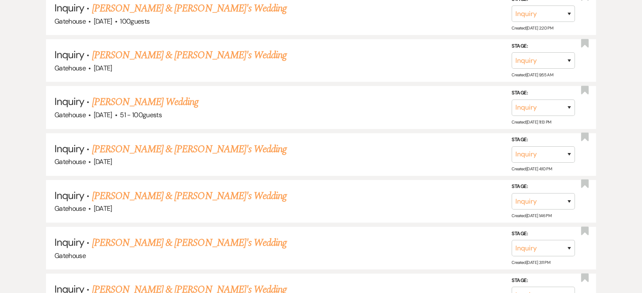
click at [151, 189] on link "[PERSON_NAME] & [PERSON_NAME]'s Wedding" at bounding box center [189, 196] width 195 height 15
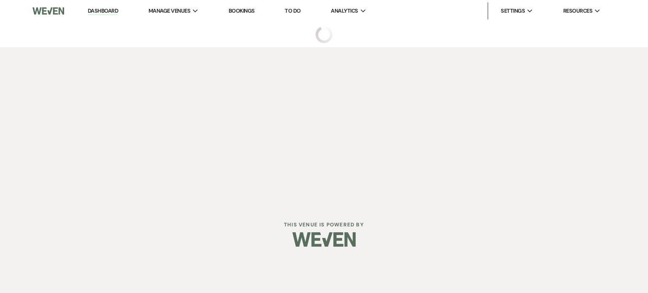
select select "5"
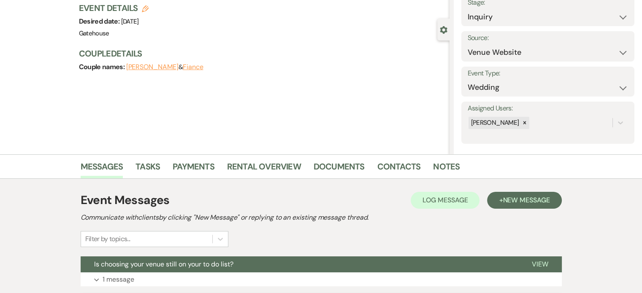
scroll to position [127, 0]
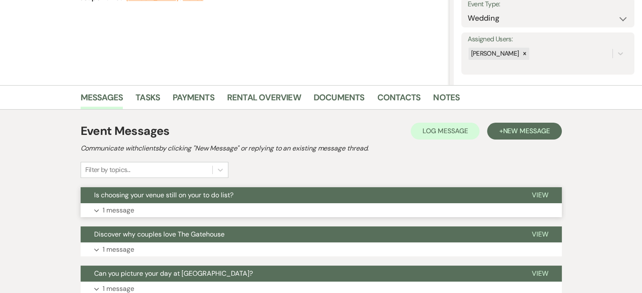
click at [114, 208] on p "1 message" at bounding box center [119, 210] width 32 height 11
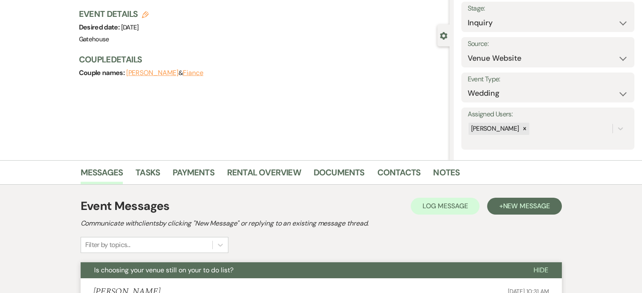
scroll to position [0, 0]
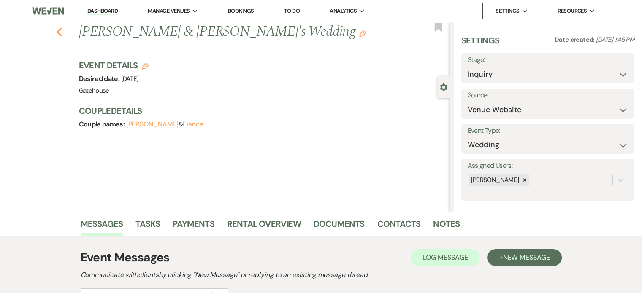
click at [62, 30] on use "button" at bounding box center [58, 31] width 5 height 9
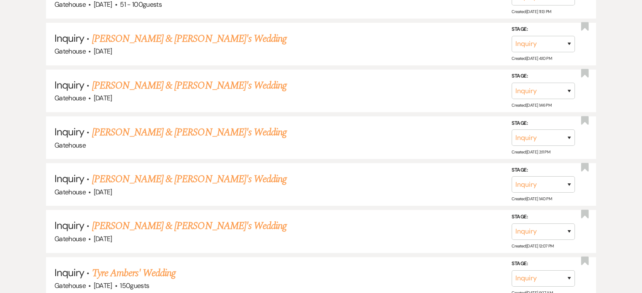
scroll to position [3333, 0]
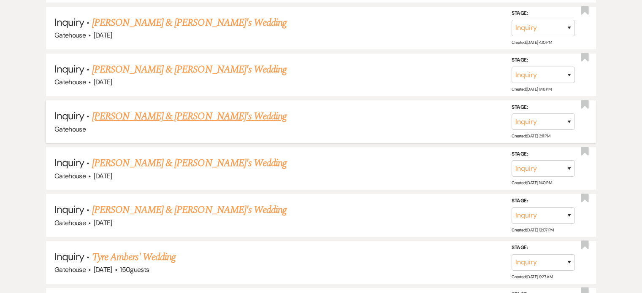
click at [159, 109] on link "[PERSON_NAME] & [PERSON_NAME]'s Wedding" at bounding box center [189, 116] width 195 height 15
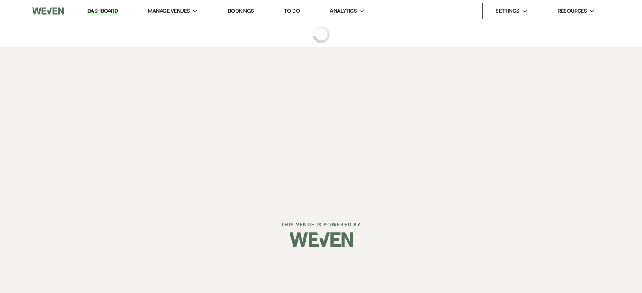
select select "5"
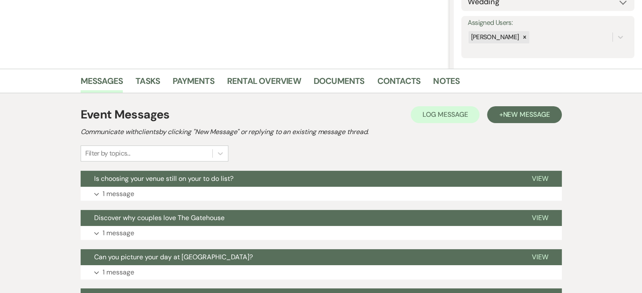
scroll to position [169, 0]
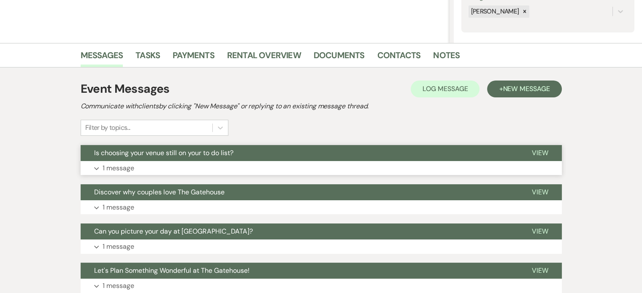
click at [111, 165] on p "1 message" at bounding box center [119, 168] width 32 height 11
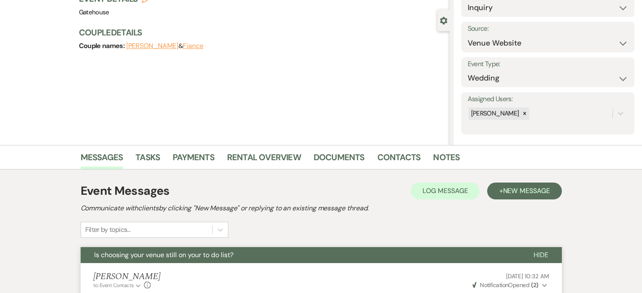
scroll to position [0, 0]
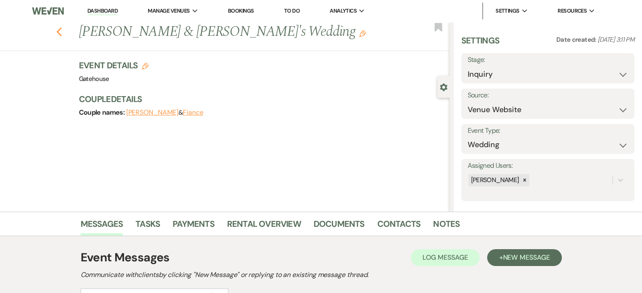
click at [60, 34] on icon "Previous" at bounding box center [59, 32] width 6 height 10
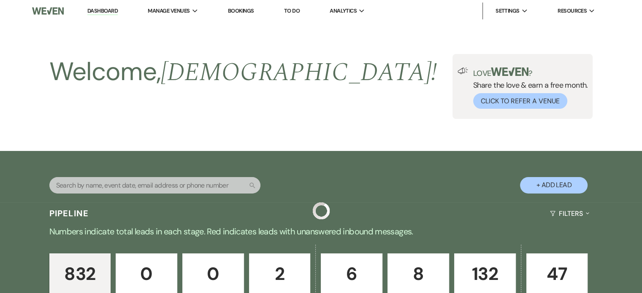
scroll to position [3333, 0]
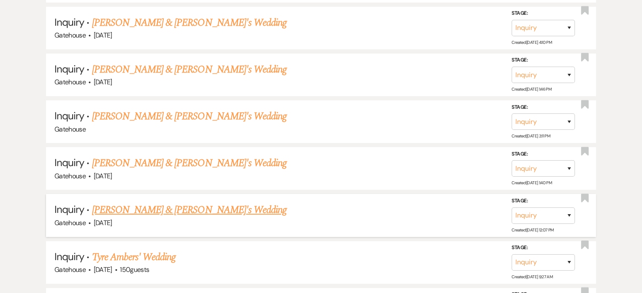
click at [154, 203] on link "[PERSON_NAME] & [PERSON_NAME]'s Wedding" at bounding box center [189, 210] width 195 height 15
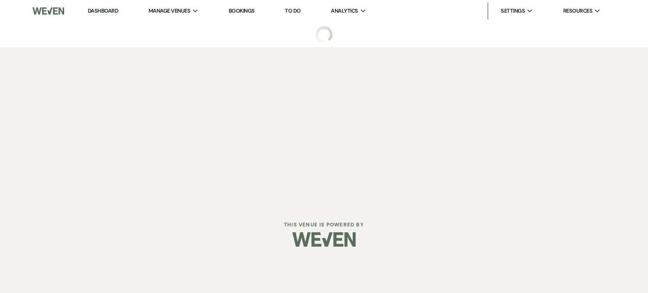
select select "3"
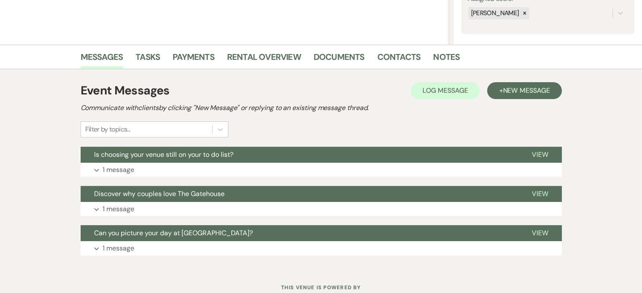
scroll to position [169, 0]
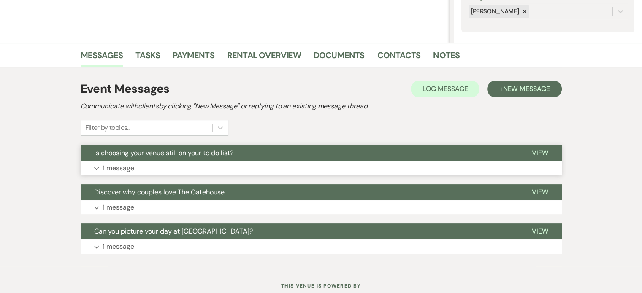
click at [116, 167] on p "1 message" at bounding box center [119, 168] width 32 height 11
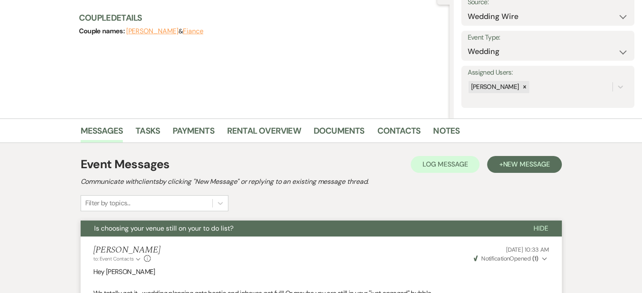
scroll to position [0, 0]
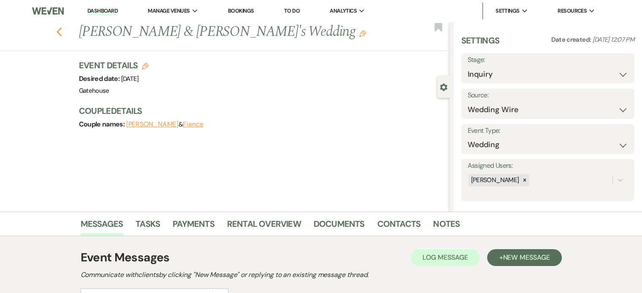
click at [61, 32] on use "button" at bounding box center [58, 31] width 5 height 9
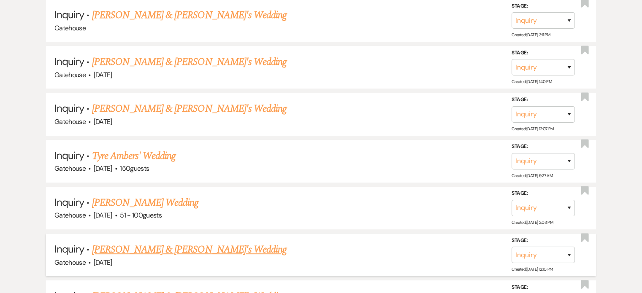
scroll to position [3460, 0]
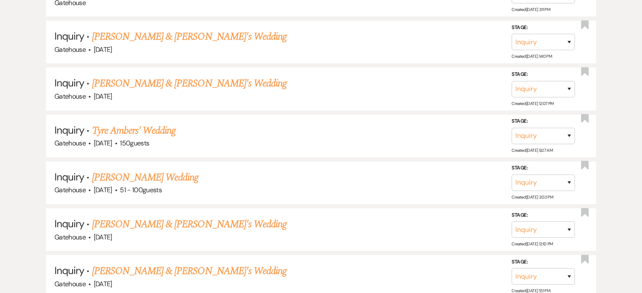
drag, startPoint x: 132, startPoint y: 96, endPoint x: 152, endPoint y: 104, distance: 21.8
click at [132, 123] on link "Tyre Ambers' Wedding" at bounding box center [134, 130] width 84 height 15
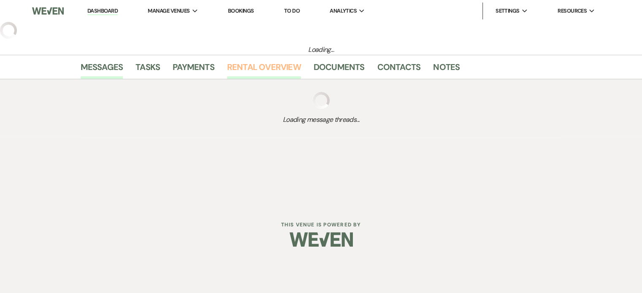
select select "5"
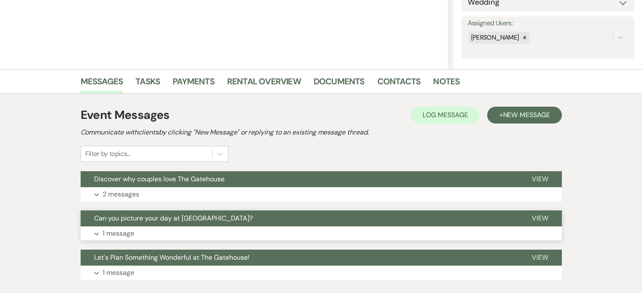
scroll to position [169, 0]
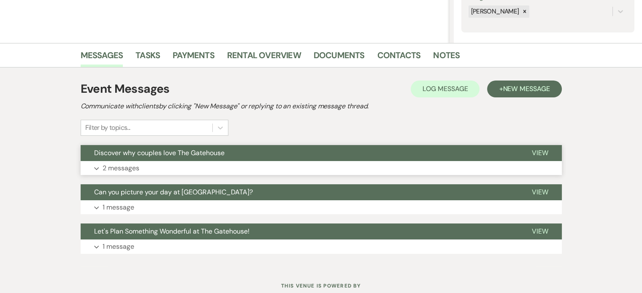
click at [110, 165] on p "2 messages" at bounding box center [121, 168] width 37 height 11
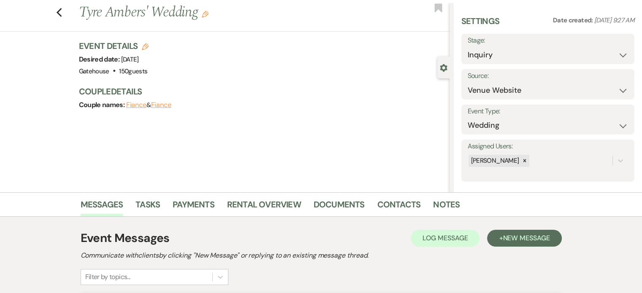
scroll to position [0, 0]
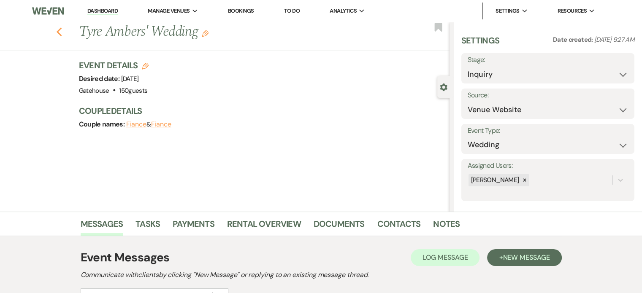
click at [62, 32] on icon "Previous" at bounding box center [59, 32] width 6 height 10
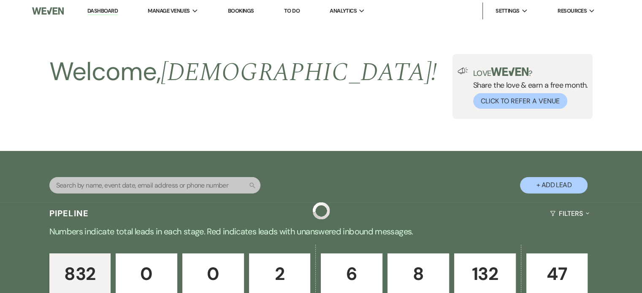
scroll to position [3460, 0]
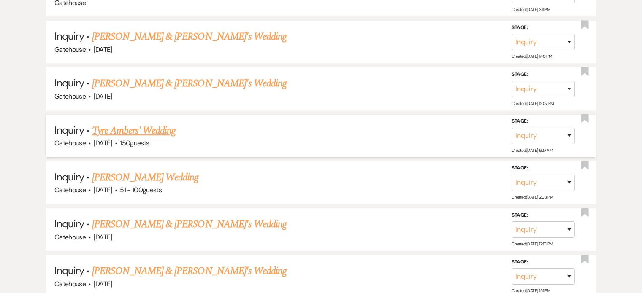
click at [128, 123] on link "Tyre Ambers' Wedding" at bounding box center [134, 130] width 84 height 15
select select "5"
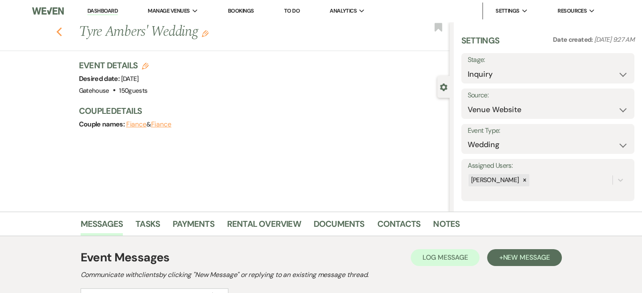
click at [59, 30] on icon "Previous" at bounding box center [59, 32] width 6 height 10
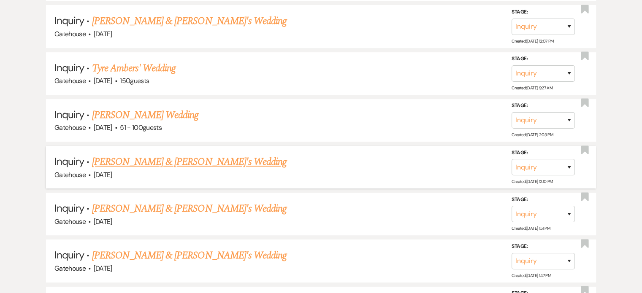
scroll to position [3544, 0]
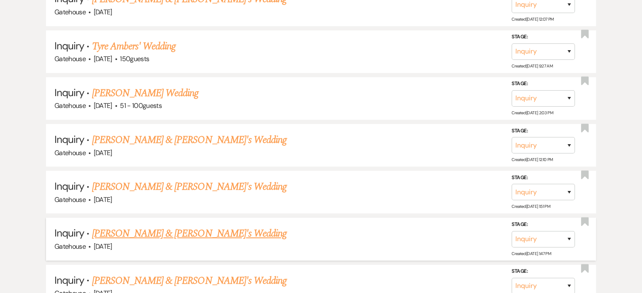
click at [134, 226] on link "[PERSON_NAME] & [PERSON_NAME]'s Wedding" at bounding box center [189, 233] width 195 height 15
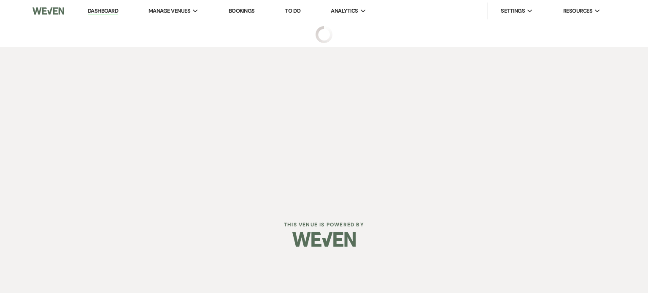
select select "3"
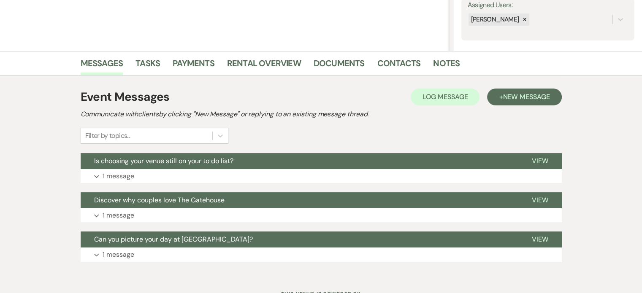
scroll to position [169, 0]
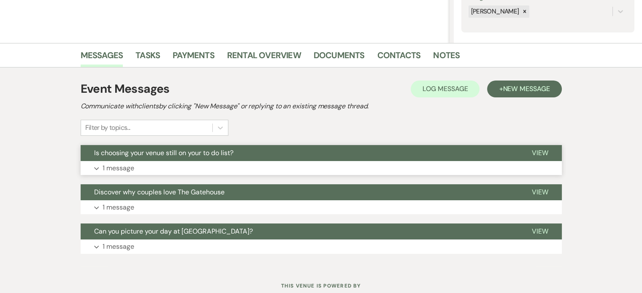
click at [121, 168] on p "1 message" at bounding box center [119, 168] width 32 height 11
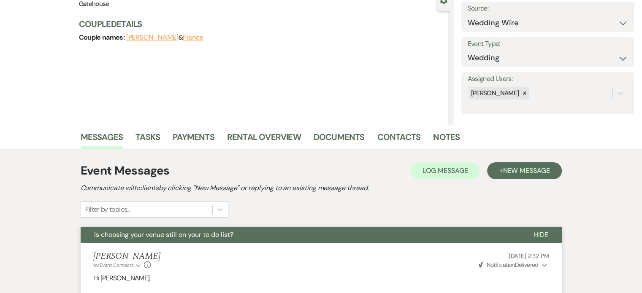
scroll to position [0, 0]
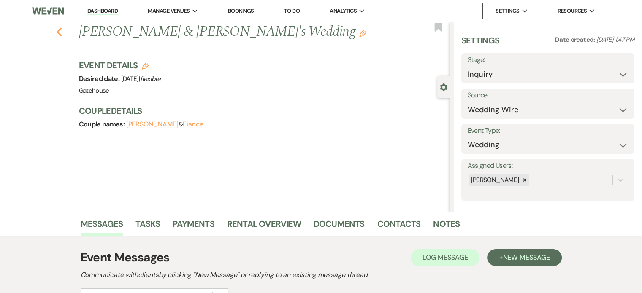
click at [62, 32] on icon "Previous" at bounding box center [59, 32] width 6 height 10
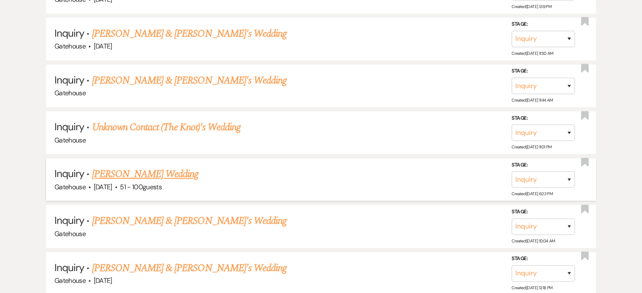
scroll to position [3839, 0]
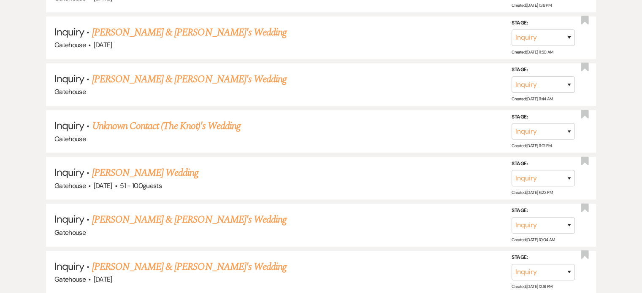
drag, startPoint x: 156, startPoint y: 133, endPoint x: 204, endPoint y: 129, distance: 48.2
click at [155, 165] on link "[PERSON_NAME] Wedding" at bounding box center [145, 172] width 107 height 15
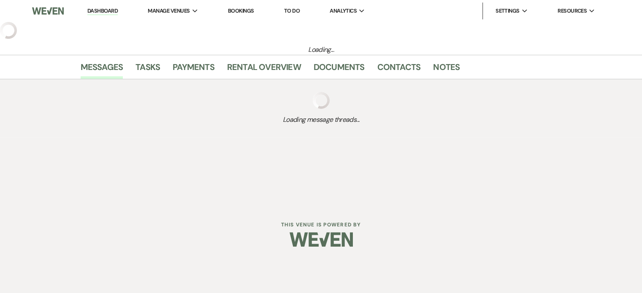
select select "2"
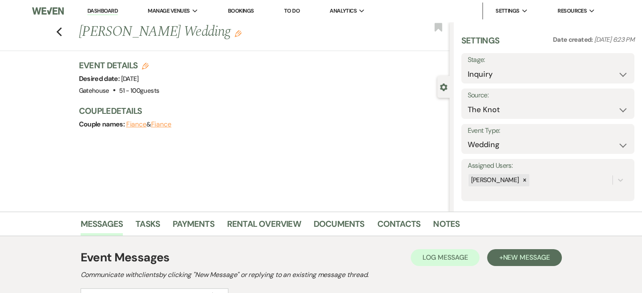
click at [104, 10] on link "Dashboard" at bounding box center [102, 11] width 30 height 8
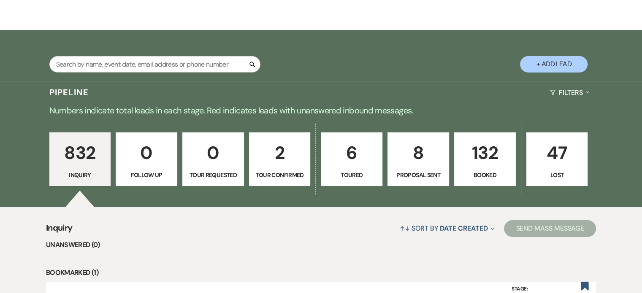
scroll to position [127, 0]
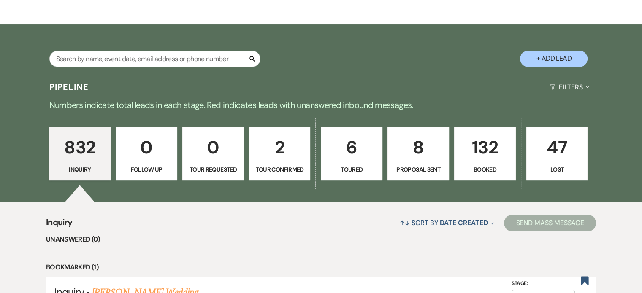
click at [286, 155] on p "2" at bounding box center [279, 147] width 51 height 28
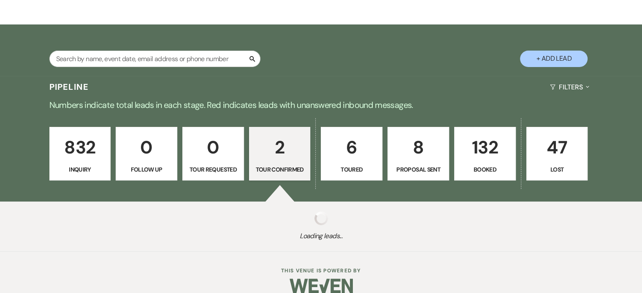
select select "4"
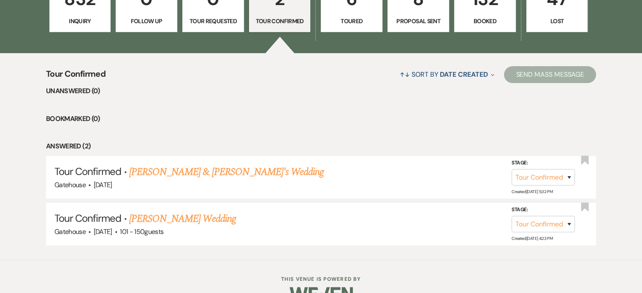
scroll to position [295, 0]
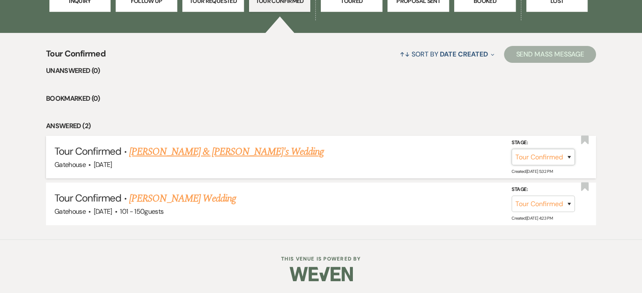
click at [568, 155] on select "Inquiry Follow Up Tour Requested Tour Confirmed Toured Proposal Sent Booked Lost" at bounding box center [542, 157] width 63 height 16
select select "5"
click at [511, 149] on select "Inquiry Follow Up Tour Requested Tour Confirmed Toured Proposal Sent Booked Lost" at bounding box center [542, 157] width 63 height 16
click at [547, 156] on button "Save" at bounding box center [558, 157] width 42 height 17
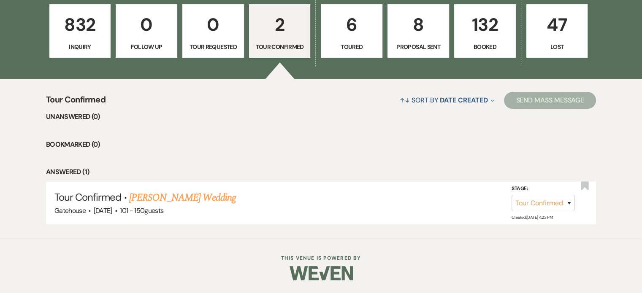
scroll to position [249, 0]
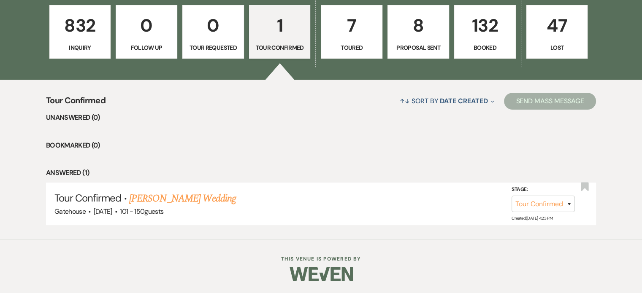
click at [363, 44] on p "Toured" at bounding box center [351, 47] width 51 height 9
select select "5"
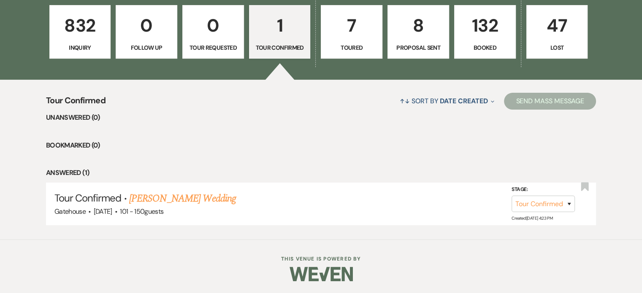
select select "5"
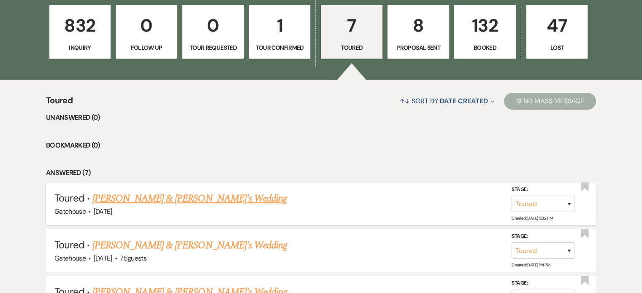
click at [162, 197] on link "[PERSON_NAME] & [PERSON_NAME]'s Wedding" at bounding box center [189, 198] width 195 height 15
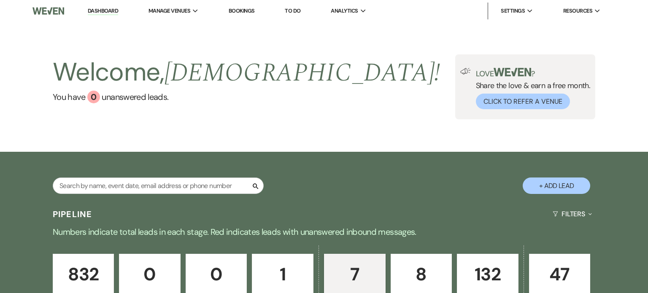
select select "5"
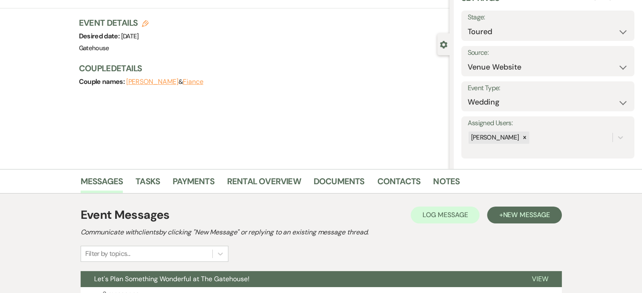
scroll to position [117, 0]
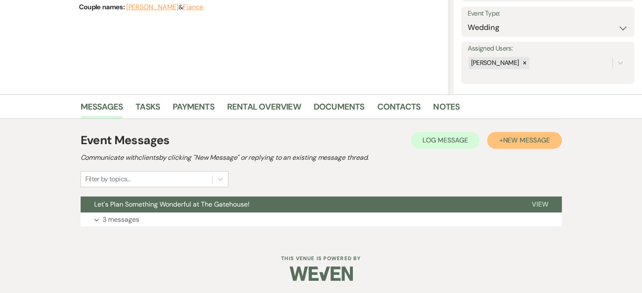
click at [527, 140] on span "New Message" at bounding box center [525, 140] width 47 height 9
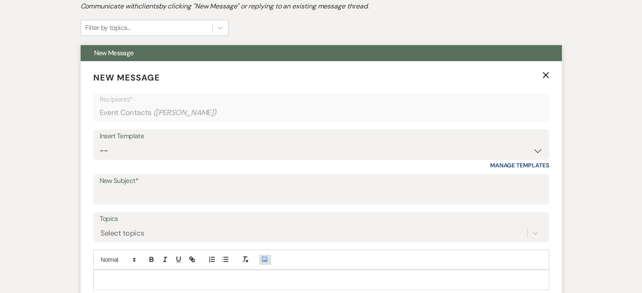
scroll to position [286, 0]
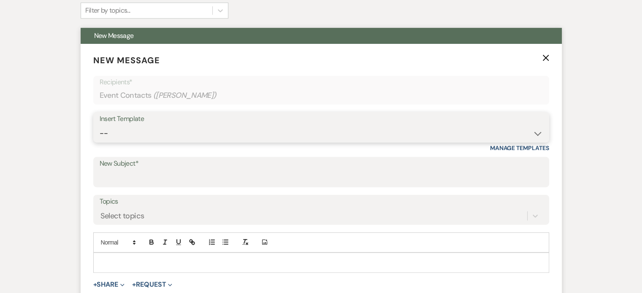
click at [157, 130] on select "-- Tour Request Response Proposal 6-9 Month Check-in Happy 1 Month Anniversary!…" at bounding box center [321, 133] width 443 height 16
select select "6050"
click at [100, 125] on select "-- Tour Request Response Proposal 6-9 Month Check-in Happy 1 Month Anniversary!…" at bounding box center [321, 133] width 443 height 16
type input "It was so lovely meeting you!"
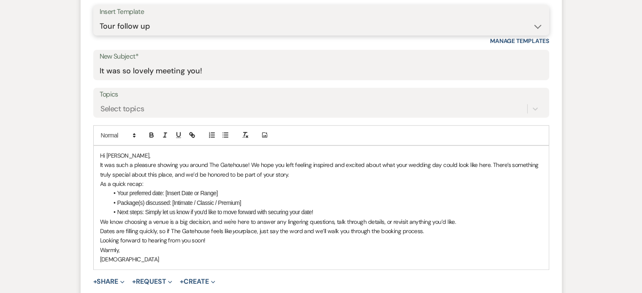
scroll to position [413, 0]
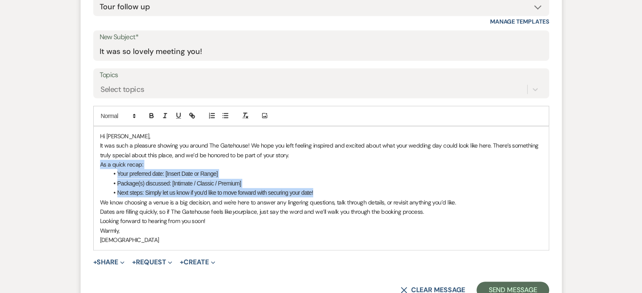
drag, startPoint x: 329, startPoint y: 190, endPoint x: 92, endPoint y: 164, distance: 239.0
click at [92, 164] on form "New Message X Draft saved! Recipients* Event Contacts ( [PERSON_NAME] ) Insert …" at bounding box center [321, 113] width 481 height 392
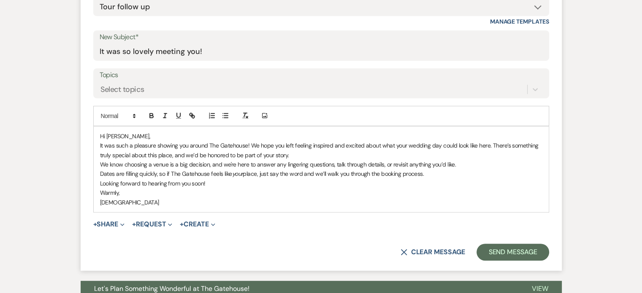
click at [138, 138] on p "Hi [PERSON_NAME]," at bounding box center [321, 136] width 442 height 9
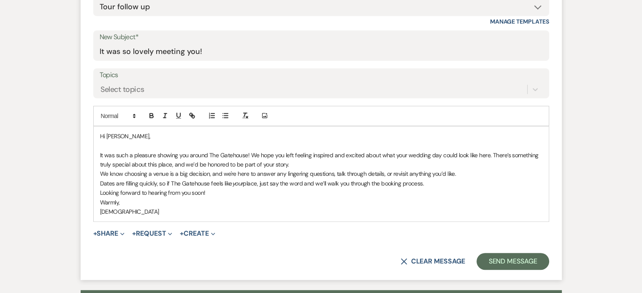
click at [98, 171] on div "Hi [PERSON_NAME], It was such a pleasure showing you around The Gatehouse! We h…" at bounding box center [321, 174] width 455 height 95
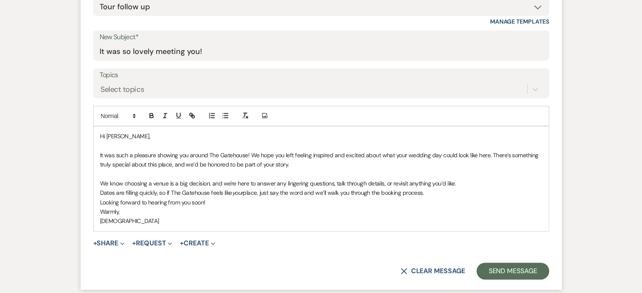
click at [97, 210] on div "Hi [PERSON_NAME], It was such a pleasure showing you around The Gatehouse! We h…" at bounding box center [321, 179] width 455 height 105
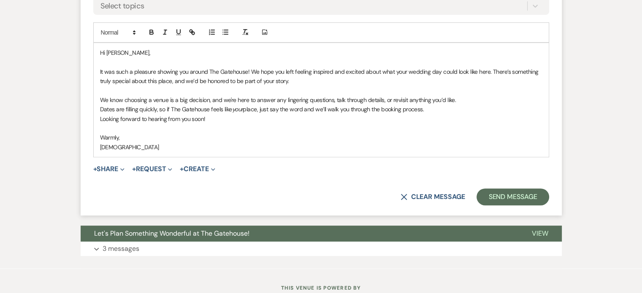
scroll to position [497, 0]
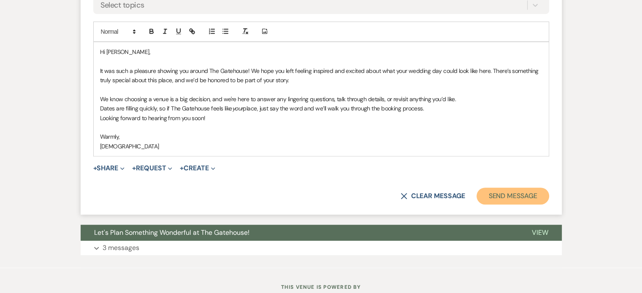
click at [522, 190] on button "Send Message" at bounding box center [512, 196] width 72 height 17
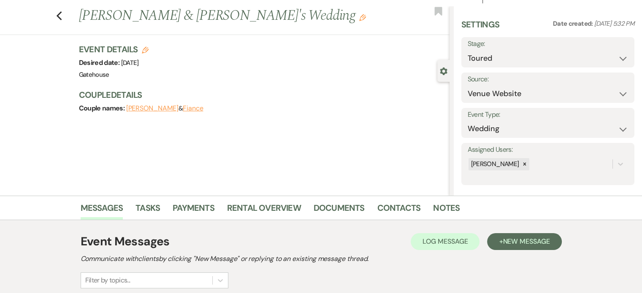
scroll to position [15, 0]
click at [62, 16] on icon "Previous" at bounding box center [59, 17] width 6 height 10
select select "5"
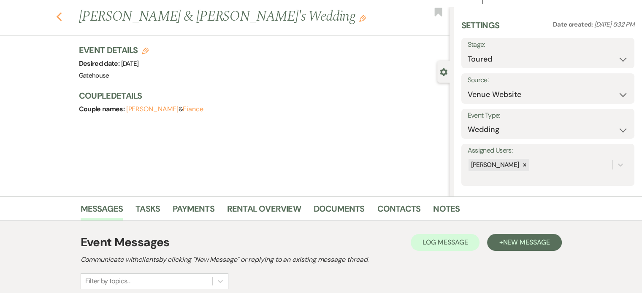
select select "5"
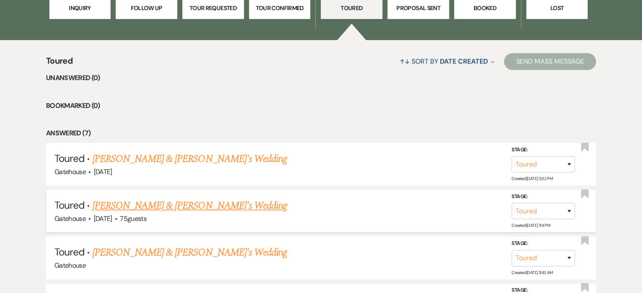
scroll to position [333, 0]
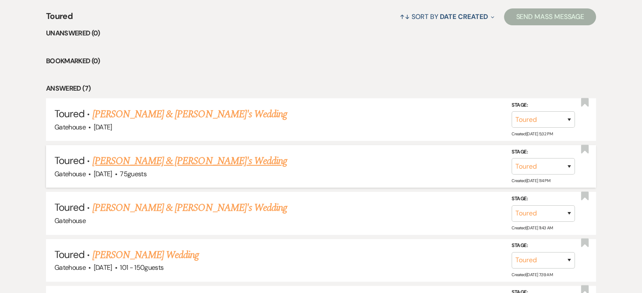
click at [150, 159] on link "[PERSON_NAME] & [PERSON_NAME]'s Wedding" at bounding box center [189, 161] width 195 height 15
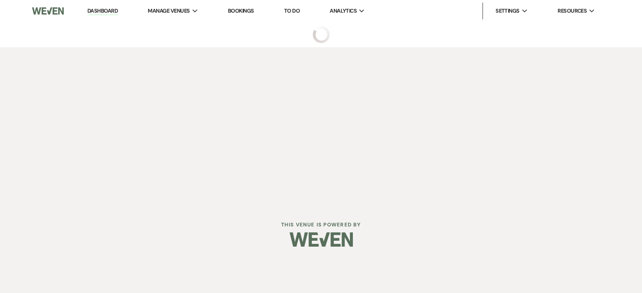
select select "5"
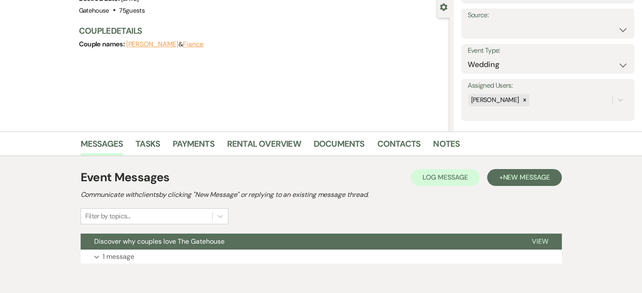
scroll to position [117, 0]
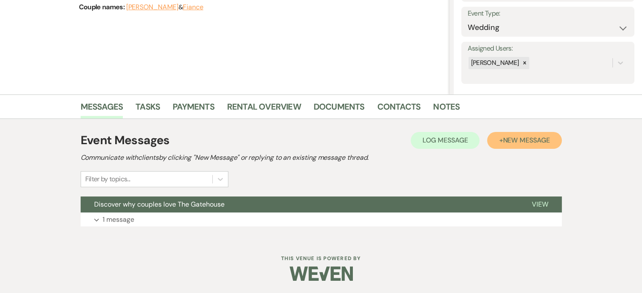
click at [513, 139] on span "New Message" at bounding box center [525, 140] width 47 height 9
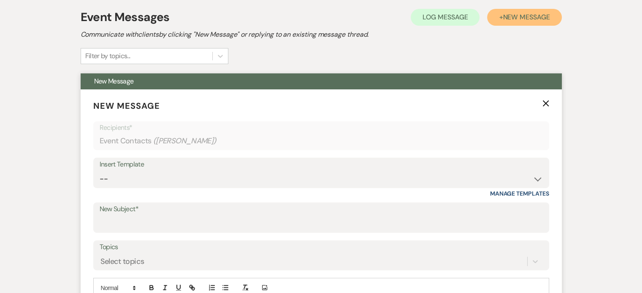
scroll to position [244, 0]
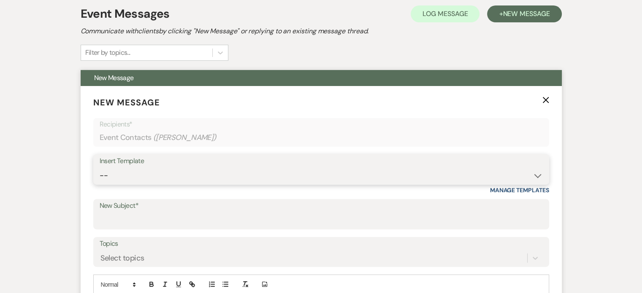
click at [111, 174] on select "-- Tour Request Response Proposal 6-9 Month Check-in Happy 1 Month Anniversary!…" at bounding box center [321, 175] width 443 height 16
select select "6050"
click at [100, 167] on select "-- Tour Request Response Proposal 6-9 Month Check-in Happy 1 Month Anniversary!…" at bounding box center [321, 175] width 443 height 16
type input "It was so lovely meeting you!"
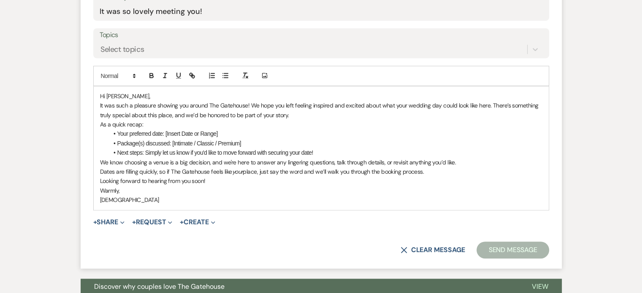
scroll to position [455, 0]
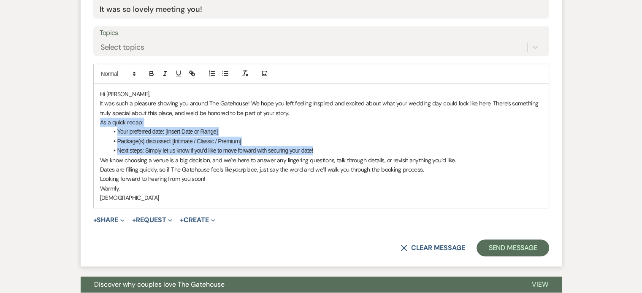
drag, startPoint x: 296, startPoint y: 148, endPoint x: 94, endPoint y: 123, distance: 204.1
click at [94, 123] on div "Hi [PERSON_NAME], It was such a pleasure showing you around The Gatehouse! We h…" at bounding box center [321, 146] width 455 height 124
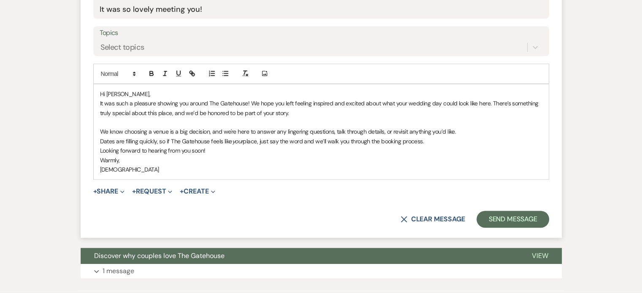
click at [134, 93] on p "Hi [PERSON_NAME]," at bounding box center [321, 93] width 442 height 9
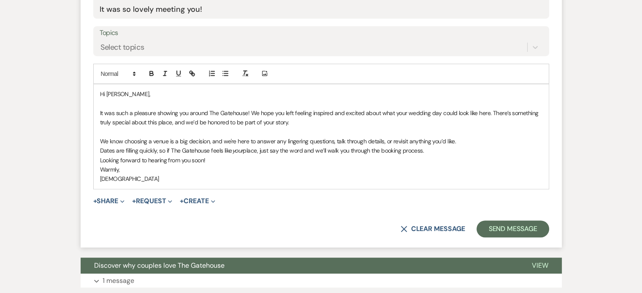
click at [100, 167] on p "Warmly," at bounding box center [321, 169] width 442 height 9
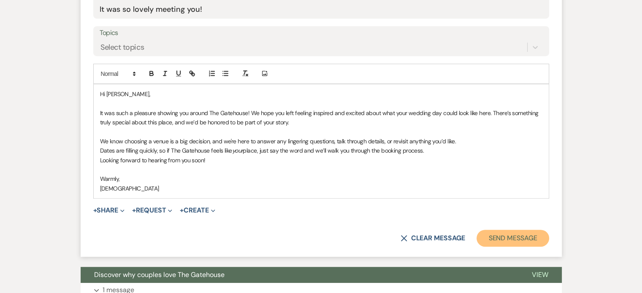
click at [508, 234] on button "Send Message" at bounding box center [512, 238] width 72 height 17
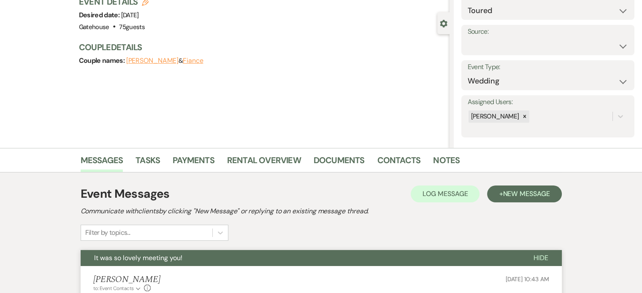
scroll to position [15, 0]
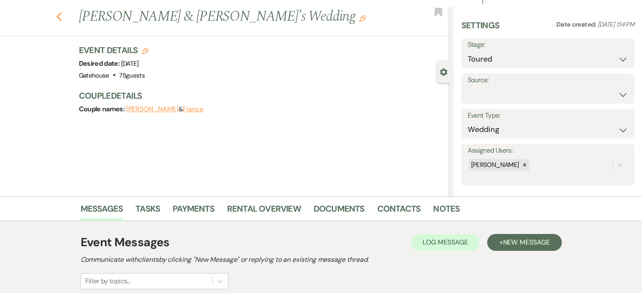
click at [59, 15] on icon "Previous" at bounding box center [59, 17] width 6 height 10
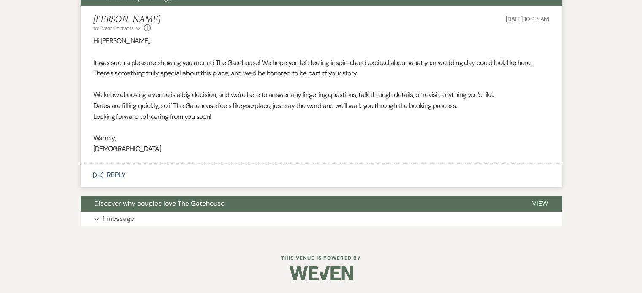
select select "5"
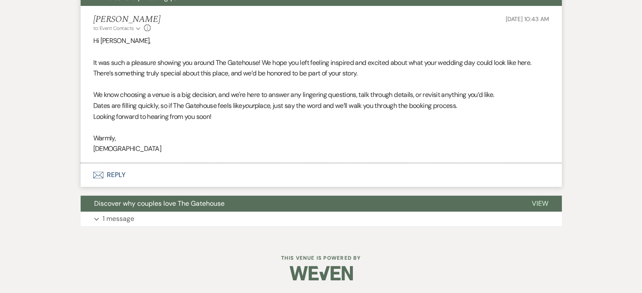
select select "5"
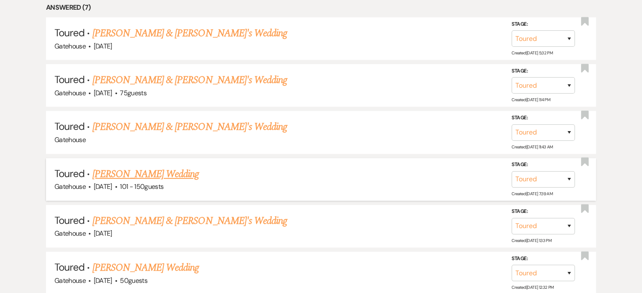
scroll to position [417, 0]
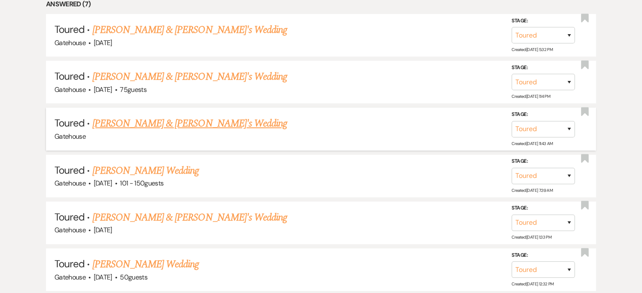
click at [192, 120] on link "[PERSON_NAME] & [PERSON_NAME]'s Wedding" at bounding box center [189, 123] width 195 height 15
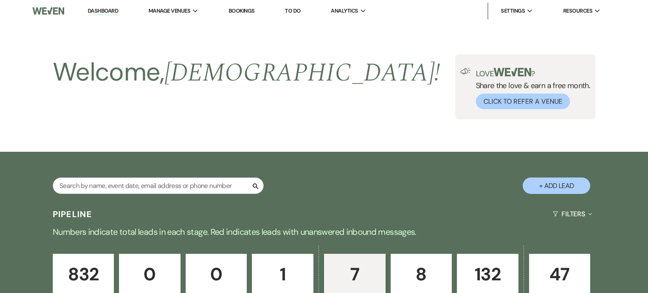
select select "5"
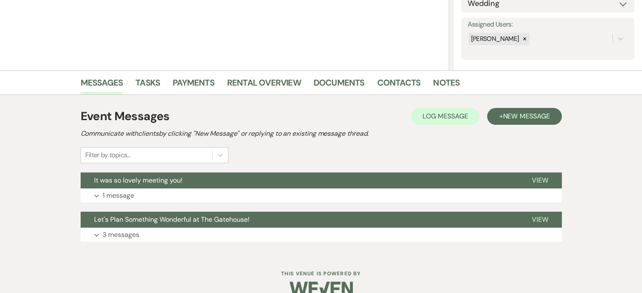
scroll to position [157, 0]
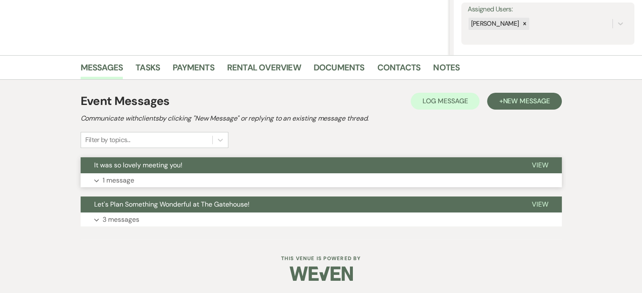
click at [119, 180] on p "1 message" at bounding box center [119, 180] width 32 height 11
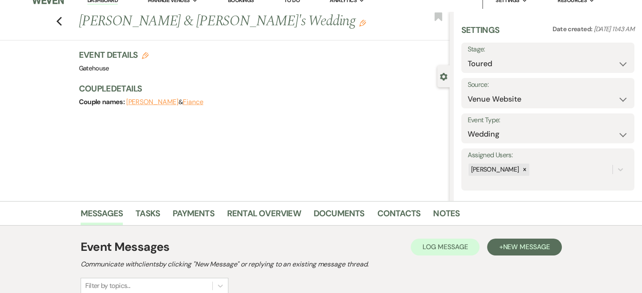
scroll to position [0, 0]
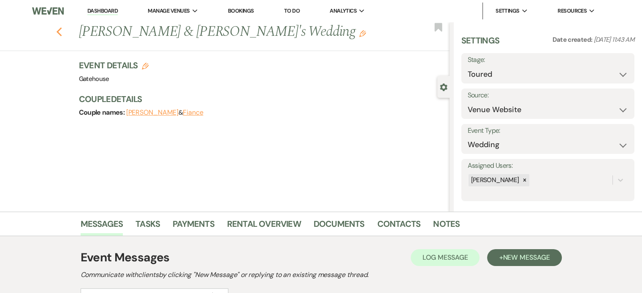
click at [62, 32] on icon "Previous" at bounding box center [59, 32] width 6 height 10
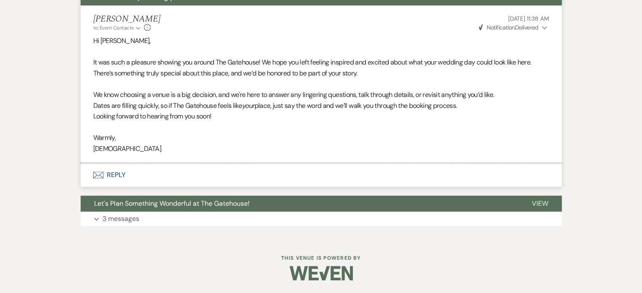
select select "5"
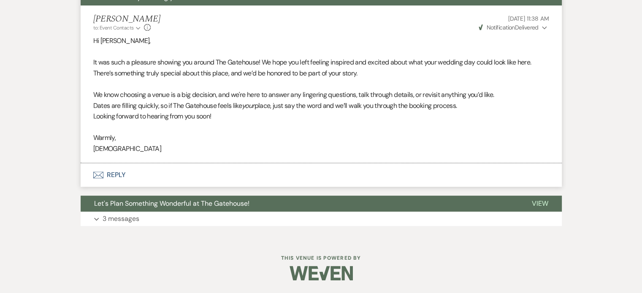
select select "5"
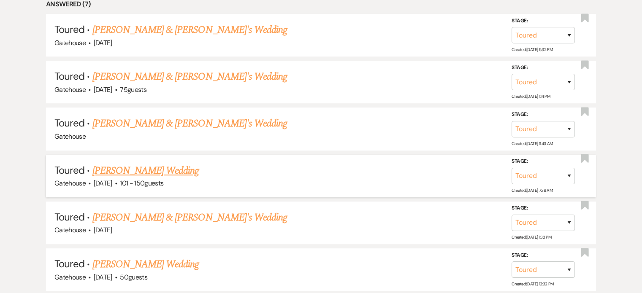
click at [154, 167] on link "[PERSON_NAME] Wedding" at bounding box center [145, 170] width 107 height 15
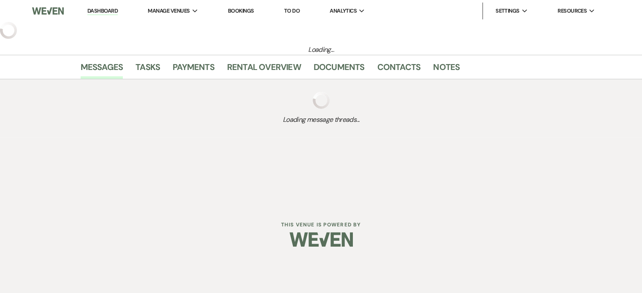
select select "5"
select select "2"
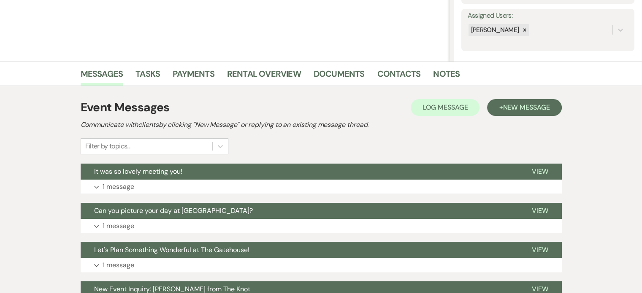
scroll to position [169, 0]
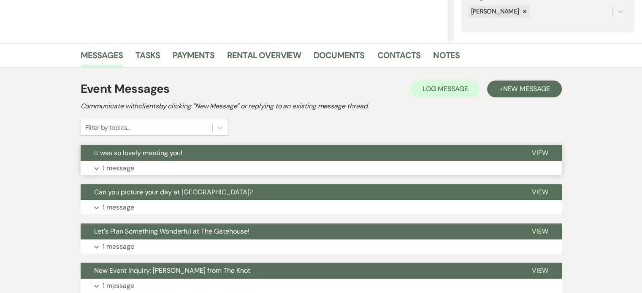
click at [118, 167] on p "1 message" at bounding box center [119, 168] width 32 height 11
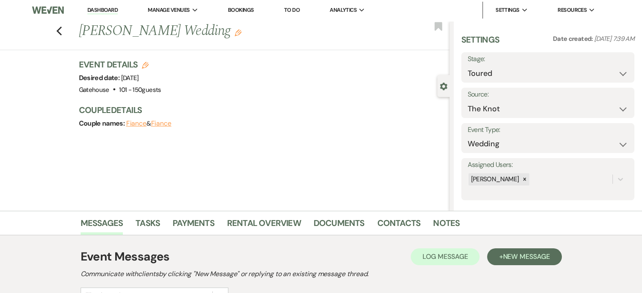
scroll to position [0, 0]
click at [62, 30] on use "button" at bounding box center [58, 31] width 5 height 9
select select "5"
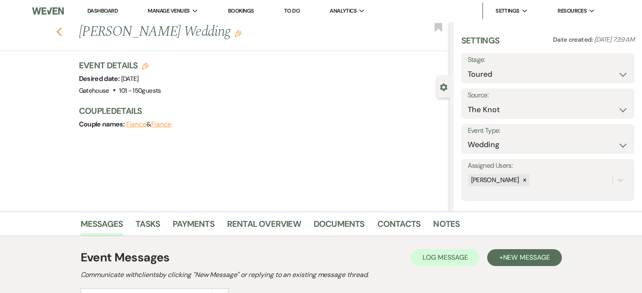
select select "5"
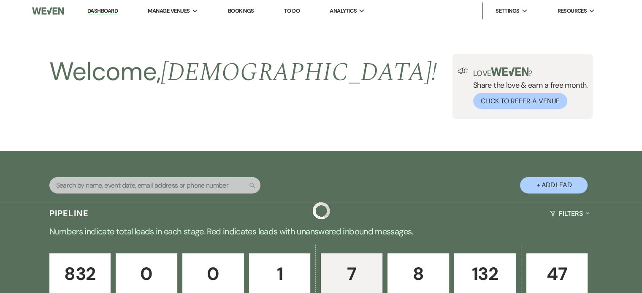
scroll to position [417, 0]
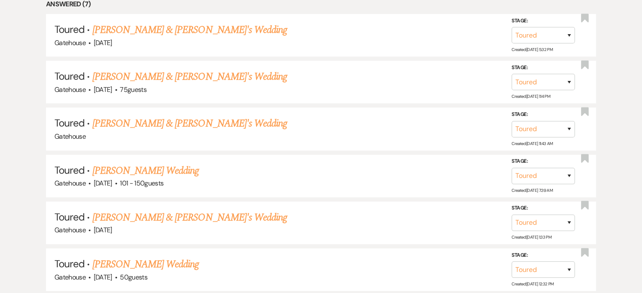
click at [140, 214] on link "[PERSON_NAME] & [PERSON_NAME]'s Wedding" at bounding box center [189, 217] width 195 height 15
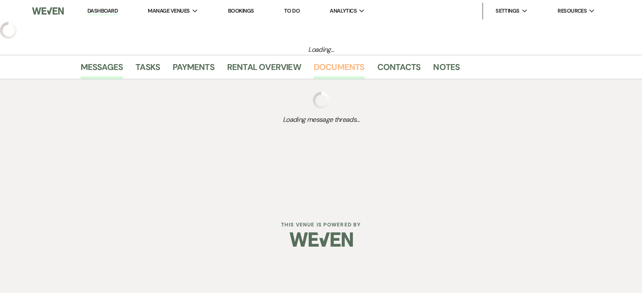
select select "5"
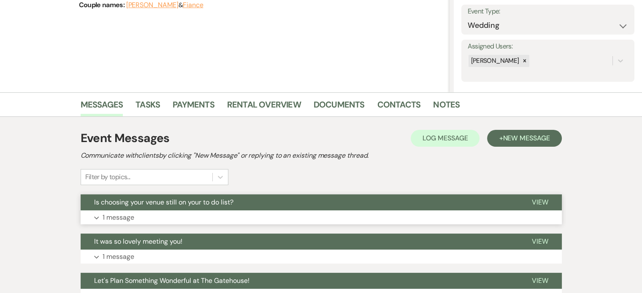
scroll to position [169, 0]
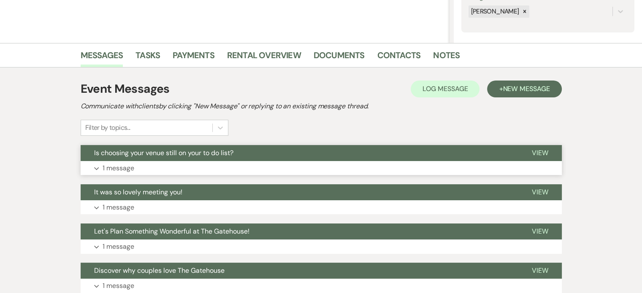
click at [110, 168] on p "1 message" at bounding box center [119, 168] width 32 height 11
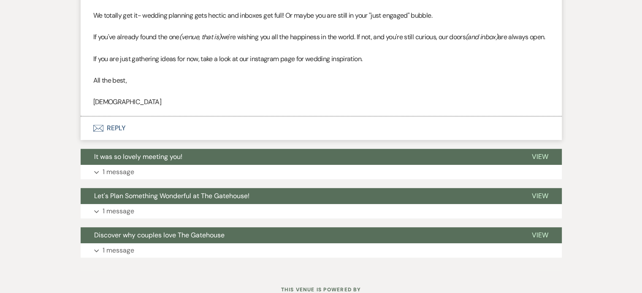
scroll to position [380, 0]
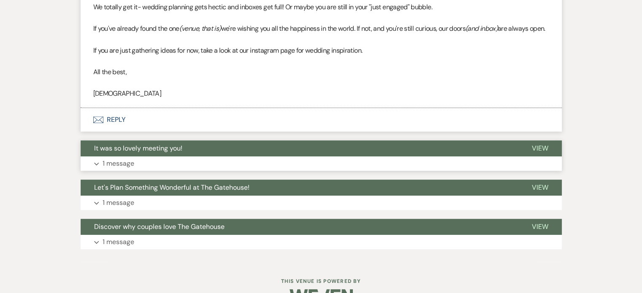
click at [116, 169] on p "1 message" at bounding box center [119, 163] width 32 height 11
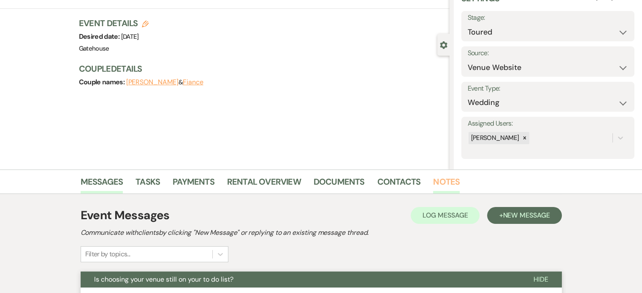
scroll to position [0, 0]
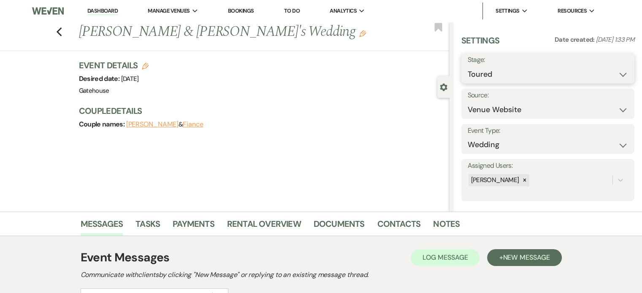
click at [616, 76] on select "Inquiry Follow Up Tour Requested Tour Confirmed Toured Proposal Sent Booked Lost" at bounding box center [547, 74] width 160 height 16
select select "8"
click at [467, 66] on select "Inquiry Follow Up Tour Requested Tour Confirmed Toured Proposal Sent Booked Lost" at bounding box center [547, 74] width 160 height 16
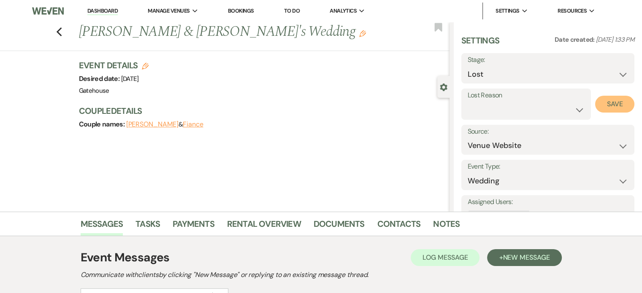
click at [607, 104] on button "Save" at bounding box center [614, 104] width 39 height 17
click at [61, 30] on icon "Previous" at bounding box center [59, 32] width 6 height 10
select select "5"
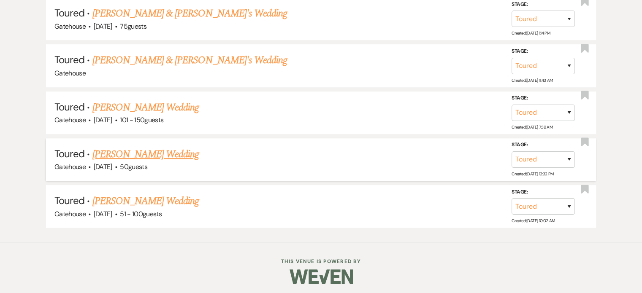
scroll to position [481, 0]
click at [133, 196] on link "[PERSON_NAME] Wedding" at bounding box center [145, 200] width 107 height 15
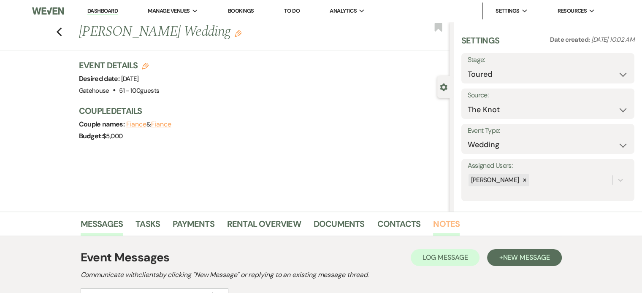
click at [435, 223] on link "Notes" at bounding box center [446, 226] width 27 height 19
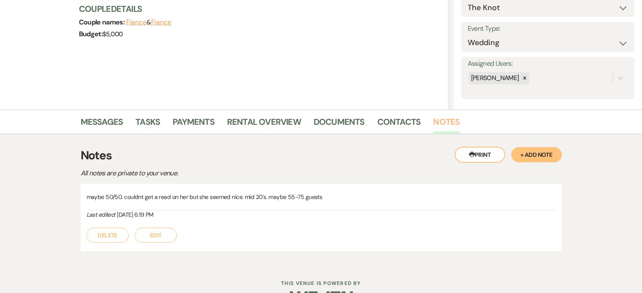
scroll to position [127, 0]
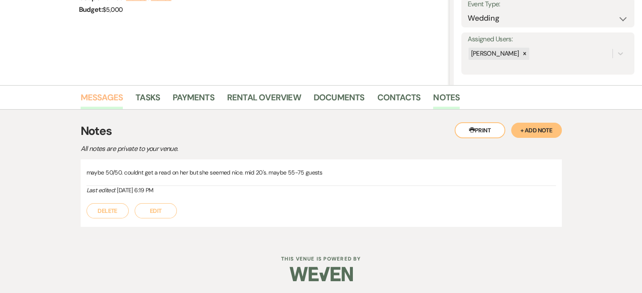
click at [90, 96] on link "Messages" at bounding box center [102, 100] width 43 height 19
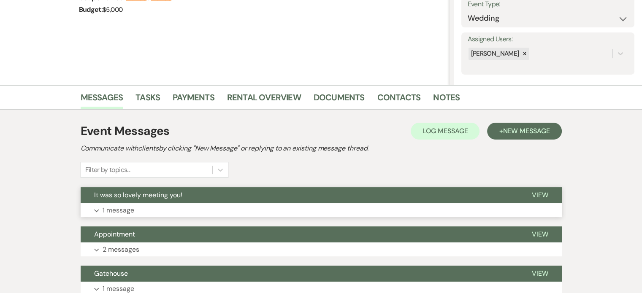
click at [122, 208] on p "1 message" at bounding box center [119, 210] width 32 height 11
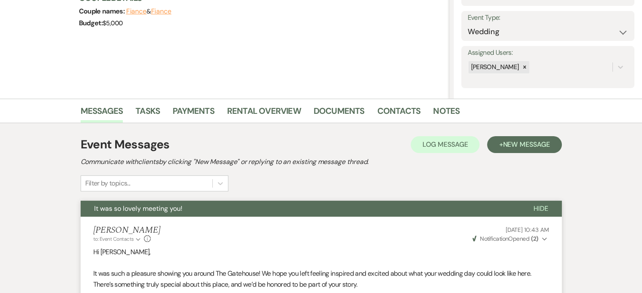
scroll to position [127, 0]
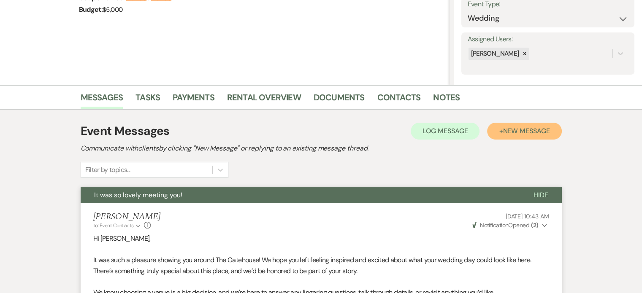
click at [511, 132] on span "New Message" at bounding box center [525, 131] width 47 height 9
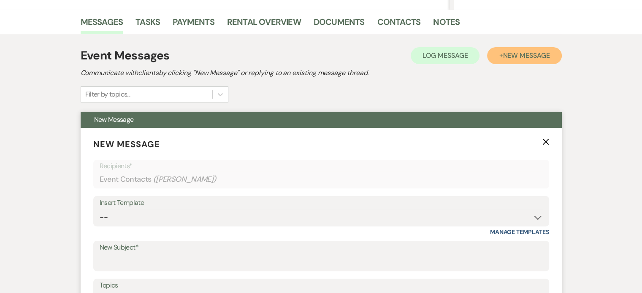
scroll to position [295, 0]
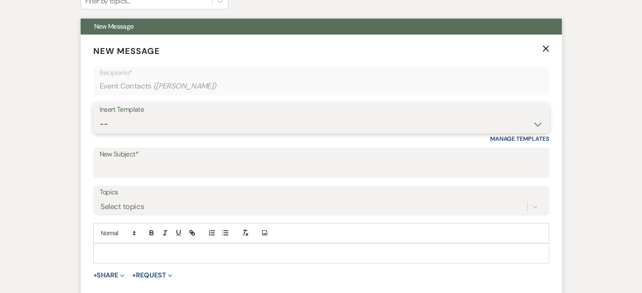
click at [170, 124] on select "-- Tour Request Response Proposal 6-9 Month Check-in Happy 1 Month Anniversary!…" at bounding box center [321, 124] width 443 height 16
click at [100, 116] on select "-- Tour Request Response Proposal 6-9 Month Check-in Happy 1 Month Anniversary!…" at bounding box center [321, 124] width 443 height 16
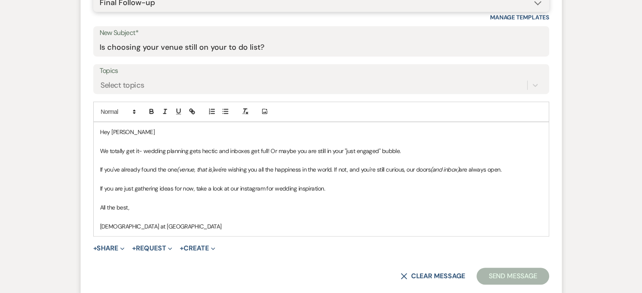
scroll to position [422, 0]
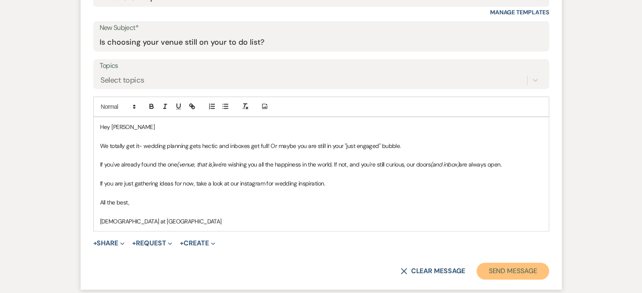
click at [528, 269] on button "Send Message" at bounding box center [512, 271] width 72 height 17
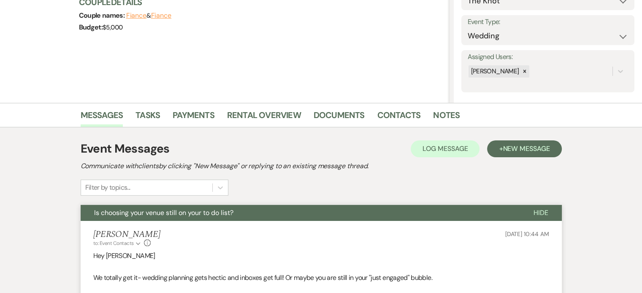
scroll to position [0, 0]
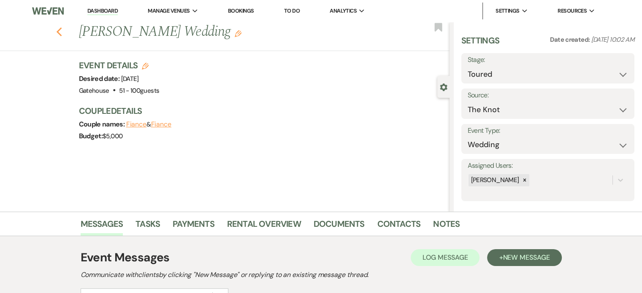
click at [62, 32] on icon "Previous" at bounding box center [59, 32] width 6 height 10
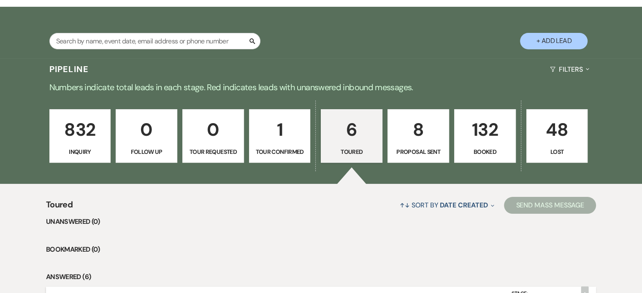
scroll to position [143, 0]
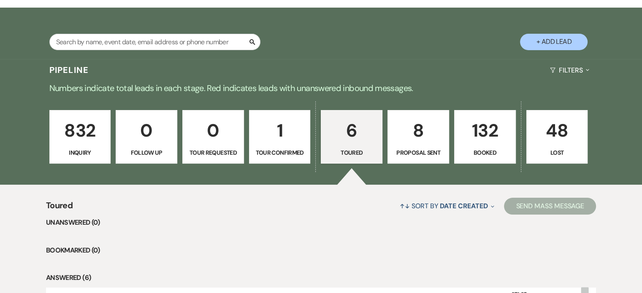
click at [419, 145] on link "8 Proposal Sent" at bounding box center [418, 137] width 62 height 54
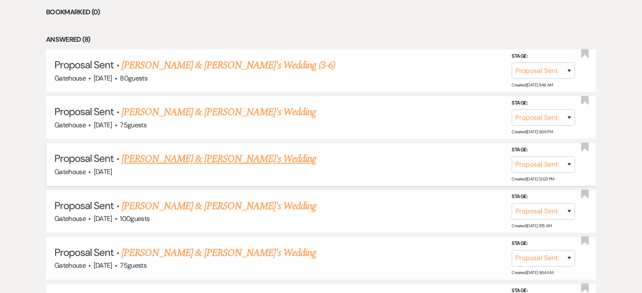
scroll to position [397, 0]
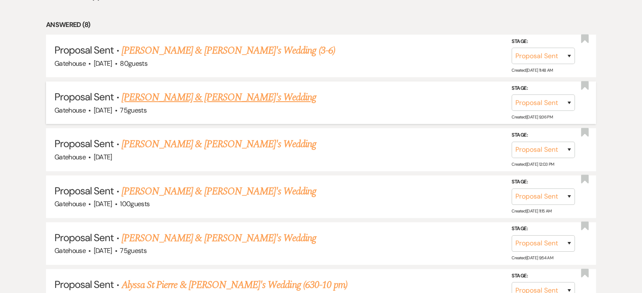
click at [194, 98] on link "[PERSON_NAME] & [PERSON_NAME]'s Wedding" at bounding box center [219, 97] width 195 height 15
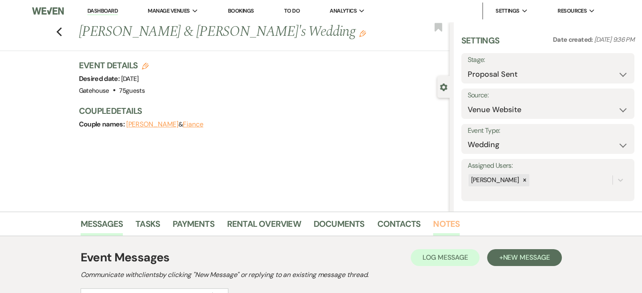
click at [444, 220] on link "Notes" at bounding box center [446, 226] width 27 height 19
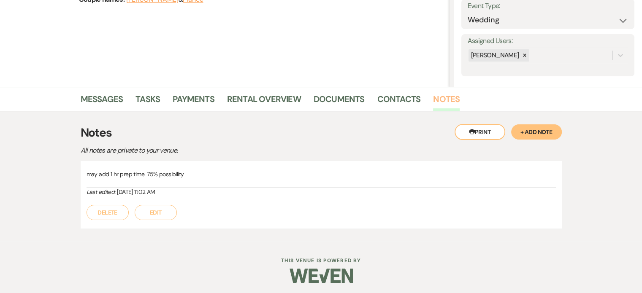
scroll to position [127, 0]
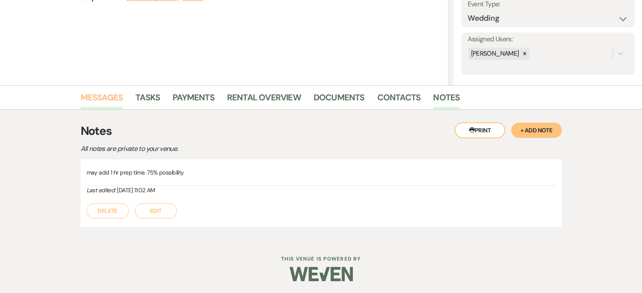
click at [108, 94] on link "Messages" at bounding box center [102, 100] width 43 height 19
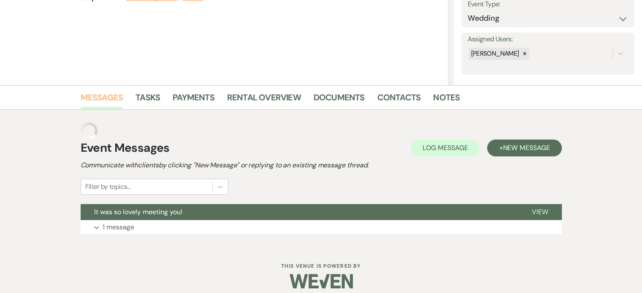
scroll to position [117, 0]
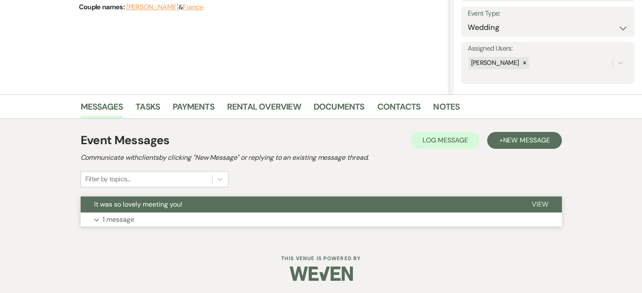
click at [118, 218] on p "1 message" at bounding box center [119, 219] width 32 height 11
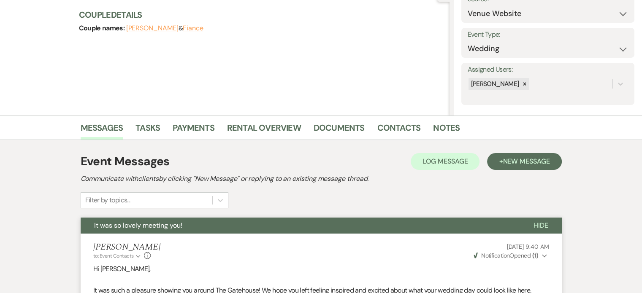
scroll to position [84, 0]
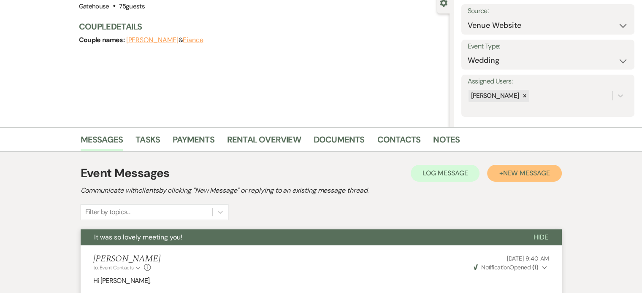
click at [510, 176] on span "New Message" at bounding box center [525, 173] width 47 height 9
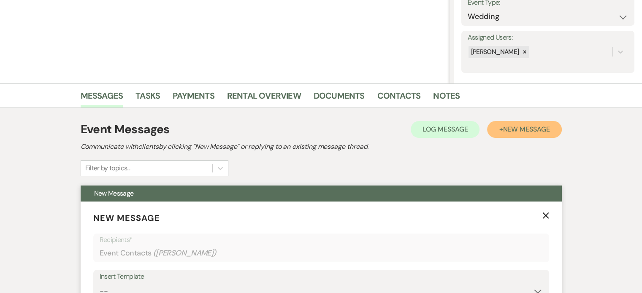
scroll to position [253, 0]
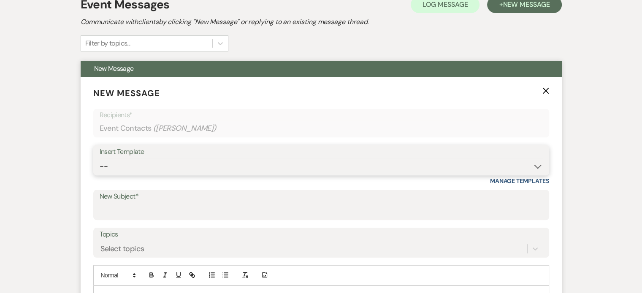
click at [163, 168] on select "-- Tour Request Response Proposal 6-9 Month Check-in Happy 1 Month Anniversary!…" at bounding box center [321, 166] width 443 height 16
click at [100, 158] on select "-- Tour Request Response Proposal 6-9 Month Check-in Happy 1 Month Anniversary!…" at bounding box center [321, 166] width 443 height 16
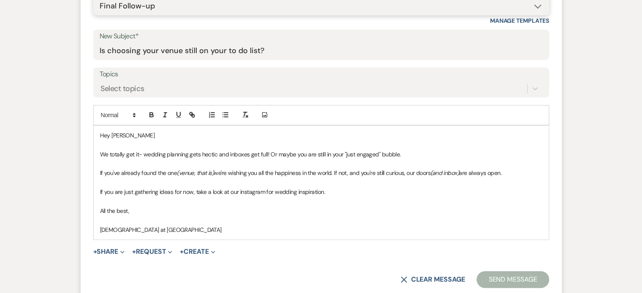
scroll to position [422, 0]
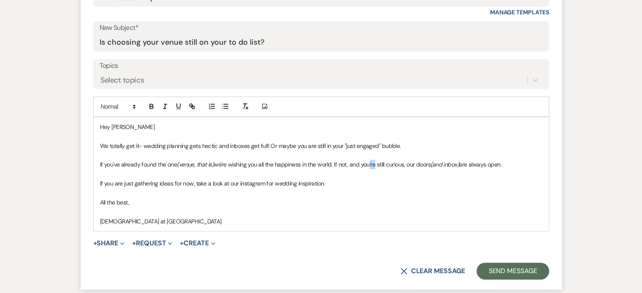
drag, startPoint x: 370, startPoint y: 161, endPoint x: 376, endPoint y: 163, distance: 6.7
click at [376, 163] on p "If you've already found the one (venue, that is) we're wishing you all the happ…" at bounding box center [321, 164] width 442 height 9
drag, startPoint x: 381, startPoint y: 163, endPoint x: 398, endPoint y: 163, distance: 16.9
click at [398, 163] on p "If you've already found the one (venue, that is) we're wishing you all the happ…" at bounding box center [321, 164] width 442 height 9
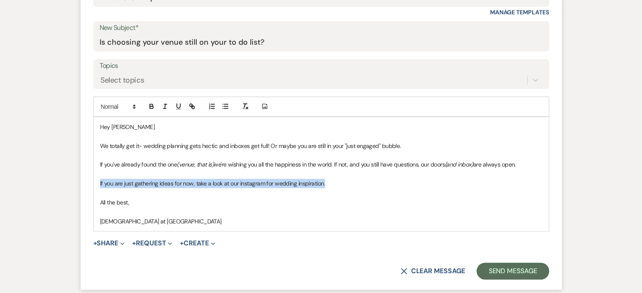
drag, startPoint x: 332, startPoint y: 183, endPoint x: 91, endPoint y: 182, distance: 240.5
click at [91, 182] on form "New Message X Draft saved! Recipients* Event Contacts ( [PERSON_NAME] ) Insert …" at bounding box center [321, 99] width 481 height 382
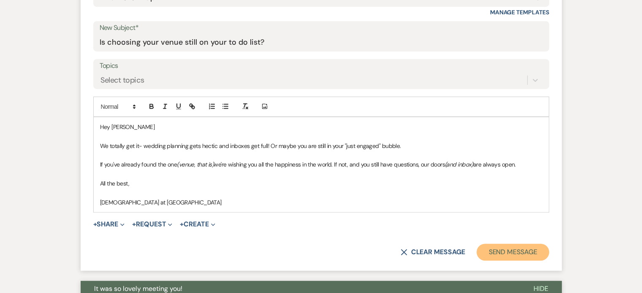
click at [513, 249] on button "Send Message" at bounding box center [512, 252] width 72 height 17
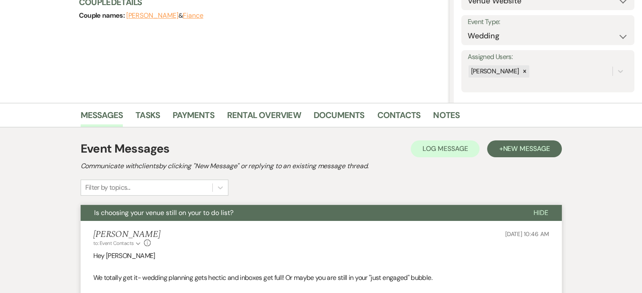
scroll to position [0, 0]
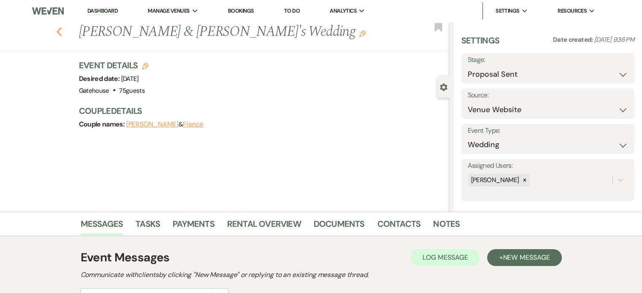
click at [62, 34] on use "button" at bounding box center [58, 31] width 5 height 9
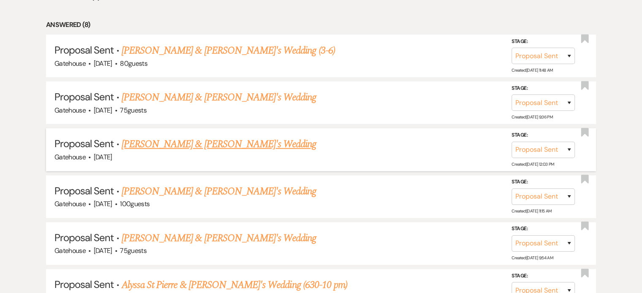
click at [158, 143] on link "[PERSON_NAME] & [PERSON_NAME]'s Wedding" at bounding box center [219, 144] width 195 height 15
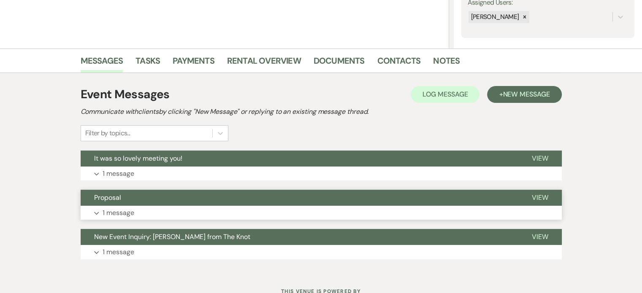
scroll to position [169, 0]
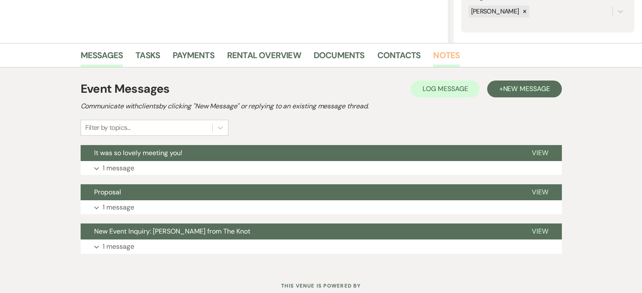
click at [451, 54] on link "Notes" at bounding box center [446, 58] width 27 height 19
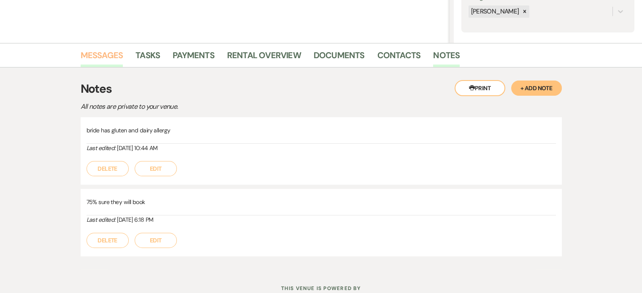
click at [108, 53] on link "Messages" at bounding box center [102, 58] width 43 height 19
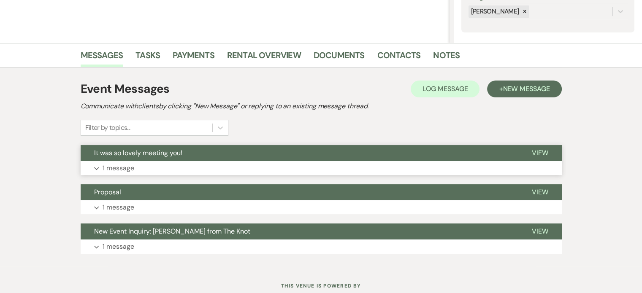
click at [123, 168] on p "1 message" at bounding box center [119, 168] width 32 height 11
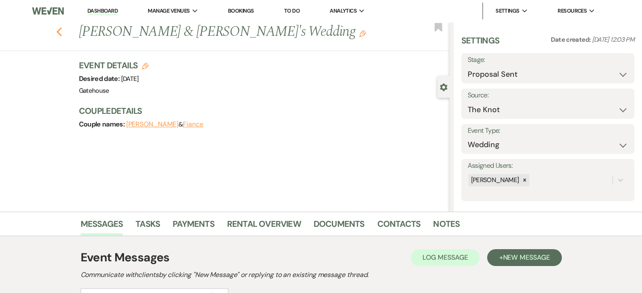
click at [61, 33] on use "button" at bounding box center [58, 31] width 5 height 9
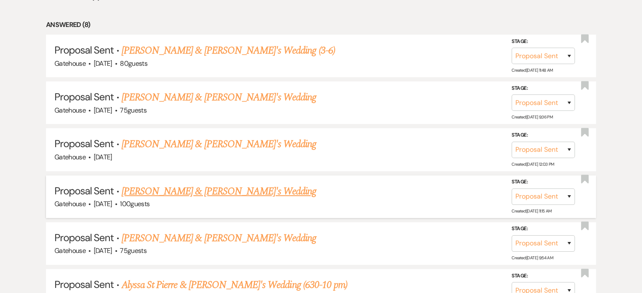
click at [209, 190] on link "[PERSON_NAME] & [PERSON_NAME]'s Wedding" at bounding box center [219, 191] width 195 height 15
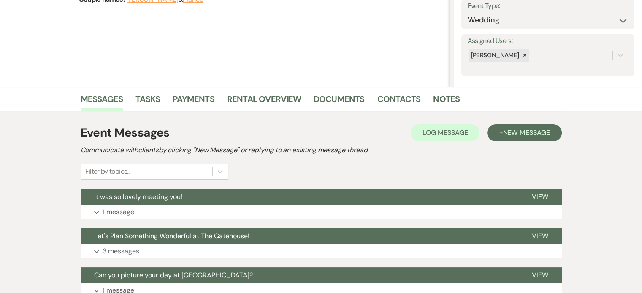
scroll to position [127, 0]
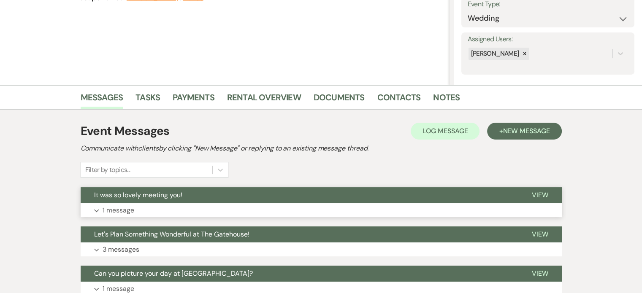
click at [119, 210] on p "1 message" at bounding box center [119, 210] width 32 height 11
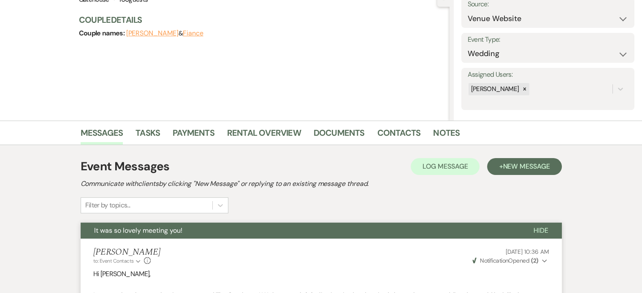
scroll to position [84, 0]
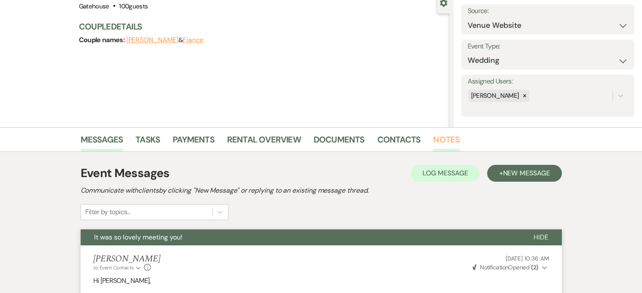
click at [447, 139] on link "Notes" at bounding box center [446, 142] width 27 height 19
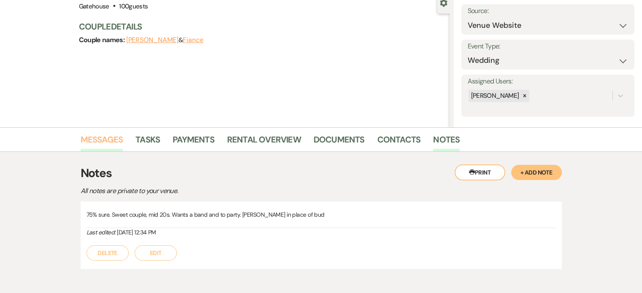
click at [105, 135] on link "Messages" at bounding box center [102, 142] width 43 height 19
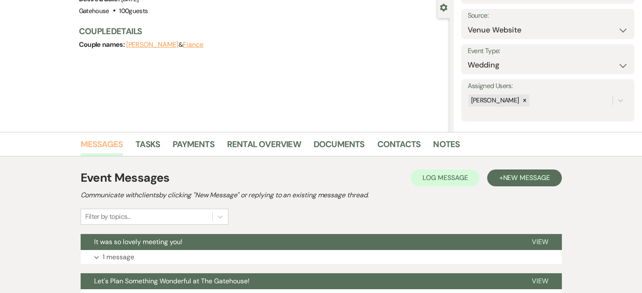
scroll to position [84, 0]
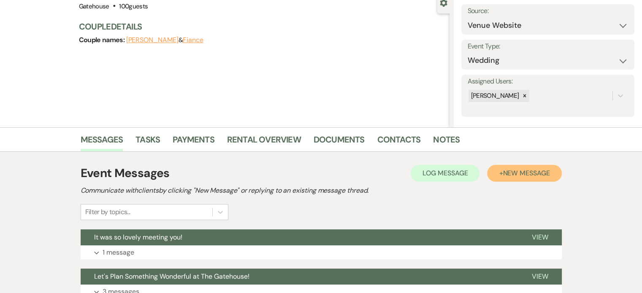
click at [508, 170] on span "New Message" at bounding box center [525, 173] width 47 height 9
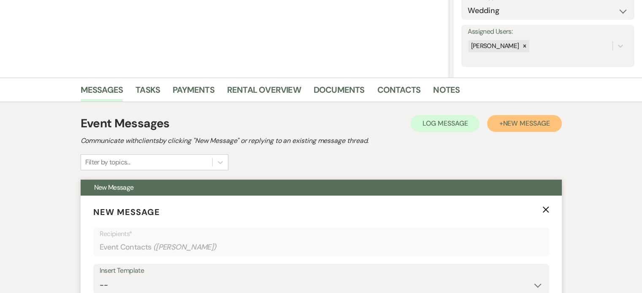
scroll to position [211, 0]
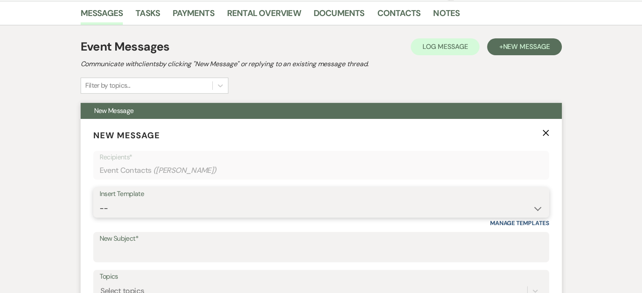
click at [129, 207] on select "-- Tour Request Response Proposal 6-9 Month Check-in Happy 1 Month Anniversary!…" at bounding box center [321, 208] width 443 height 16
click at [100, 200] on select "-- Tour Request Response Proposal 6-9 Month Check-in Happy 1 Month Anniversary!…" at bounding box center [321, 208] width 443 height 16
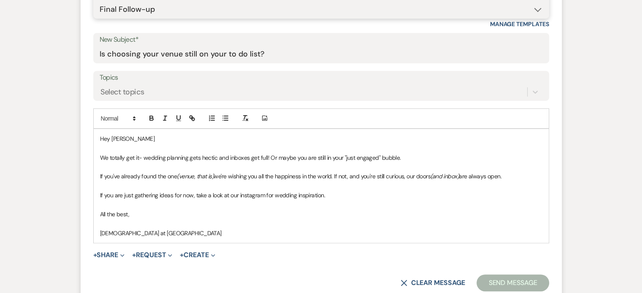
scroll to position [422, 0]
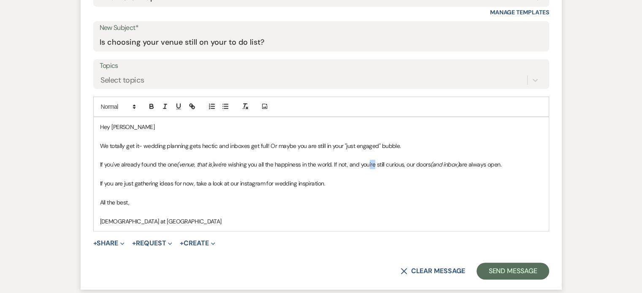
drag, startPoint x: 370, startPoint y: 162, endPoint x: 376, endPoint y: 165, distance: 6.6
click at [376, 165] on p "If you've already found the one (venue, that is) we're wishing you all the happ…" at bounding box center [321, 164] width 442 height 9
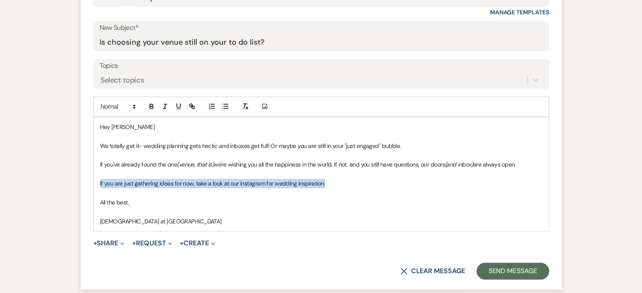
drag, startPoint x: 332, startPoint y: 182, endPoint x: 95, endPoint y: 182, distance: 236.3
click at [95, 182] on div "Hey [PERSON_NAME] We totally get it- wedding planning gets hectic and inboxes g…" at bounding box center [321, 174] width 455 height 114
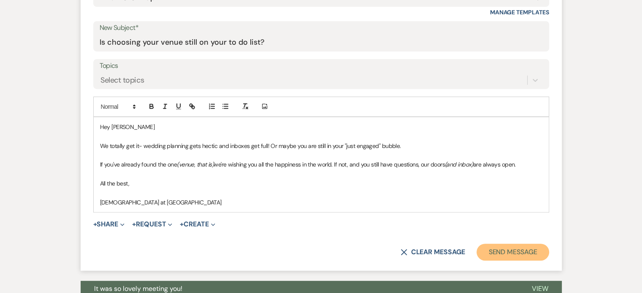
click at [509, 253] on button "Send Message" at bounding box center [512, 252] width 72 height 17
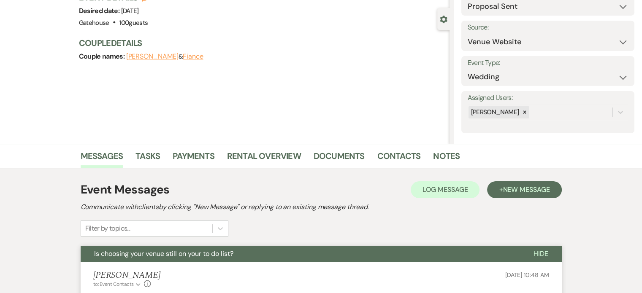
scroll to position [0, 0]
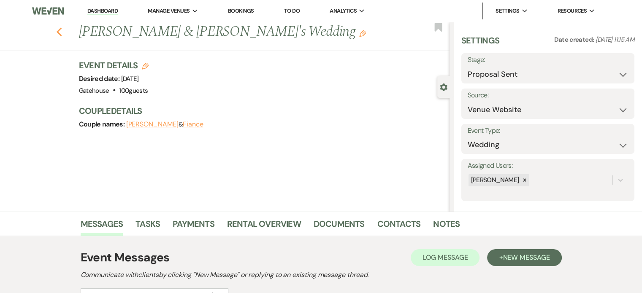
click at [62, 34] on use "button" at bounding box center [58, 31] width 5 height 9
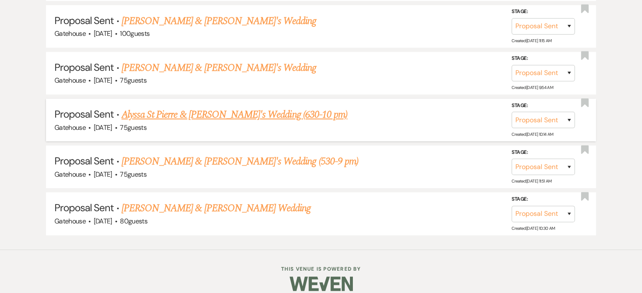
scroll to position [574, 0]
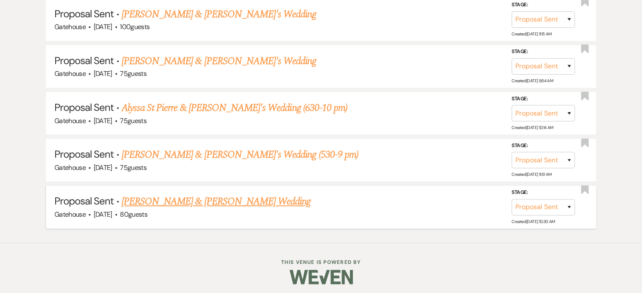
click at [174, 195] on link "[PERSON_NAME] & [PERSON_NAME] Wedding" at bounding box center [216, 201] width 189 height 15
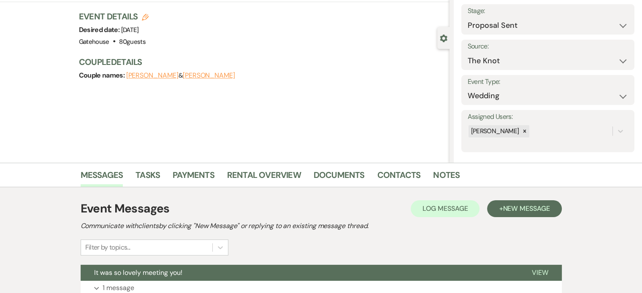
scroll to position [84, 0]
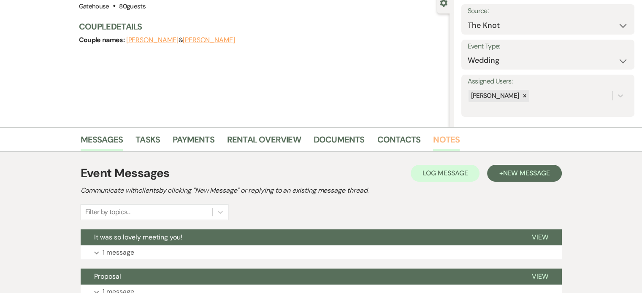
click at [440, 136] on link "Notes" at bounding box center [446, 142] width 27 height 19
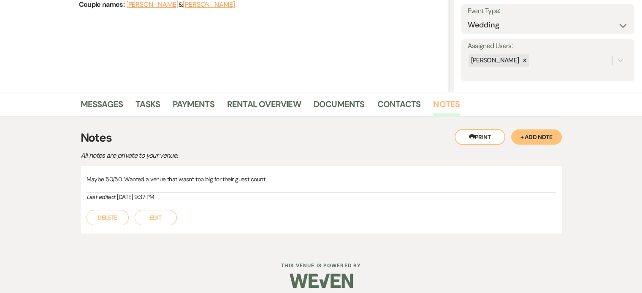
scroll to position [127, 0]
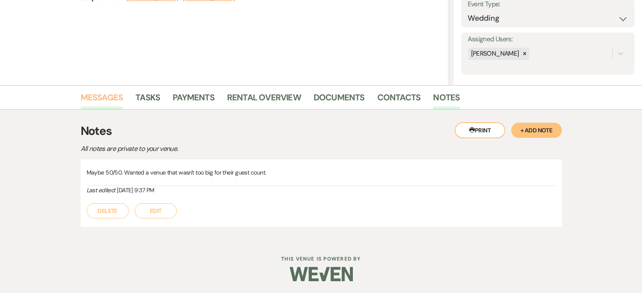
click at [103, 95] on link "Messages" at bounding box center [102, 100] width 43 height 19
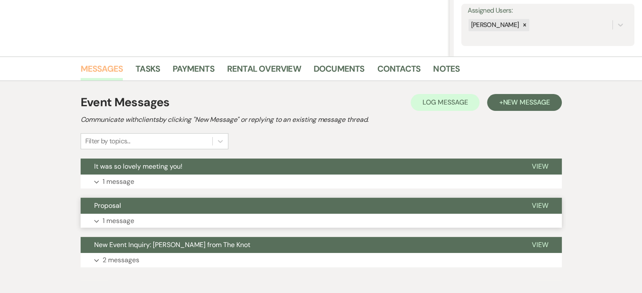
scroll to position [196, 0]
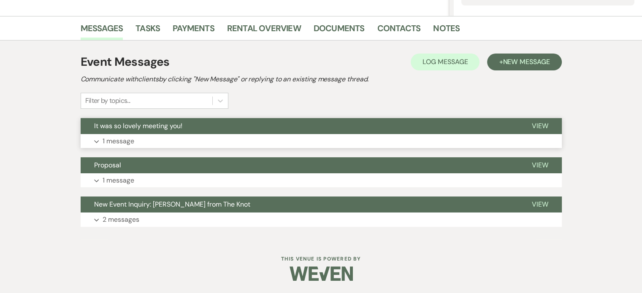
click at [123, 141] on p "1 message" at bounding box center [119, 141] width 32 height 11
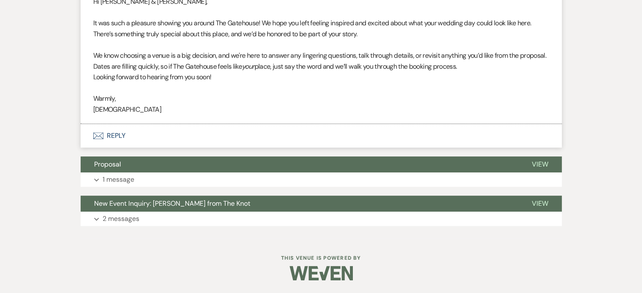
scroll to position [374, 0]
click at [108, 179] on p "1 message" at bounding box center [119, 179] width 32 height 11
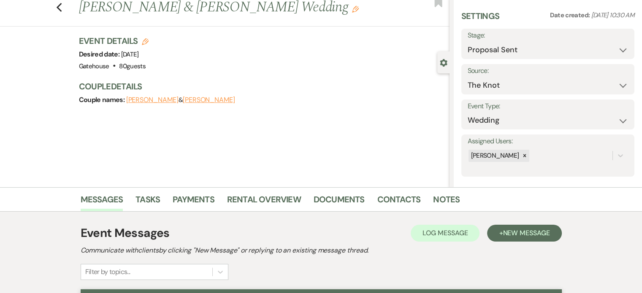
scroll to position [127, 0]
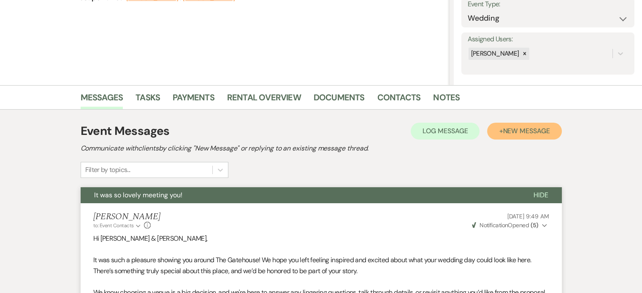
click at [528, 127] on span "New Message" at bounding box center [525, 131] width 47 height 9
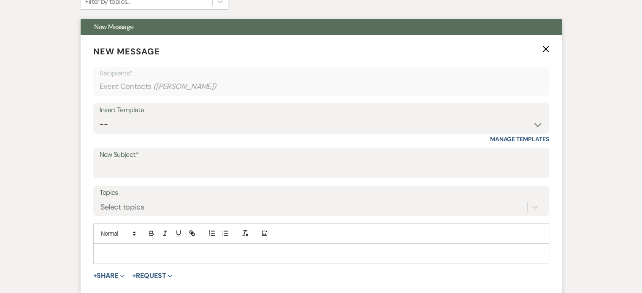
scroll to position [295, 0]
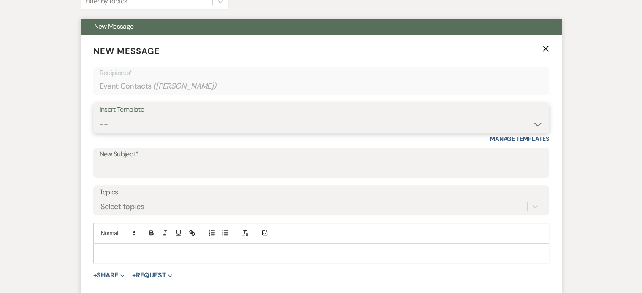
click at [174, 122] on select "-- Tour Request Response Proposal 6-9 Month Check-in Happy 1 Month Anniversary!…" at bounding box center [321, 124] width 443 height 16
click at [100, 116] on select "-- Tour Request Response Proposal 6-9 Month Check-in Happy 1 Month Anniversary!…" at bounding box center [321, 124] width 443 height 16
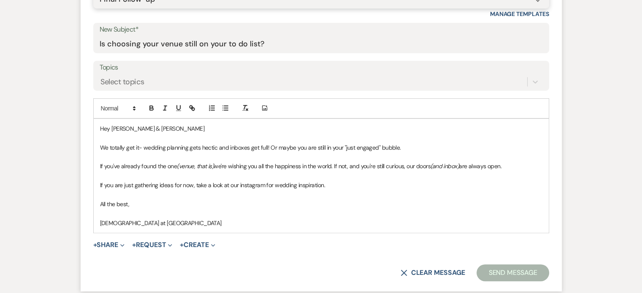
scroll to position [422, 0]
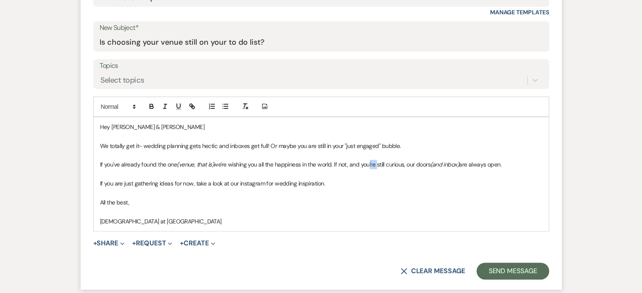
drag, startPoint x: 369, startPoint y: 164, endPoint x: 378, endPoint y: 164, distance: 9.3
click at [378, 164] on p "If you've already found the one (venue, that is) we're wishing you all the happ…" at bounding box center [321, 164] width 442 height 9
click at [381, 165] on p "If you've already found the one (venue, that is) we're wishing you all the happ…" at bounding box center [321, 164] width 442 height 9
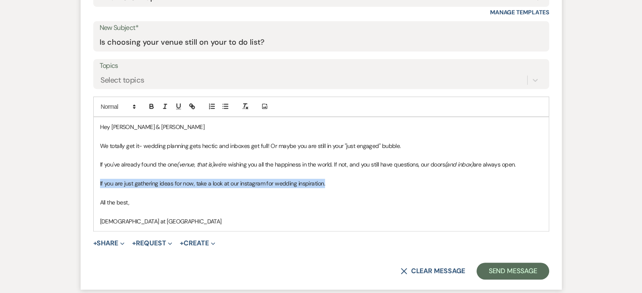
drag, startPoint x: 255, startPoint y: 188, endPoint x: 88, endPoint y: 184, distance: 167.1
click at [88, 184] on form "New Message X Draft saved! Recipients* Event Contacts ( [PERSON_NAME] ) Insert …" at bounding box center [321, 99] width 481 height 382
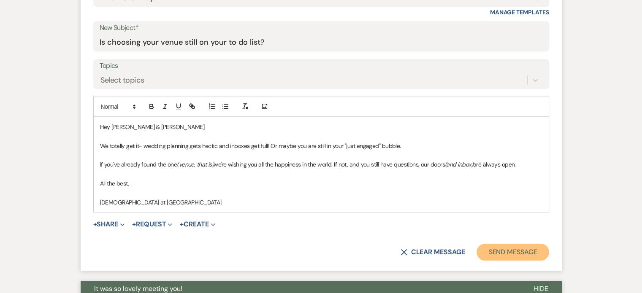
click at [501, 249] on button "Send Message" at bounding box center [512, 252] width 72 height 17
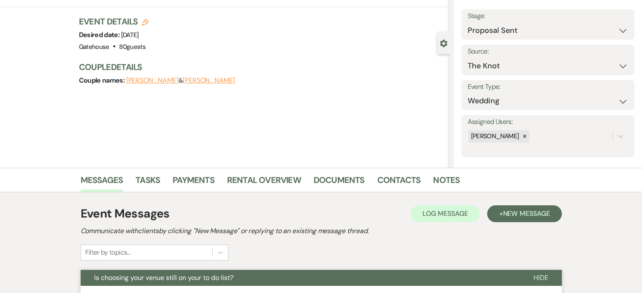
scroll to position [0, 0]
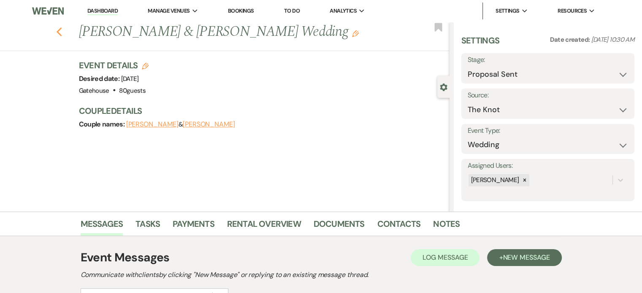
click at [62, 33] on use "button" at bounding box center [58, 31] width 5 height 9
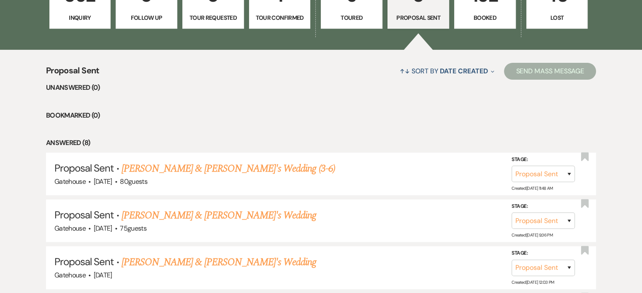
scroll to position [110, 0]
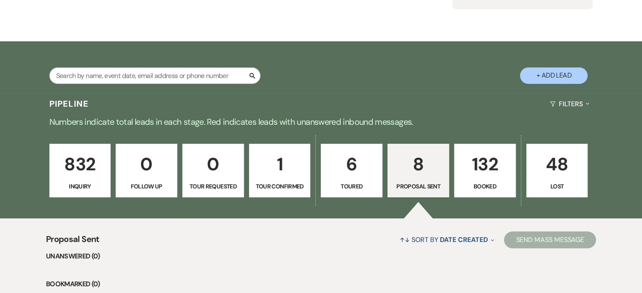
click at [489, 180] on link "132 Booked" at bounding box center [485, 171] width 62 height 54
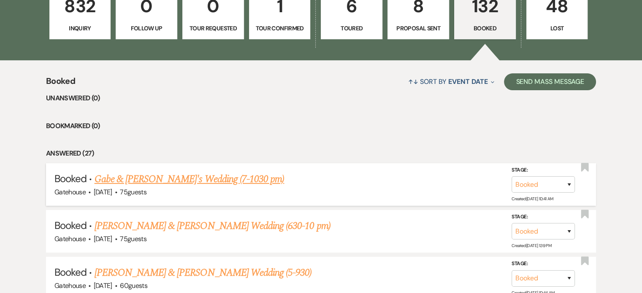
scroll to position [321, 0]
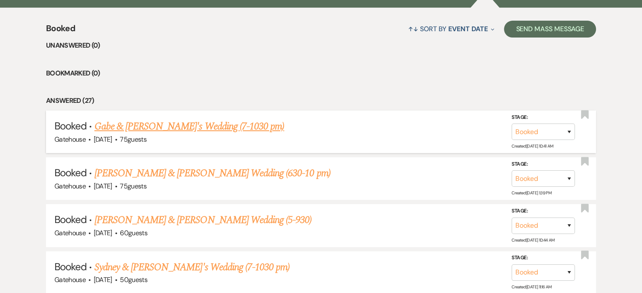
click at [140, 124] on link "Gabe & [PERSON_NAME]'s Wedding (7-1030 pm)" at bounding box center [190, 126] width 190 height 15
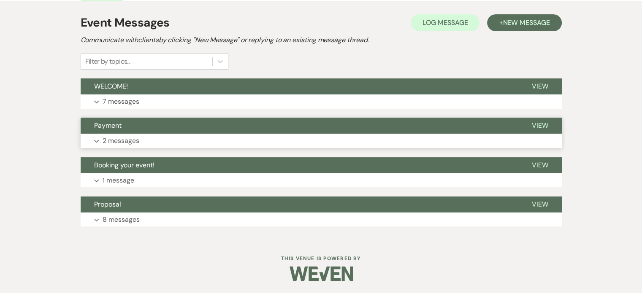
scroll to position [78, 0]
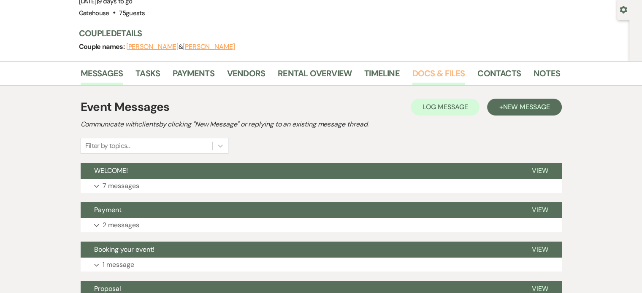
click at [434, 71] on link "Docs & Files" at bounding box center [438, 76] width 52 height 19
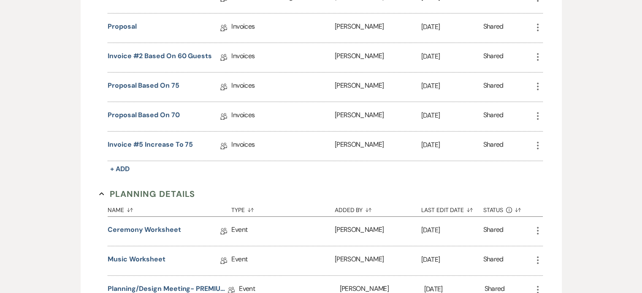
scroll to position [373, 0]
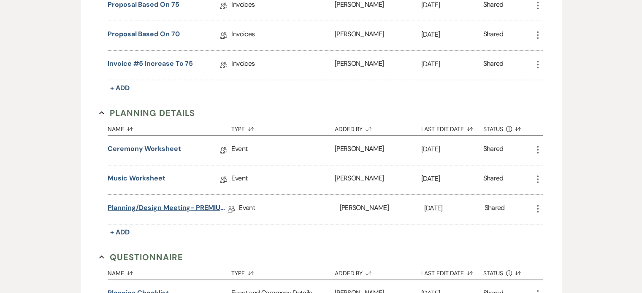
click at [174, 203] on link "Planning/Design Meeting- PREMIUM under 75" at bounding box center [168, 209] width 120 height 13
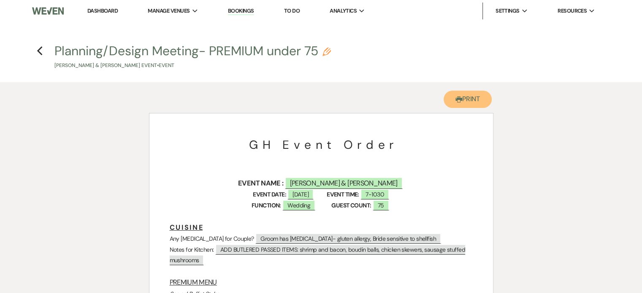
click at [469, 98] on button "Printer Print" at bounding box center [467, 99] width 49 height 17
drag, startPoint x: 459, startPoint y: 101, endPoint x: 486, endPoint y: 259, distance: 160.1
click at [459, 101] on use "button" at bounding box center [458, 100] width 7 height 6
click at [41, 52] on icon "Previous" at bounding box center [40, 51] width 6 height 10
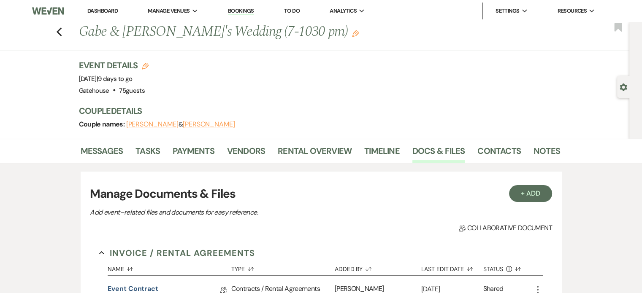
scroll to position [373, 0]
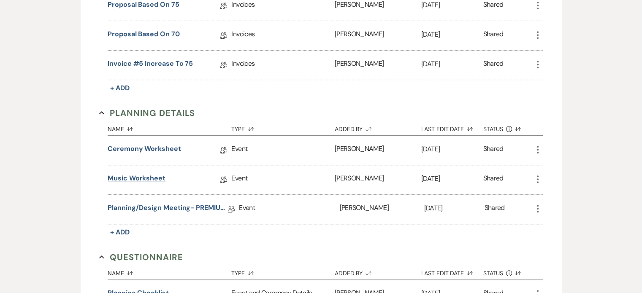
click at [122, 174] on link "Music Worksheet" at bounding box center [137, 179] width 58 height 13
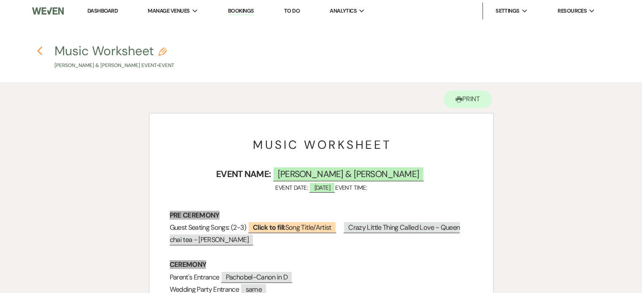
click at [40, 52] on icon "Previous" at bounding box center [40, 51] width 6 height 10
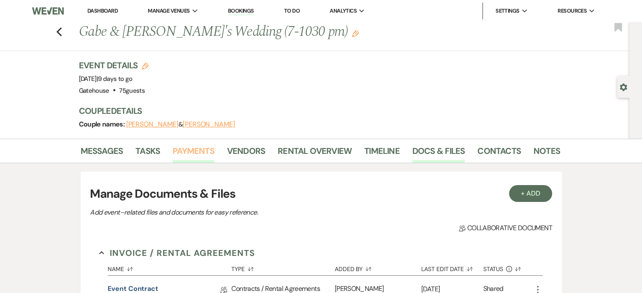
click at [207, 151] on link "Payments" at bounding box center [194, 153] width 42 height 19
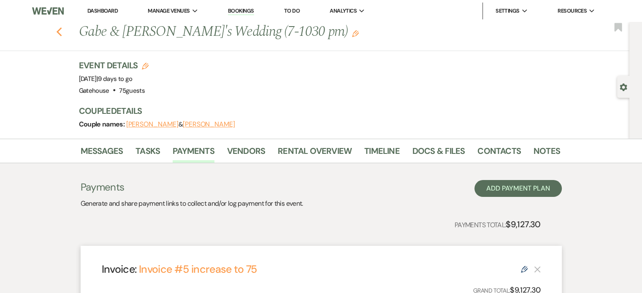
click at [62, 32] on icon "Previous" at bounding box center [59, 32] width 6 height 10
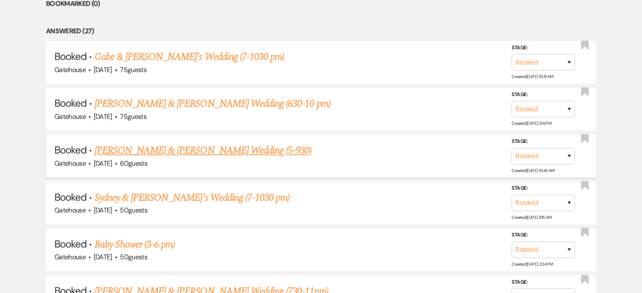
scroll to position [405, 0]
